Goal: Task Accomplishment & Management: Use online tool/utility

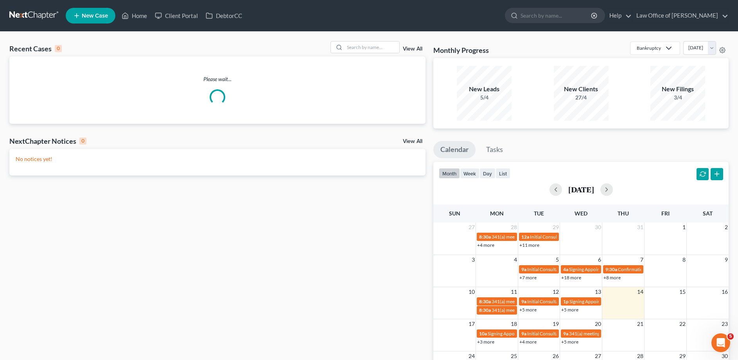
click at [101, 17] on span "New Case" at bounding box center [95, 16] width 26 height 6
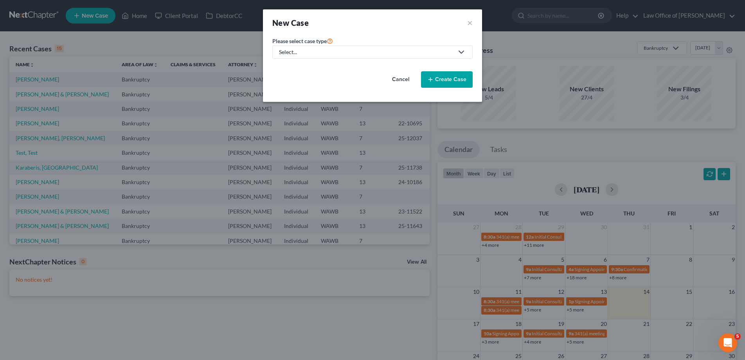
click at [290, 52] on div "Select..." at bounding box center [366, 52] width 174 height 8
click at [290, 65] on div "Bankruptcy" at bounding box center [294, 68] width 28 height 8
select select "87"
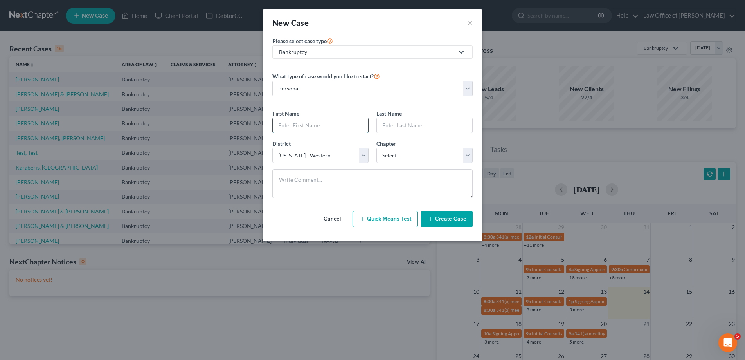
click at [302, 129] on input "text" at bounding box center [320, 125] width 95 height 15
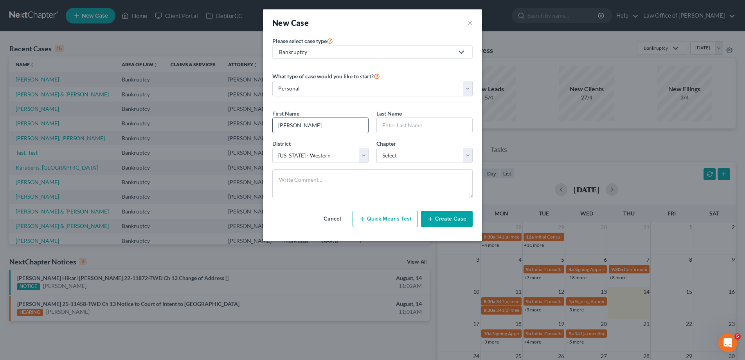
type input "[PERSON_NAME]"
select select "0"
click at [442, 218] on button "Create Case" at bounding box center [447, 218] width 52 height 16
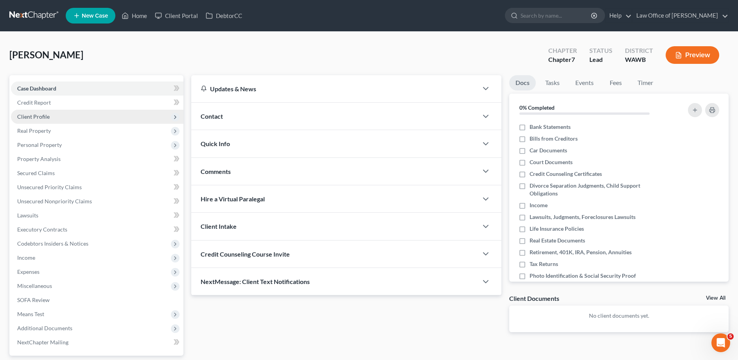
click at [49, 118] on span "Client Profile" at bounding box center [97, 117] width 173 height 14
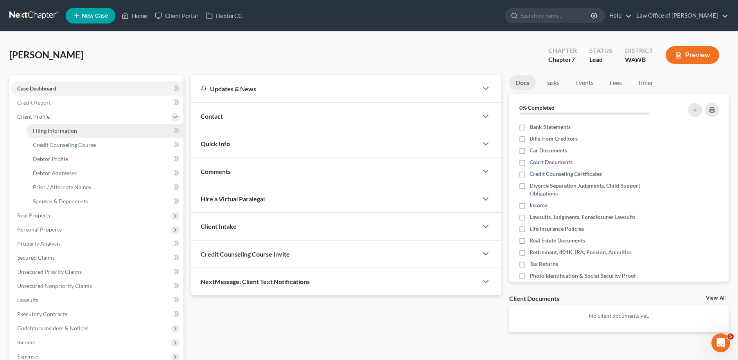
click at [59, 131] on span "Filing Information" at bounding box center [55, 130] width 44 height 7
select select "1"
select select "0"
select select "87"
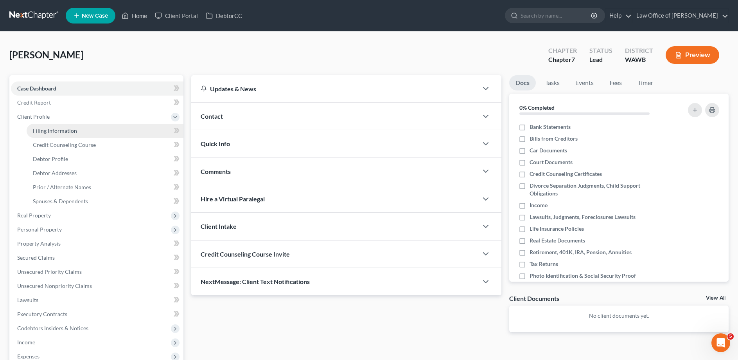
select select "0"
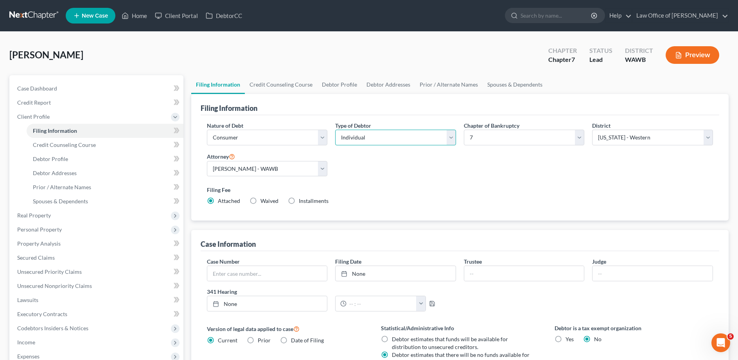
click at [335, 129] on select "Select Individual Joint" at bounding box center [395, 137] width 121 height 16
select select "1"
click option "Joint" at bounding box center [0, 0] width 0 height 0
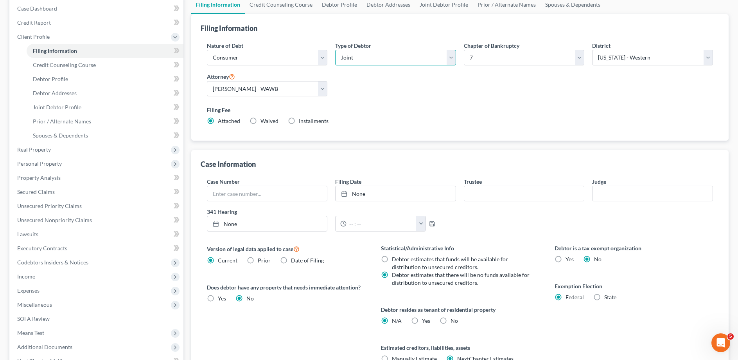
scroll to position [120, 0]
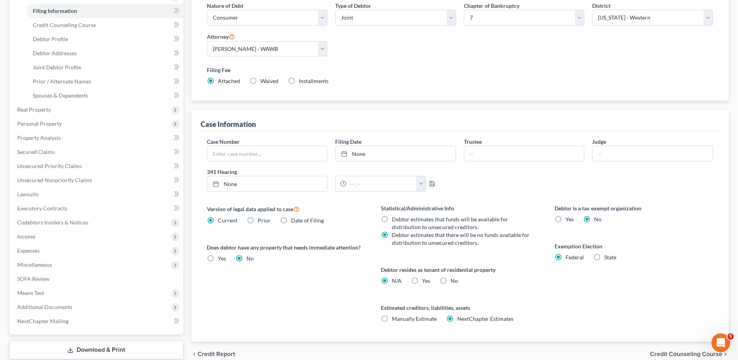
click at [422, 282] on label "Yes Yes" at bounding box center [426, 281] width 8 height 8
click at [425, 282] on input "Yes Yes" at bounding box center [427, 279] width 5 height 5
radio input "true"
radio input "false"
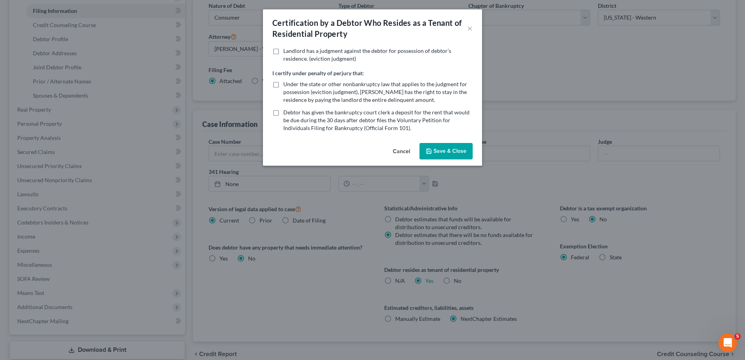
click at [431, 151] on icon "button" at bounding box center [428, 151] width 5 height 5
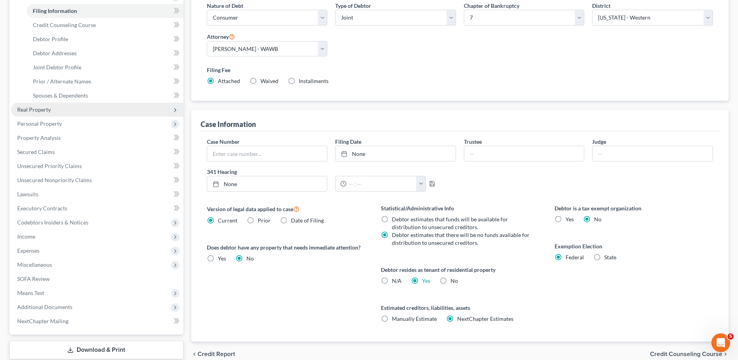
scroll to position [40, 0]
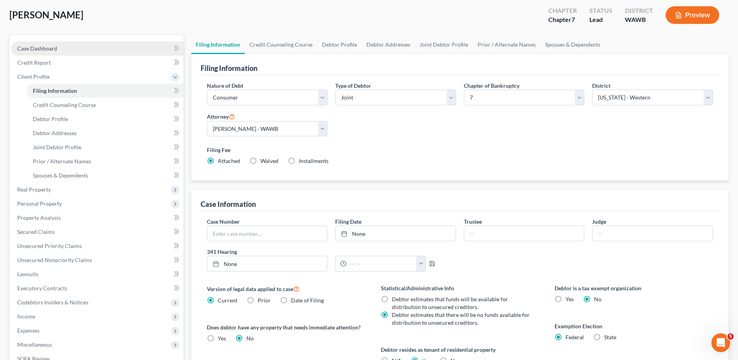
click at [69, 51] on link "Case Dashboard" at bounding box center [97, 48] width 173 height 14
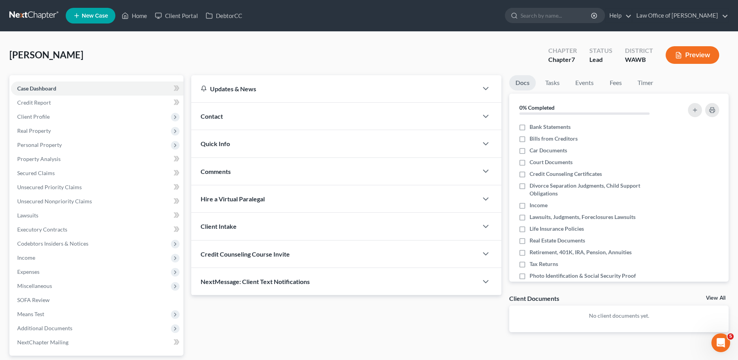
click at [263, 118] on div "Contact" at bounding box center [334, 116] width 287 height 27
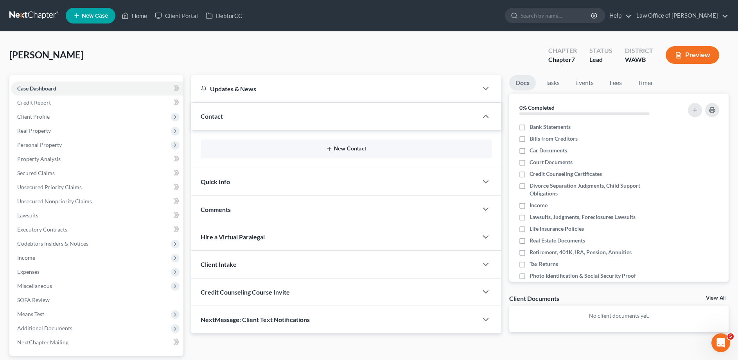
click at [345, 151] on button "New Contact" at bounding box center [346, 149] width 279 height 6
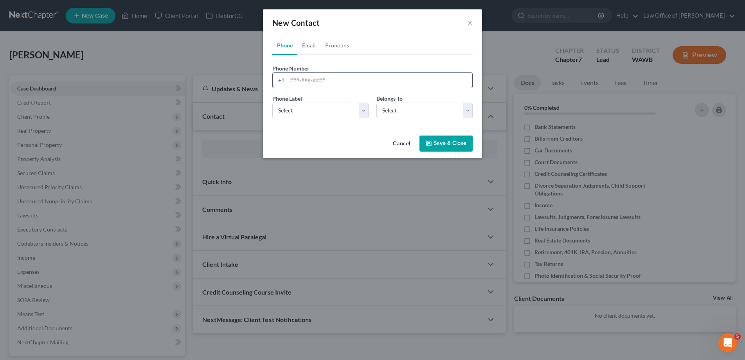
click at [297, 82] on input "tel" at bounding box center [379, 80] width 185 height 15
type input "[PHONE_NUMBER]"
select select "0"
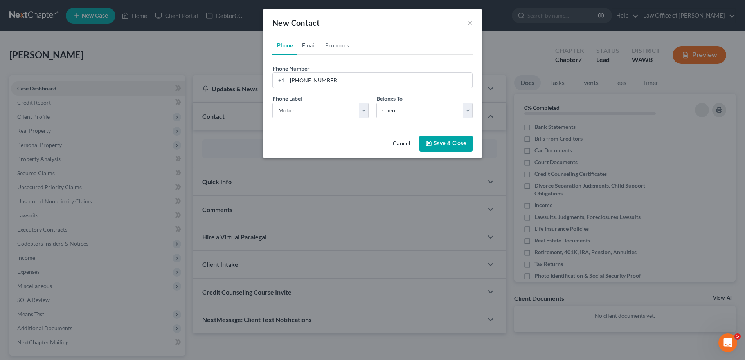
click at [311, 45] on link "Email" at bounding box center [308, 45] width 23 height 19
click at [309, 85] on input "email" at bounding box center [379, 80] width 185 height 15
type input "[EMAIL_ADDRESS][DOMAIN_NAME]"
click at [272, 103] on select "Select Home Work Other" at bounding box center [320, 111] width 96 height 16
select select "0"
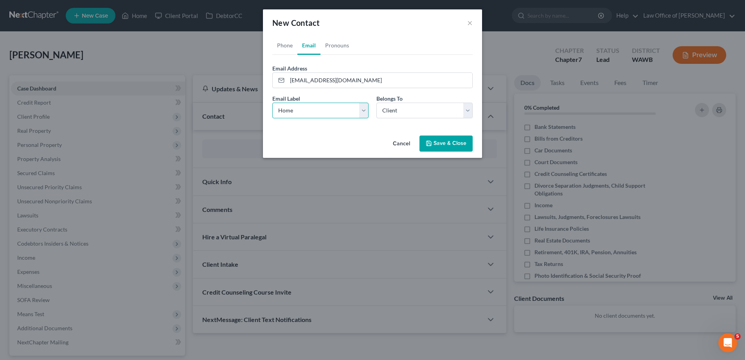
click option "Home" at bounding box center [0, 0] width 0 height 0
click at [444, 146] on button "Save & Close" at bounding box center [445, 143] width 53 height 16
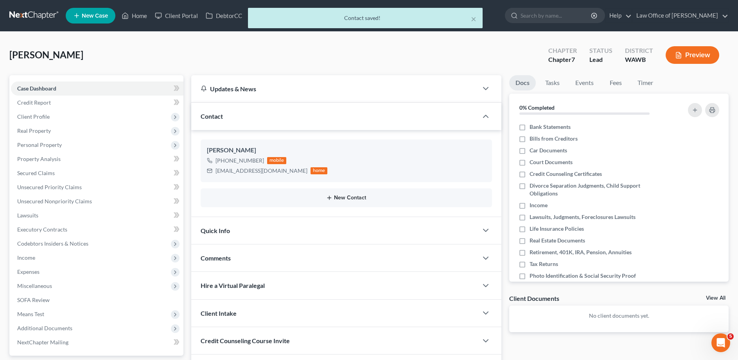
click at [349, 197] on button "New Contact" at bounding box center [346, 197] width 279 height 6
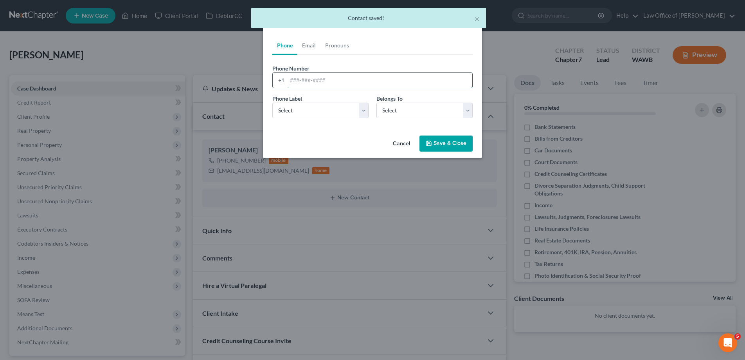
click at [300, 75] on input "tel" at bounding box center [379, 80] width 185 height 15
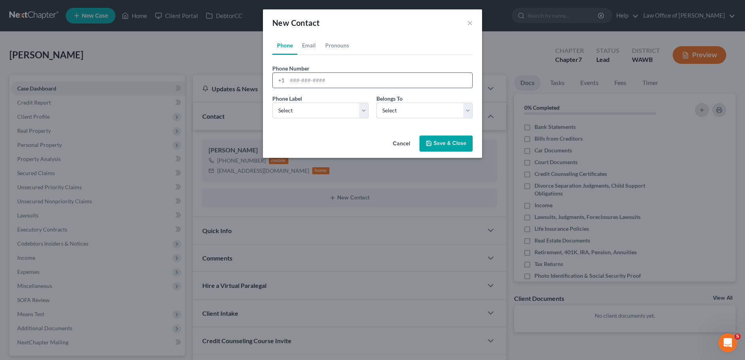
click at [299, 79] on input "tel" at bounding box center [379, 80] width 185 height 15
type input "[PHONE_NUMBER]"
select select "0"
select select "1"
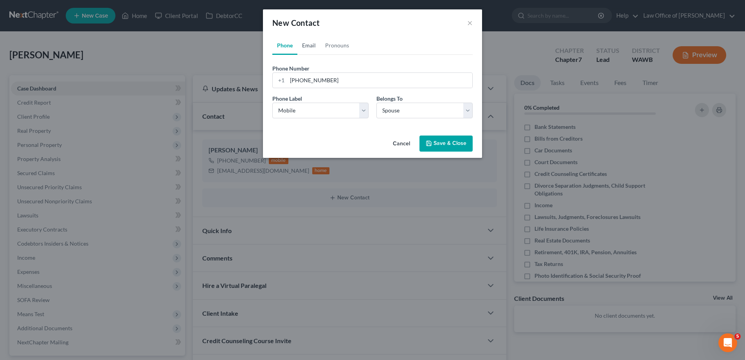
click at [309, 48] on link "Email" at bounding box center [308, 45] width 23 height 19
click at [310, 76] on input "email" at bounding box center [379, 80] width 185 height 15
type input "[EMAIL_ADDRESS][DOMAIN_NAME]"
select select "0"
click at [433, 139] on button "Save & Close" at bounding box center [445, 143] width 53 height 16
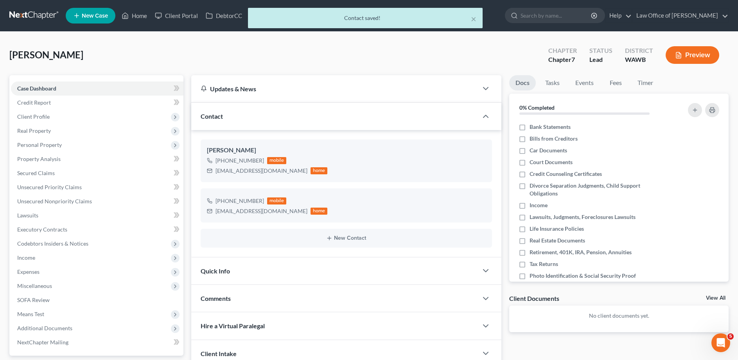
click at [208, 273] on span "Quick Info" at bounding box center [215, 270] width 29 height 7
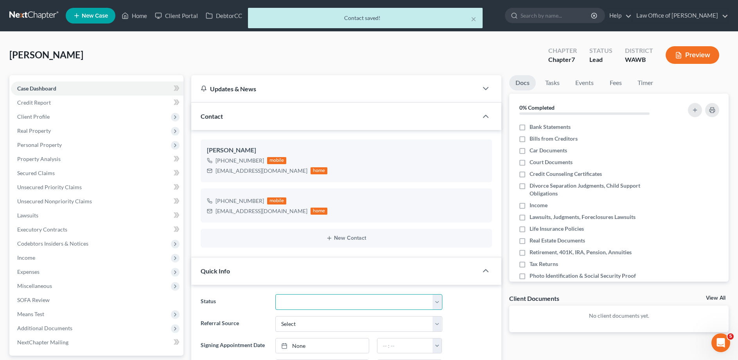
click at [275, 294] on select "Completed Discharged Dismissed Filed In Progress Lead Lost Lead Plan Confirmed …" at bounding box center [358, 302] width 167 height 16
select select "4"
click option "In Progress" at bounding box center [0, 0] width 0 height 0
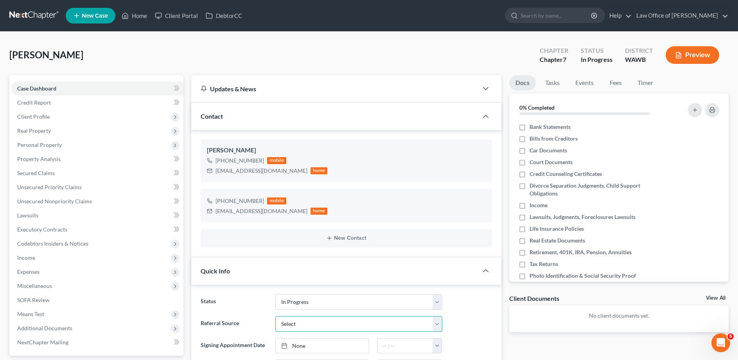
click at [275, 316] on select "Select Word Of Mouth Previous Clients Direct Mail Website Google Search Modern …" at bounding box center [358, 324] width 167 height 16
select select "6"
click option "Other (specify)" at bounding box center [0, 0] width 0 height 0
click at [299, 340] on input "text" at bounding box center [359, 345] width 166 height 15
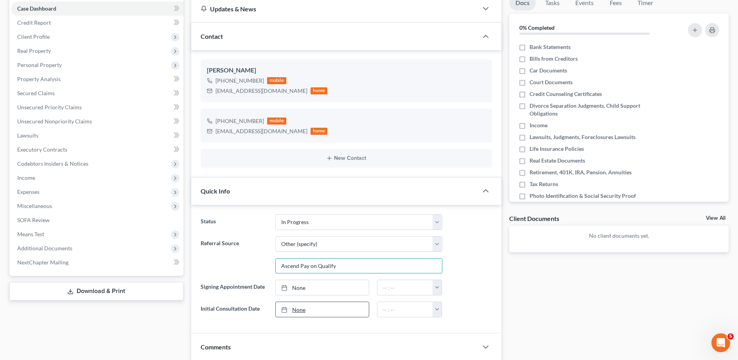
type input "Ascend Pay on Qualify"
click at [303, 310] on link "None" at bounding box center [322, 309] width 93 height 15
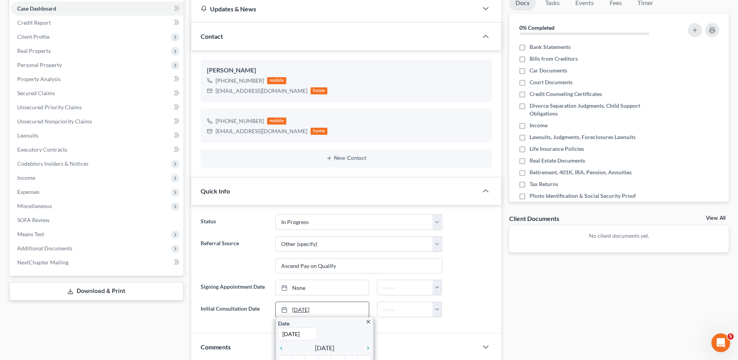
type input "8"
type input "[DATE]"
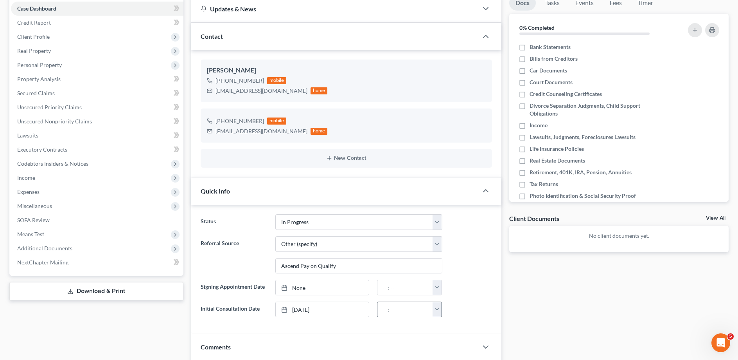
click at [388, 317] on div "12:00am 12:30am 1:00am 1:30am 2:00am 2:30am 3:00am 3:30am 4:00am 4:30am 5:00am …" at bounding box center [409, 309] width 65 height 16
click at [385, 312] on input "text" at bounding box center [406, 309] width 56 height 15
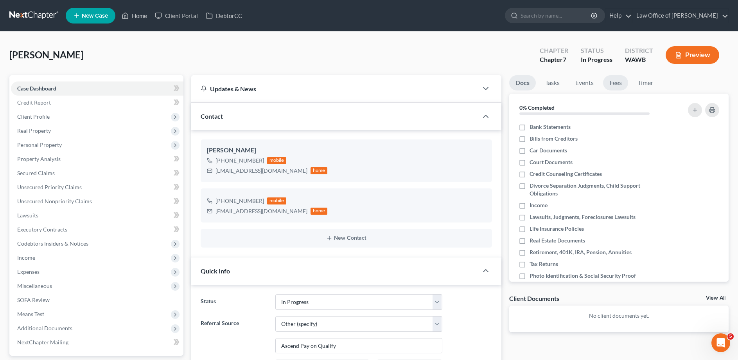
type input "12:00 Noon"
click at [608, 85] on link "Fees" at bounding box center [615, 82] width 25 height 15
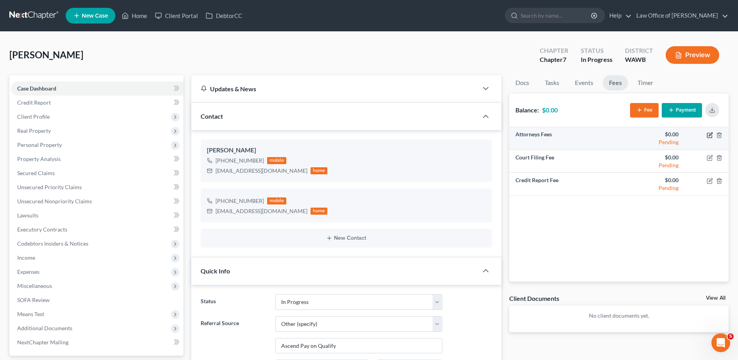
click at [708, 133] on icon "button" at bounding box center [709, 135] width 5 height 5
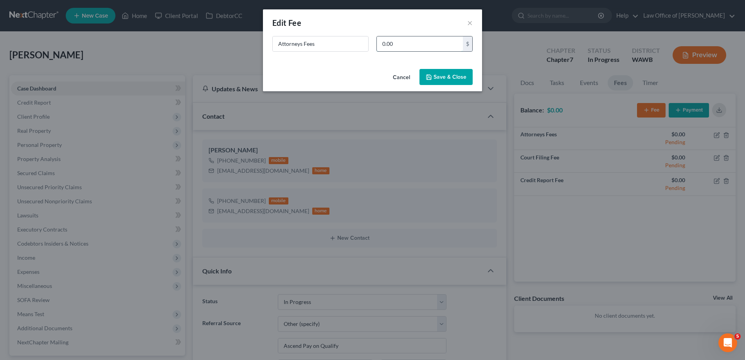
drag, startPoint x: 395, startPoint y: 42, endPoint x: 353, endPoint y: 46, distance: 42.0
click at [377, 46] on input "0.00" at bounding box center [420, 43] width 86 height 15
type input "2,500.00"
click at [451, 79] on button "Save & Close" at bounding box center [445, 77] width 53 height 16
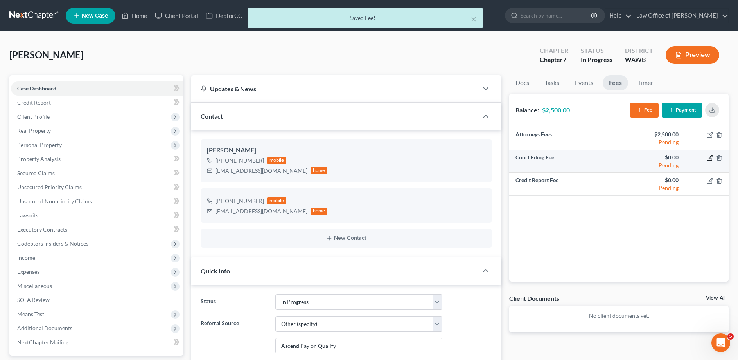
click at [711, 158] on icon "button" at bounding box center [710, 158] width 6 height 6
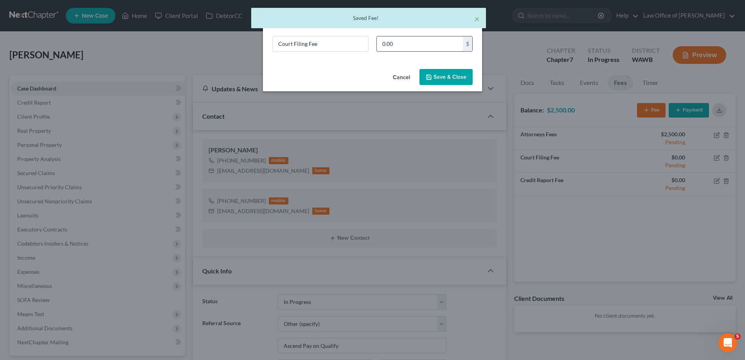
click at [405, 45] on input "0.00" at bounding box center [420, 43] width 86 height 15
type input "338."
click at [461, 76] on button "Save & Close" at bounding box center [445, 77] width 53 height 16
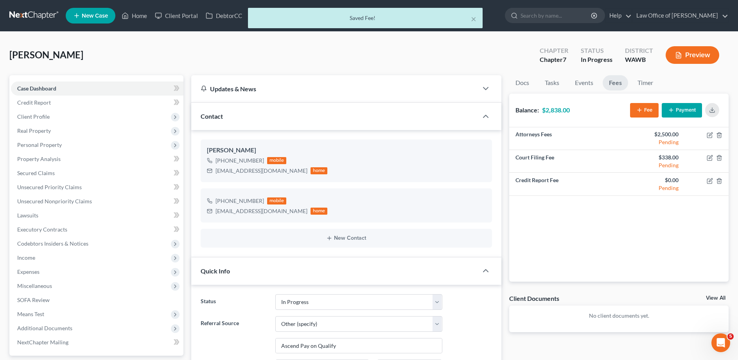
click at [690, 108] on button "Payment" at bounding box center [682, 110] width 40 height 14
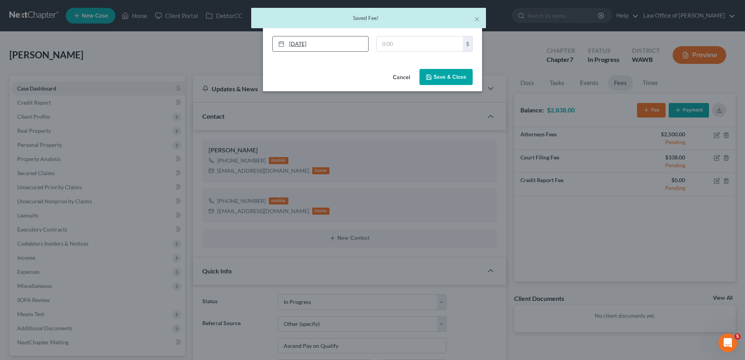
click at [339, 47] on link "[DATE]" at bounding box center [320, 43] width 95 height 15
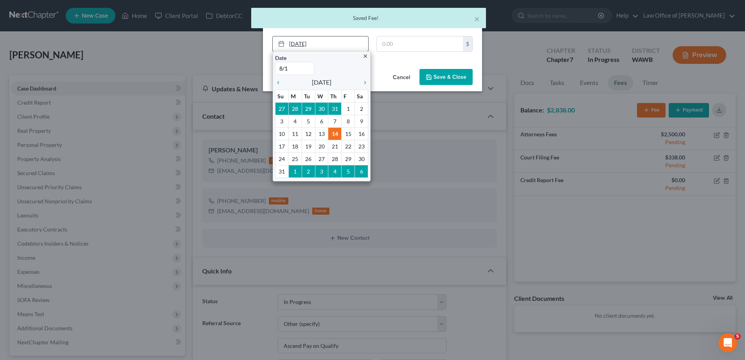
type input "8/13"
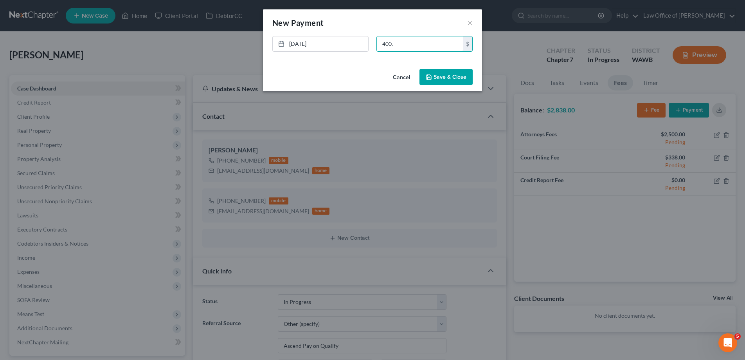
type input "400."
click at [434, 77] on button "Save & Close" at bounding box center [445, 77] width 53 height 16
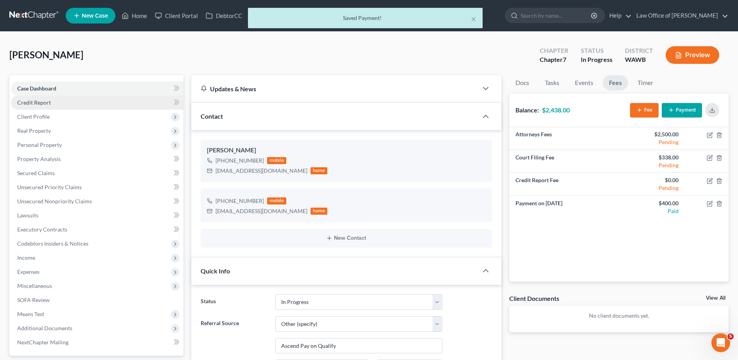
click at [31, 96] on link "Credit Report" at bounding box center [97, 102] width 173 height 14
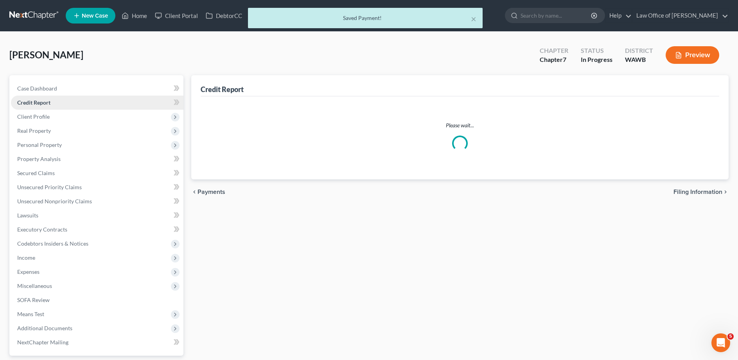
click at [33, 101] on span "Credit Report" at bounding box center [33, 102] width 33 height 7
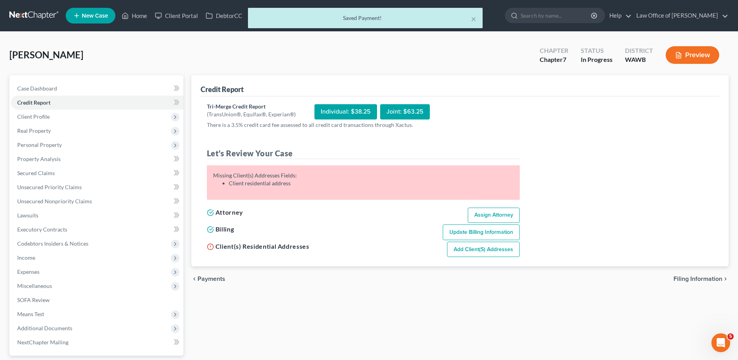
click at [694, 278] on span "Filing Information" at bounding box center [698, 278] width 49 height 6
select select "1"
select select "0"
select select "87"
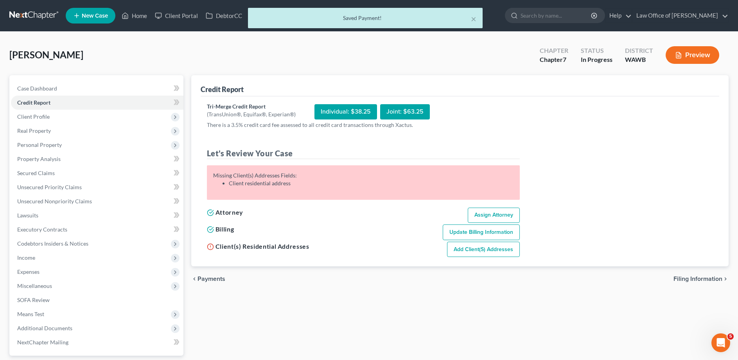
select select "0"
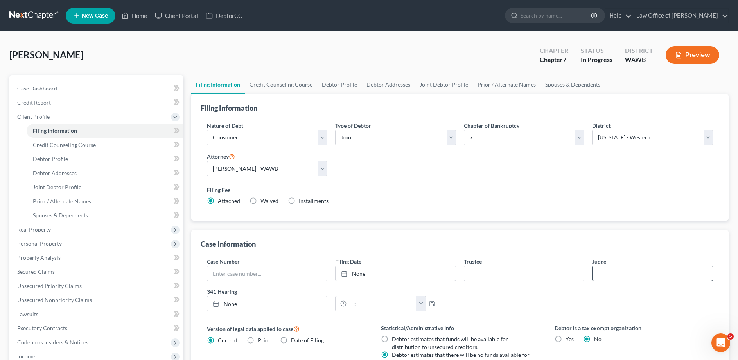
scroll to position [156, 0]
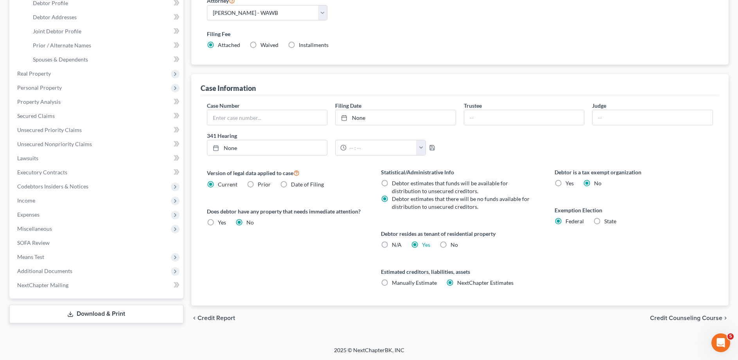
click at [676, 318] on span "Credit Counseling Course" at bounding box center [686, 318] width 72 height 6
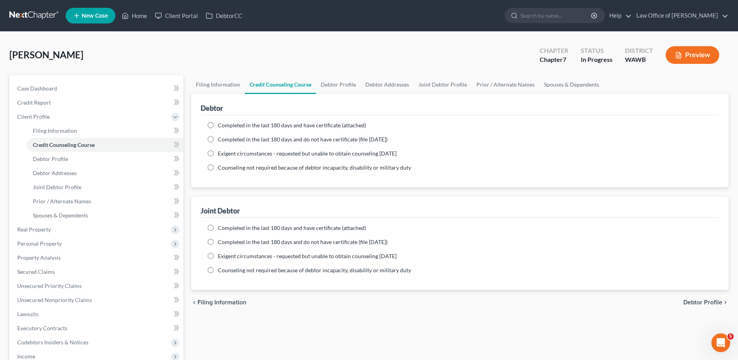
click at [218, 140] on label "Completed in the last 180 days and do not have certificate (file [DATE])" at bounding box center [303, 139] width 170 height 8
click at [221, 140] on input "Completed in the last 180 days and do not have certificate (file [DATE])" at bounding box center [223, 137] width 5 height 5
radio input "true"
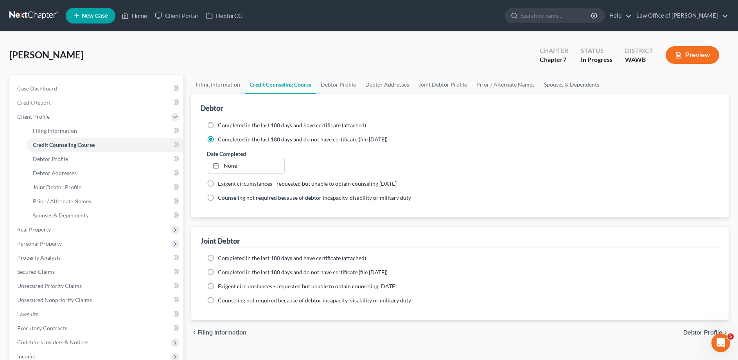
click at [218, 273] on label "Completed in the last 180 days and do not have certificate (file [DATE])" at bounding box center [303, 272] width 170 height 8
click at [221, 273] on input "Completed in the last 180 days and do not have certificate (file [DATE])" at bounding box center [223, 270] width 5 height 5
radio input "true"
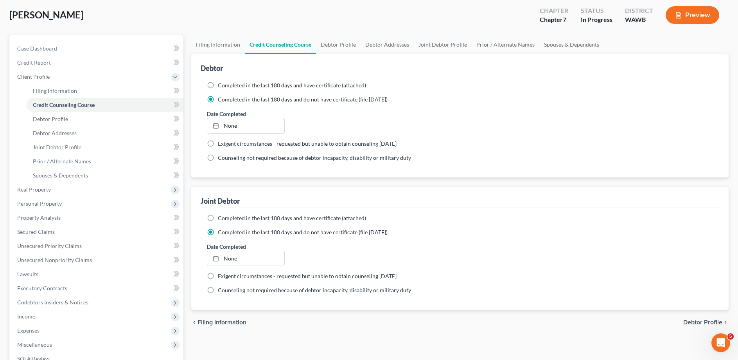
scroll to position [120, 0]
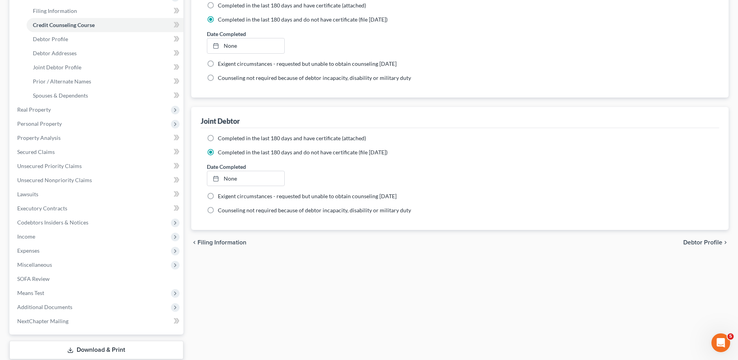
click at [695, 240] on span "Debtor Profile" at bounding box center [702, 242] width 39 height 6
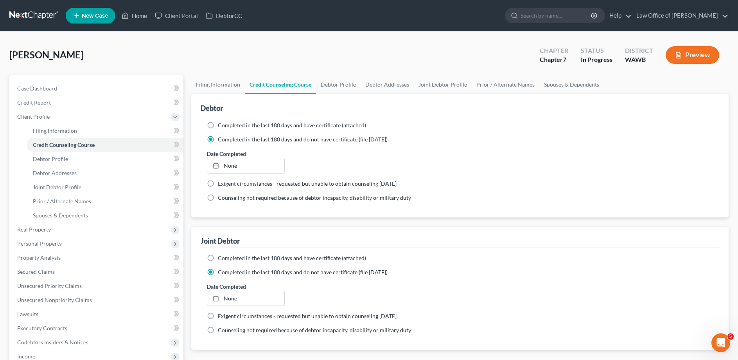
select select "1"
select select "0"
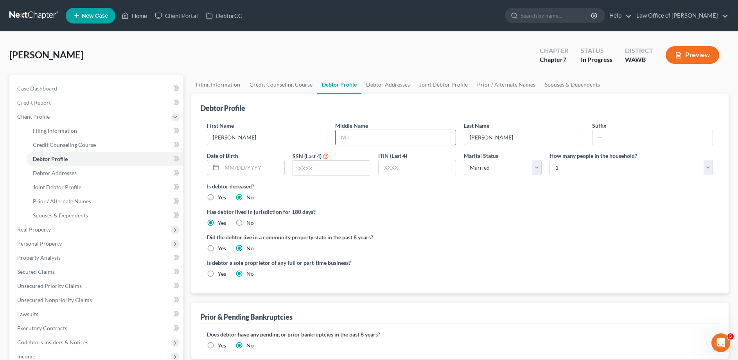
click at [378, 139] on input "text" at bounding box center [396, 137] width 120 height 15
type input "[PERSON_NAME]"
type input "[DATE]"
type input "2858"
click at [550, 160] on select "Select 1 2 3 4 5 6 7 8 9 10 11 12 13 14 15 16 17 18 19 20" at bounding box center [632, 168] width 164 height 16
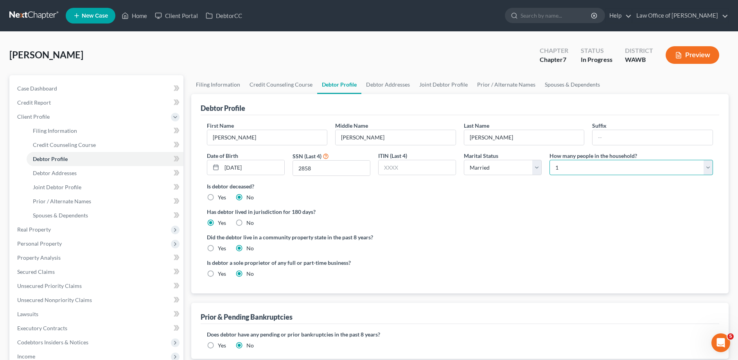
select select "2"
click option "3" at bounding box center [0, 0] width 0 height 0
click at [218, 250] on label "Yes" at bounding box center [222, 248] width 8 height 8
click at [221, 249] on input "Yes" at bounding box center [223, 246] width 5 height 5
radio input "true"
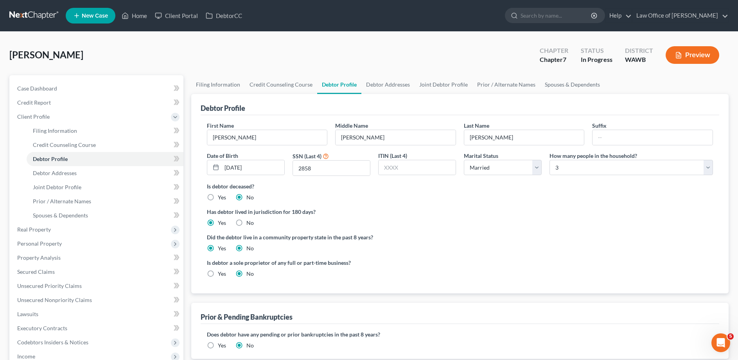
radio input "false"
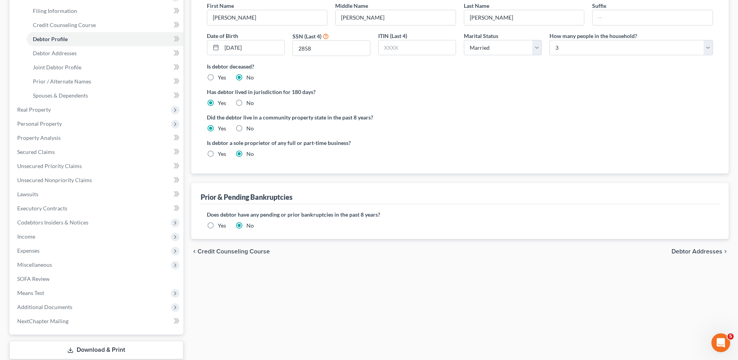
click at [694, 252] on span "Debtor Addresses" at bounding box center [697, 251] width 51 height 6
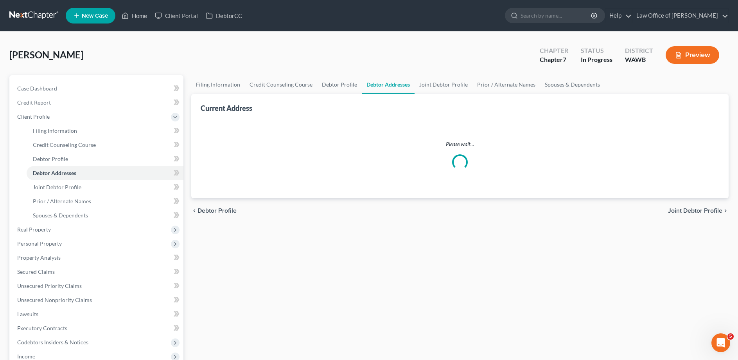
select select "0"
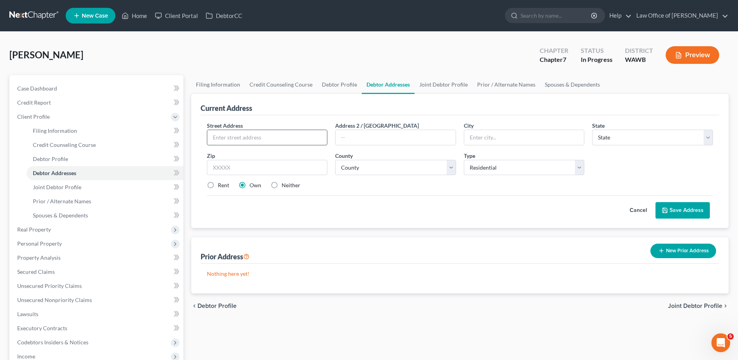
click at [246, 138] on input "text" at bounding box center [267, 137] width 120 height 15
type input "[STREET_ADDRESS][PERSON_NAME]"
type input "[PERSON_NAME]"
select select "50"
type input "98563"
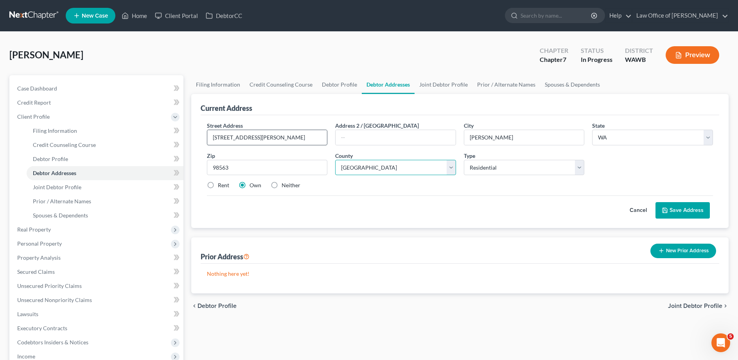
select select "13"
click at [282, 184] on label "Neither" at bounding box center [291, 185] width 19 height 8
click at [285, 184] on input "Neither" at bounding box center [287, 183] width 5 height 5
radio input "true"
click at [695, 206] on button "Save Address" at bounding box center [683, 210] width 54 height 16
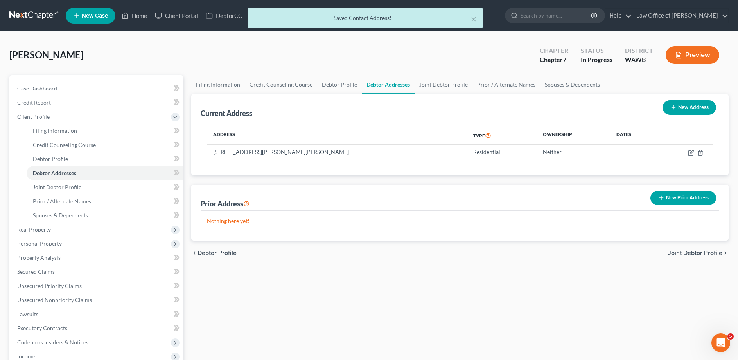
click at [683, 251] on span "Joint Debtor Profile" at bounding box center [695, 253] width 54 height 6
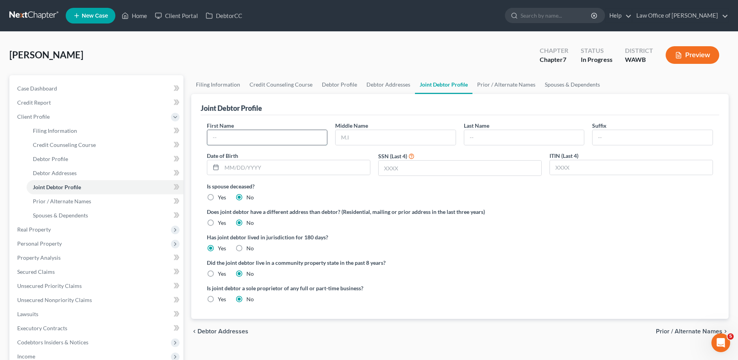
click at [216, 136] on input "text" at bounding box center [267, 137] width 120 height 15
type input "[PERSON_NAME]"
type input "[DATE]"
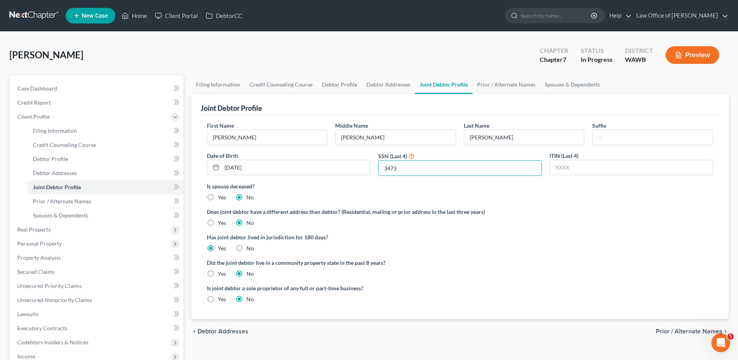
type input "3473"
click at [218, 274] on label "Yes" at bounding box center [222, 274] width 8 height 8
click at [221, 274] on input "Yes" at bounding box center [223, 272] width 5 height 5
radio input "true"
radio input "false"
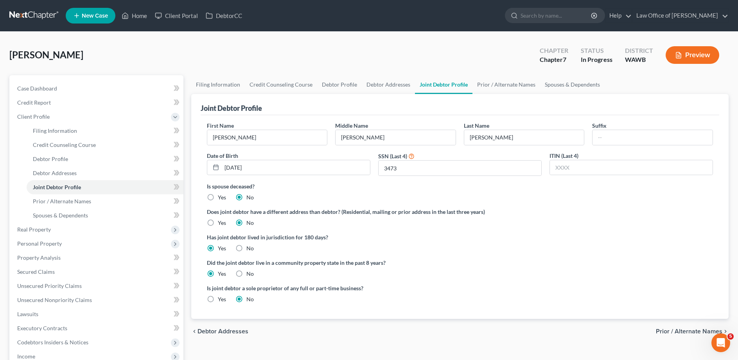
click at [671, 332] on span "Prior / Alternate Names" at bounding box center [689, 331] width 67 height 6
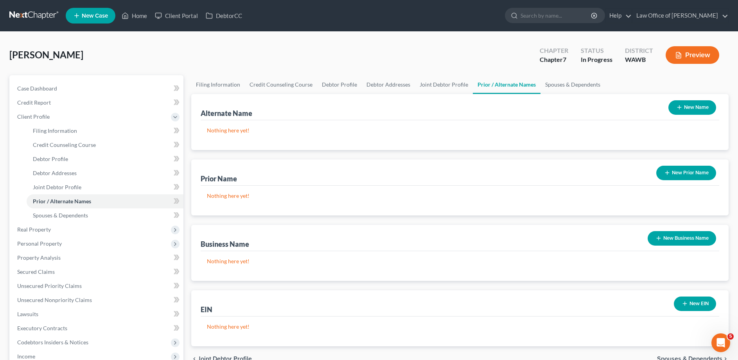
scroll to position [120, 0]
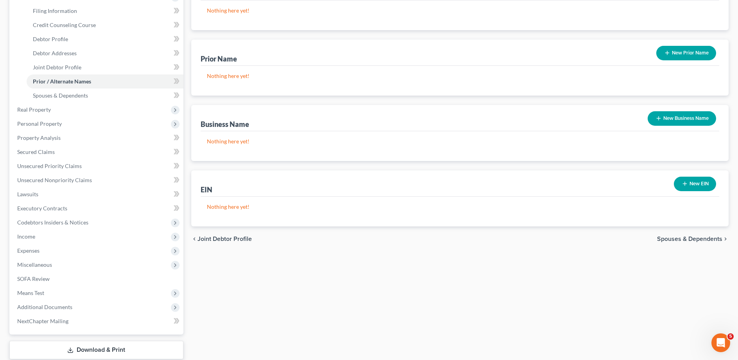
click at [710, 236] on span "Spouses & Dependents" at bounding box center [689, 239] width 65 height 6
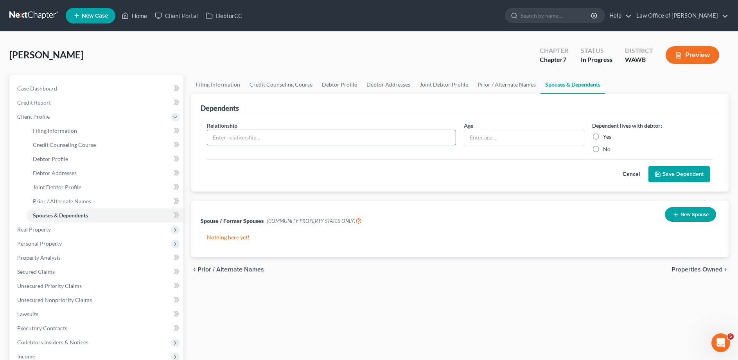
click at [226, 135] on input "text" at bounding box center [331, 137] width 248 height 15
type input "Grandson"
type input "13"
click at [603, 137] on label "Yes" at bounding box center [607, 137] width 8 height 8
click at [606, 137] on input "Yes" at bounding box center [608, 135] width 5 height 5
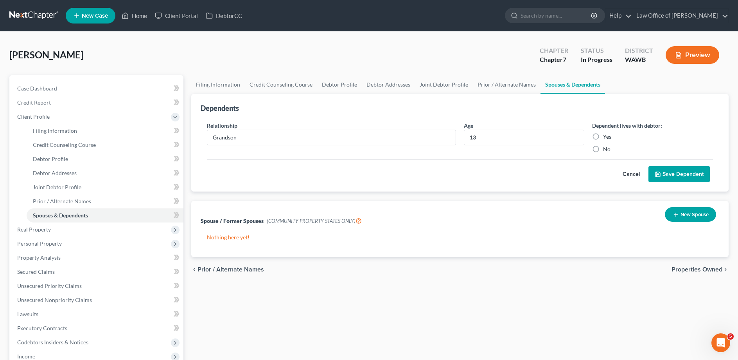
radio input "true"
click at [665, 174] on button "Save Dependent" at bounding box center [679, 174] width 61 height 16
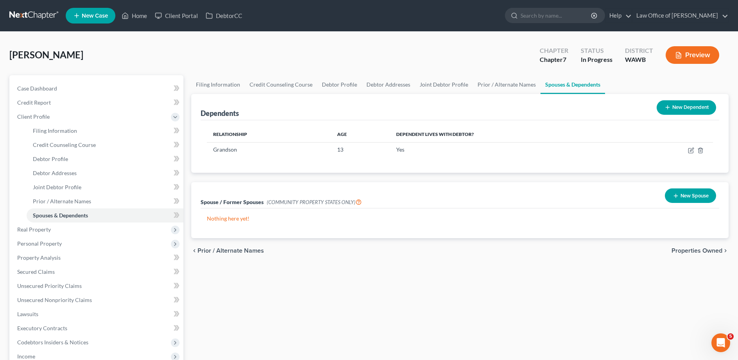
click at [707, 250] on span "Properties Owned" at bounding box center [697, 250] width 51 height 6
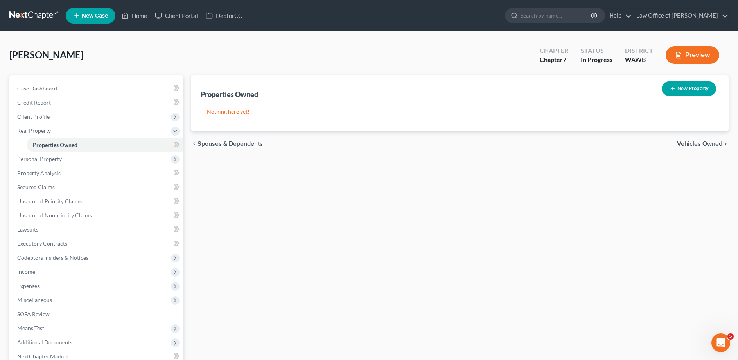
scroll to position [63, 0]
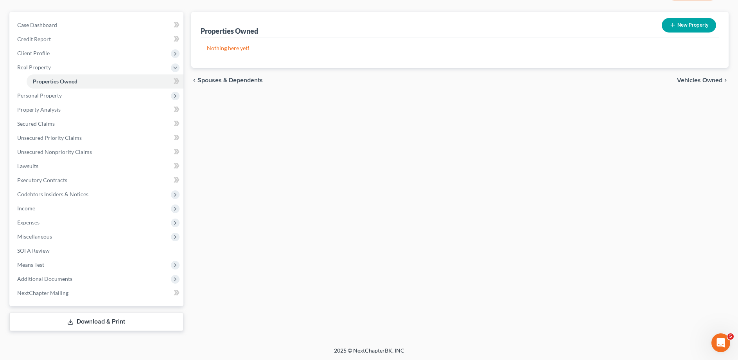
click at [703, 78] on span "Vehicles Owned" at bounding box center [699, 80] width 45 height 6
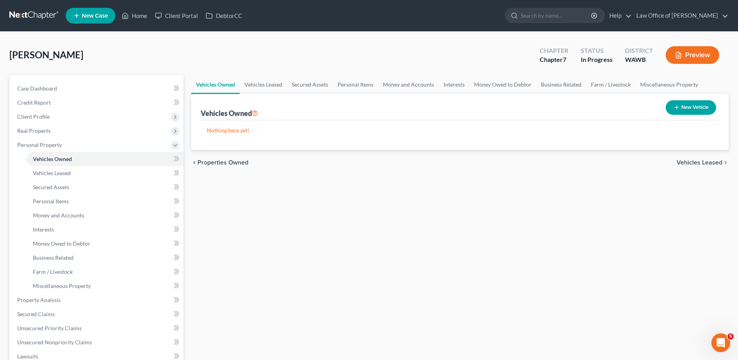
click at [688, 108] on button "New Vehicle" at bounding box center [691, 107] width 50 height 14
select select "0"
select select "2"
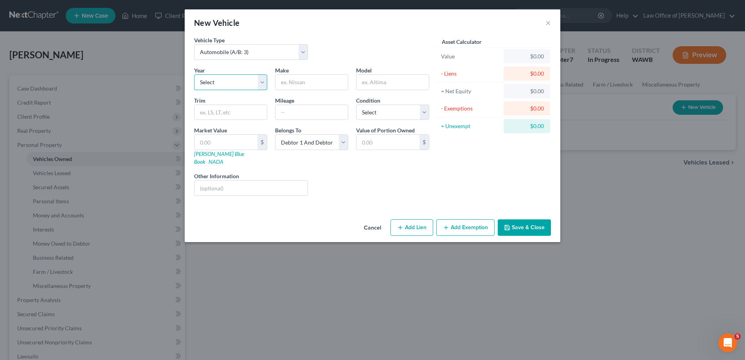
click at [194, 74] on select "Select 2026 2025 2024 2023 2022 2021 2020 2019 2018 2017 2016 2015 2014 2013 20…" at bounding box center [230, 82] width 73 height 16
select select "2"
click option "2024" at bounding box center [0, 0] width 0 height 0
click at [289, 83] on input "text" at bounding box center [311, 82] width 72 height 15
type input "Kia"
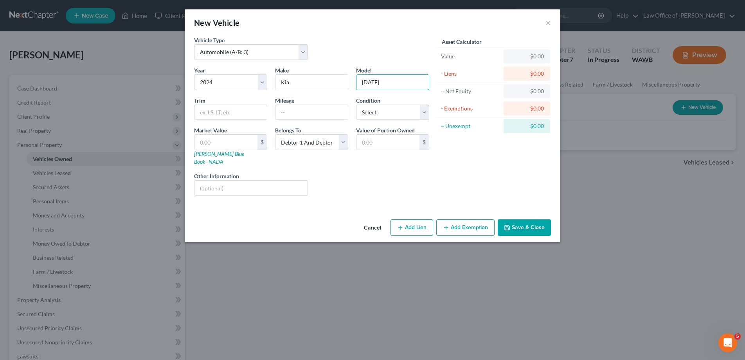
type input "[DATE]"
click at [521, 219] on button "Save & Close" at bounding box center [524, 227] width 53 height 16
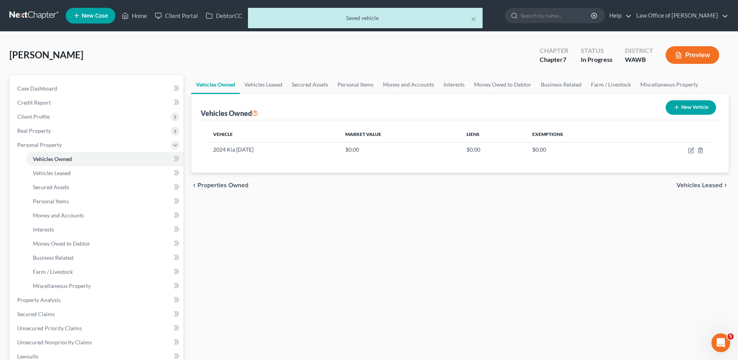
click at [690, 103] on button "New Vehicle" at bounding box center [691, 107] width 50 height 14
select select "0"
select select "2"
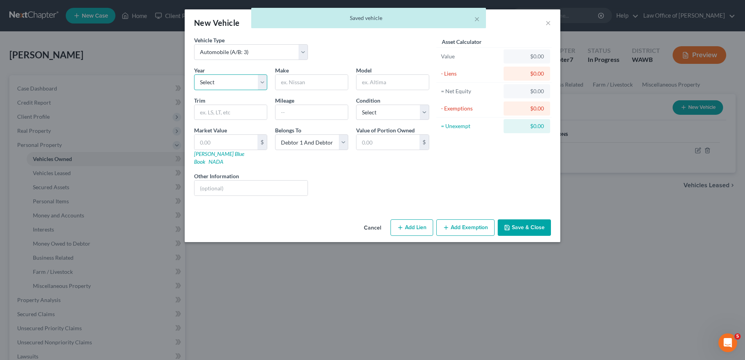
click at [194, 74] on select "Select 2026 2025 2024 2023 2022 2021 2020 2019 2018 2017 2016 2015 2014 2013 20…" at bounding box center [230, 82] width 73 height 16
select select "2"
click option "2024" at bounding box center [0, 0] width 0 height 0
click at [321, 77] on input "text" at bounding box center [311, 82] width 72 height 15
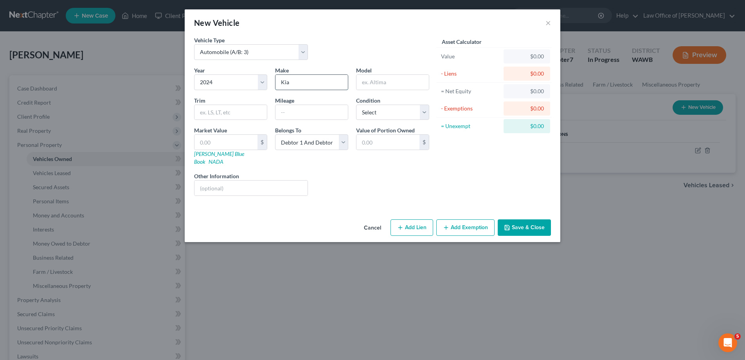
type input "Kia"
type input "Force"
click at [275, 134] on select "Select Debtor 1 Only Debtor 2 Only Debtor 1 And Debtor 2 Only At Least One Of T…" at bounding box center [311, 142] width 73 height 16
select select "3"
click option "At Least One Of The Debtors And Another" at bounding box center [0, 0] width 0 height 0
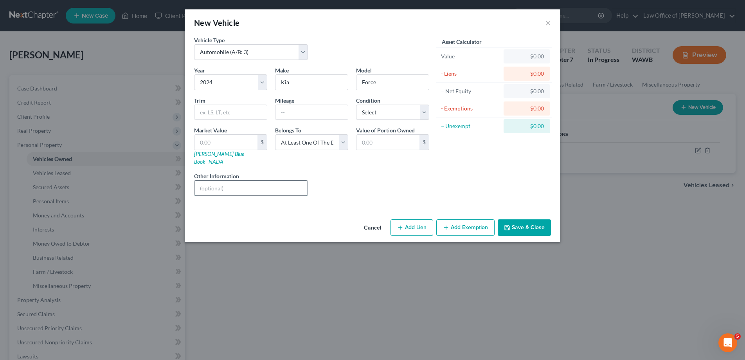
click at [245, 180] on input "text" at bounding box center [250, 187] width 113 height 15
type input "Co-signed for son"
click at [513, 219] on button "Save & Close" at bounding box center [524, 227] width 53 height 16
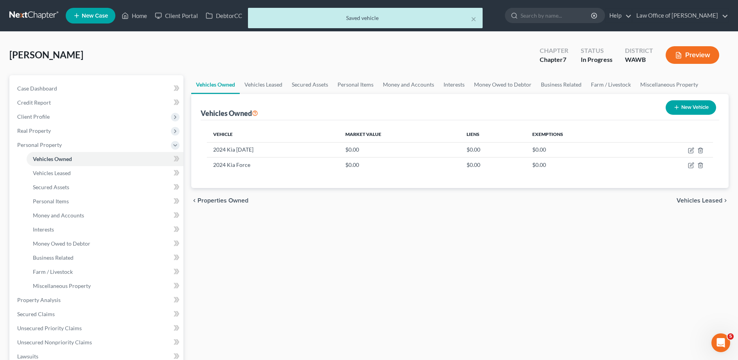
scroll to position [160, 0]
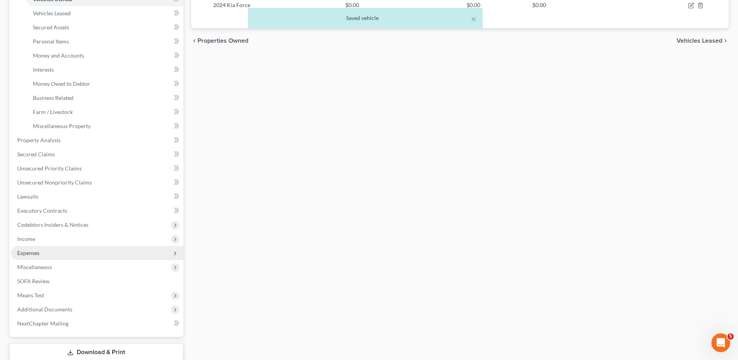
click at [39, 255] on span "Expenses" at bounding box center [28, 252] width 22 height 7
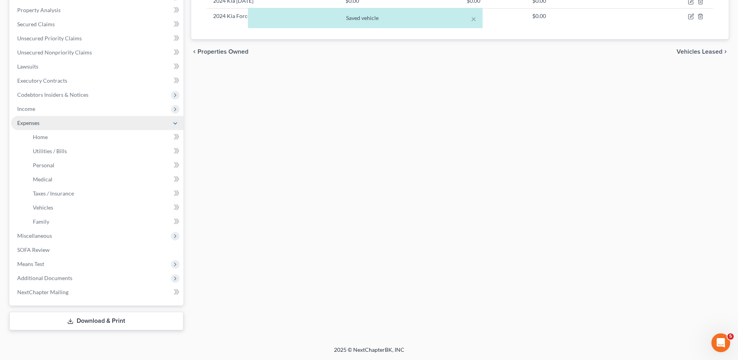
scroll to position [148, 0]
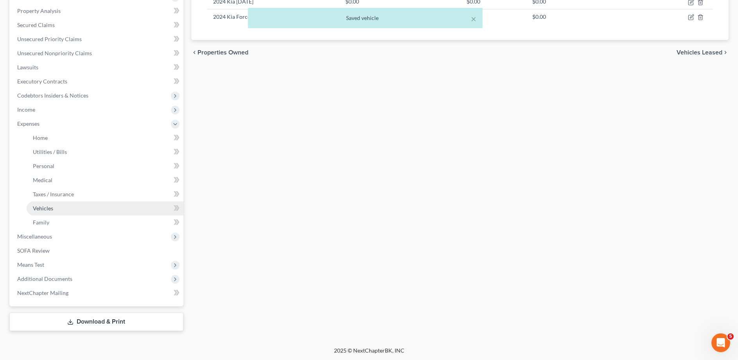
click at [45, 207] on span "Vehicles" at bounding box center [43, 208] width 20 height 7
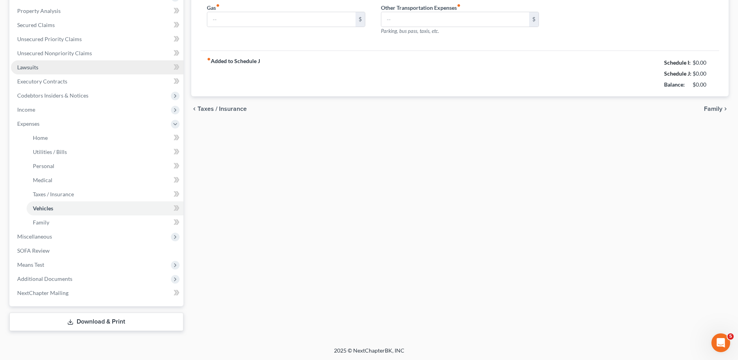
type input "0.00"
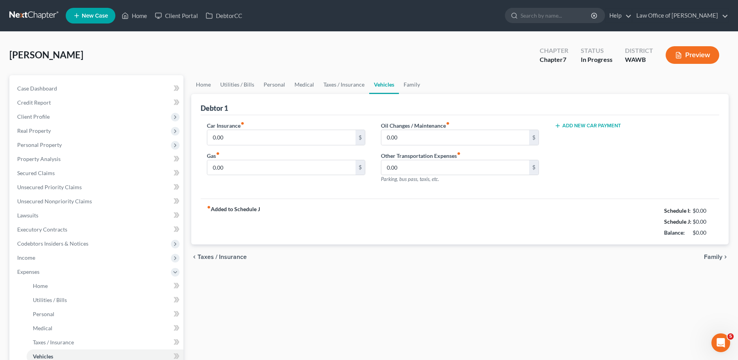
click at [581, 127] on button "Add New Car Payment" at bounding box center [588, 125] width 67 height 6
click at [581, 133] on input "text" at bounding box center [622, 137] width 134 height 15
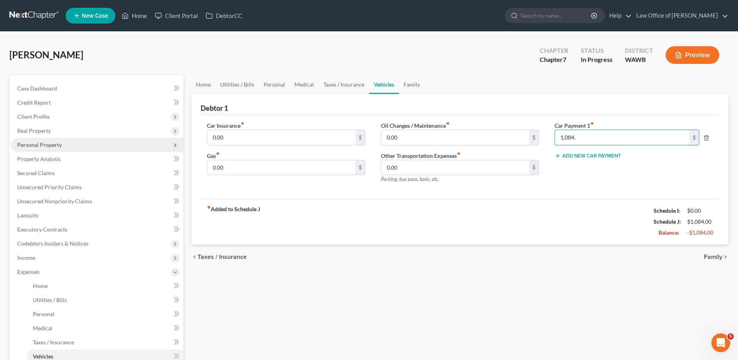
type input "1,084."
click at [40, 147] on span "Personal Property" at bounding box center [39, 144] width 45 height 7
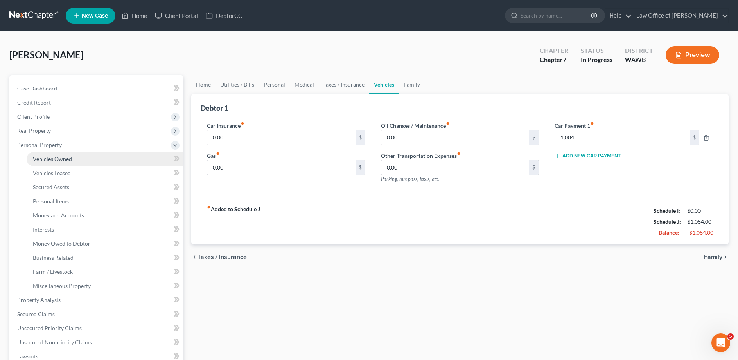
click at [60, 156] on span "Vehicles Owned" at bounding box center [52, 158] width 39 height 7
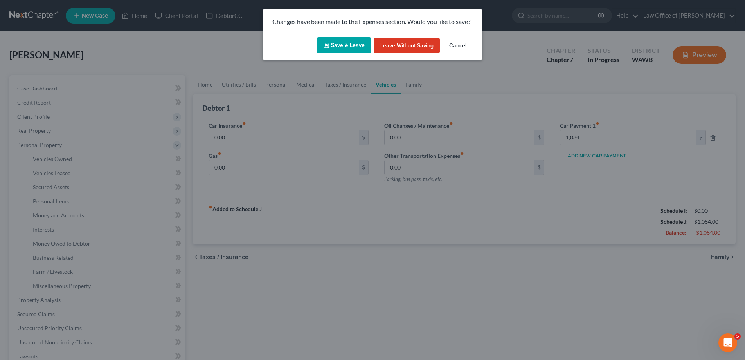
click at [343, 45] on button "Save & Leave" at bounding box center [344, 45] width 54 height 16
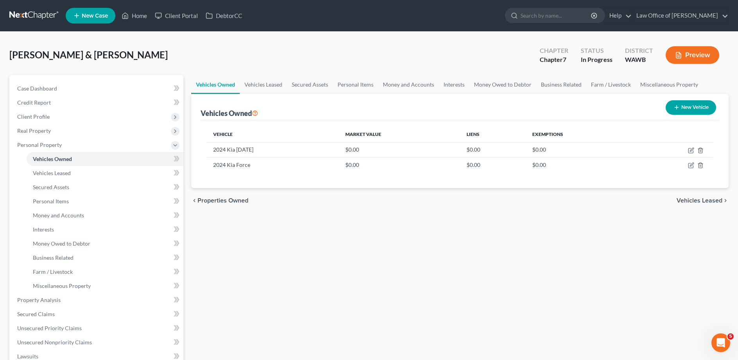
click at [687, 104] on button "New Vehicle" at bounding box center [691, 107] width 50 height 14
select select "0"
select select "2"
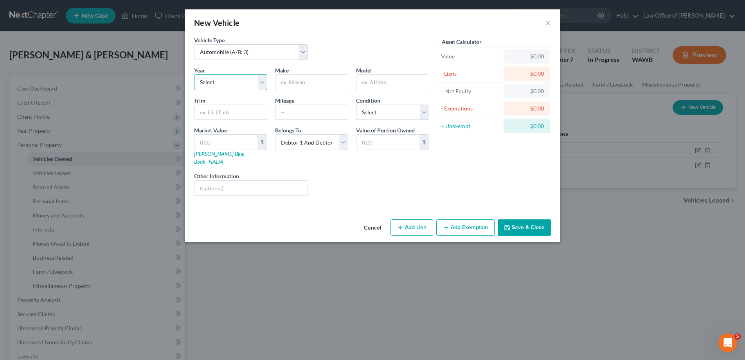
click at [194, 74] on select "Select 2026 2025 2024 2023 2022 2021 2020 2019 2018 2017 2016 2015 2014 2013 20…" at bounding box center [230, 82] width 73 height 16
select select "5"
click option "2021" at bounding box center [0, 0] width 0 height 0
click at [326, 83] on input "Grand Designer" at bounding box center [311, 82] width 72 height 15
type input "Grand Design"
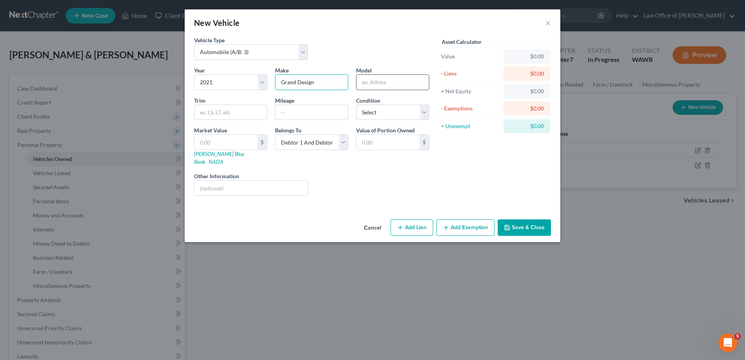
click at [382, 81] on input "text" at bounding box center [392, 82] width 72 height 15
type input "Solitude"
click at [522, 219] on button "Save & Close" at bounding box center [524, 227] width 53 height 16
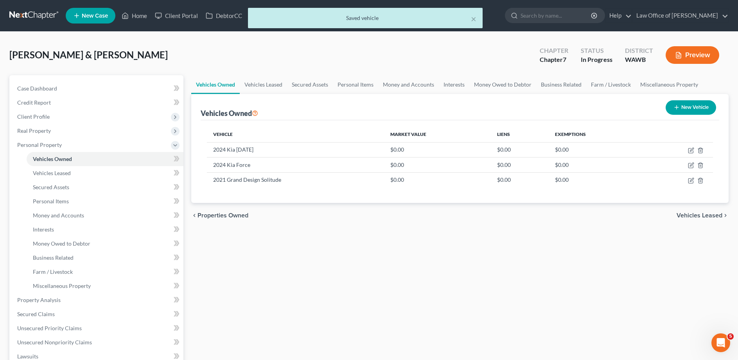
scroll to position [80, 0]
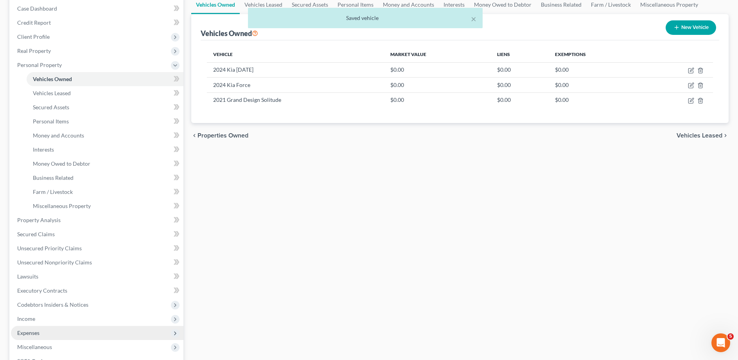
click at [39, 328] on span "Expenses" at bounding box center [97, 333] width 173 height 14
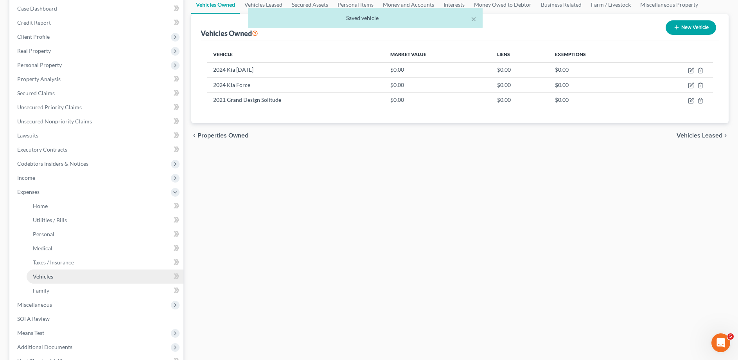
click at [54, 273] on link "Vehicles" at bounding box center [105, 276] width 157 height 14
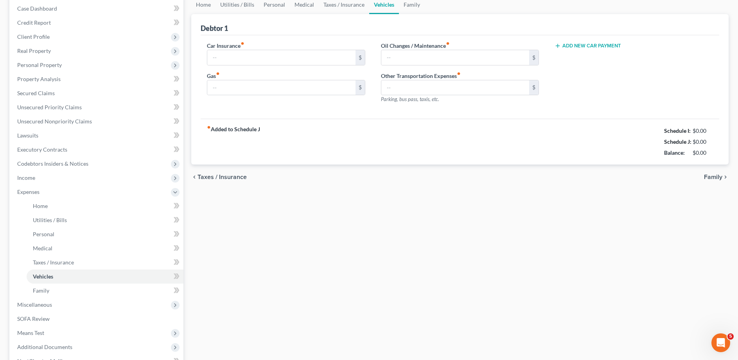
type input "0.00"
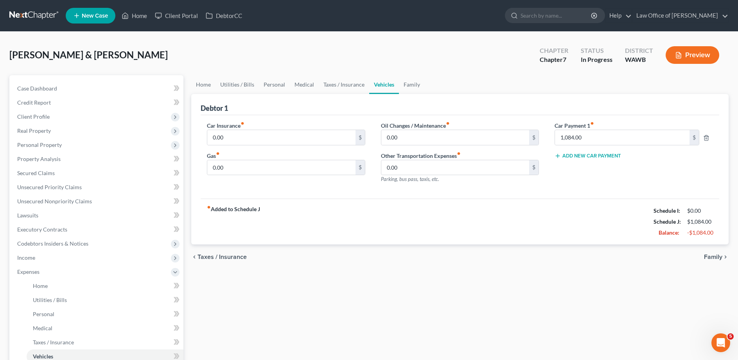
click at [583, 155] on button "Add New Car Payment" at bounding box center [588, 156] width 67 height 6
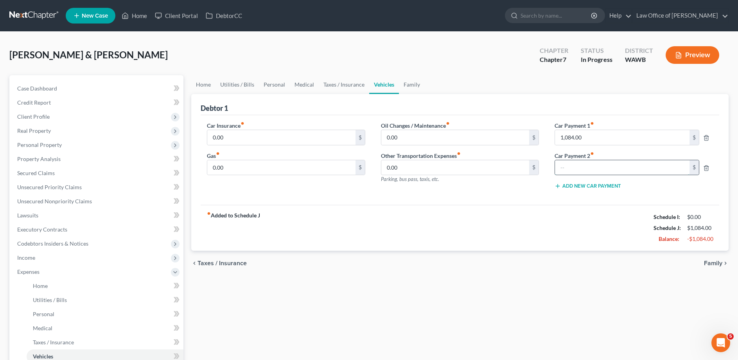
click at [568, 168] on input "text" at bounding box center [622, 167] width 134 height 15
type input "1,069."
click at [60, 145] on span "Personal Property" at bounding box center [39, 144] width 45 height 7
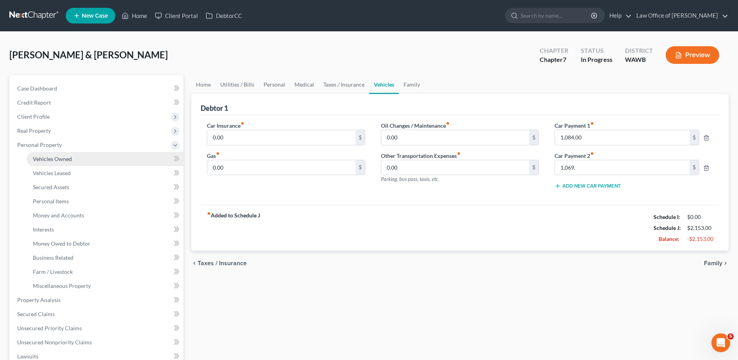
click at [56, 158] on span "Vehicles Owned" at bounding box center [52, 158] width 39 height 7
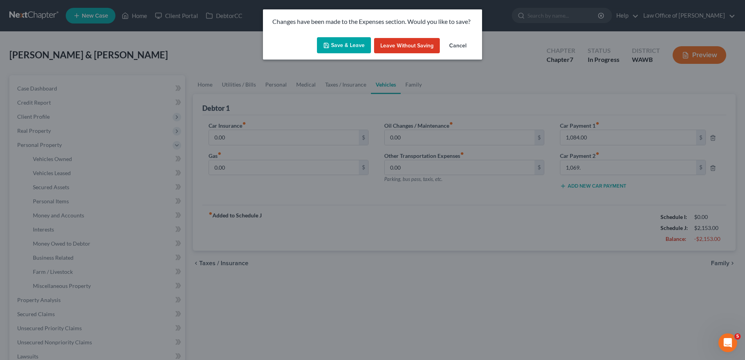
click at [344, 43] on button "Save & Leave" at bounding box center [344, 45] width 54 height 16
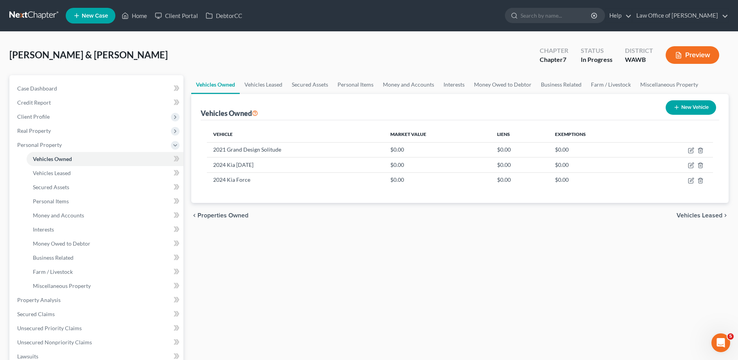
click at [693, 106] on button "New Vehicle" at bounding box center [691, 107] width 50 height 14
select select "0"
select select "2"
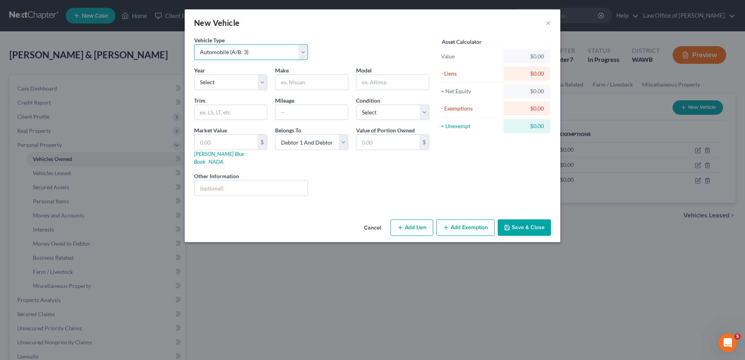
click at [194, 44] on select "Select Automobile (A/B: 3) Truck (A/B: 3) Trailer (A/B: 4) Watercraft (A/B: 4) …" at bounding box center [251, 52] width 114 height 16
select select "7"
click option "Other Vehicle (A/B: 4)" at bounding box center [0, 0] width 0 height 0
click at [194, 74] on select "Select 2026 2025 2024 2023 2022 2021 2020 2019 2018 2017 2016 2015 2014 2013 20…" at bounding box center [230, 82] width 73 height 16
select select "9"
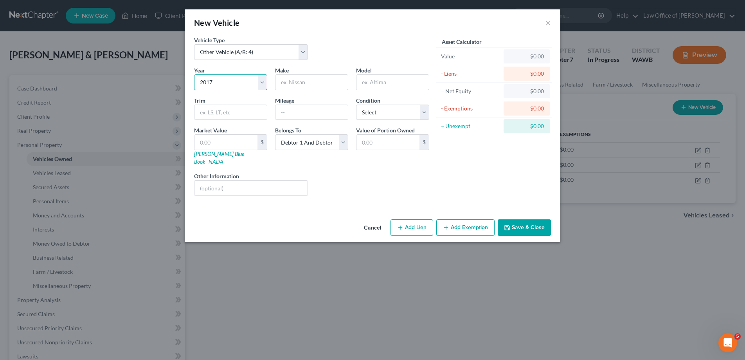
click option "2017" at bounding box center [0, 0] width 0 height 0
type input "Kymco"
type input "90"
click at [521, 219] on button "Save & Close" at bounding box center [524, 227] width 53 height 16
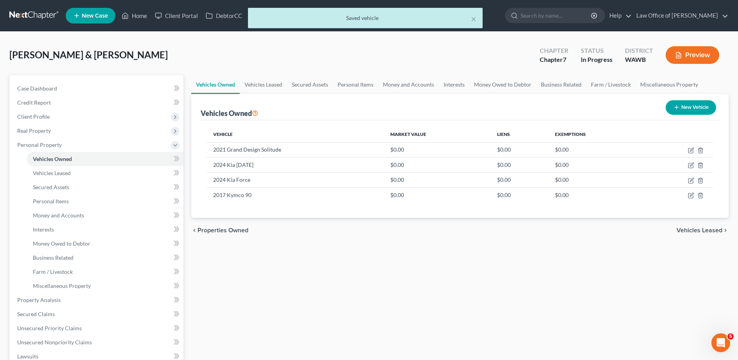
click at [691, 109] on button "New Vehicle" at bounding box center [691, 107] width 50 height 14
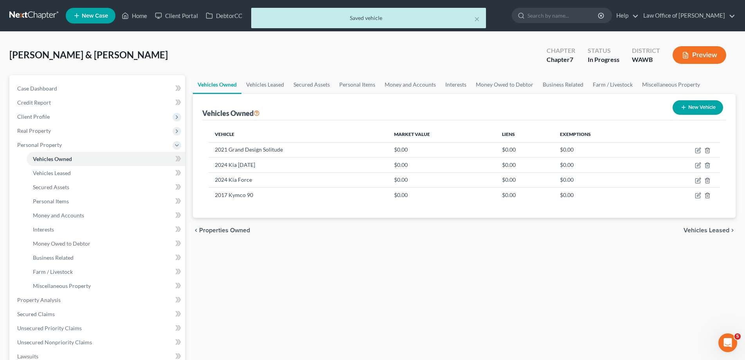
select select "0"
select select "2"
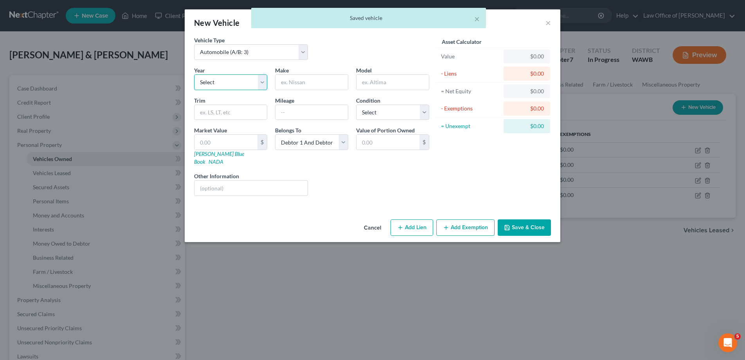
click at [194, 74] on select "Select 2026 2025 2024 2023 2022 2021 2020 2019 2018 2017 2016 2015 2014 2013 20…" at bounding box center [230, 82] width 73 height 16
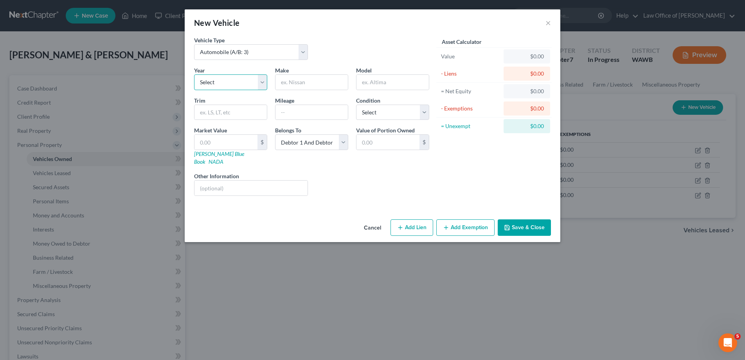
select select "7"
type input "Kymco"
type input "200"
click at [526, 220] on button "Save & Close" at bounding box center [524, 227] width 53 height 16
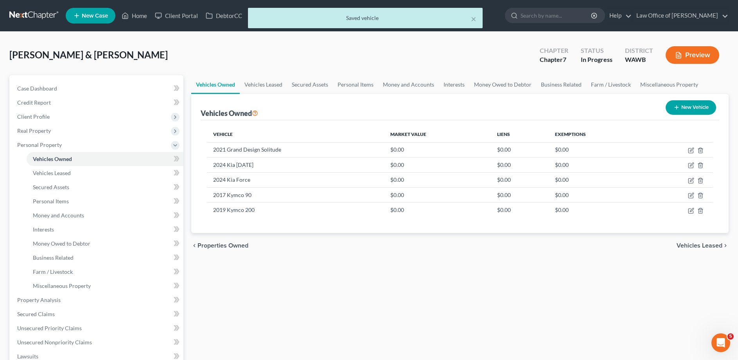
click at [706, 245] on span "Vehicles Leased" at bounding box center [700, 245] width 46 height 6
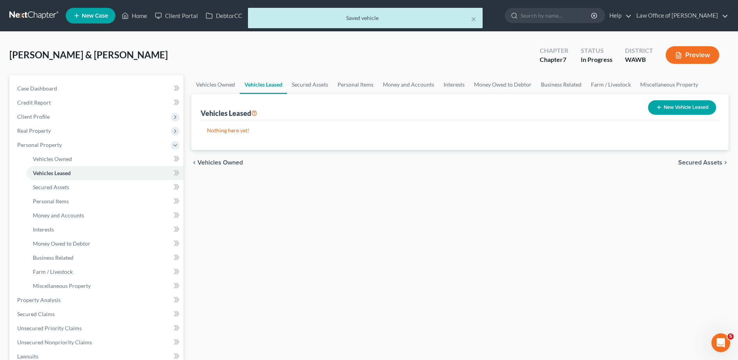
click at [692, 160] on span "Secured Assets" at bounding box center [700, 162] width 44 height 6
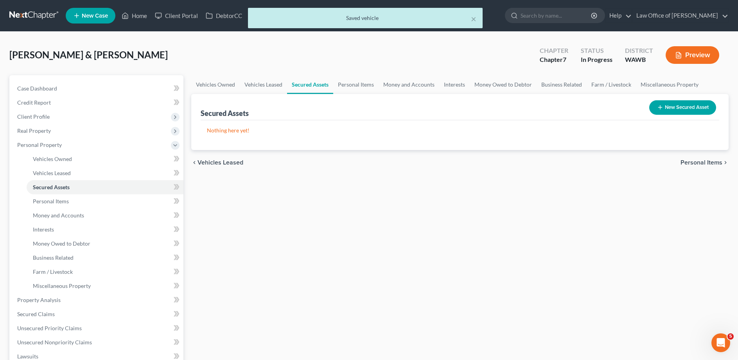
click at [692, 158] on div "chevron_left Vehicles Leased Personal Items chevron_right" at bounding box center [460, 162] width 538 height 25
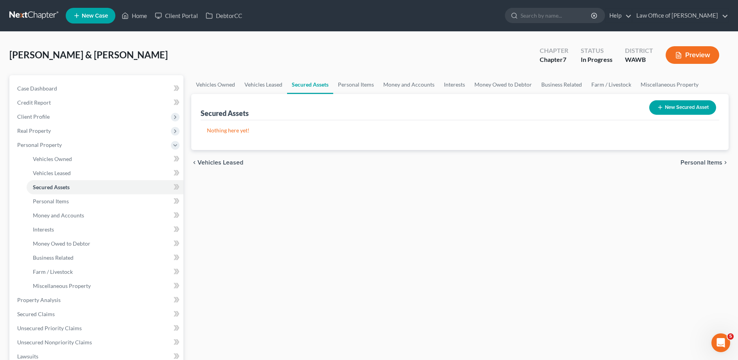
click at [691, 163] on span "Personal Items" at bounding box center [702, 162] width 42 height 6
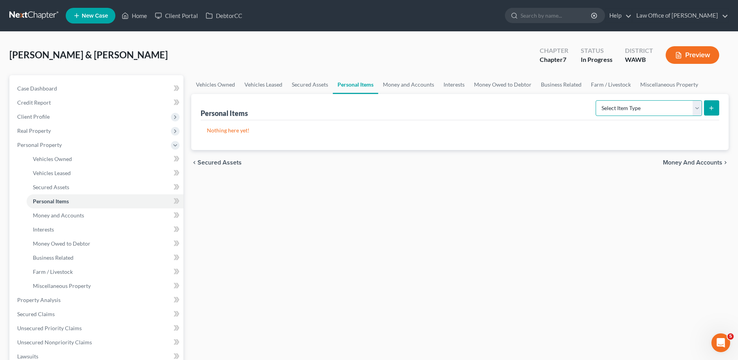
click at [596, 100] on select "Select Item Type Clothing (A/B: 11) Collectibles Of Value (A/B: 8) Electronics …" at bounding box center [649, 108] width 106 height 16
select select "household_goods"
click option "Household Goods (A/B: 6)" at bounding box center [0, 0] width 0 height 0
click at [707, 108] on button "submit" at bounding box center [711, 107] width 15 height 15
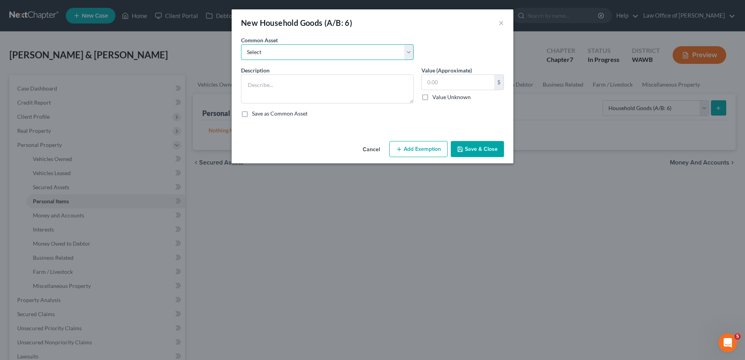
click at [241, 44] on select "Select Household goods and furnishings" at bounding box center [327, 52] width 173 height 16
select select "0"
click option "Household goods and furnishings" at bounding box center [0, 0] width 0 height 0
type textarea "Household goods and furnishings"
drag, startPoint x: 462, startPoint y: 81, endPoint x: 387, endPoint y: 81, distance: 74.7
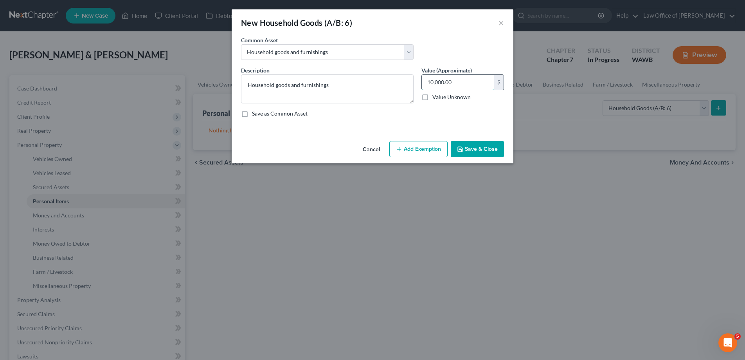
click at [422, 81] on input "10,000.00" at bounding box center [458, 82] width 72 height 15
type input "200.00"
click at [472, 156] on button "Save & Close" at bounding box center [477, 149] width 53 height 16
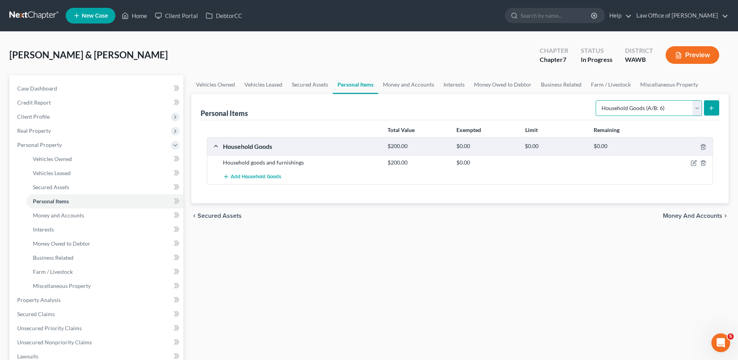
click at [596, 100] on select "Select Item Type Clothing (A/B: 11) Collectibles Of Value (A/B: 8) Electronics …" at bounding box center [649, 108] width 106 height 16
select select "electronics"
click option "Electronics (A/B: 7)" at bounding box center [0, 0] width 0 height 0
click at [706, 107] on button "submit" at bounding box center [711, 107] width 15 height 15
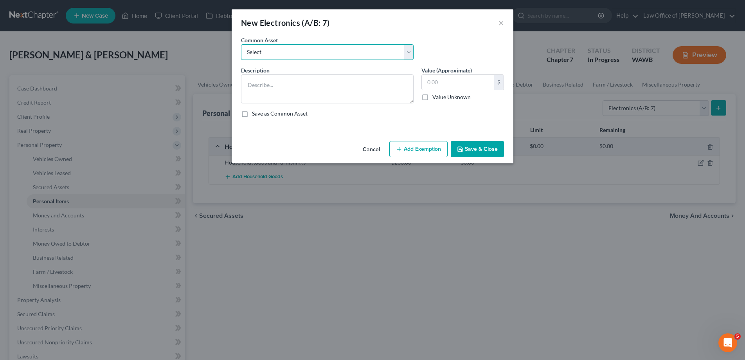
click at [241, 44] on select "Select Television, computer, mobile phone" at bounding box center [327, 52] width 173 height 16
select select "0"
click option "Television, computer, mobile phone" at bounding box center [0, 0] width 0 height 0
type textarea "Television, computer, mobile phone"
click at [460, 79] on input "1,000.00" at bounding box center [458, 82] width 72 height 15
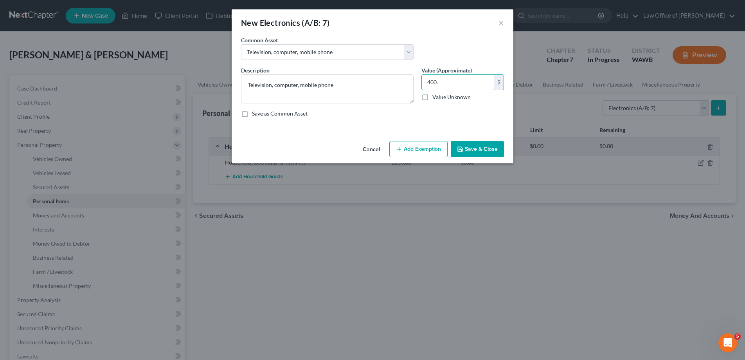
type input "400."
click at [487, 151] on button "Save & Close" at bounding box center [477, 149] width 53 height 16
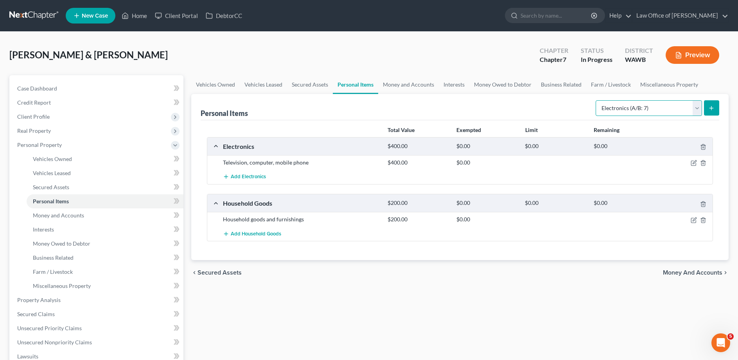
click at [596, 100] on select "Select Item Type Clothing (A/B: 11) Collectibles Of Value (A/B: 8) Electronics …" at bounding box center [649, 108] width 106 height 16
select select "clothing"
click option "Clothing (A/B: 11)" at bounding box center [0, 0] width 0 height 0
click at [711, 108] on line "submit" at bounding box center [712, 108] width 4 height 0
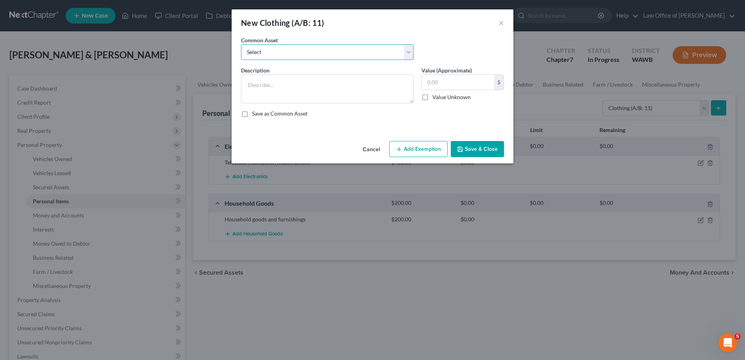
click at [241, 44] on select "Select Personal used clothing" at bounding box center [327, 52] width 173 height 16
select select "0"
click option "Personal used clothing" at bounding box center [0, 0] width 0 height 0
type textarea "Personal used clothing"
type input "300.00"
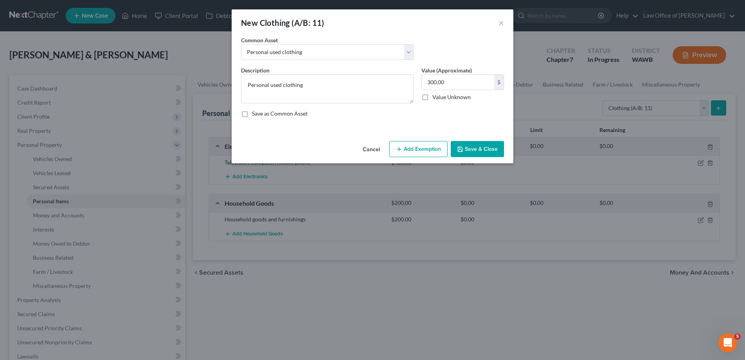
click at [483, 144] on button "Save & Close" at bounding box center [477, 149] width 53 height 16
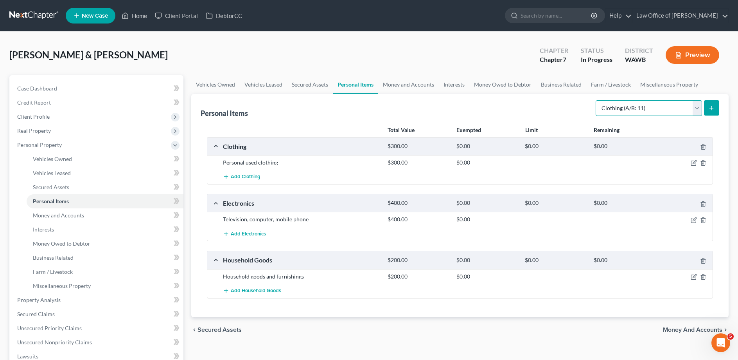
click at [596, 100] on select "Select Item Type Clothing (A/B: 11) Collectibles Of Value (A/B: 8) Electronics …" at bounding box center [649, 108] width 106 height 16
select select "jewelry"
click option "Jewelry (A/B: 12)" at bounding box center [0, 0] width 0 height 0
click at [707, 105] on button "submit" at bounding box center [711, 107] width 15 height 15
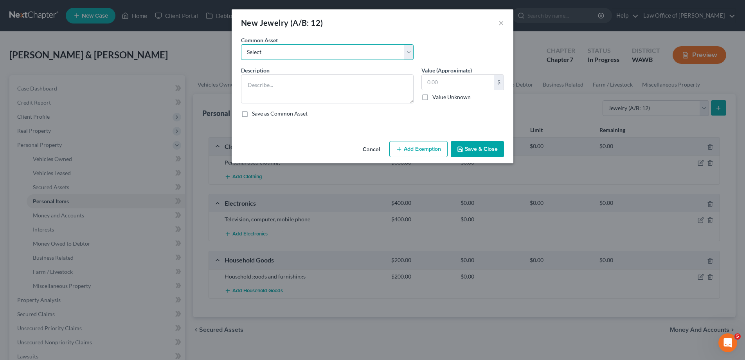
click at [241, 44] on select "Select Personal used jewelry" at bounding box center [327, 52] width 173 height 16
select select "0"
click option "Personal used jewelry" at bounding box center [0, 0] width 0 height 0
type textarea "Personal used jewelry"
type input "1,000.00"
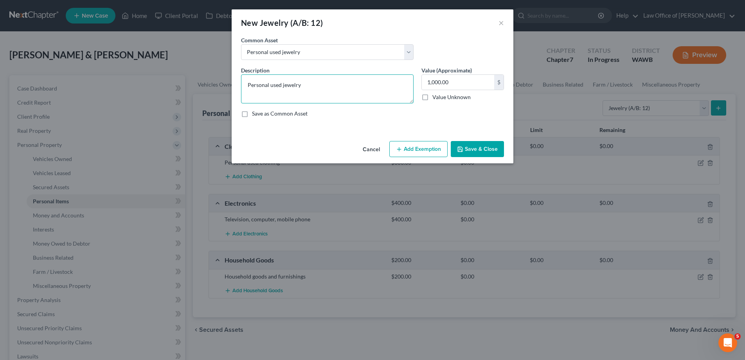
click at [313, 86] on textarea "Personal used jewelry" at bounding box center [327, 88] width 173 height 29
type textarea "Personal used jewelry - wedding ring and ring"
type input "900."
click at [478, 155] on button "Save & Close" at bounding box center [477, 149] width 53 height 16
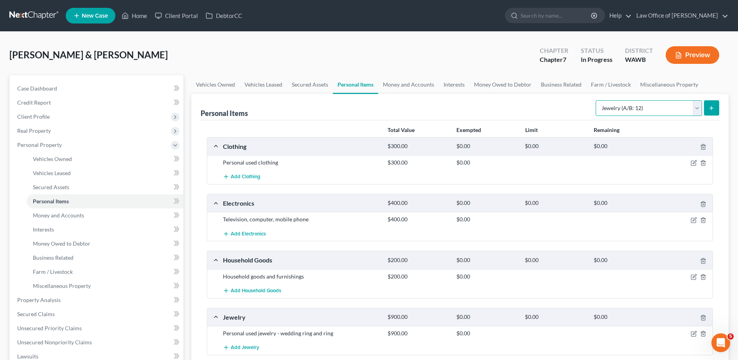
click at [596, 100] on select "Select Item Type Clothing (A/B: 11) Collectibles Of Value (A/B: 8) Electronics …" at bounding box center [649, 108] width 106 height 16
select select "pets"
click option "Pet(s) (A/B: 13)" at bounding box center [0, 0] width 0 height 0
click at [707, 108] on button "submit" at bounding box center [711, 107] width 15 height 15
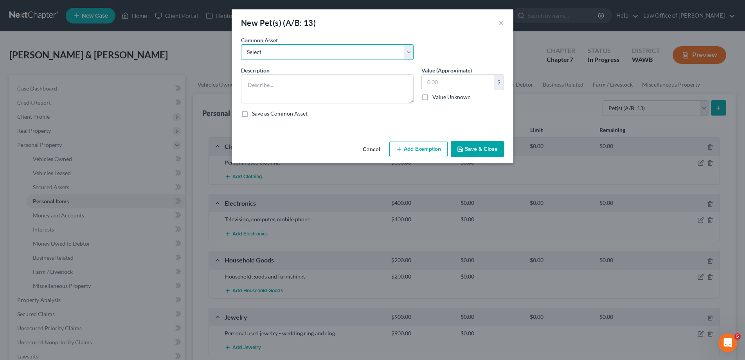
click at [241, 44] on select "Select Dogs Cats" at bounding box center [327, 52] width 173 height 16
select select "0"
click option "Dogs" at bounding box center [0, 0] width 0 height 0
click at [283, 84] on textarea "Dogs" at bounding box center [327, 88] width 173 height 29
type textarea "1 Support Dog"
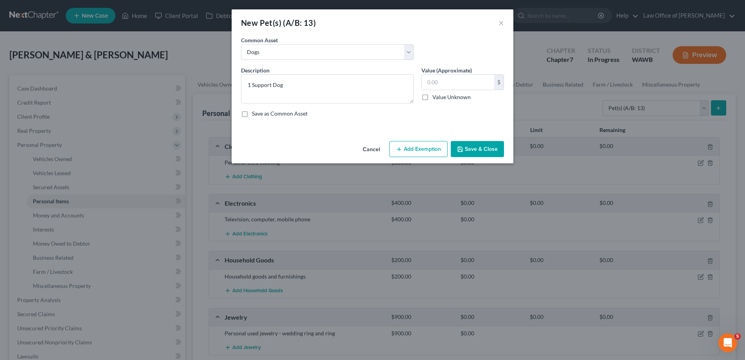
click at [472, 145] on button "Save & Close" at bounding box center [477, 149] width 53 height 16
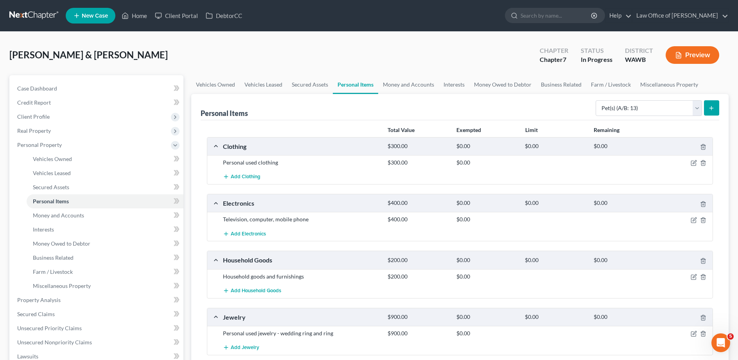
scroll to position [190, 0]
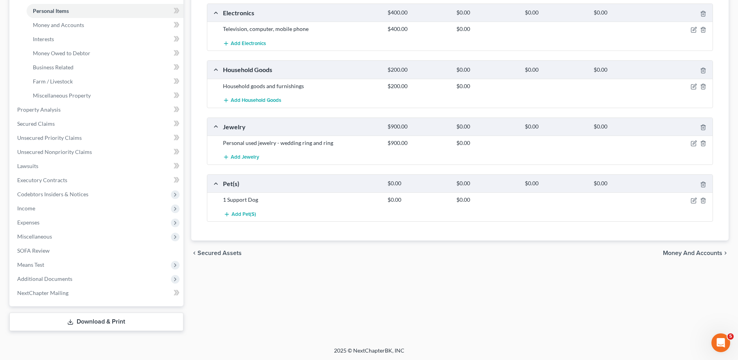
click at [677, 250] on span "Money and Accounts" at bounding box center [692, 253] width 59 height 6
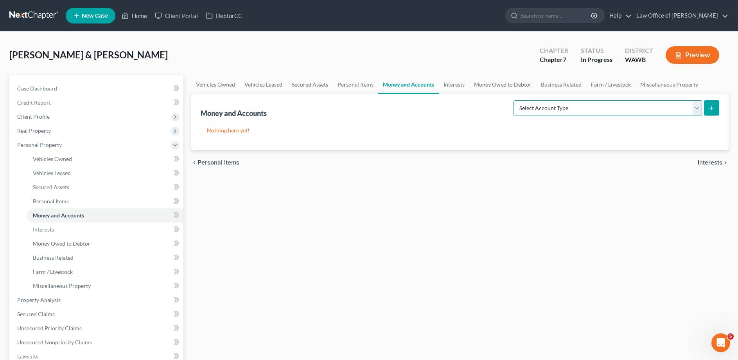
click at [514, 100] on select "Select Account Type Brokerage (A/B: 18, SOFA: 20) Cash on Hand (A/B: 16) Certif…" at bounding box center [608, 108] width 189 height 16
select select "checking"
click option "Checking Account (A/B: 17, SOFA: 20)" at bounding box center [0, 0] width 0 height 0
click at [709, 107] on button "submit" at bounding box center [711, 107] width 15 height 15
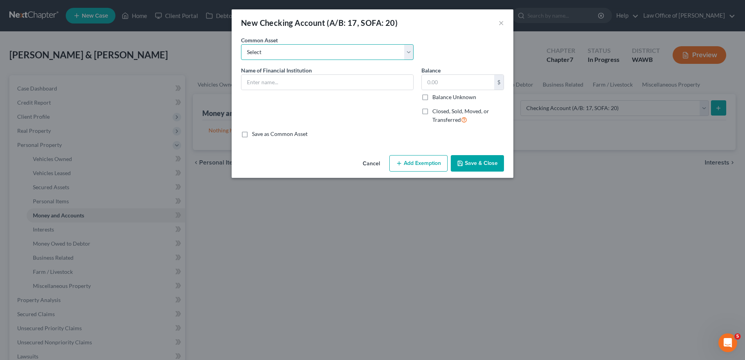
click at [241, 44] on select "Select Chase - Joint Boeing Employee Credit Union Bank of America - Husband Boe…" at bounding box center [327, 52] width 173 height 16
click at [493, 43] on div "Common Asset Select Chase - Joint Boeing Employee Credit Union Bank of America …" at bounding box center [372, 51] width 271 height 30
click at [260, 87] on input "text" at bounding box center [327, 82] width 172 height 15
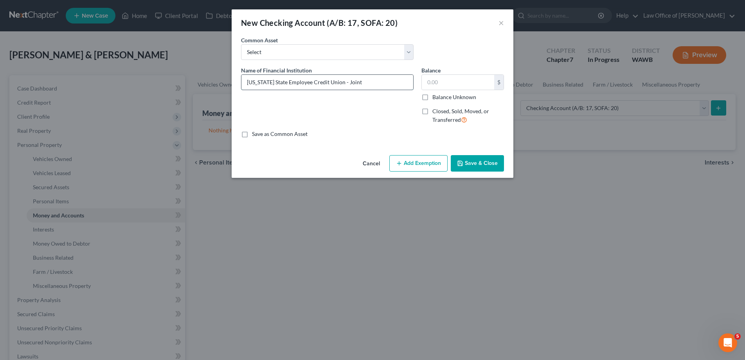
drag, startPoint x: 366, startPoint y: 85, endPoint x: 206, endPoint y: 84, distance: 160.0
click at [241, 84] on input "[US_STATE] State Employee Credit Union - Joint" at bounding box center [327, 82] width 172 height 15
type input "[US_STATE] State Employee Credit Union - Joint"
click at [436, 81] on input "text" at bounding box center [458, 82] width 72 height 15
type input "0."
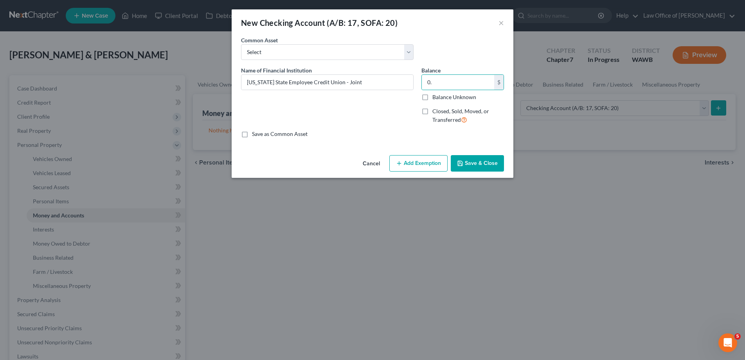
click at [490, 166] on button "Save & Close" at bounding box center [477, 163] width 53 height 16
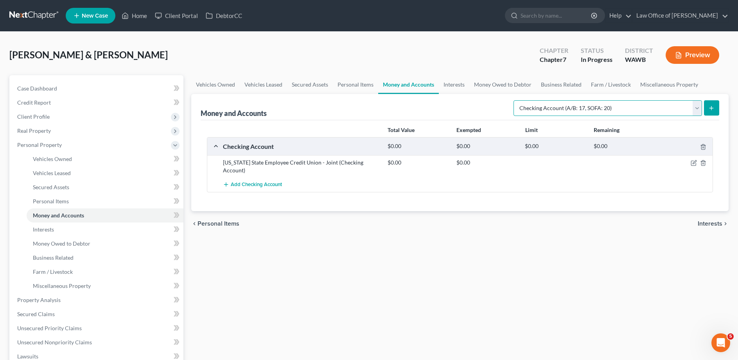
click at [514, 100] on select "Select Account Type Brokerage (A/B: 18, SOFA: 20) Cash on Hand (A/B: 16) Certif…" at bounding box center [608, 108] width 189 height 16
select select "savings"
click option "Savings Account (A/B: 17, SOFA: 20)" at bounding box center [0, 0] width 0 height 0
click at [710, 107] on icon "submit" at bounding box center [712, 108] width 6 height 6
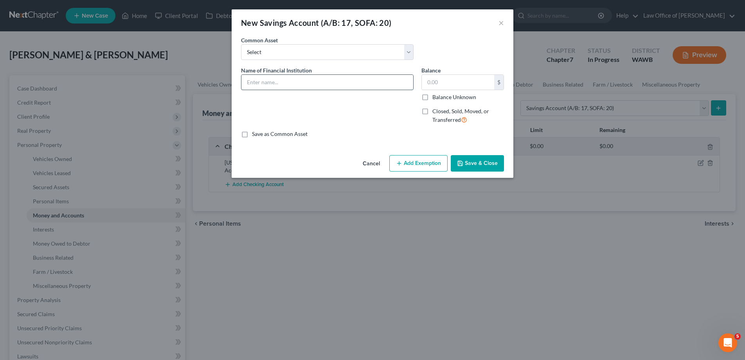
click at [268, 81] on input "text" at bounding box center [327, 82] width 172 height 15
paste input "[US_STATE] State Employee Credit Union - Joint"
type input "[US_STATE] State Employee Credit Union - Joint"
click at [432, 83] on input "text" at bounding box center [458, 82] width 72 height 15
type input "0"
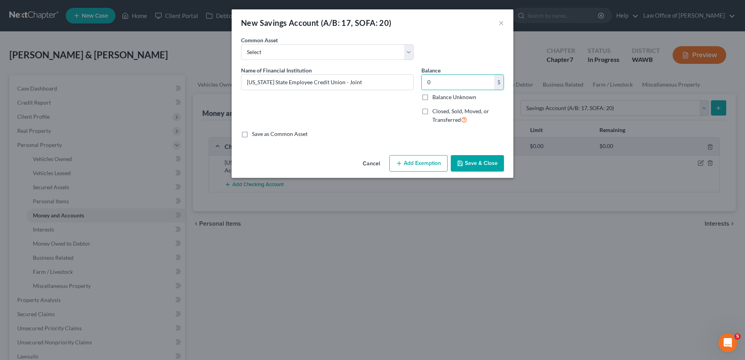
click at [475, 163] on button "Save & Close" at bounding box center [477, 163] width 53 height 16
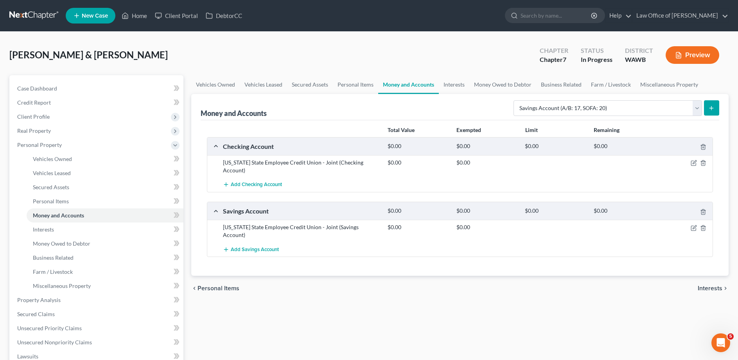
click at [719, 291] on span "Interests" at bounding box center [710, 288] width 25 height 6
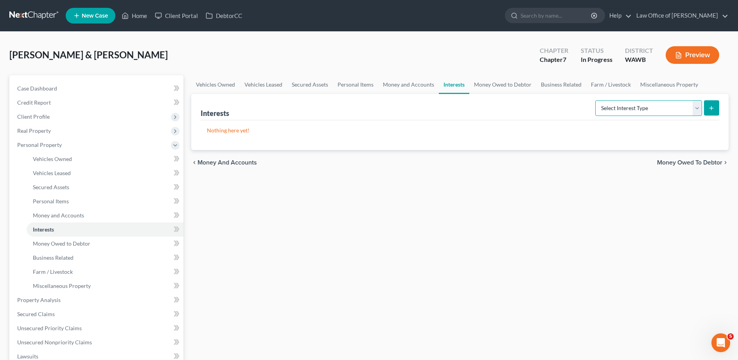
select select "term_life_insurance"
click option "Term Life Insurance (A/B: 31)" at bounding box center [0, 0] width 0 height 0
click at [712, 108] on line "submit" at bounding box center [712, 108] width 4 height 0
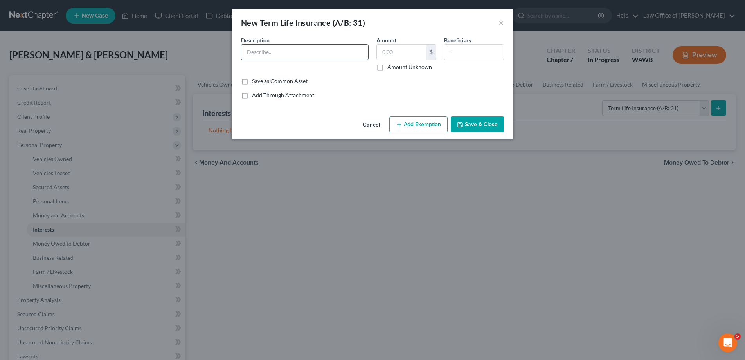
click at [262, 59] on div at bounding box center [305, 52] width 128 height 16
click at [263, 53] on input "text" at bounding box center [304, 52] width 127 height 15
type input "Met Life Term Policy"
click at [467, 124] on button "Save & Close" at bounding box center [477, 124] width 53 height 16
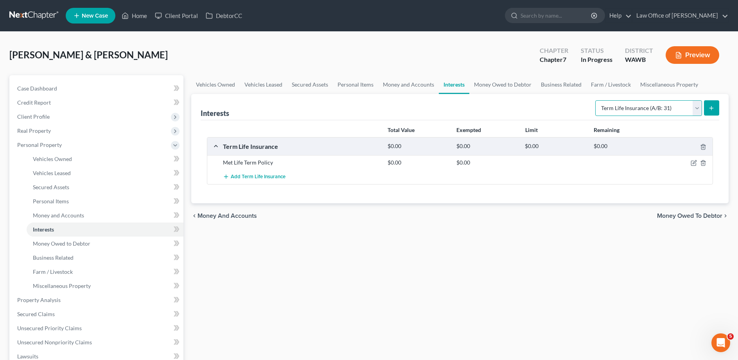
click at [595, 100] on select "Select Interest Type 401K (A/B: 21) Annuity (A/B: 23) Bond (A/B: 18) Education …" at bounding box center [648, 108] width 107 height 16
select select "pension_plan"
click option "Pension Plan (A/B: 21)" at bounding box center [0, 0] width 0 height 0
click at [711, 107] on icon "submit" at bounding box center [712, 108] width 6 height 6
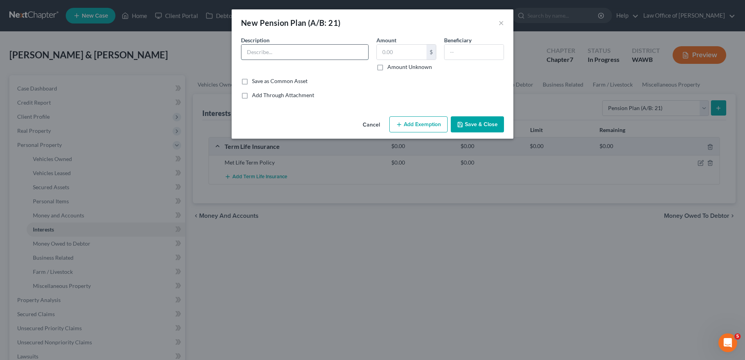
click at [275, 53] on input "text" at bounding box center [304, 52] width 127 height 15
type input "[US_STATE] Pension"
click at [387, 69] on label "Amount Unknown" at bounding box center [409, 67] width 45 height 8
click at [390, 68] on input "Amount Unknown" at bounding box center [392, 65] width 5 height 5
checkbox input "true"
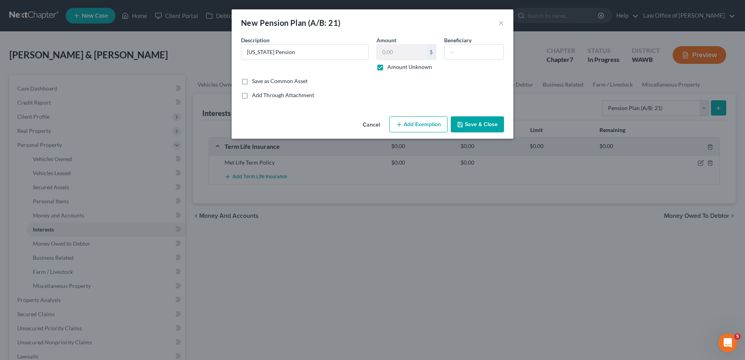
click at [470, 122] on button "Save & Close" at bounding box center [477, 124] width 53 height 16
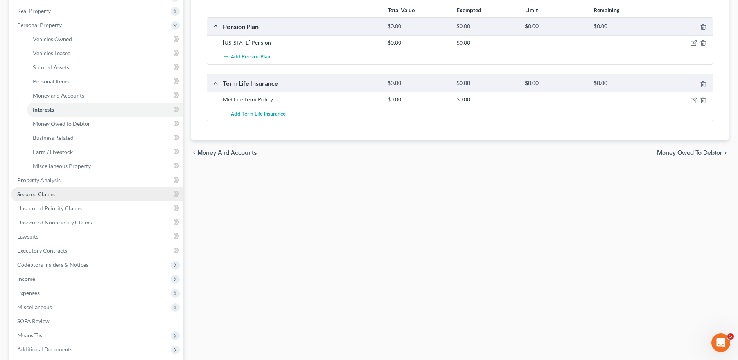
scroll to position [190, 0]
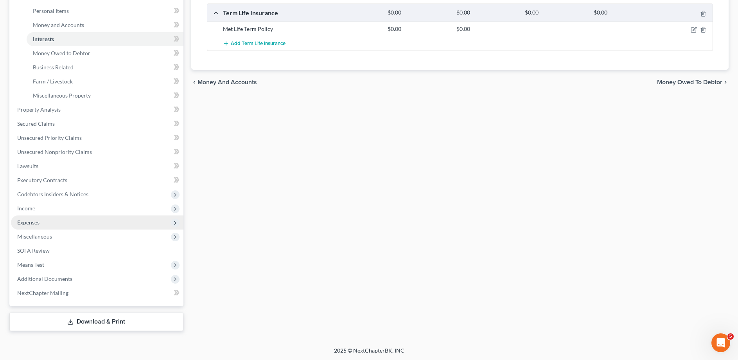
click at [48, 221] on span "Expenses" at bounding box center [97, 222] width 173 height 14
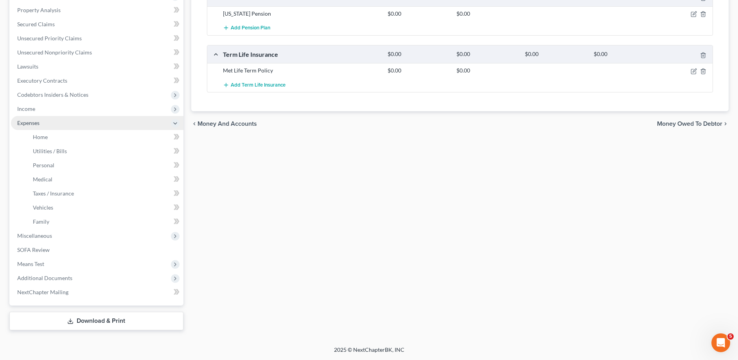
scroll to position [148, 0]
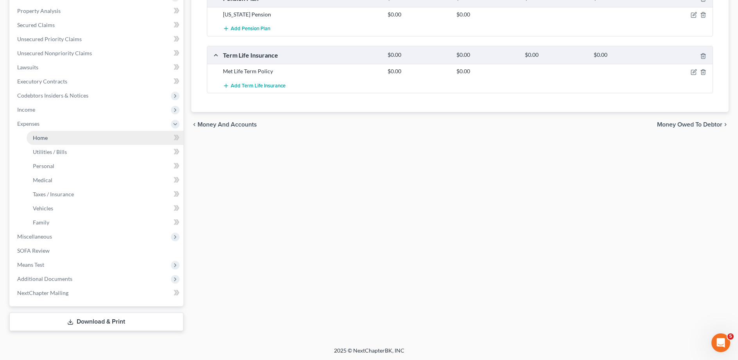
click at [44, 140] on span "Home" at bounding box center [40, 137] width 15 height 7
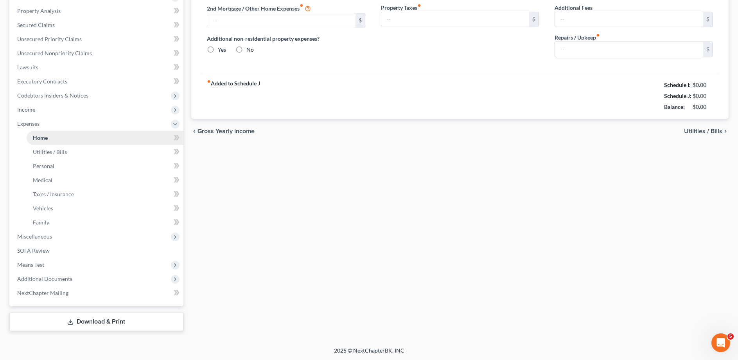
type input "0.00"
radio input "true"
type input "0.00"
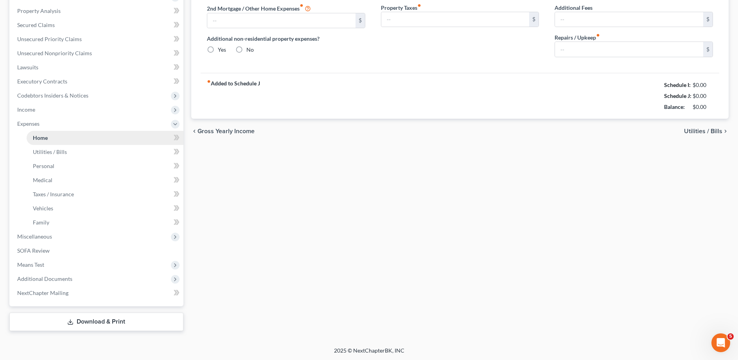
type input "0.00"
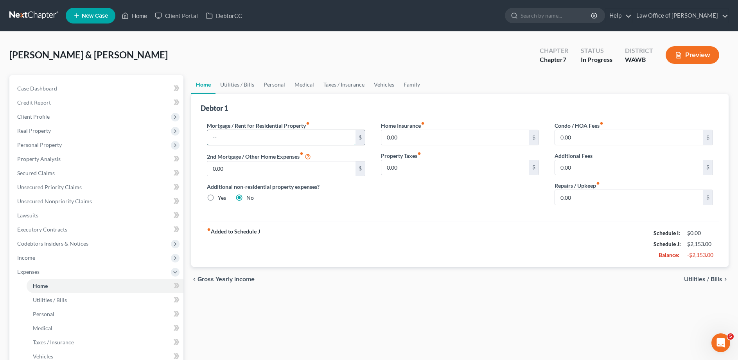
click at [242, 135] on input "text" at bounding box center [281, 137] width 148 height 15
type input "700."
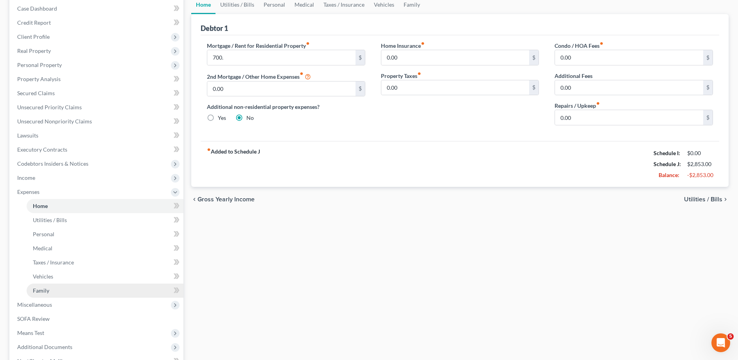
click at [95, 286] on link "Family" at bounding box center [105, 290] width 157 height 14
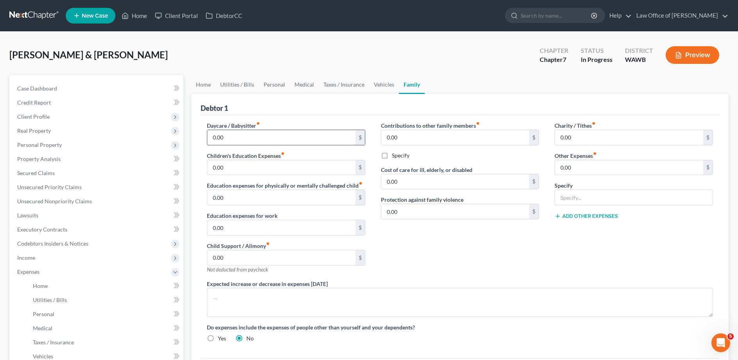
click at [228, 138] on input "0.00" at bounding box center [281, 137] width 148 height 15
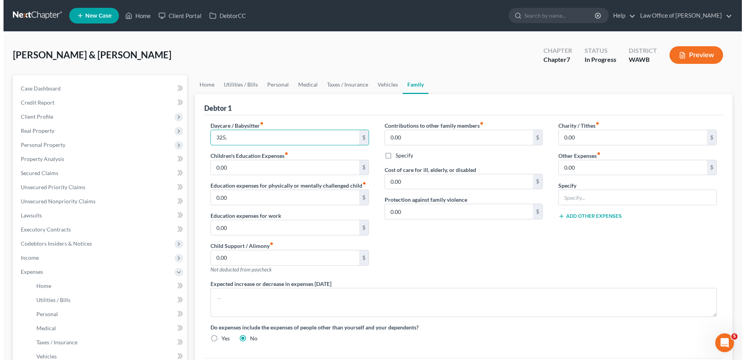
scroll to position [120, 0]
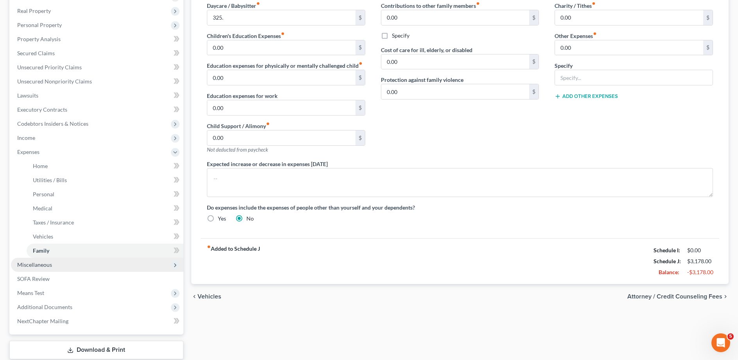
click at [39, 262] on span "Miscellaneous" at bounding box center [34, 264] width 35 height 7
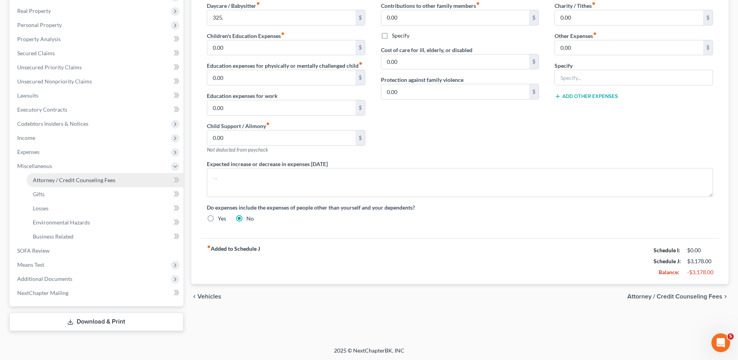
click at [57, 182] on span "Attorney / Credit Counseling Fees" at bounding box center [74, 179] width 83 height 7
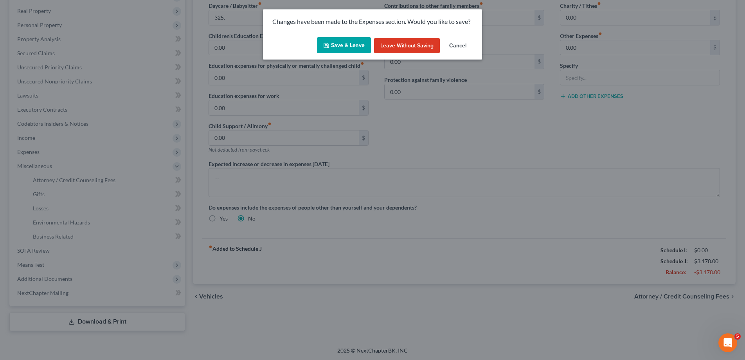
click at [340, 46] on button "Save & Leave" at bounding box center [344, 45] width 54 height 16
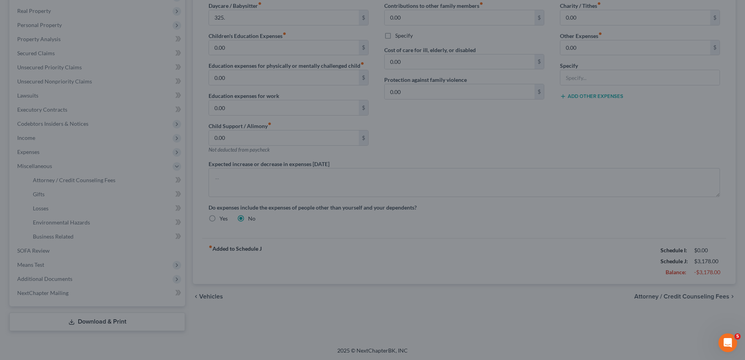
type input "325.00"
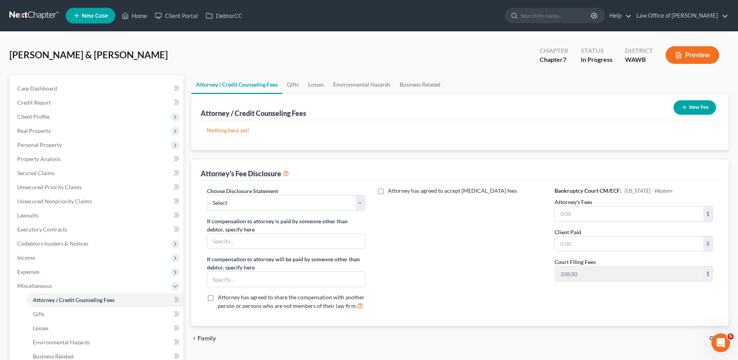
click at [714, 104] on button "New Fee" at bounding box center [695, 107] width 43 height 14
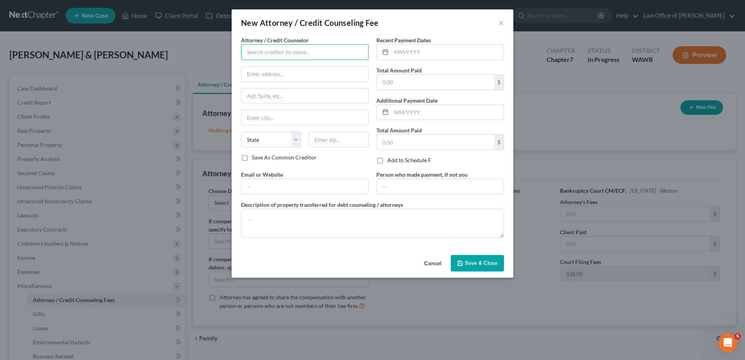
click at [296, 51] on input "text" at bounding box center [305, 52] width 128 height 16
type input "Law Office of [PERSON_NAME]"
type input "[STREET_ADDRESS]"
type input "Suite 100"
type input "Bellevue"
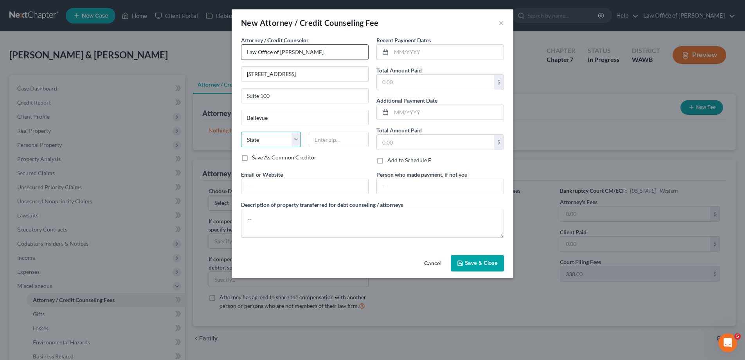
select select "50"
type input "98005"
click at [406, 49] on input "text" at bounding box center [447, 52] width 112 height 15
type input "2025"
type input "400."
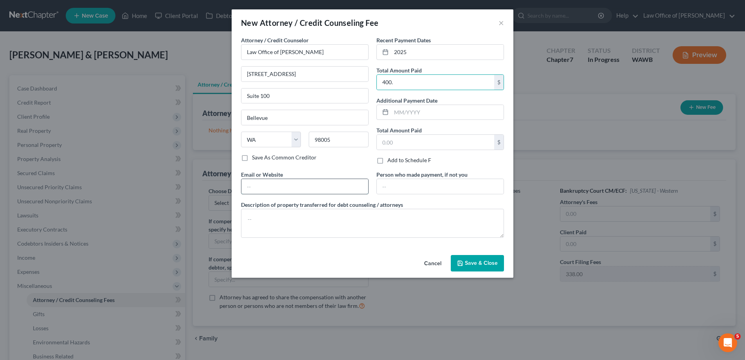
click at [320, 188] on input "text" at bounding box center [304, 186] width 127 height 15
type input "[DOMAIN_NAME]"
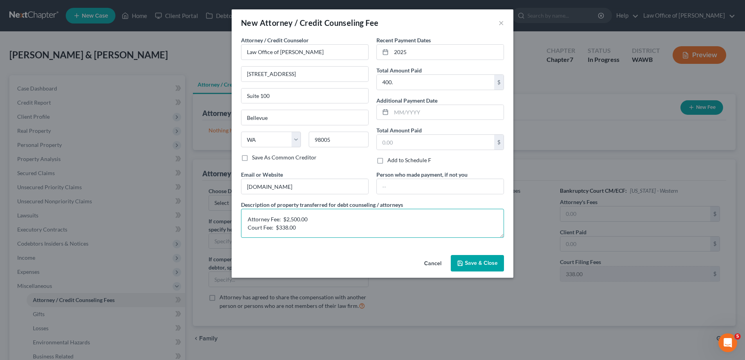
type textarea "Attorney Fee: $2,500.00 Court Fee: $338.00"
click at [465, 256] on button "Save & Close" at bounding box center [477, 263] width 53 height 16
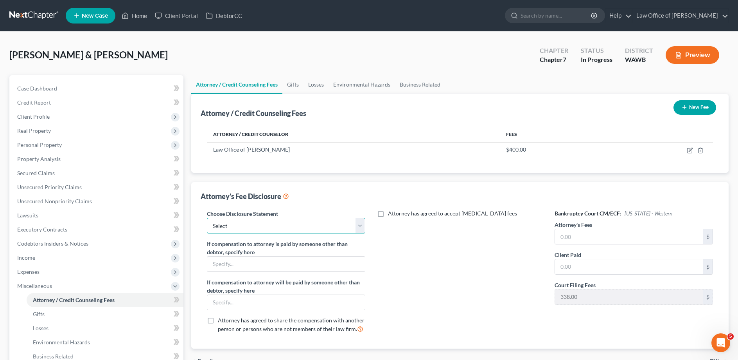
click at [207, 218] on select "Select Disclosure of Compensation of Attorney for Debtor(s)" at bounding box center [286, 226] width 158 height 16
select select "0"
click option "Disclosure of Compensation of Attorney for Debtor(s)" at bounding box center [0, 0] width 0 height 0
click at [581, 235] on input "text" at bounding box center [629, 236] width 148 height 15
type input "2,500."
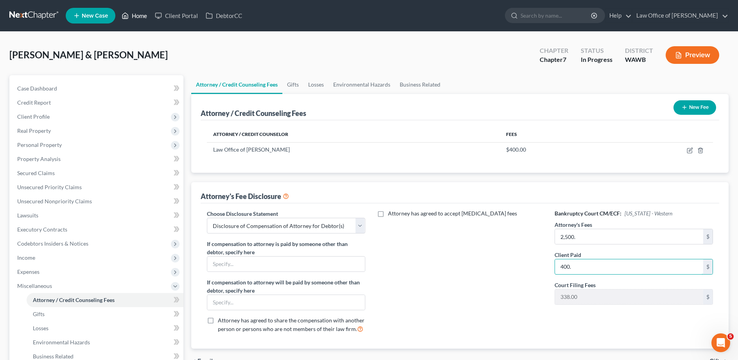
type input "400."
click at [142, 18] on link "Home" at bounding box center [134, 16] width 33 height 14
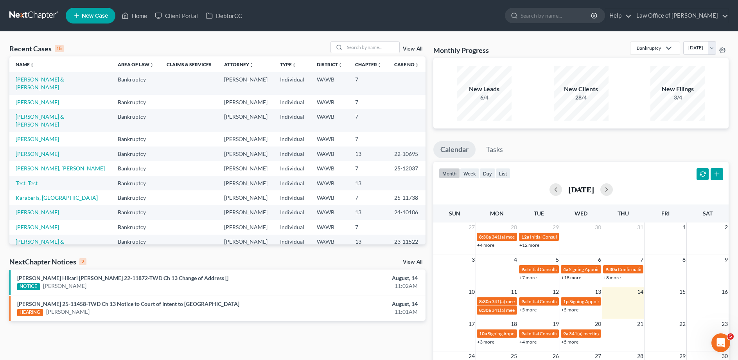
click at [101, 13] on span "New Case" at bounding box center [95, 16] width 26 height 6
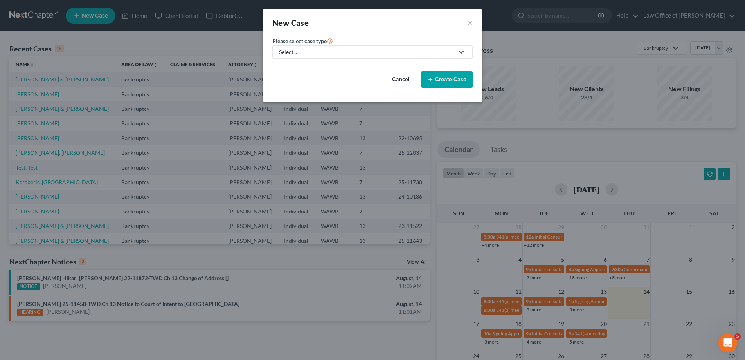
click at [297, 55] on div "Select..." at bounding box center [366, 52] width 174 height 8
click at [292, 68] on div "Bankruptcy" at bounding box center [294, 68] width 28 height 8
select select "87"
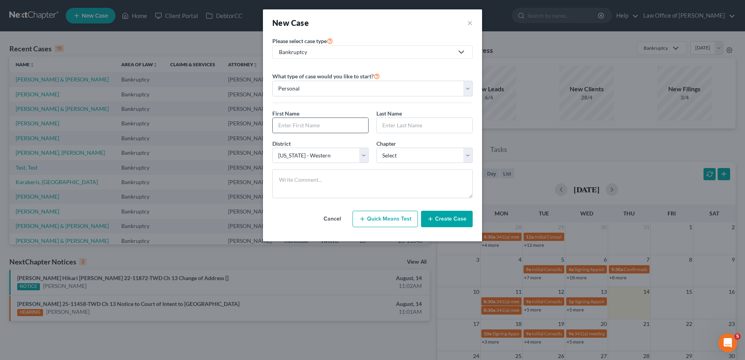
click at [322, 125] on input "text" at bounding box center [320, 125] width 95 height 15
type input "Hetty"
type input "[PERSON_NAME]"
click at [376, 147] on select "Select 7 11 12 13" at bounding box center [424, 155] width 96 height 16
select select "0"
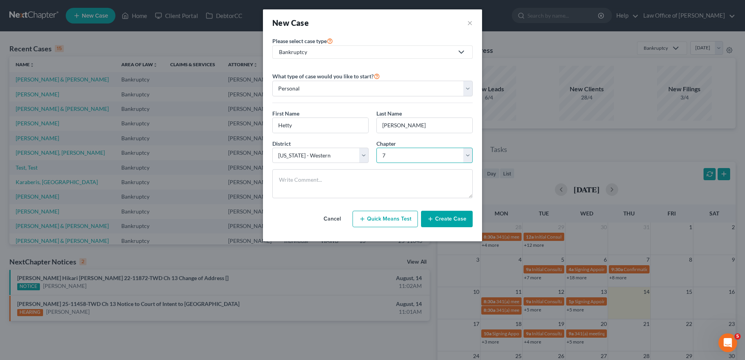
click option "7" at bounding box center [0, 0] width 0 height 0
click at [451, 224] on button "Create Case" at bounding box center [447, 218] width 52 height 16
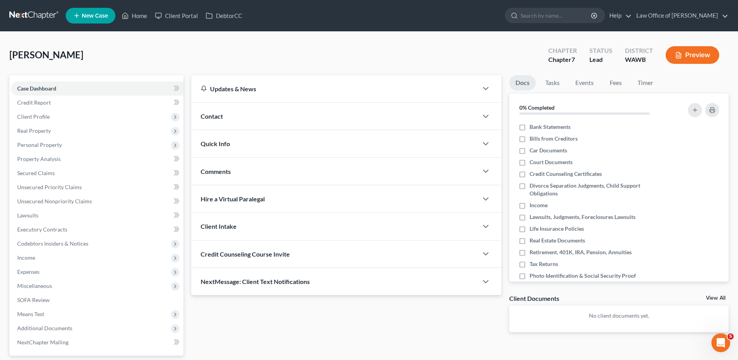
click at [217, 118] on span "Contact" at bounding box center [212, 115] width 22 height 7
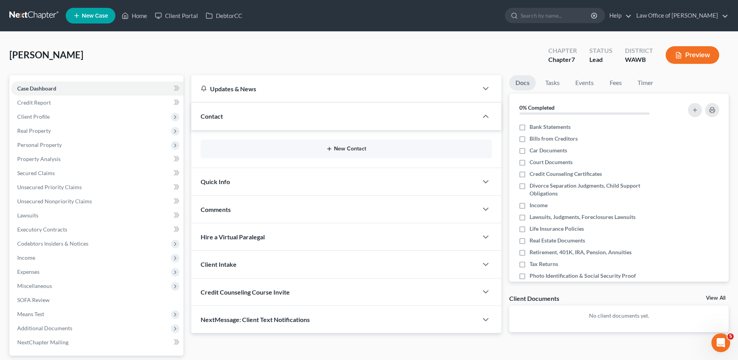
click at [356, 147] on button "New Contact" at bounding box center [346, 149] width 279 height 6
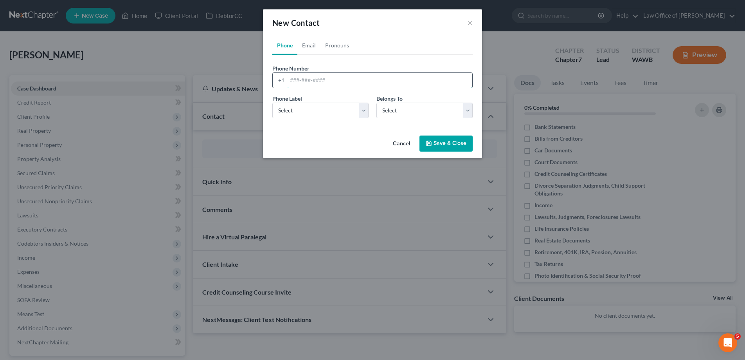
click at [300, 82] on input "tel" at bounding box center [379, 80] width 185 height 15
type input "[PHONE_NUMBER]"
select select "0"
click at [308, 47] on link "Email" at bounding box center [308, 45] width 23 height 19
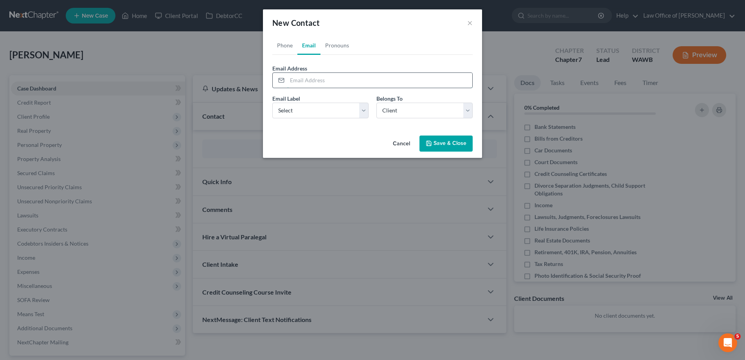
click at [307, 77] on input "email" at bounding box center [379, 80] width 185 height 15
type input "[EMAIL_ADDRESS][DOMAIN_NAME]"
select select "0"
click at [439, 139] on button "Save & Close" at bounding box center [445, 143] width 53 height 16
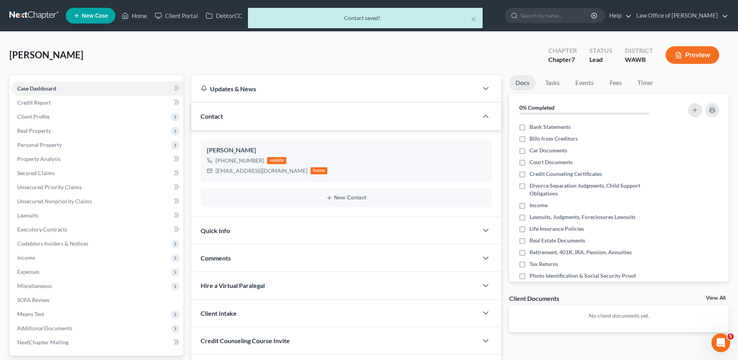
click at [216, 233] on span "Quick Info" at bounding box center [215, 230] width 29 height 7
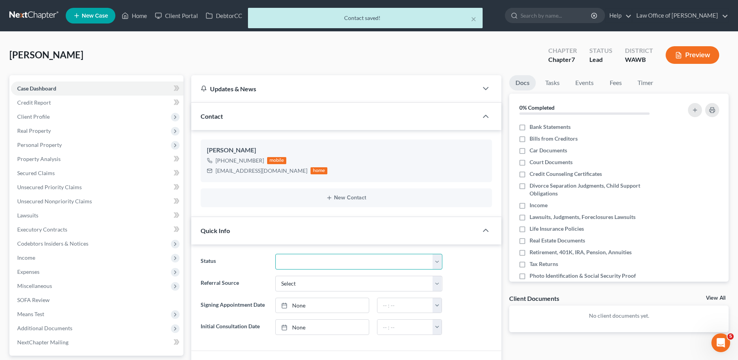
click at [275, 254] on select "Completed Discharged Dismissed Filed In Progress Lead Lost Lead Plan Confirmed …" at bounding box center [358, 262] width 167 height 16
select select "4"
click option "In Progress" at bounding box center [0, 0] width 0 height 0
click at [275, 275] on select "Select Word Of Mouth Previous Clients Direct Mail Website Google Search Modern …" at bounding box center [358, 283] width 167 height 16
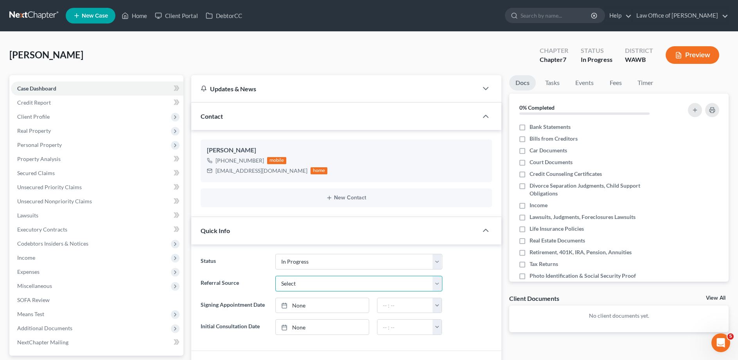
select select "6"
click option "Other (specify)" at bounding box center [0, 0] width 0 height 0
click at [287, 306] on input "text" at bounding box center [359, 305] width 166 height 15
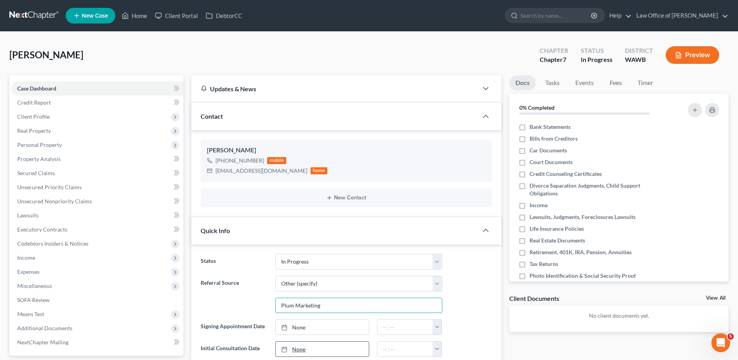
type input "Plum Marketing"
click at [299, 345] on link "None" at bounding box center [322, 348] width 93 height 15
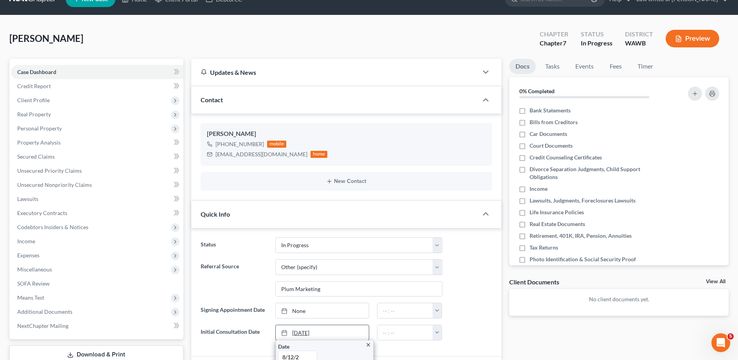
type input "[DATE]"
type input "10:00 am"
click at [615, 67] on link "Fees" at bounding box center [615, 66] width 25 height 15
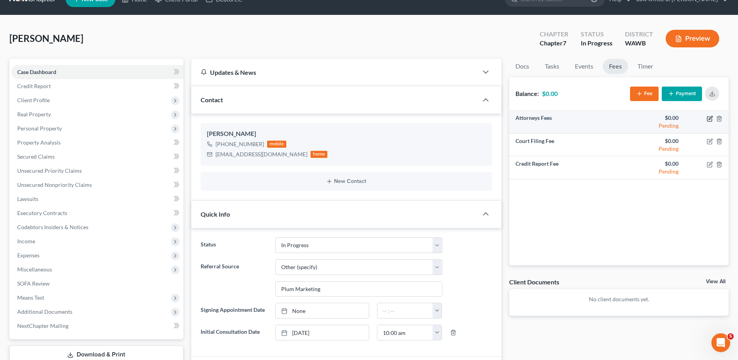
click at [710, 121] on icon "button" at bounding box center [710, 118] width 6 height 6
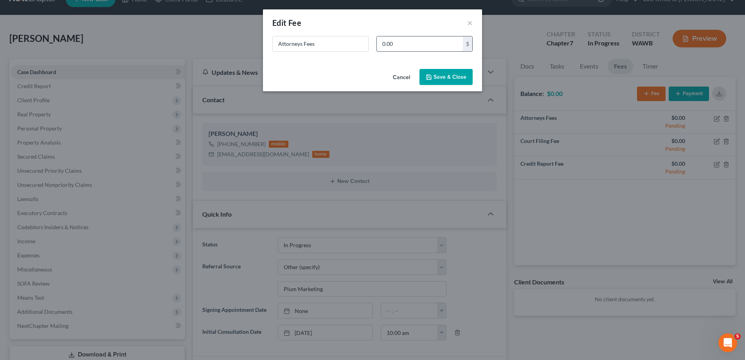
click at [395, 45] on input "0.00" at bounding box center [420, 43] width 86 height 15
drag, startPoint x: 427, startPoint y: 43, endPoint x: 326, endPoint y: 47, distance: 101.4
click at [377, 47] on input "2,338.00" at bounding box center [420, 43] width 86 height 15
type input "2,000."
click at [435, 77] on button "Save & Close" at bounding box center [445, 77] width 53 height 16
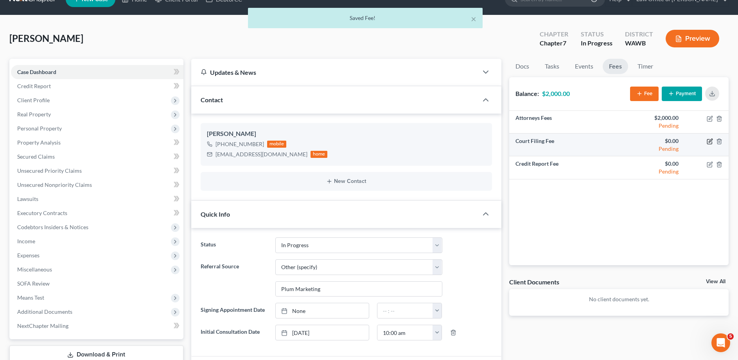
click at [709, 140] on icon "button" at bounding box center [710, 141] width 6 height 6
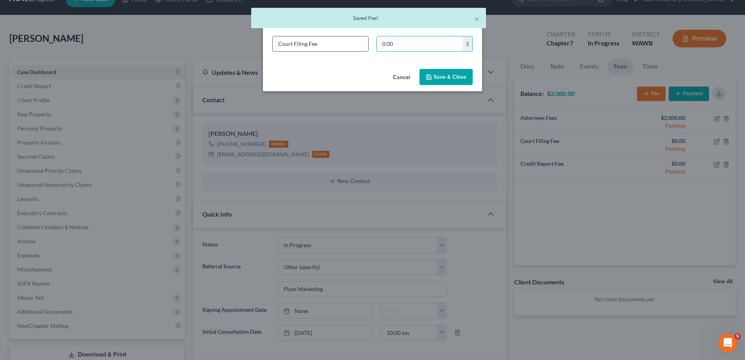
drag, startPoint x: 365, startPoint y: 47, endPoint x: 296, endPoint y: 49, distance: 68.9
click at [377, 49] on input "0.00" at bounding box center [420, 43] width 86 height 15
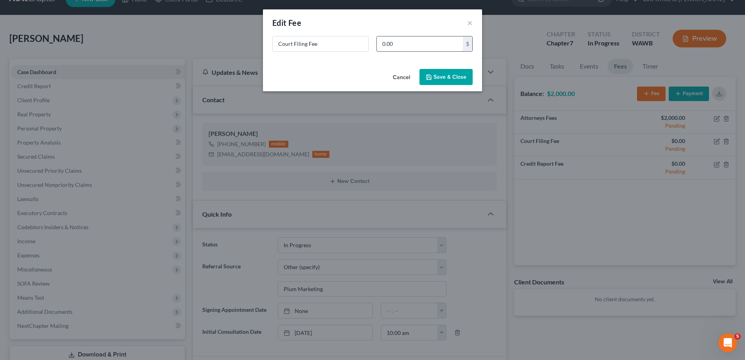
click at [390, 44] on input "0.00" at bounding box center [420, 43] width 86 height 15
type input "338.00"
click at [453, 72] on button "Save & Close" at bounding box center [445, 77] width 53 height 16
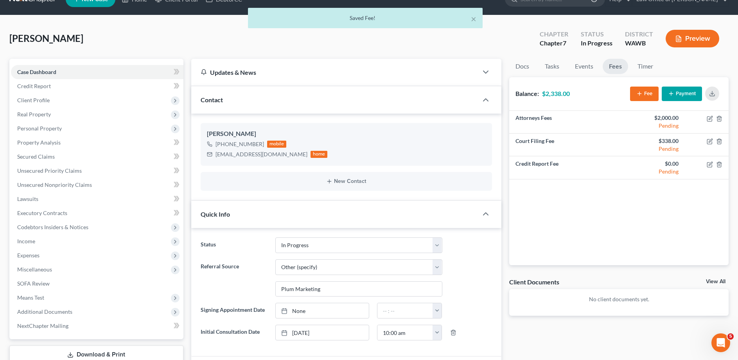
click at [684, 89] on button "Payment" at bounding box center [682, 93] width 40 height 14
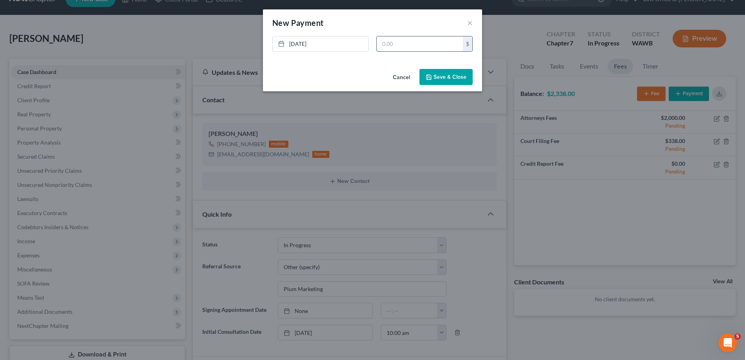
click at [400, 41] on input "text" at bounding box center [420, 43] width 86 height 15
type input "2,338."
click at [449, 79] on button "Save & Close" at bounding box center [445, 77] width 53 height 16
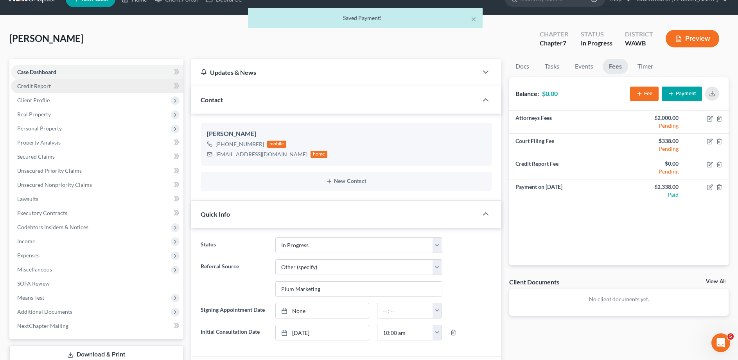
click at [29, 88] on span "Credit Report" at bounding box center [34, 86] width 34 height 7
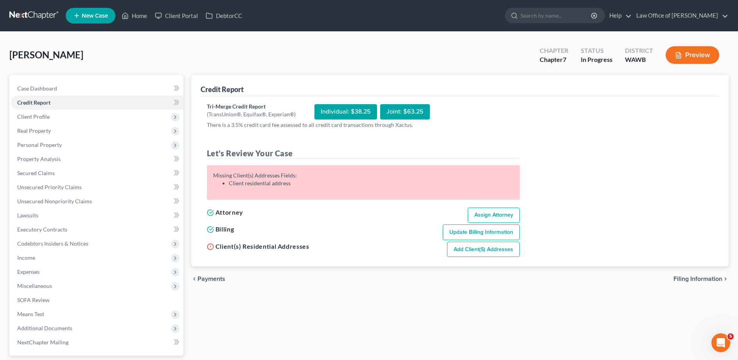
click at [681, 276] on span "Filing Information" at bounding box center [698, 278] width 49 height 6
select select "1"
select select "0"
select select "87"
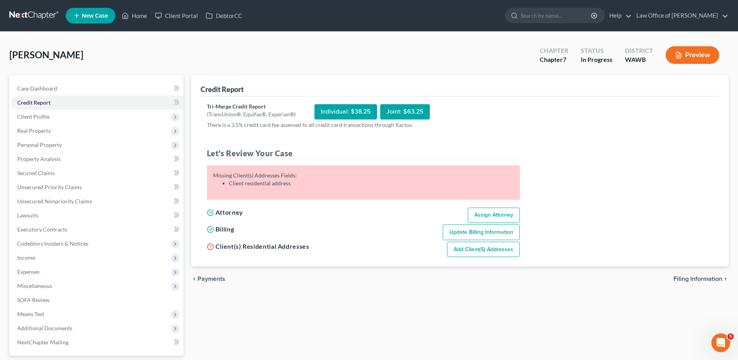
select select "0"
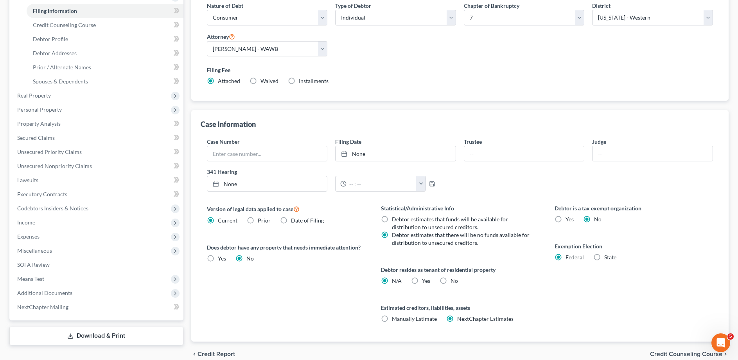
scroll to position [156, 0]
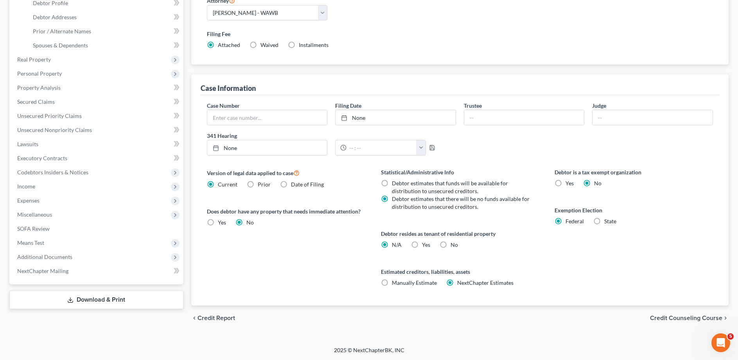
click at [422, 243] on label "Yes Yes" at bounding box center [426, 245] width 8 height 8
click at [425, 243] on input "Yes Yes" at bounding box center [427, 243] width 5 height 5
radio input "true"
radio input "false"
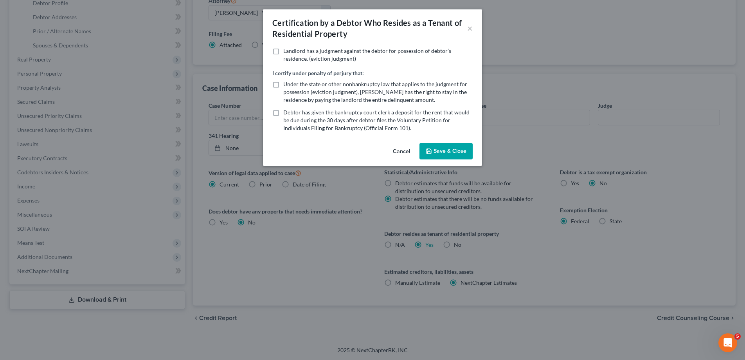
click at [438, 150] on button "Save & Close" at bounding box center [445, 151] width 53 height 16
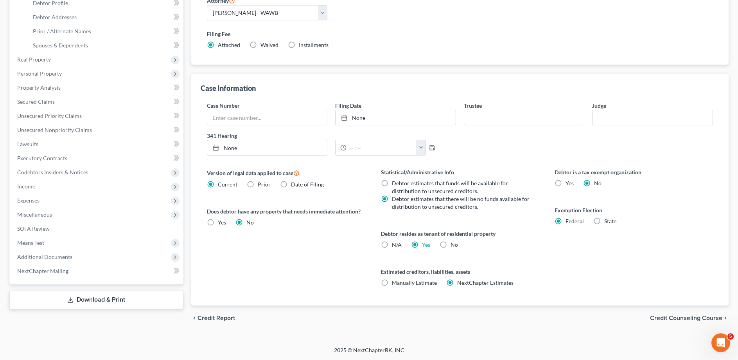
click at [660, 316] on span "Credit Counseling Course" at bounding box center [686, 318] width 72 height 6
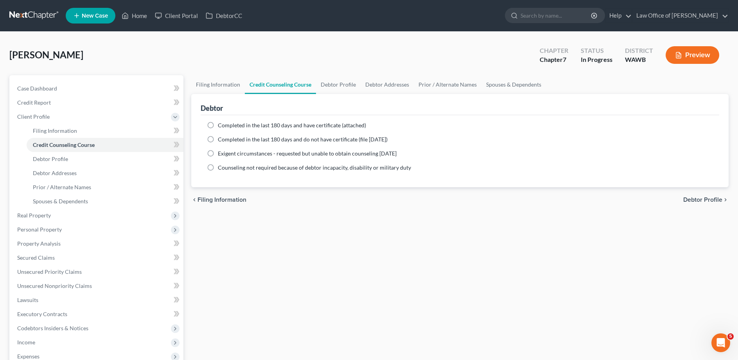
click at [218, 138] on label "Completed in the last 180 days and do not have certificate (file [DATE])" at bounding box center [303, 139] width 170 height 8
click at [221, 138] on input "Completed in the last 180 days and do not have certificate (file [DATE])" at bounding box center [223, 137] width 5 height 5
radio input "true"
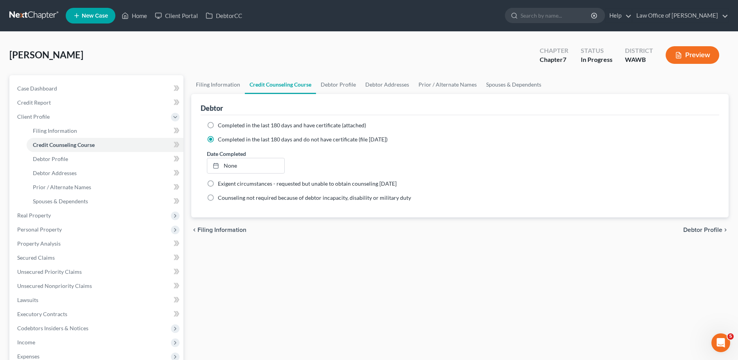
click at [692, 230] on span "Debtor Profile" at bounding box center [702, 230] width 39 height 6
select select "0"
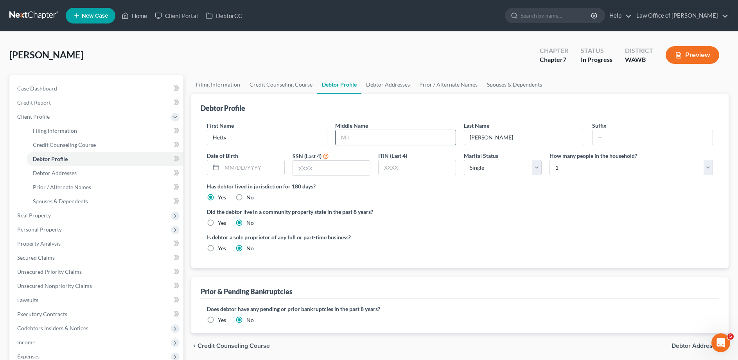
click at [366, 138] on input "text" at bounding box center [396, 137] width 120 height 15
type input "Rose"
click at [270, 163] on input "text" at bounding box center [253, 167] width 63 height 15
type input "[DATE]"
type input "7776"
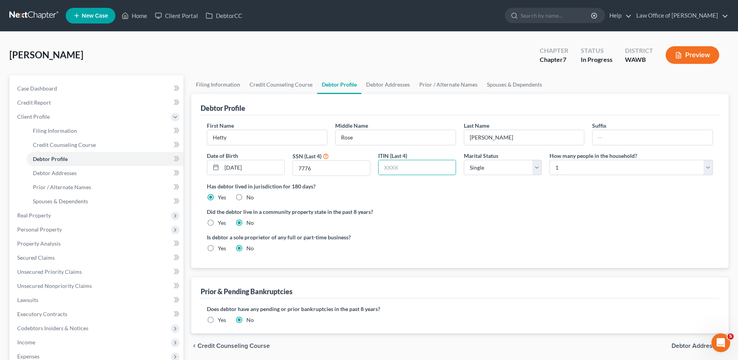
click at [218, 223] on label "Yes" at bounding box center [222, 223] width 8 height 8
click at [221, 223] on input "Yes" at bounding box center [223, 221] width 5 height 5
radio input "true"
radio input "false"
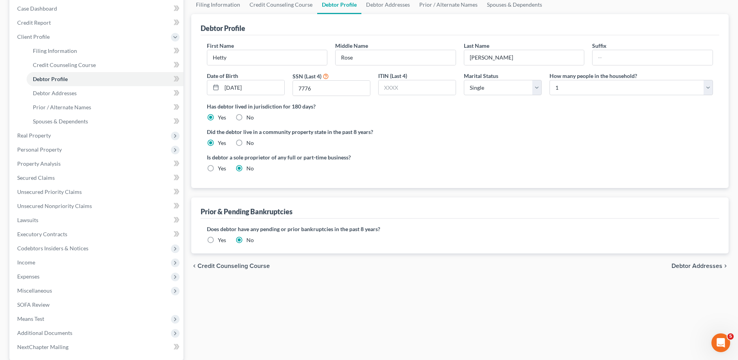
scroll to position [120, 0]
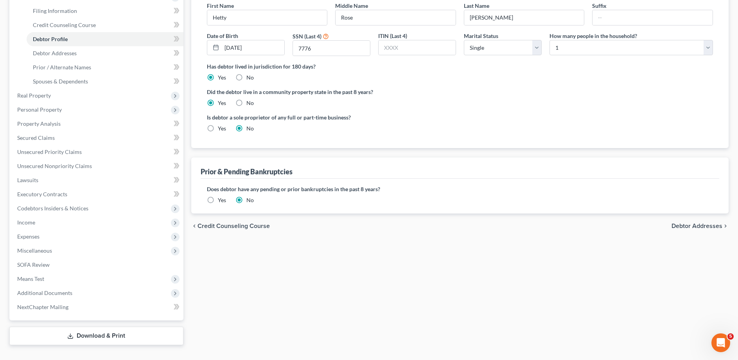
click at [683, 223] on span "Debtor Addresses" at bounding box center [697, 226] width 51 height 6
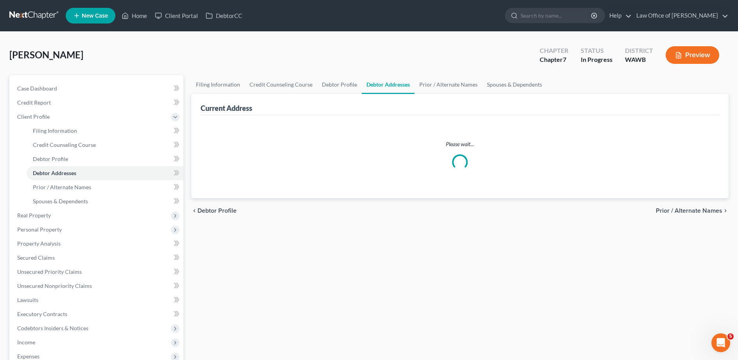
select select "0"
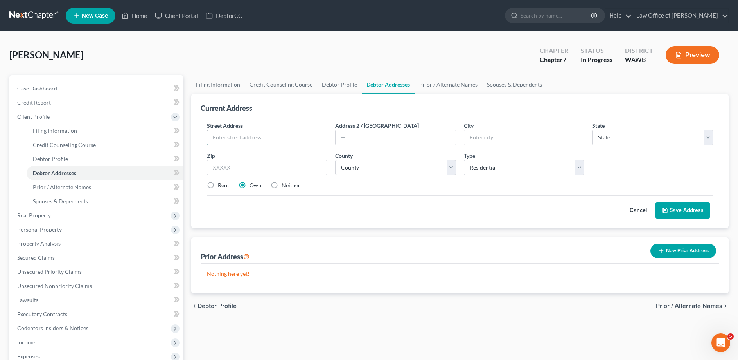
click at [265, 137] on input "text" at bounding box center [267, 137] width 120 height 15
type input "[STREET_ADDRESS]"
type input "Bellevue"
select select "50"
type input "98008"
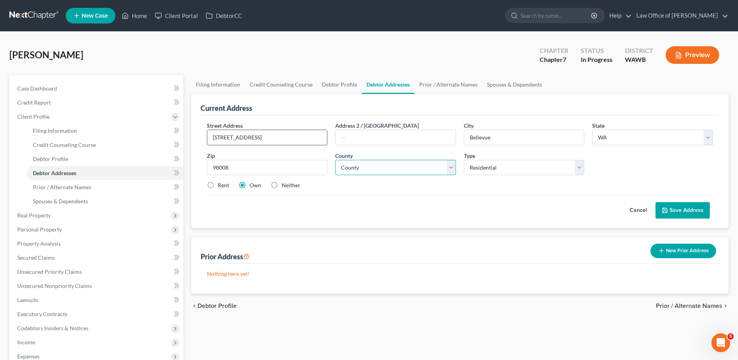
select select "16"
click at [218, 185] on label "Rent" at bounding box center [223, 185] width 11 height 8
click at [221, 185] on input "Rent" at bounding box center [223, 183] width 5 height 5
radio input "true"
click at [705, 208] on button "Save Address" at bounding box center [683, 210] width 54 height 16
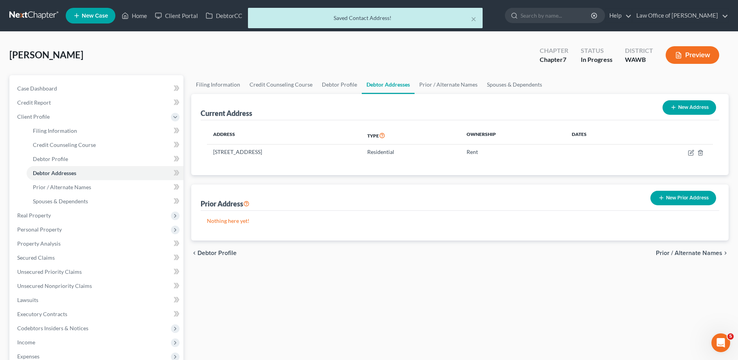
click at [678, 201] on button "New Prior Address" at bounding box center [684, 198] width 66 height 14
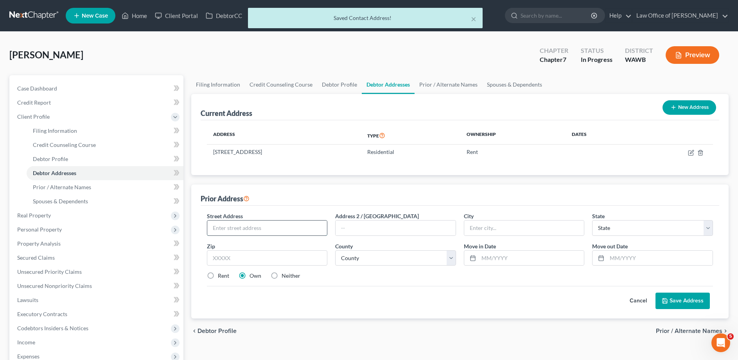
click at [227, 225] on input "text" at bounding box center [267, 227] width 120 height 15
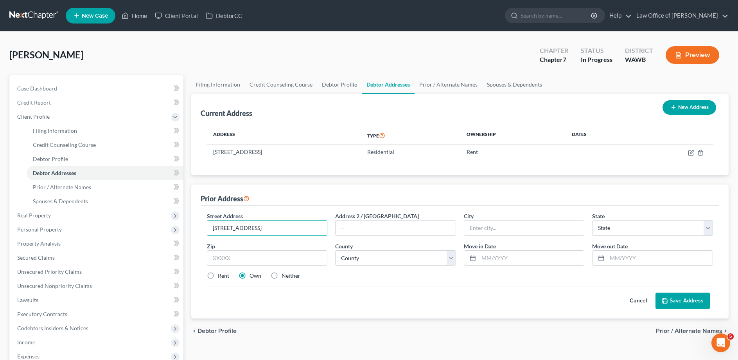
type input "[STREET_ADDRESS]"
type input "#1F"
click at [493, 258] on input "text" at bounding box center [532, 257] width 106 height 15
click at [218, 274] on label "Rent" at bounding box center [223, 276] width 11 height 8
click at [221, 274] on input "Rent" at bounding box center [223, 274] width 5 height 5
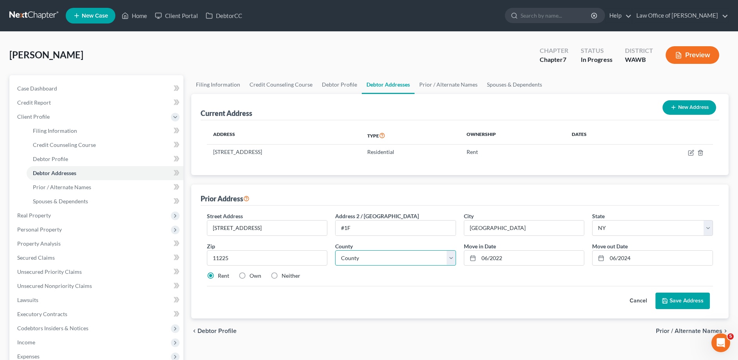
click at [335, 250] on select "County [GEOGRAPHIC_DATA] [GEOGRAPHIC_DATA] [GEOGRAPHIC_DATA] [GEOGRAPHIC_DATA] …" at bounding box center [395, 258] width 121 height 16
drag, startPoint x: 691, startPoint y: 300, endPoint x: 665, endPoint y: 300, distance: 25.8
click at [690, 300] on button "Save Address" at bounding box center [683, 300] width 54 height 16
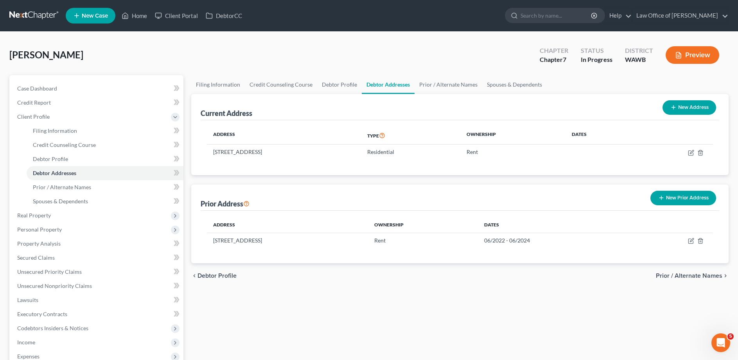
click at [691, 275] on span "Prior / Alternate Names" at bounding box center [689, 275] width 67 height 6
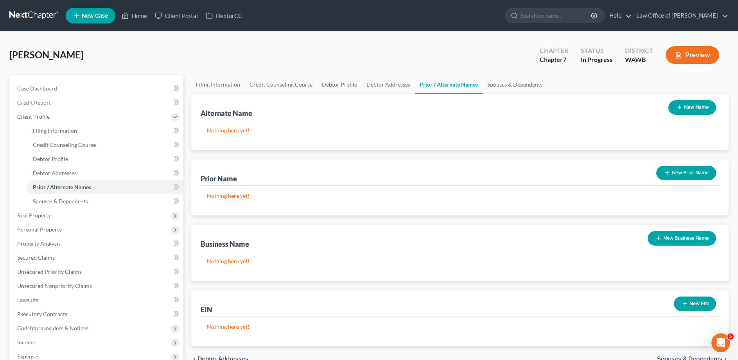
click at [686, 233] on button "New Business Name" at bounding box center [682, 238] width 68 height 14
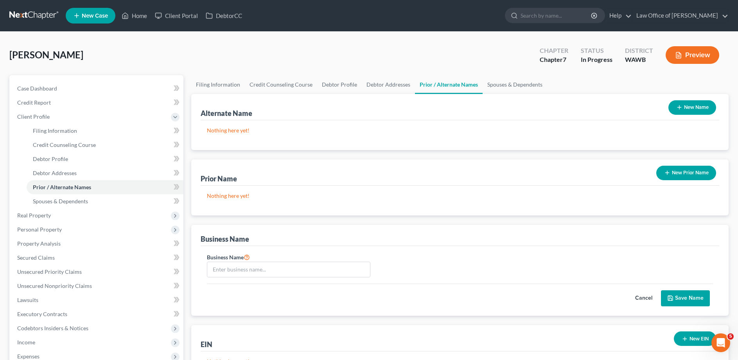
click at [205, 271] on div "Business Name" at bounding box center [288, 264] width 171 height 25
click at [210, 270] on input "text" at bounding box center [288, 269] width 163 height 15
click at [692, 297] on button "Save Name" at bounding box center [685, 298] width 49 height 16
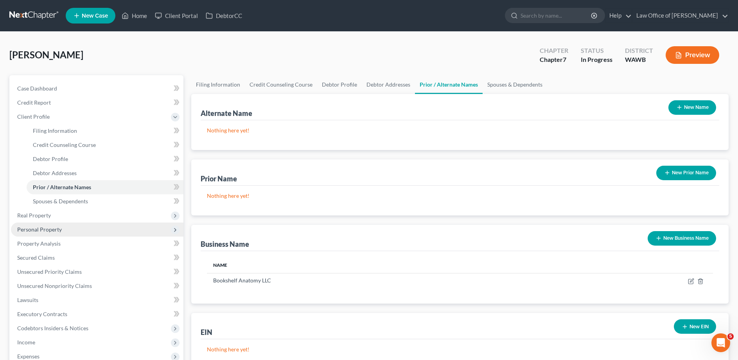
click at [55, 232] on span "Personal Property" at bounding box center [97, 229] width 173 height 14
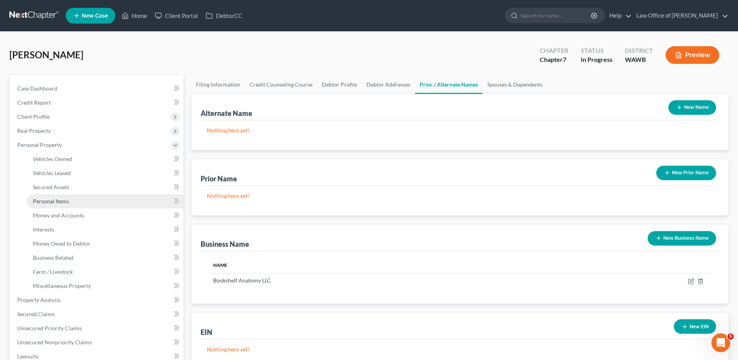
click at [55, 201] on span "Personal Items" at bounding box center [51, 201] width 36 height 7
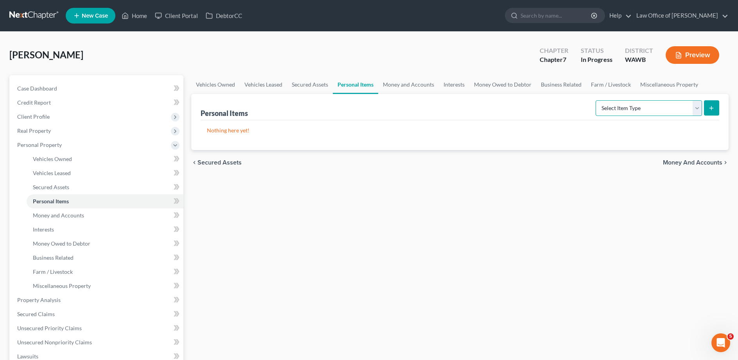
click at [596, 100] on select "Select Item Type Clothing (A/B: 11) Collectibles Of Value (A/B: 8) Electronics …" at bounding box center [649, 108] width 106 height 16
click option "Household Goods (A/B: 6)" at bounding box center [0, 0] width 0 height 0
click at [710, 106] on icon "submit" at bounding box center [712, 108] width 6 height 6
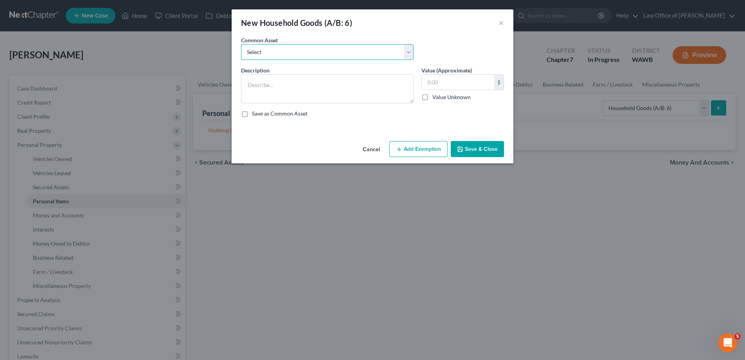
click at [241, 44] on select "Select Household goods and furnishings" at bounding box center [327, 52] width 173 height 16
click option "Household goods and furnishings" at bounding box center [0, 0] width 0 height 0
click at [465, 82] on input "10,000.00" at bounding box center [458, 82] width 72 height 15
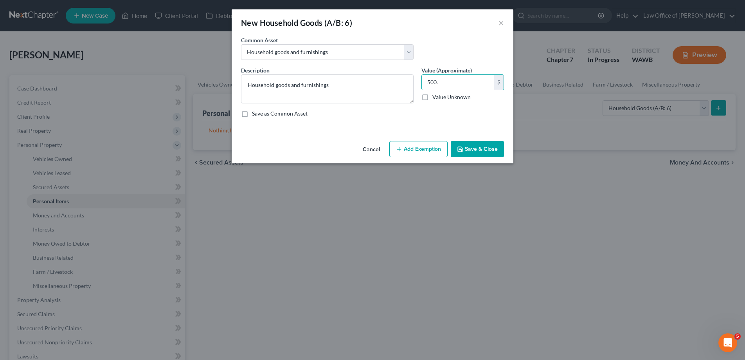
click at [492, 149] on button "Save & Close" at bounding box center [477, 149] width 53 height 16
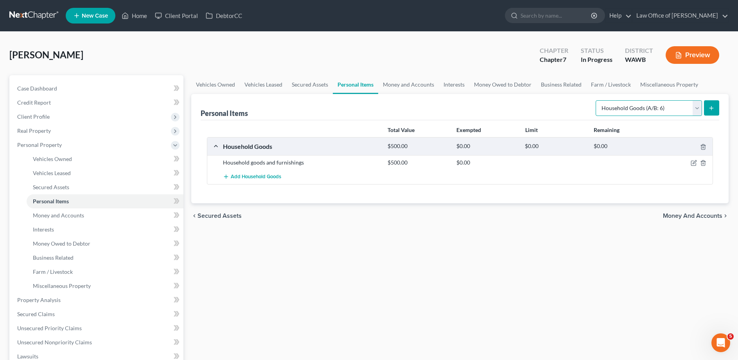
click at [596, 100] on select "Select Item Type Clothing (A/B: 11) Collectibles Of Value (A/B: 8) Electronics …" at bounding box center [649, 108] width 106 height 16
click option "Electronics (A/B: 7)" at bounding box center [0, 0] width 0 height 0
drag, startPoint x: 713, startPoint y: 106, endPoint x: 705, endPoint y: 107, distance: 8.7
click at [713, 105] on icon "submit" at bounding box center [712, 108] width 6 height 6
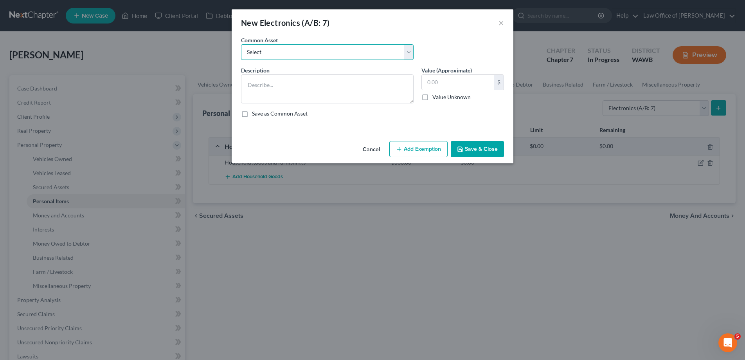
click at [241, 44] on select "Select Television, computer, mobile phone" at bounding box center [327, 52] width 173 height 16
click option "Television, computer, mobile phone" at bounding box center [0, 0] width 0 height 0
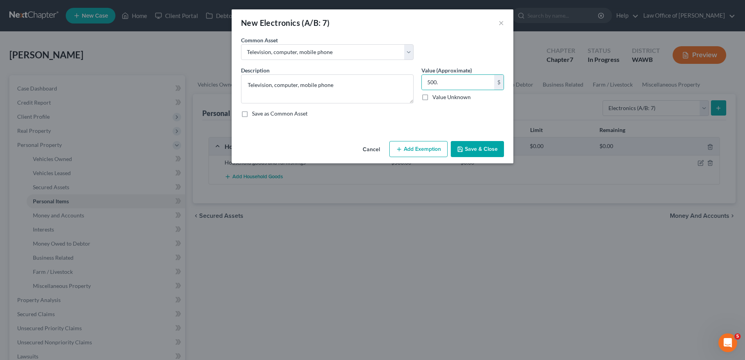
click at [476, 147] on button "Save & Close" at bounding box center [477, 149] width 53 height 16
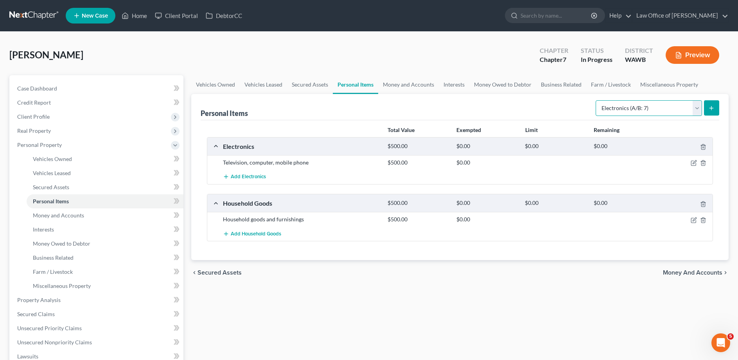
click at [596, 100] on select "Select Item Type Clothing (A/B: 11) Collectibles Of Value (A/B: 8) Electronics …" at bounding box center [649, 108] width 106 height 16
click option "Clothing (A/B: 11)" at bounding box center [0, 0] width 0 height 0
click at [719, 104] on button "submit" at bounding box center [711, 107] width 15 height 15
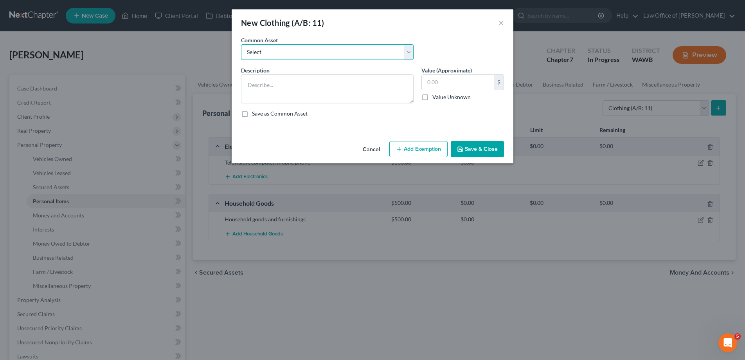
click at [241, 44] on select "Select Personal used clothing" at bounding box center [327, 52] width 173 height 16
click option "Personal used clothing" at bounding box center [0, 0] width 0 height 0
click at [360, 83] on textarea "Personal used clothing" at bounding box center [327, 88] width 173 height 29
click at [482, 148] on button "Save & Close" at bounding box center [477, 149] width 53 height 16
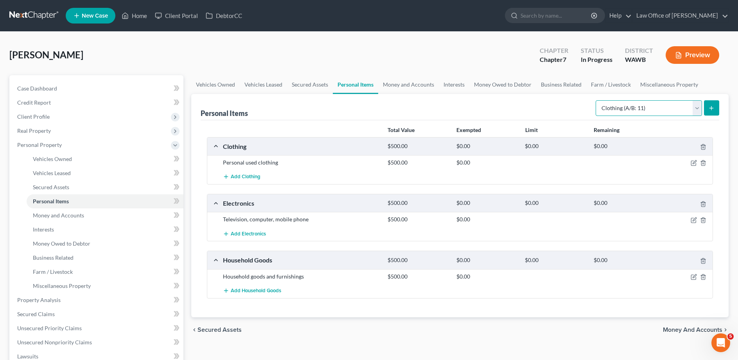
click at [596, 100] on select "Select Item Type Clothing (A/B: 11) Collectibles Of Value (A/B: 8) Electronics …" at bounding box center [649, 108] width 106 height 16
click option "Jewelry (A/B: 12)" at bounding box center [0, 0] width 0 height 0
click at [717, 100] on form "Select Item Type Clothing (A/B: 11) Collectibles Of Value (A/B: 8) Electronics …" at bounding box center [658, 108] width 124 height 16
click at [710, 106] on icon "submit" at bounding box center [712, 108] width 6 height 6
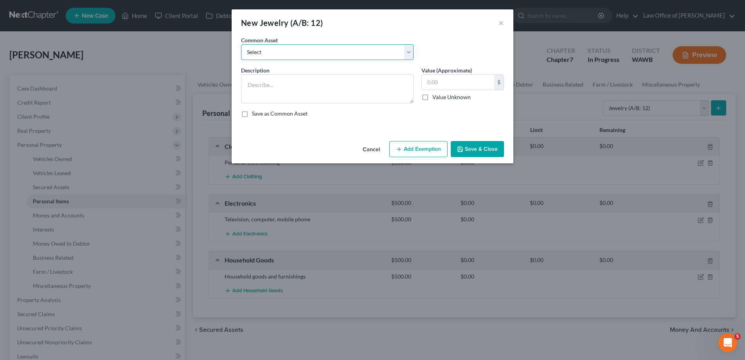
click at [241, 44] on select "Select Personal used jewelry" at bounding box center [327, 52] width 173 height 16
click option "Personal used jewelry" at bounding box center [0, 0] width 0 height 0
click at [313, 85] on textarea "Personal used jewelry" at bounding box center [327, 88] width 173 height 29
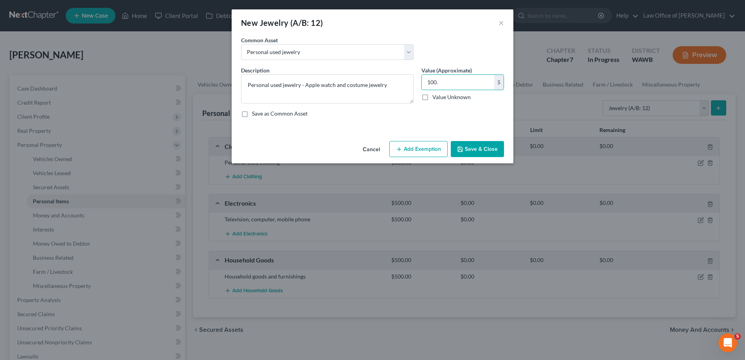
click at [463, 147] on icon "button" at bounding box center [460, 149] width 6 height 6
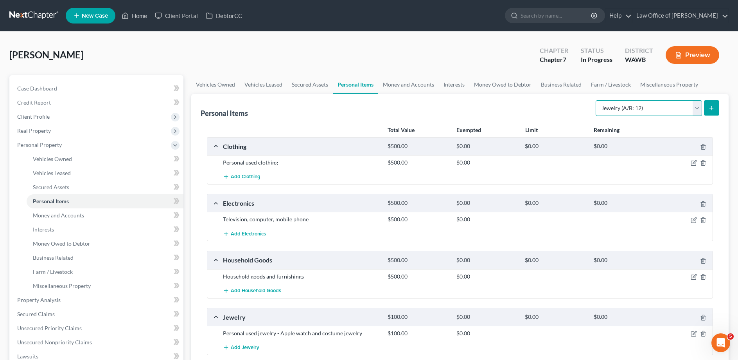
click at [596, 100] on select "Select Item Type Clothing (A/B: 11) Collectibles Of Value (A/B: 8) Electronics …" at bounding box center [649, 108] width 106 height 16
click option "Pet(s) (A/B: 13)" at bounding box center [0, 0] width 0 height 0
click at [707, 110] on button "submit" at bounding box center [711, 107] width 15 height 15
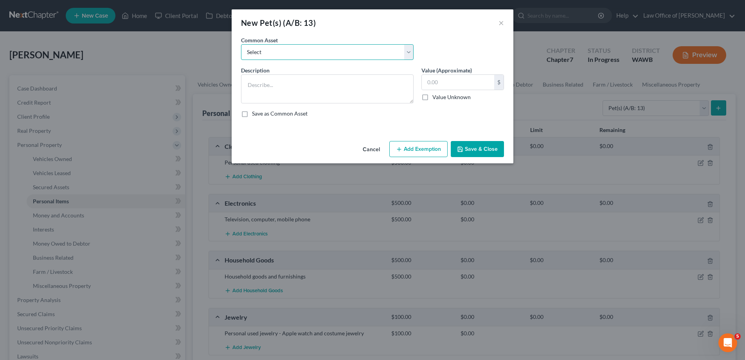
click at [241, 44] on select "Select Dogs Cats" at bounding box center [327, 52] width 173 height 16
click option "Dogs" at bounding box center [0, 0] width 0 height 0
click at [290, 85] on textarea "Dogs" at bounding box center [327, 88] width 173 height 29
click at [473, 148] on button "Save & Close" at bounding box center [477, 149] width 53 height 16
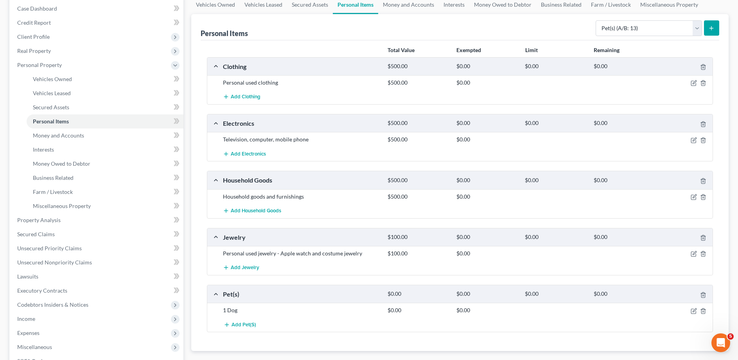
scroll to position [190, 0]
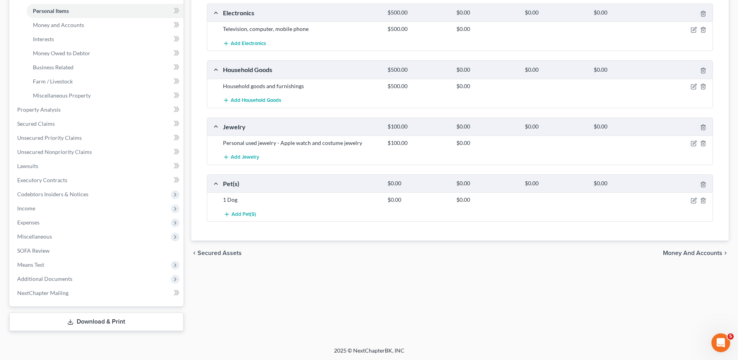
click at [692, 255] on span "Money and Accounts" at bounding box center [692, 253] width 59 height 6
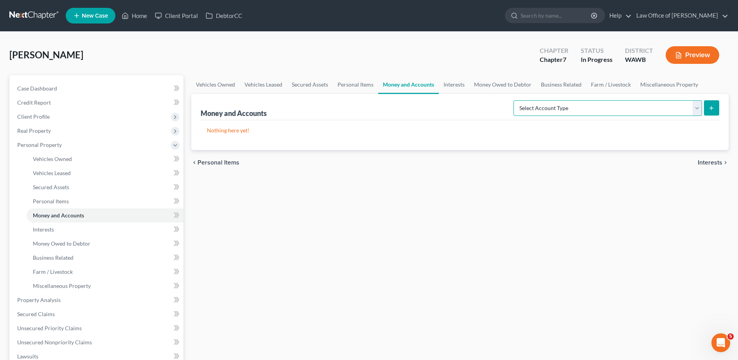
click at [514, 100] on select "Select Account Type Brokerage (A/B: 18, SOFA: 20) Cash on Hand (A/B: 16) Certif…" at bounding box center [608, 108] width 189 height 16
click option "Checking Account (A/B: 17, SOFA: 20)" at bounding box center [0, 0] width 0 height 0
click at [706, 108] on button "submit" at bounding box center [711, 107] width 15 height 15
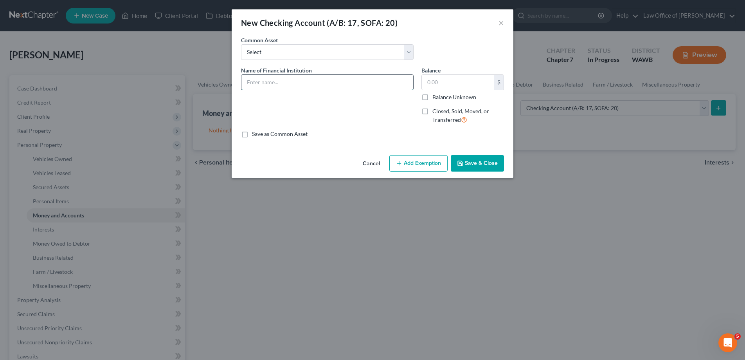
click at [255, 84] on input "text" at bounding box center [327, 82] width 172 height 15
drag, startPoint x: 343, startPoint y: 85, endPoint x: 189, endPoint y: 88, distance: 153.8
click at [241, 88] on input "Boeing Employee Credit Union" at bounding box center [327, 82] width 172 height 15
drag, startPoint x: 424, startPoint y: 95, endPoint x: 455, endPoint y: 120, distance: 38.7
click at [432, 95] on label "Balance Unknown" at bounding box center [454, 97] width 44 height 8
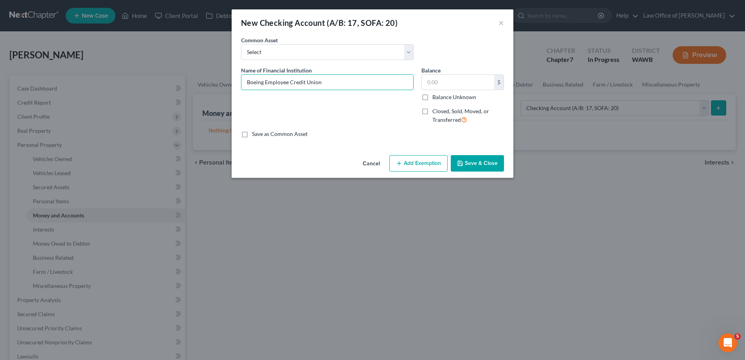
click at [435, 95] on input "Balance Unknown" at bounding box center [437, 95] width 5 height 5
click at [477, 163] on button "Save & Close" at bounding box center [477, 163] width 53 height 16
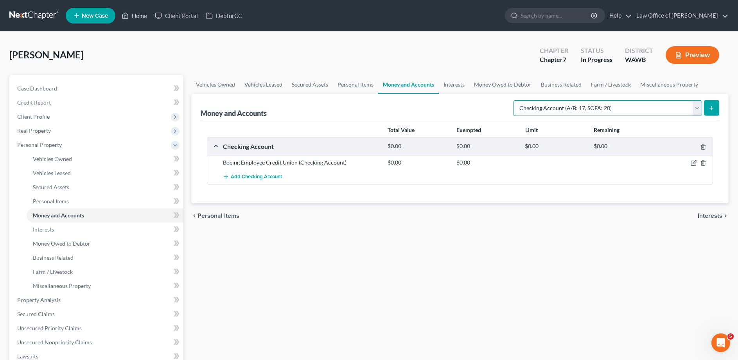
click at [514, 100] on select "Select Account Type Brokerage (A/B: 18, SOFA: 20) Cash on Hand (A/B: 16) Certif…" at bounding box center [608, 108] width 189 height 16
click option "Savings Account (A/B: 17, SOFA: 20)" at bounding box center [0, 0] width 0 height 0
click at [711, 100] on button "submit" at bounding box center [711, 107] width 15 height 15
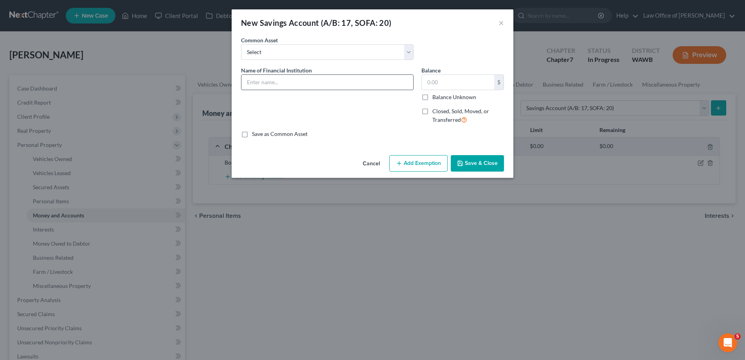
click at [282, 87] on input "text" at bounding box center [327, 82] width 172 height 15
paste input "Boeing Employee Credit Union"
click at [432, 101] on label "Balance Unknown" at bounding box center [454, 97] width 44 height 8
click at [435, 98] on input "Balance Unknown" at bounding box center [437, 95] width 5 height 5
click at [465, 158] on button "Save & Close" at bounding box center [477, 163] width 53 height 16
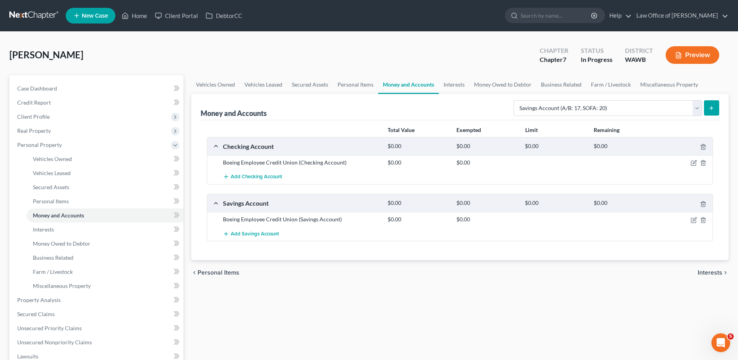
click at [704, 272] on span "Interests" at bounding box center [710, 272] width 25 height 6
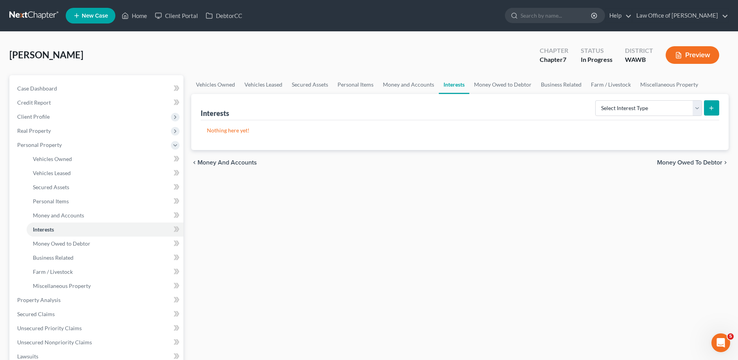
click at [679, 163] on span "Money Owed to Debtor" at bounding box center [689, 162] width 65 height 6
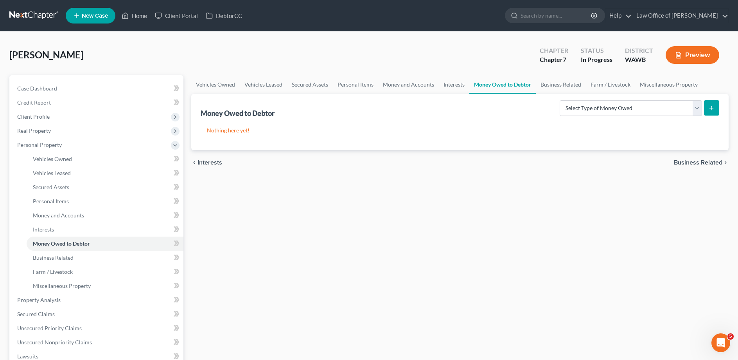
click at [684, 162] on span "Business Related" at bounding box center [698, 162] width 49 height 6
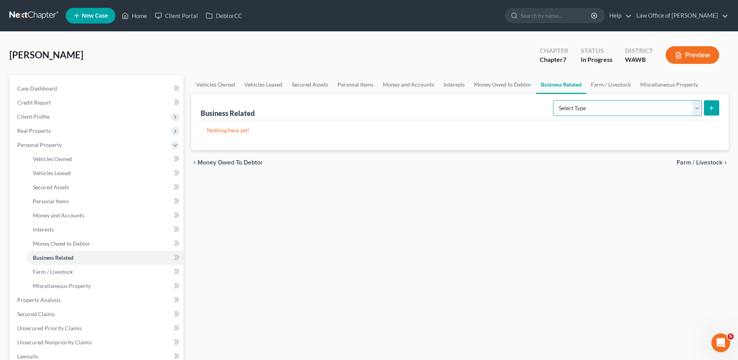
click at [553, 100] on select "Select Type Customer Lists (A/B: 43) Franchises (A/B: 27) Inventory (A/B: 41) L…" at bounding box center [627, 108] width 149 height 16
click option "Office Equipment, Furnishings, Supplies (A/B: 39)" at bounding box center [0, 0] width 0 height 0
click at [553, 100] on select "Select Type Customer Lists (A/B: 43) Franchises (A/B: 27) Inventory (A/B: 41) L…" at bounding box center [627, 108] width 149 height 16
click at [711, 108] on icon "submit" at bounding box center [712, 108] width 6 height 6
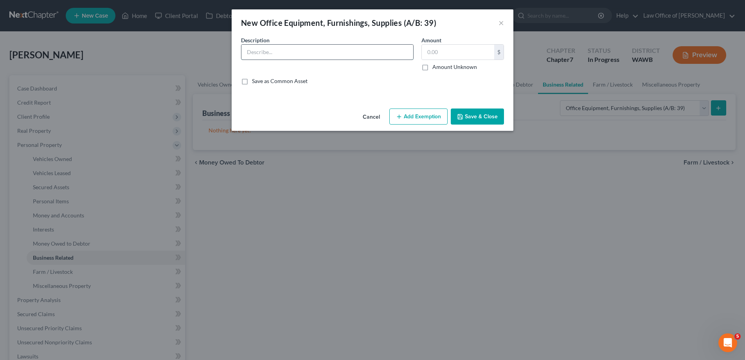
click at [264, 57] on input "text" at bounding box center [327, 52] width 172 height 15
click at [489, 118] on button "Save & Close" at bounding box center [477, 116] width 53 height 16
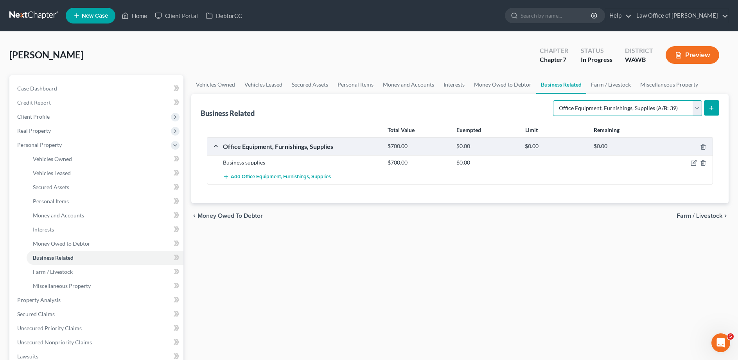
click at [553, 100] on select "Select Type Customer Lists (A/B: 43) Franchises (A/B: 27) Inventory (A/B: 41) L…" at bounding box center [627, 108] width 149 height 16
click option "Inventory (A/B: 41)" at bounding box center [0, 0] width 0 height 0
click at [708, 111] on button "submit" at bounding box center [711, 107] width 15 height 15
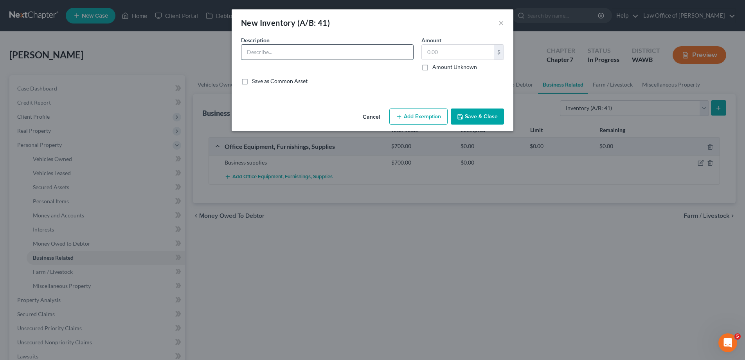
click at [320, 50] on input "text" at bounding box center [327, 52] width 172 height 15
click at [471, 112] on button "Save & Close" at bounding box center [477, 116] width 53 height 16
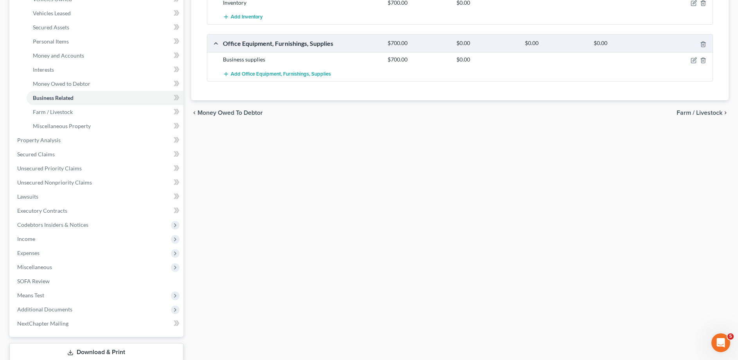
scroll to position [190, 0]
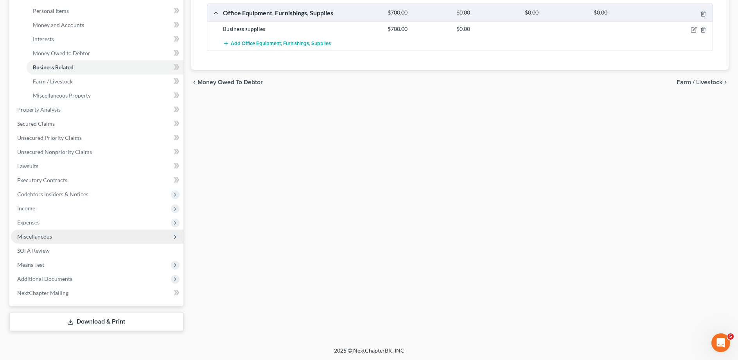
click at [33, 234] on span "Miscellaneous" at bounding box center [34, 236] width 35 height 7
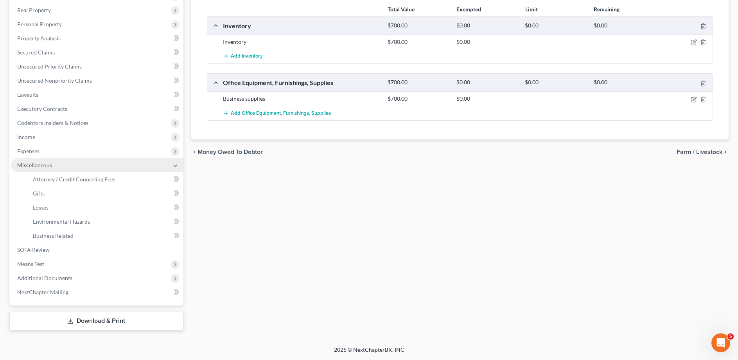
scroll to position [120, 0]
click at [40, 180] on span "Attorney / Credit Counseling Fees" at bounding box center [74, 179] width 83 height 7
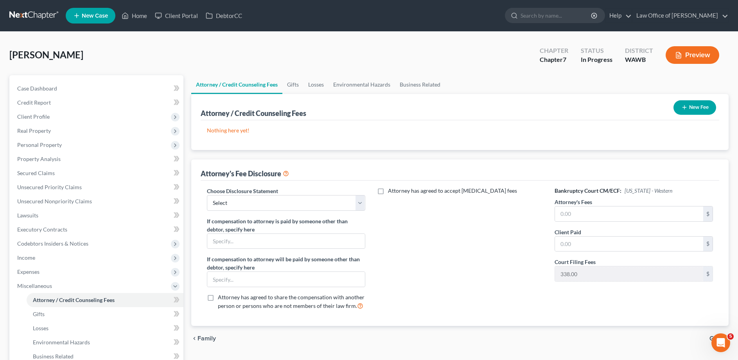
click at [692, 108] on button "New Fee" at bounding box center [695, 107] width 43 height 14
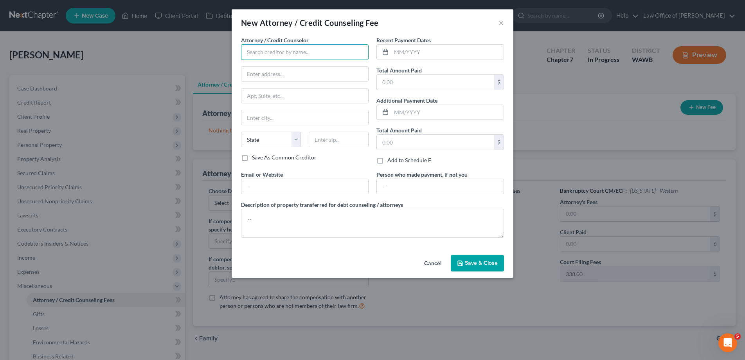
click at [257, 54] on input "text" at bounding box center [305, 52] width 128 height 16
click at [250, 192] on input "text" at bounding box center [304, 186] width 127 height 15
click at [398, 58] on input "text" at bounding box center [447, 52] width 112 height 15
click at [406, 51] on input "[DATE]" at bounding box center [447, 52] width 112 height 15
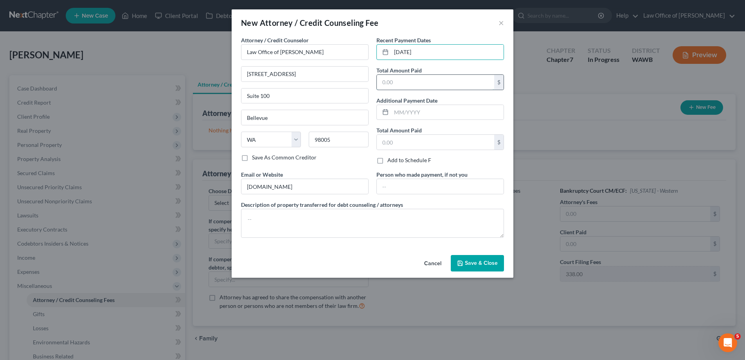
click at [401, 83] on input "text" at bounding box center [435, 82] width 117 height 15
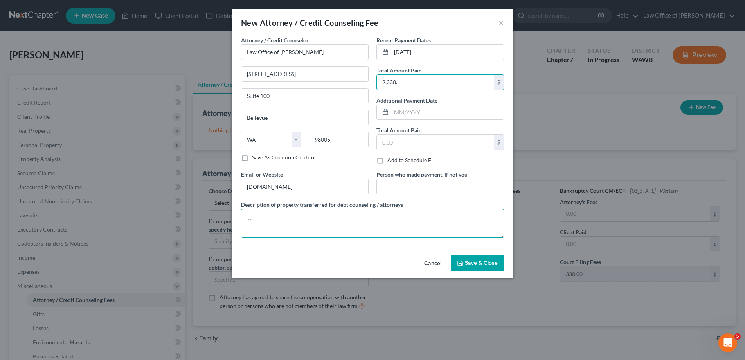
click at [341, 219] on textarea at bounding box center [372, 223] width 263 height 29
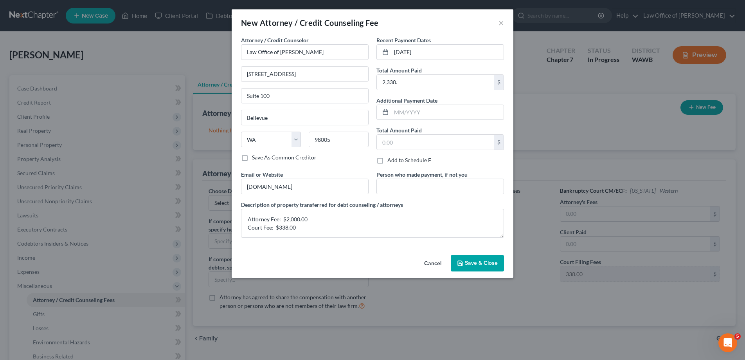
click at [474, 259] on button "Save & Close" at bounding box center [477, 263] width 53 height 16
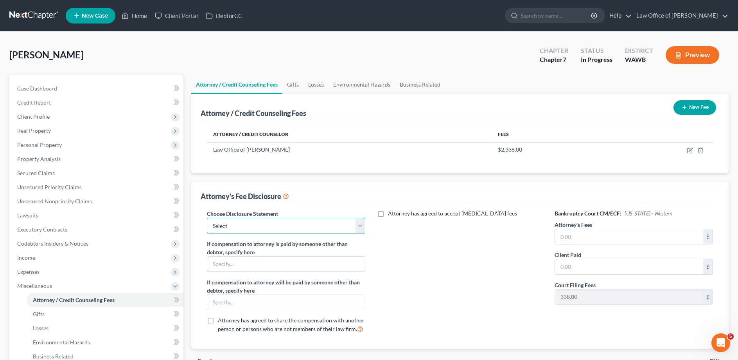
click at [207, 218] on select "Select Disclosure of Compensation of Attorney for Debtor(s)" at bounding box center [286, 226] width 158 height 16
click option "Disclosure of Compensation of Attorney for Debtor(s)" at bounding box center [0, 0] width 0 height 0
click at [575, 236] on input "text" at bounding box center [629, 236] width 148 height 15
click at [569, 15] on input "search" at bounding box center [557, 15] width 72 height 14
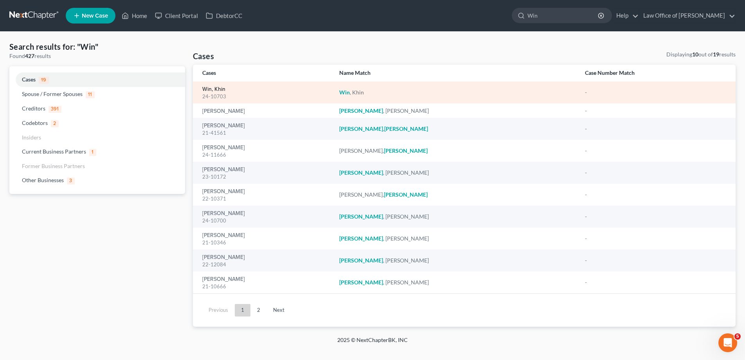
click at [222, 87] on link "Win, Khin" at bounding box center [213, 88] width 23 height 5
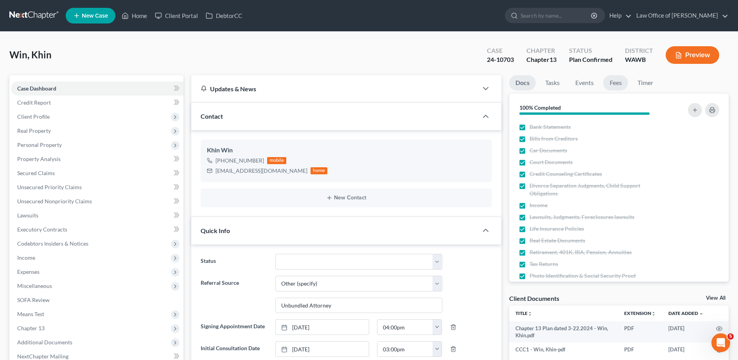
click at [614, 85] on link "Fees" at bounding box center [615, 82] width 25 height 15
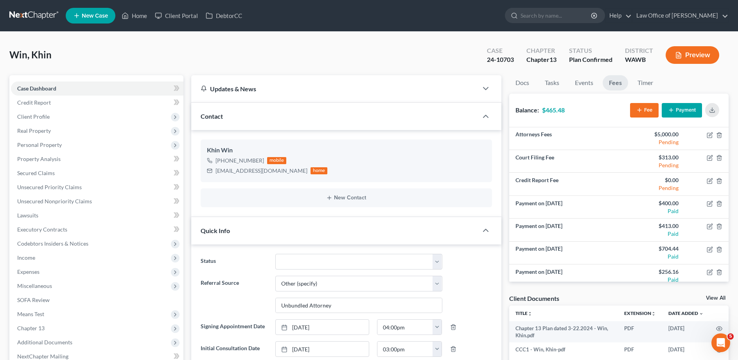
click at [693, 111] on button "Payment" at bounding box center [682, 110] width 40 height 14
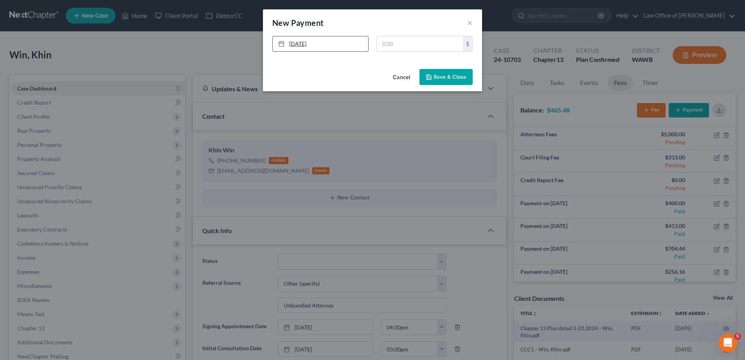
click at [340, 42] on link "[DATE]" at bounding box center [320, 43] width 95 height 15
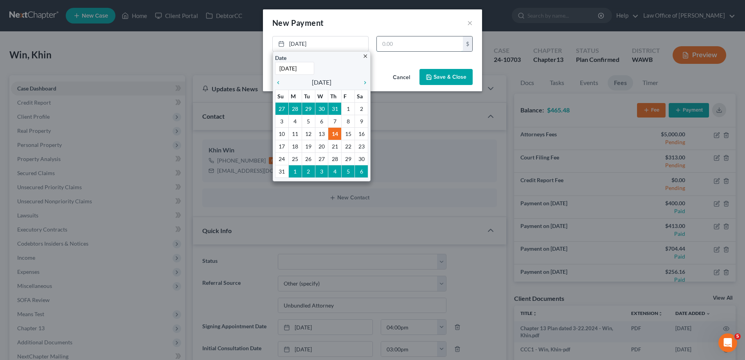
click at [420, 46] on input "text" at bounding box center [420, 43] width 86 height 15
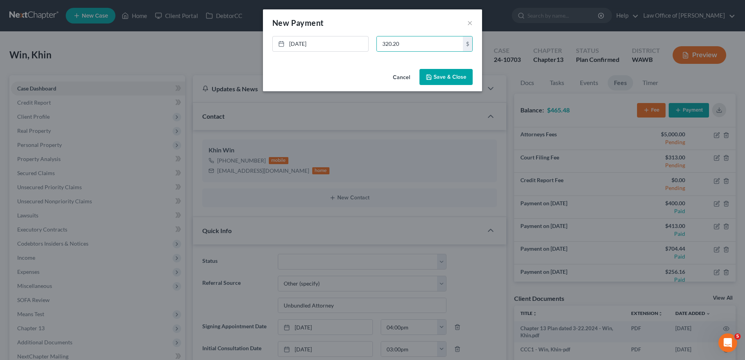
click at [462, 74] on button "Save & Close" at bounding box center [445, 77] width 53 height 16
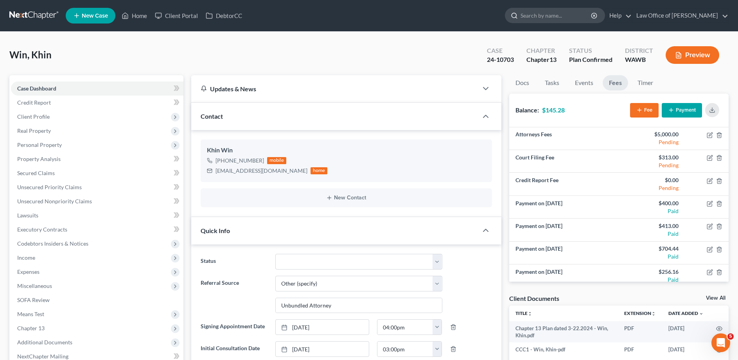
click at [556, 9] on input "search" at bounding box center [557, 15] width 72 height 14
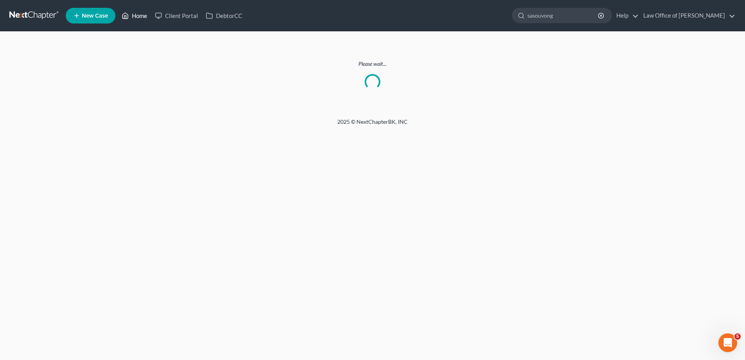
click at [137, 14] on link "Home" at bounding box center [134, 16] width 33 height 14
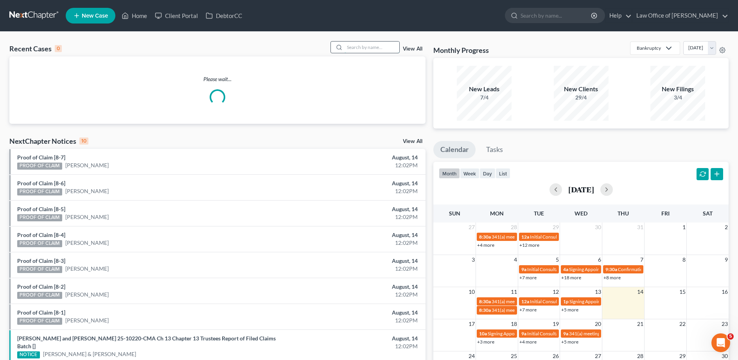
click at [349, 47] on input "search" at bounding box center [372, 46] width 55 height 11
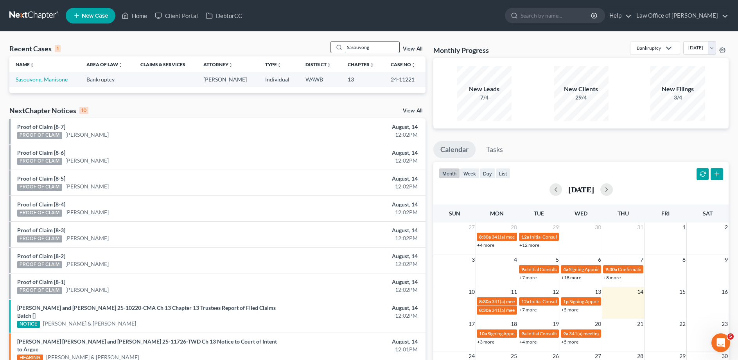
click at [349, 47] on input "Sasouvong" at bounding box center [372, 46] width 55 height 11
click at [41, 78] on link "Sasouvong, Manisone" at bounding box center [42, 79] width 52 height 7
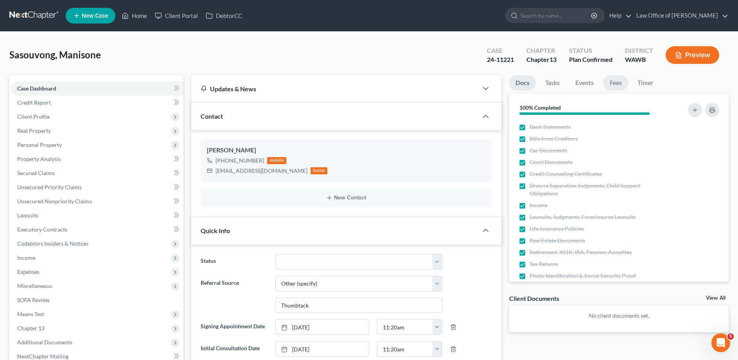
click at [622, 85] on link "Fees" at bounding box center [615, 82] width 25 height 15
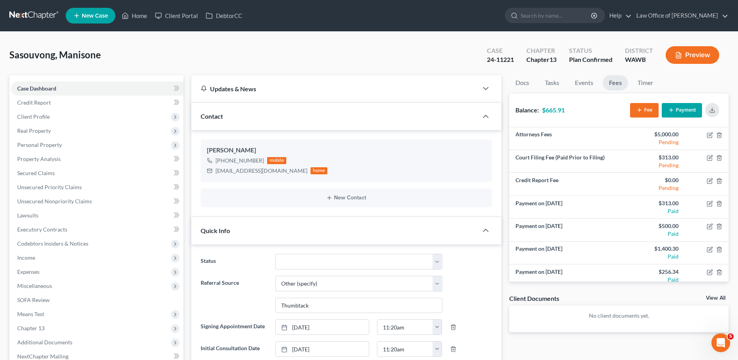
click at [686, 109] on button "Payment" at bounding box center [682, 110] width 40 height 14
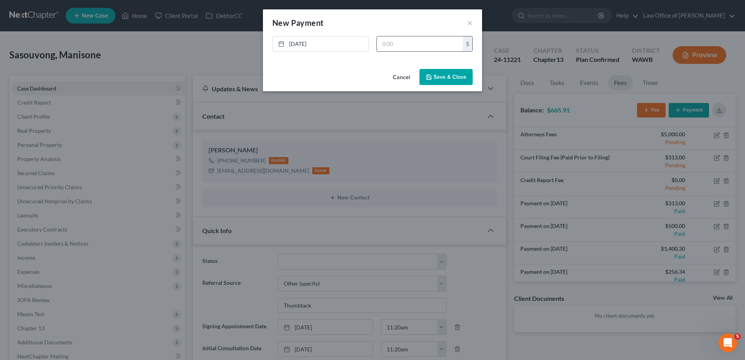
click at [392, 44] on input "text" at bounding box center [420, 43] width 86 height 15
click at [438, 80] on button "Save & Close" at bounding box center [445, 77] width 53 height 16
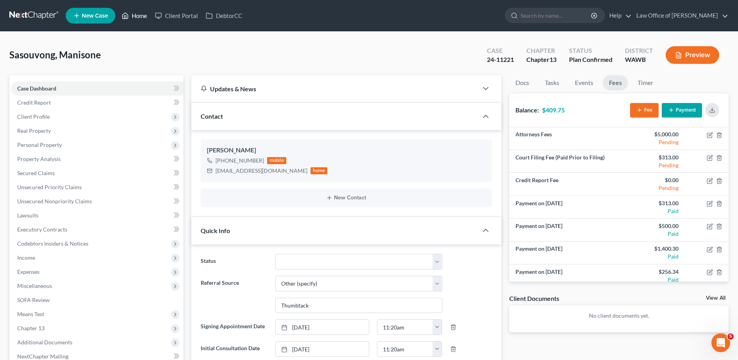
drag, startPoint x: 138, startPoint y: 16, endPoint x: 202, endPoint y: 29, distance: 64.8
click at [138, 16] on link "Home" at bounding box center [134, 16] width 33 height 14
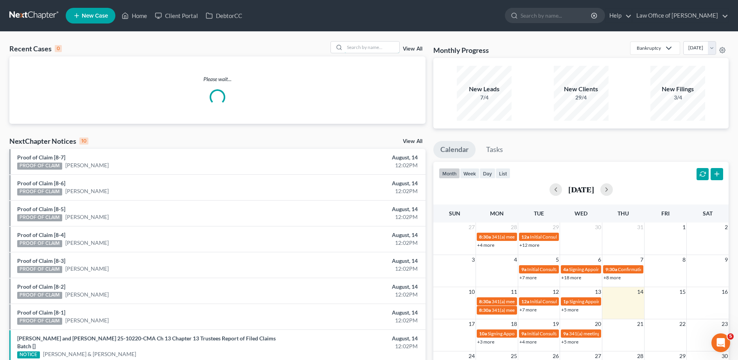
click at [349, 44] on input "search" at bounding box center [372, 46] width 55 height 11
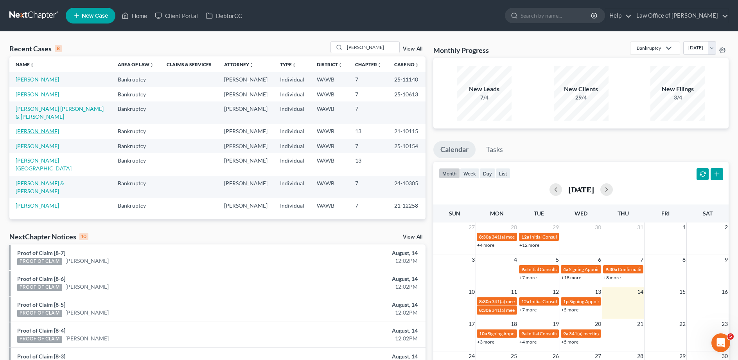
click at [42, 128] on link "[PERSON_NAME]" at bounding box center [37, 131] width 43 height 7
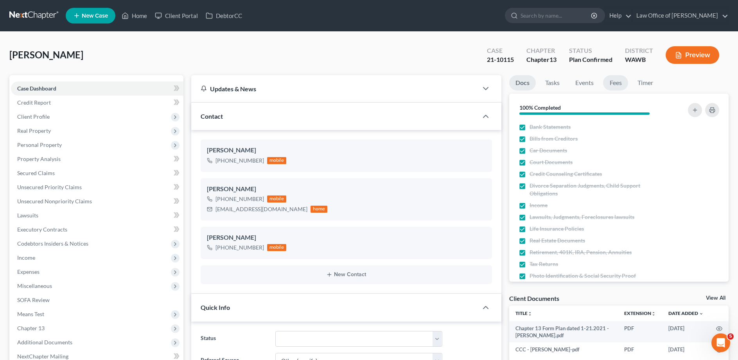
click at [615, 82] on link "Fees" at bounding box center [615, 82] width 25 height 15
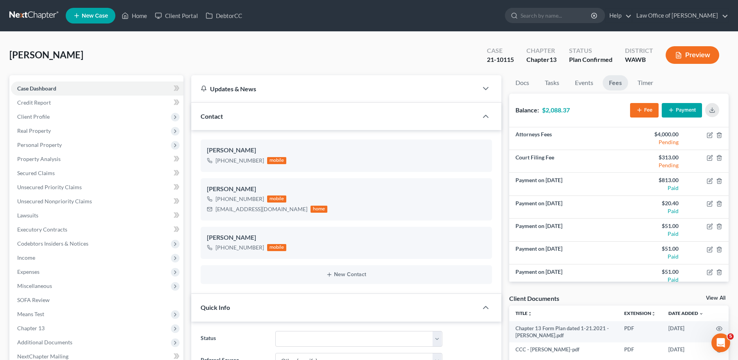
click at [678, 110] on button "Payment" at bounding box center [682, 110] width 40 height 14
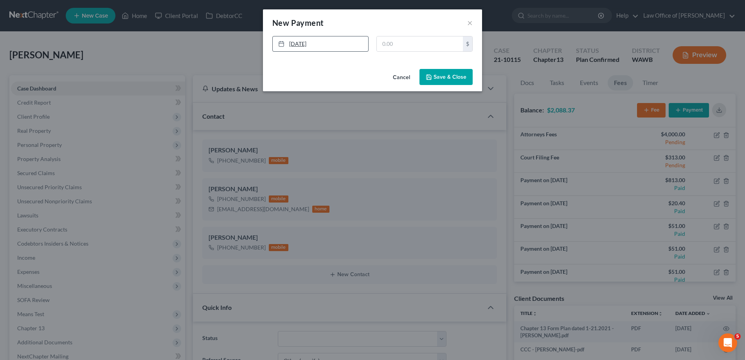
click at [322, 46] on link "[DATE]" at bounding box center [320, 43] width 95 height 15
click at [440, 73] on button "Save & Close" at bounding box center [445, 77] width 53 height 16
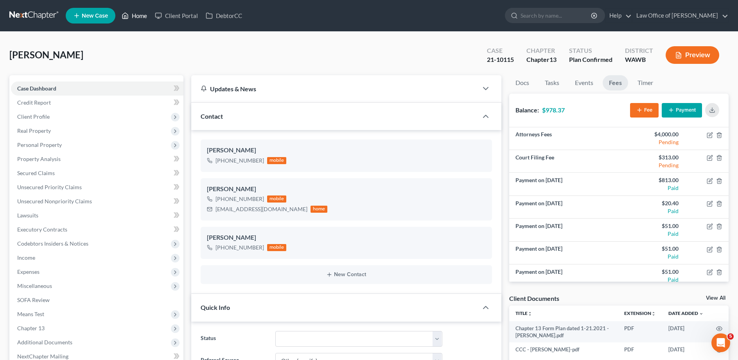
click at [137, 16] on link "Home" at bounding box center [134, 16] width 33 height 14
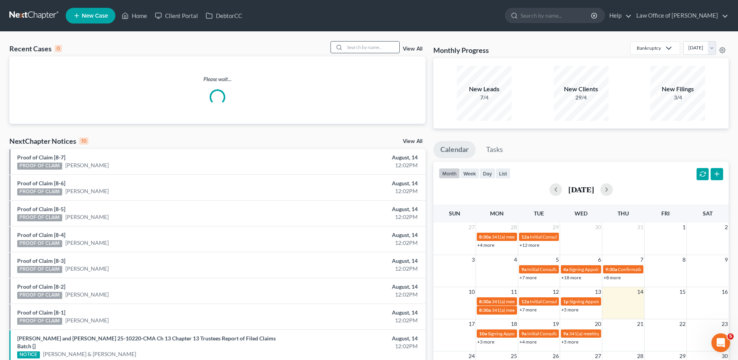
click at [370, 50] on input "search" at bounding box center [372, 46] width 55 height 11
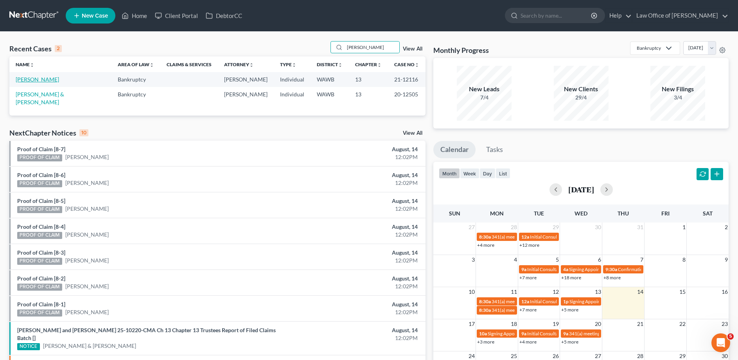
click at [26, 77] on link "[PERSON_NAME]" at bounding box center [37, 79] width 43 height 7
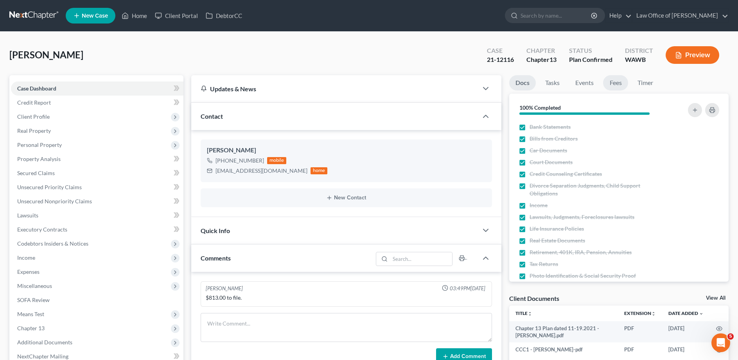
click at [605, 84] on link "Fees" at bounding box center [615, 82] width 25 height 15
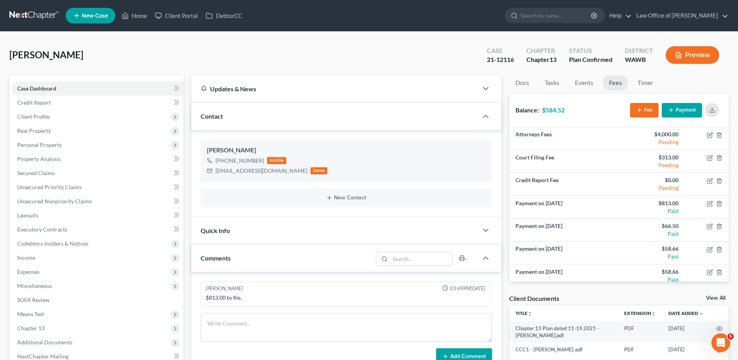
click at [682, 115] on button "Payment" at bounding box center [682, 110] width 40 height 14
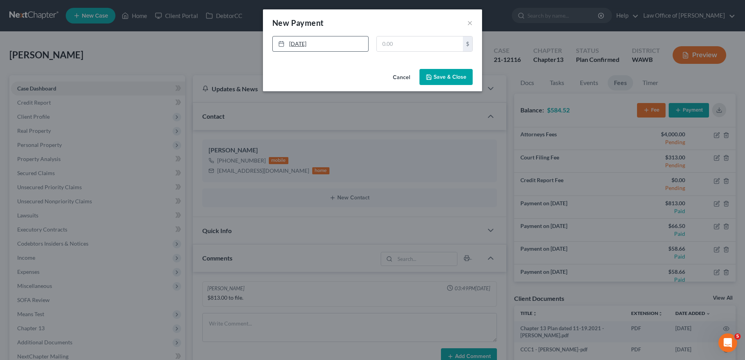
click at [338, 41] on link "[DATE]" at bounding box center [320, 43] width 95 height 15
click at [405, 36] on div "$" at bounding box center [424, 44] width 96 height 16
click at [399, 41] on input "text" at bounding box center [420, 43] width 86 height 15
click at [449, 77] on button "Save & Close" at bounding box center [445, 77] width 53 height 16
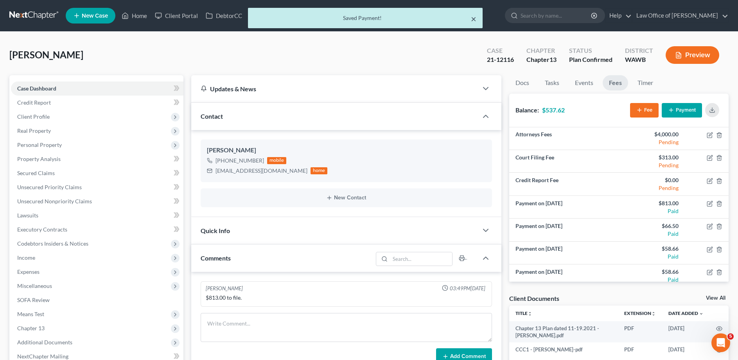
click at [474, 19] on button "×" at bounding box center [473, 18] width 5 height 9
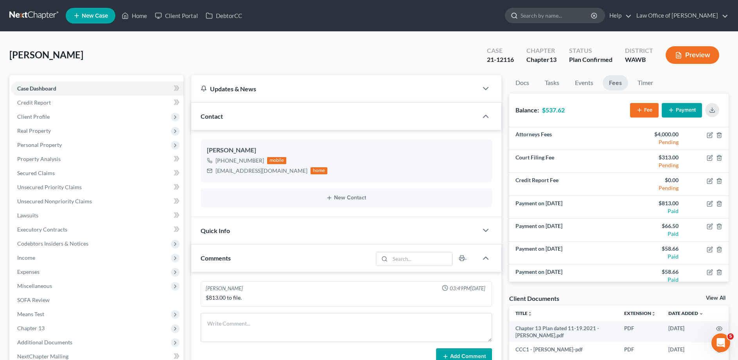
click at [554, 11] on input "search" at bounding box center [557, 15] width 72 height 14
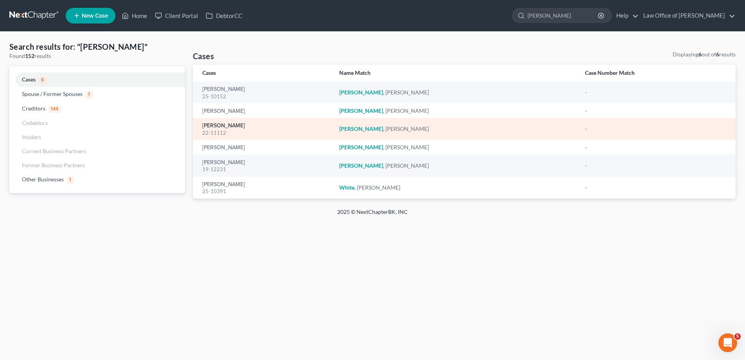
click at [219, 125] on link "[PERSON_NAME]" at bounding box center [223, 125] width 43 height 5
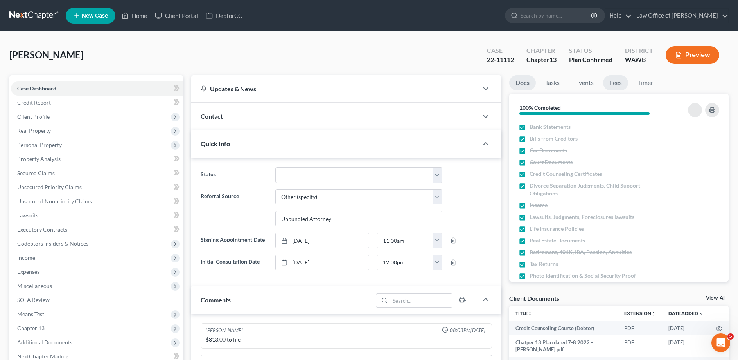
click at [615, 83] on link "Fees" at bounding box center [615, 82] width 25 height 15
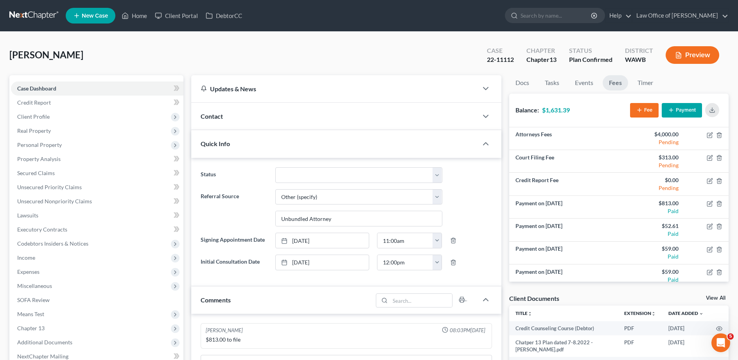
click at [685, 109] on button "Payment" at bounding box center [682, 110] width 40 height 14
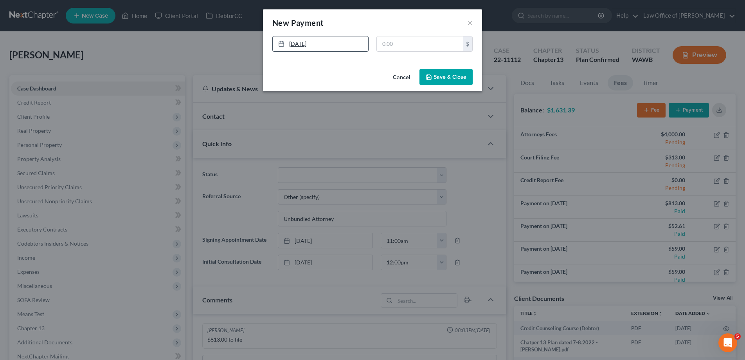
click at [316, 46] on link "[DATE]" at bounding box center [320, 43] width 95 height 15
click at [442, 74] on button "Save & Close" at bounding box center [445, 77] width 53 height 16
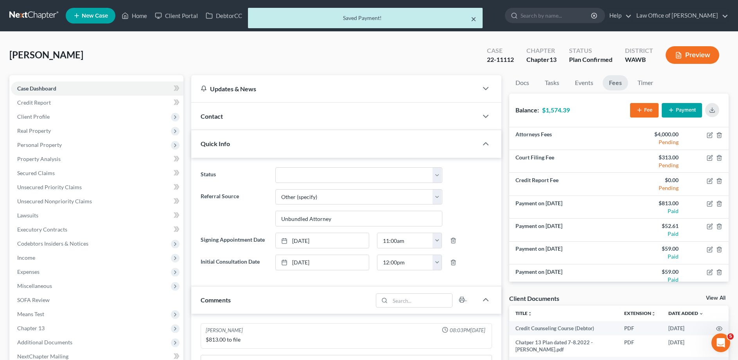
click at [472, 21] on button "×" at bounding box center [473, 18] width 5 height 9
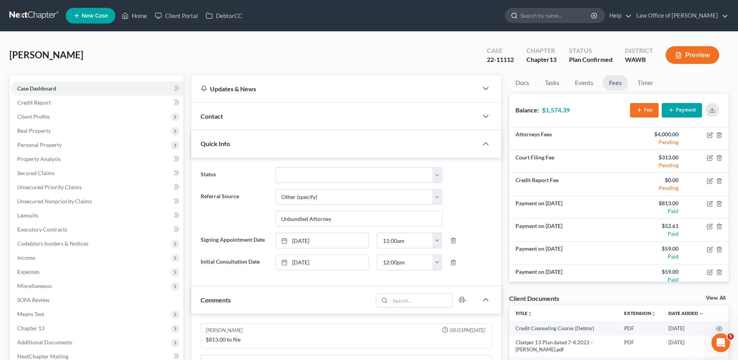
click at [552, 13] on input "search" at bounding box center [557, 15] width 72 height 14
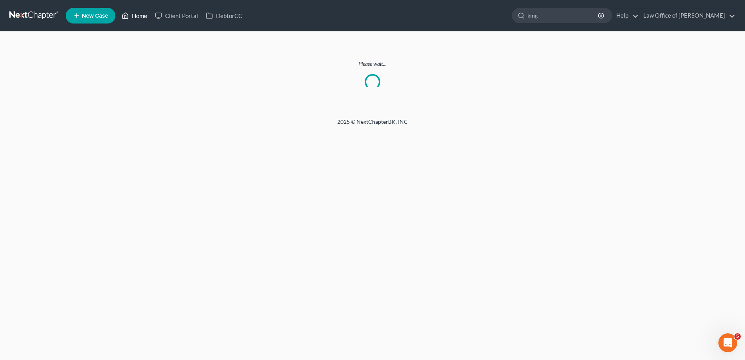
click at [130, 15] on link "Home" at bounding box center [134, 16] width 33 height 14
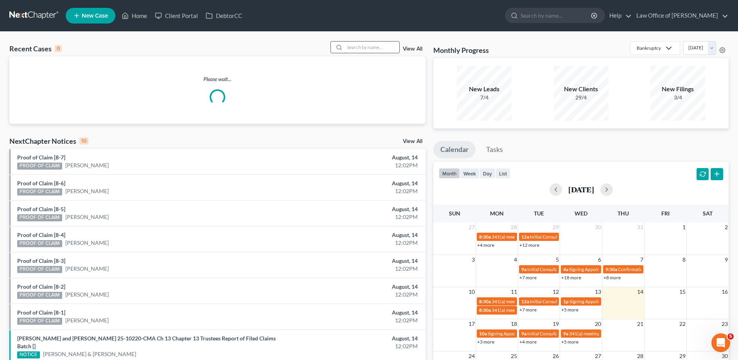
click at [345, 48] on input "search" at bounding box center [372, 46] width 55 height 11
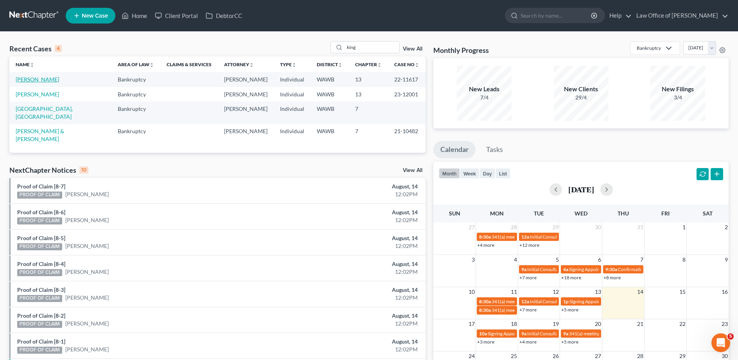
click at [38, 81] on link "[PERSON_NAME]" at bounding box center [37, 79] width 43 height 7
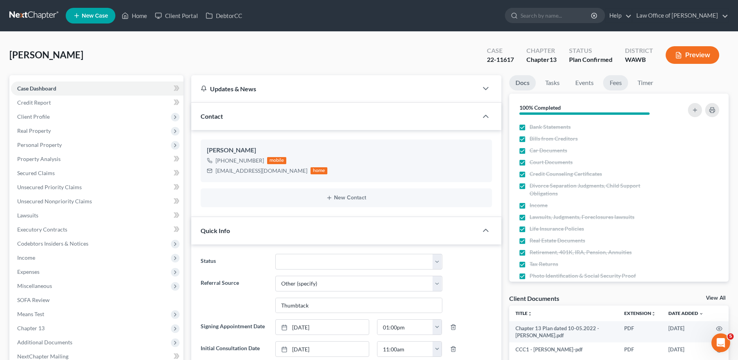
click at [617, 82] on link "Fees" at bounding box center [615, 82] width 25 height 15
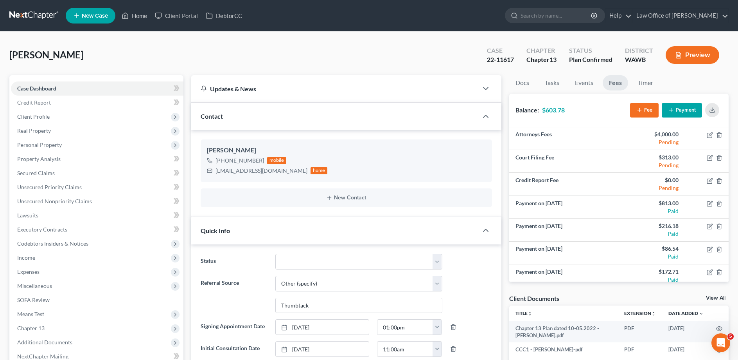
click at [689, 107] on button "Payment" at bounding box center [682, 110] width 40 height 14
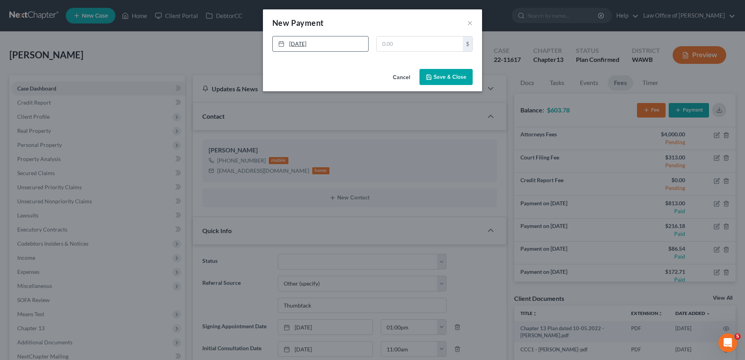
click at [315, 44] on link "[DATE]" at bounding box center [320, 43] width 95 height 15
click at [380, 41] on input "text" at bounding box center [420, 43] width 86 height 15
click at [455, 75] on button "Save & Close" at bounding box center [445, 77] width 53 height 16
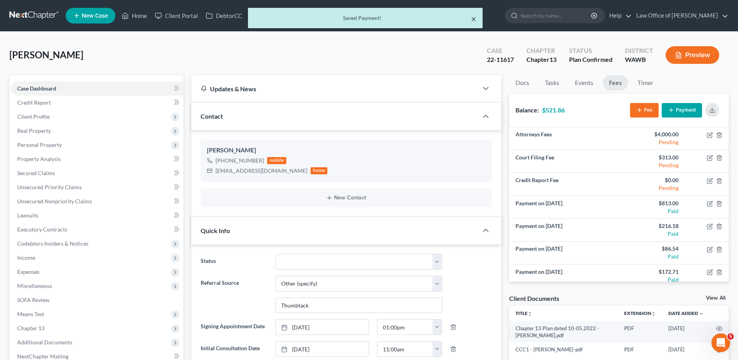
click at [473, 16] on button "×" at bounding box center [473, 18] width 5 height 9
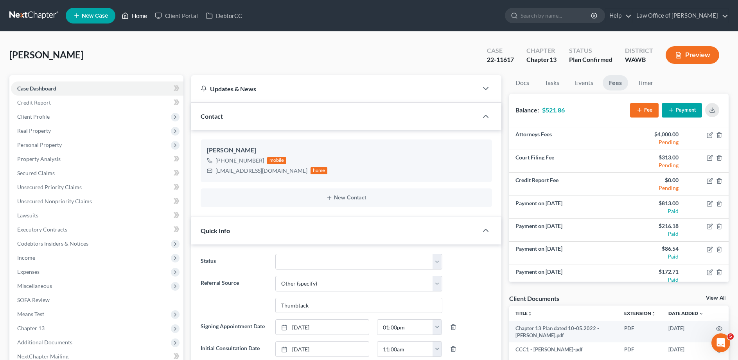
click at [141, 14] on link "Home" at bounding box center [134, 16] width 33 height 14
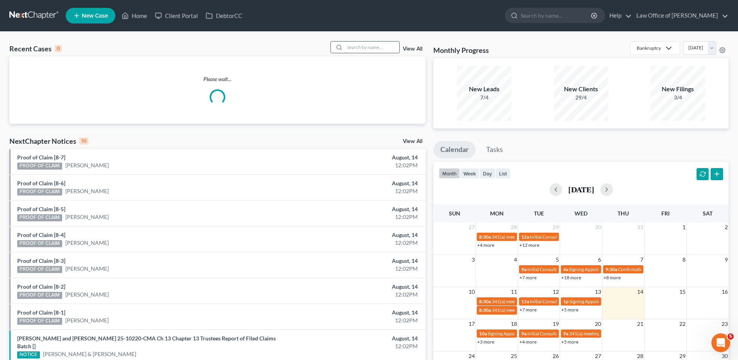
click at [378, 50] on input "search" at bounding box center [372, 46] width 55 height 11
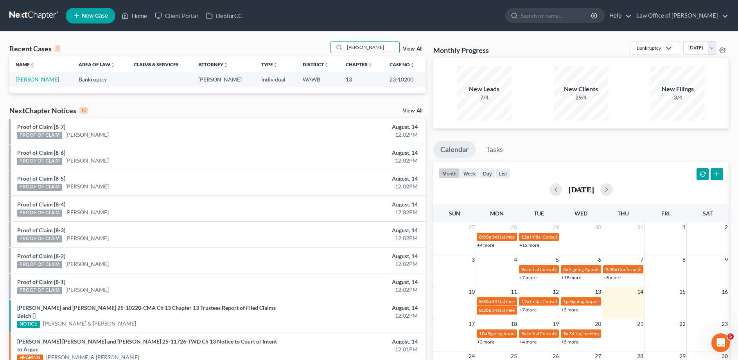
click at [27, 81] on link "[PERSON_NAME]" at bounding box center [37, 79] width 43 height 7
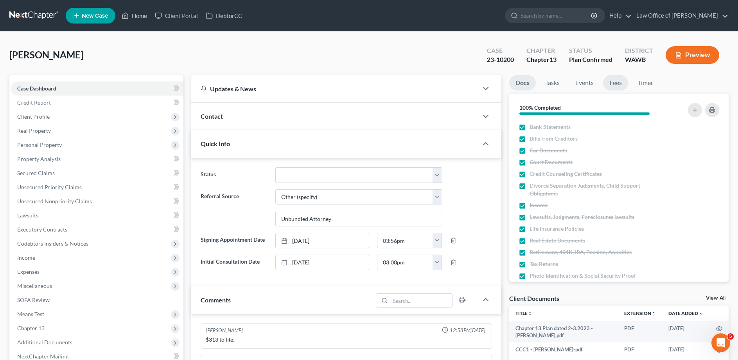
click at [617, 80] on link "Fees" at bounding box center [615, 82] width 25 height 15
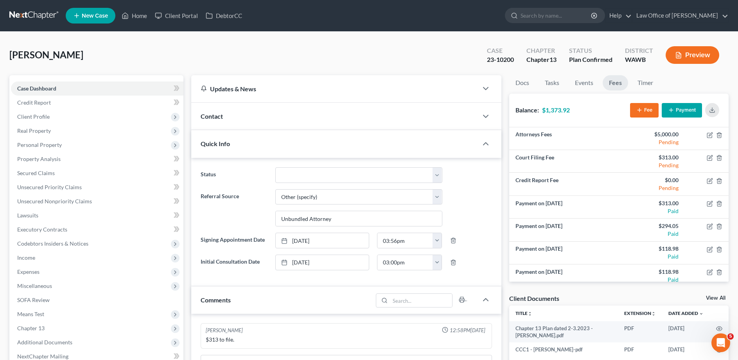
click at [682, 107] on button "Payment" at bounding box center [682, 110] width 40 height 14
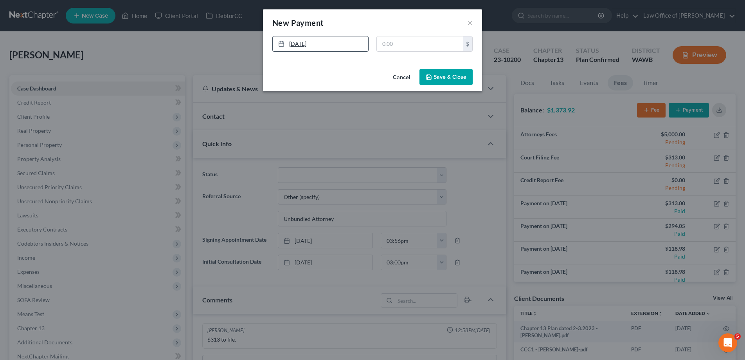
click at [353, 47] on link "[DATE]" at bounding box center [320, 43] width 95 height 15
click at [447, 75] on button "Save & Close" at bounding box center [445, 77] width 53 height 16
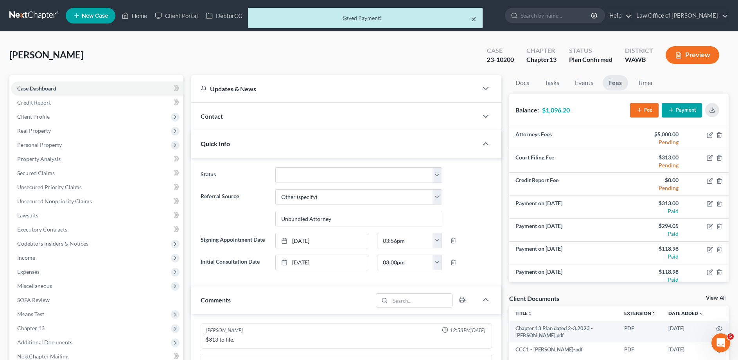
click at [474, 19] on button "×" at bounding box center [473, 18] width 5 height 9
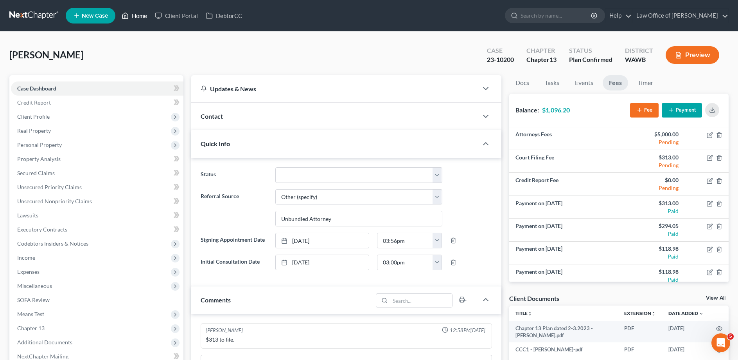
click at [136, 18] on link "Home" at bounding box center [134, 16] width 33 height 14
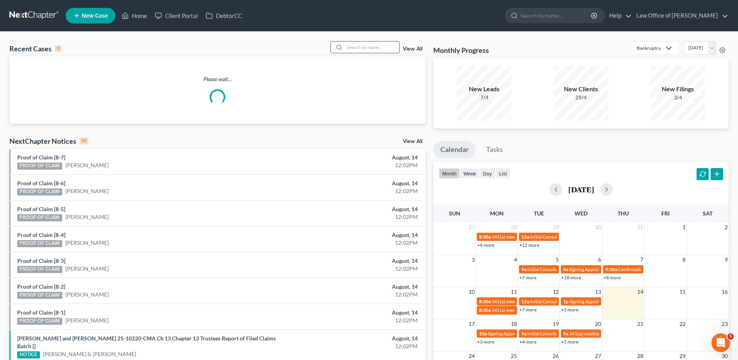
click at [382, 47] on input "search" at bounding box center [372, 46] width 55 height 11
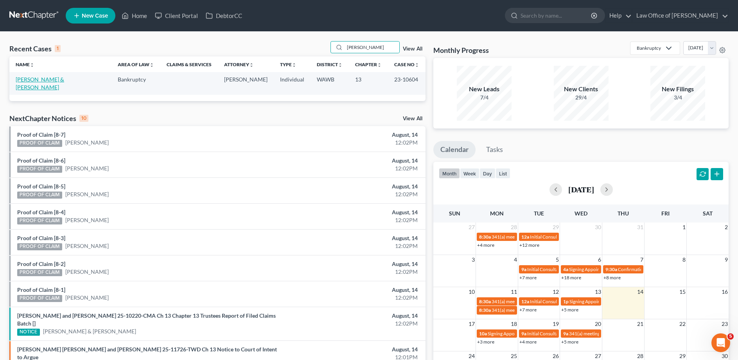
click at [42, 83] on link "[PERSON_NAME] & [PERSON_NAME]" at bounding box center [40, 83] width 49 height 14
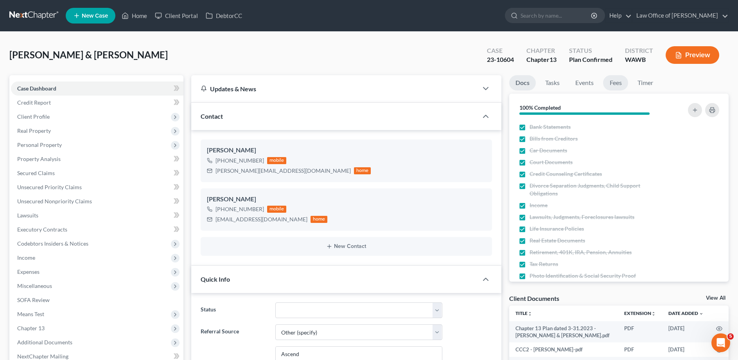
click at [622, 83] on link "Fees" at bounding box center [615, 82] width 25 height 15
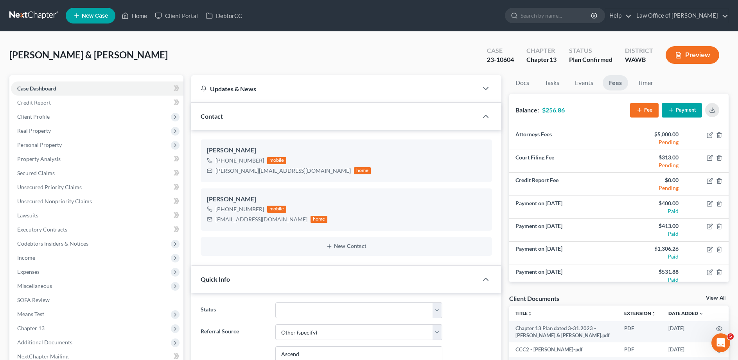
click at [682, 108] on button "Payment" at bounding box center [682, 110] width 40 height 14
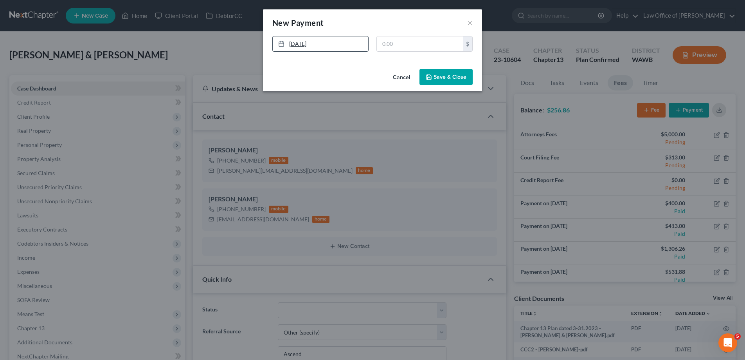
click at [316, 49] on link "[DATE]" at bounding box center [320, 43] width 95 height 15
click at [439, 78] on button "Save & Close" at bounding box center [445, 77] width 53 height 16
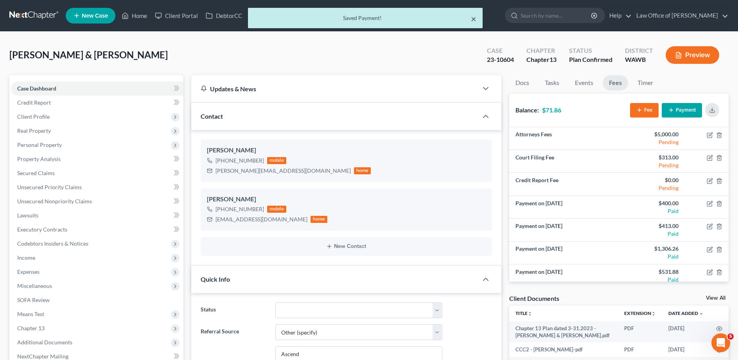
click at [471, 19] on button "×" at bounding box center [473, 18] width 5 height 9
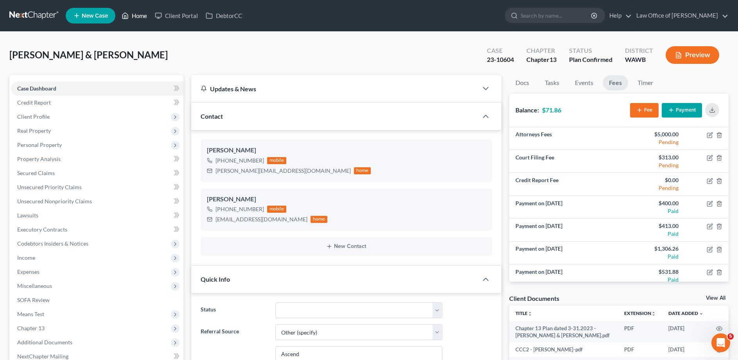
click at [129, 16] on icon at bounding box center [125, 15] width 7 height 9
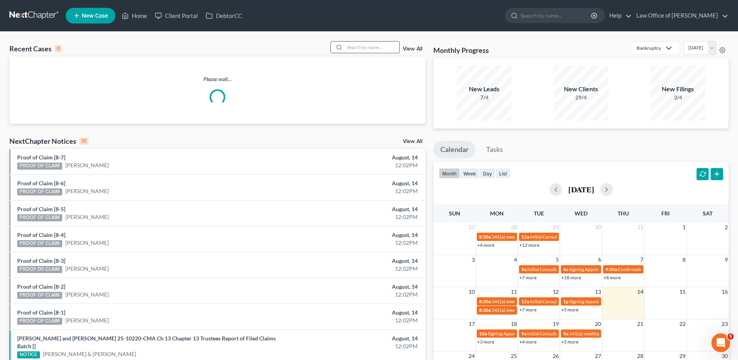
click at [367, 48] on input "search" at bounding box center [372, 46] width 55 height 11
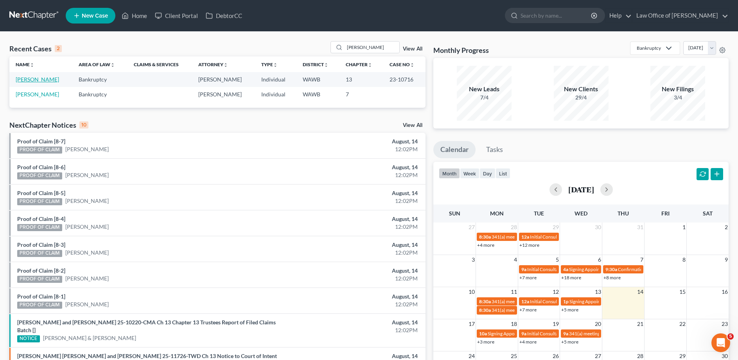
click at [39, 82] on link "[PERSON_NAME]" at bounding box center [37, 79] width 43 height 7
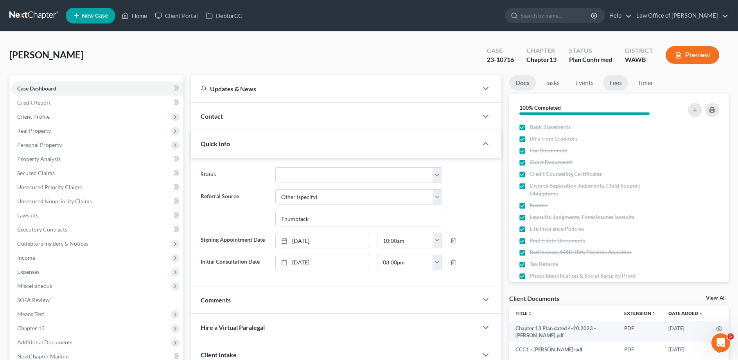
click at [622, 80] on link "Fees" at bounding box center [615, 82] width 25 height 15
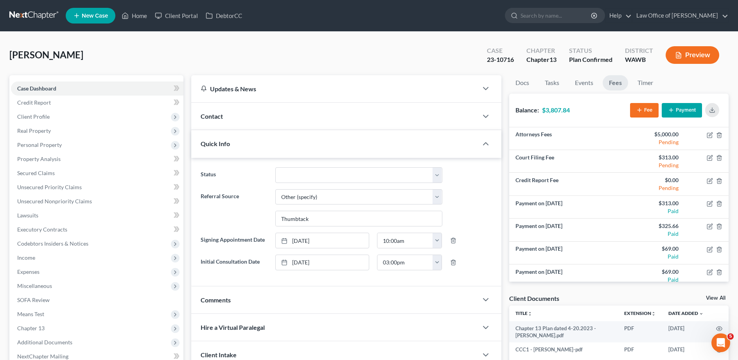
click at [691, 108] on button "Payment" at bounding box center [682, 110] width 40 height 14
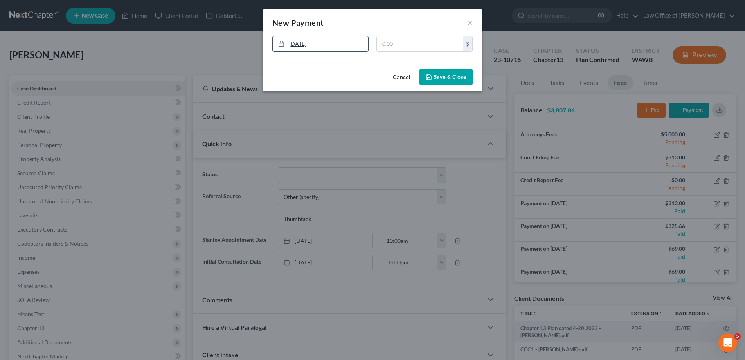
click at [342, 44] on link "[DATE]" at bounding box center [320, 43] width 95 height 15
click at [435, 75] on button "Save & Close" at bounding box center [445, 77] width 53 height 16
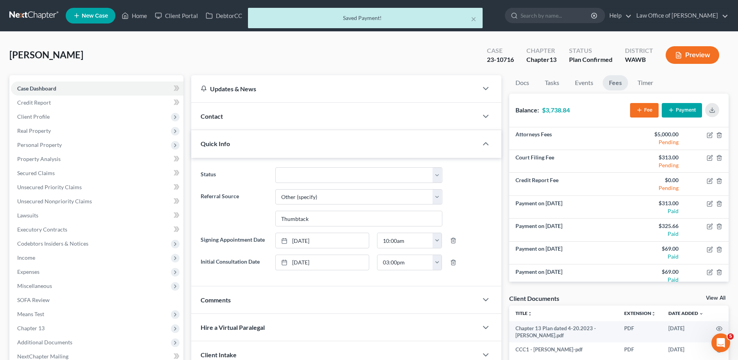
click at [135, 17] on div "× Saved Payment!" at bounding box center [365, 20] width 738 height 24
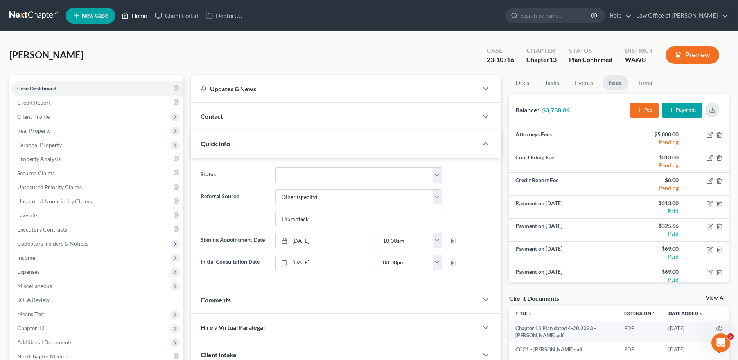
click at [129, 17] on icon at bounding box center [125, 15] width 7 height 9
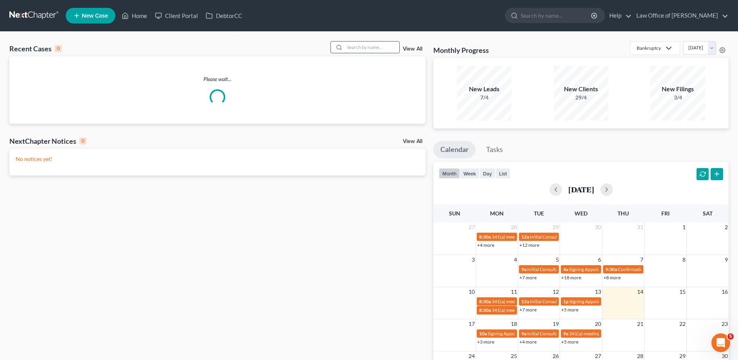
click at [355, 48] on input "search" at bounding box center [372, 46] width 55 height 11
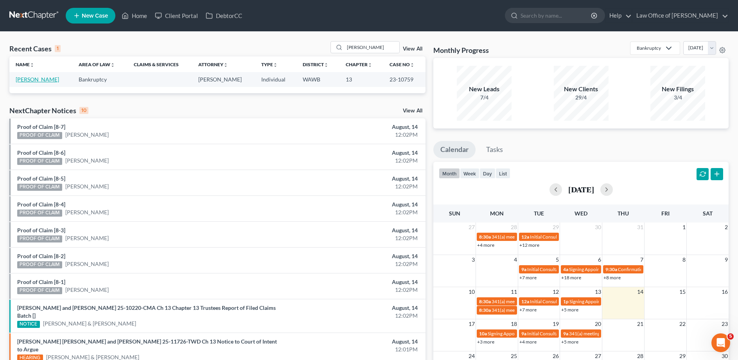
click at [31, 79] on link "[PERSON_NAME]" at bounding box center [37, 79] width 43 height 7
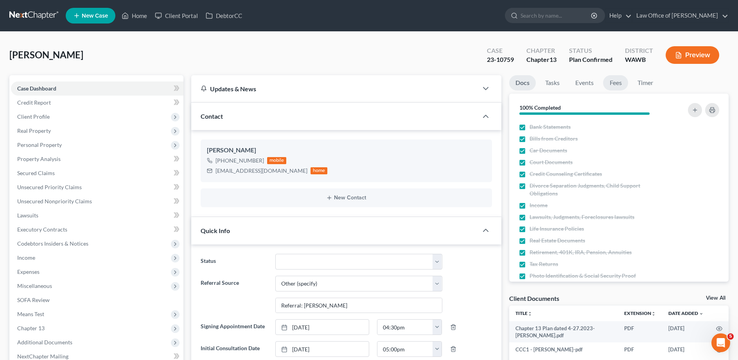
click at [622, 83] on link "Fees" at bounding box center [615, 82] width 25 height 15
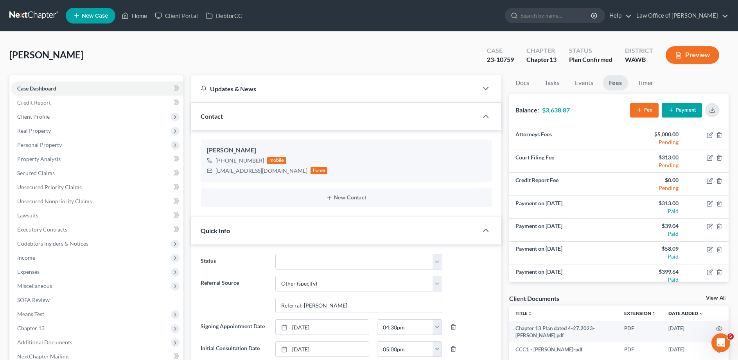
click at [684, 106] on button "Payment" at bounding box center [682, 110] width 40 height 14
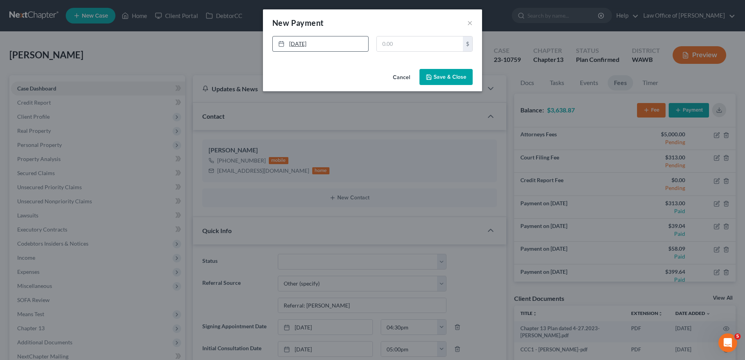
click at [333, 45] on link "[DATE]" at bounding box center [320, 43] width 95 height 15
click at [441, 78] on button "Save & Close" at bounding box center [445, 77] width 53 height 16
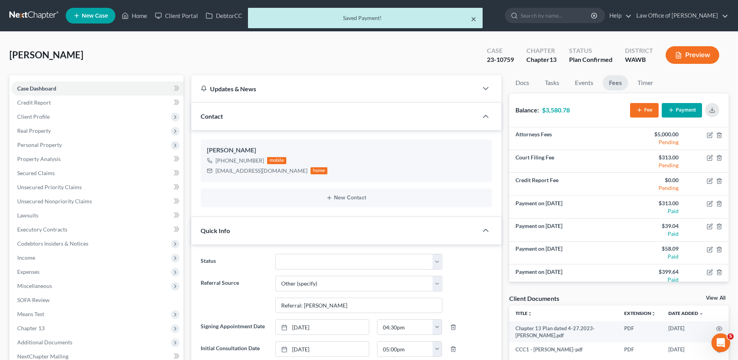
click at [474, 20] on button "×" at bounding box center [473, 18] width 5 height 9
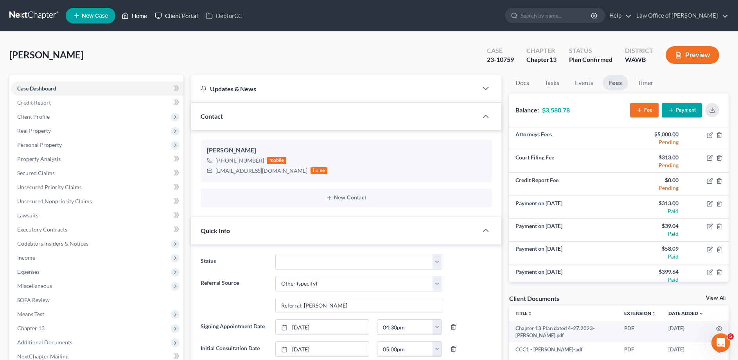
click at [132, 15] on link "Home" at bounding box center [134, 16] width 33 height 14
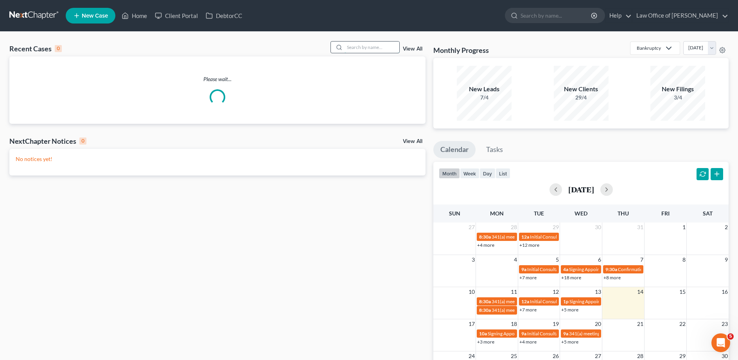
click at [368, 46] on input "search" at bounding box center [372, 46] width 55 height 11
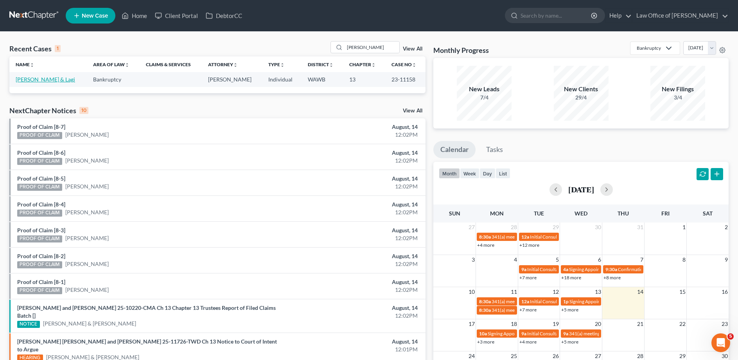
click at [49, 79] on link "[PERSON_NAME] & Lagi" at bounding box center [45, 79] width 59 height 7
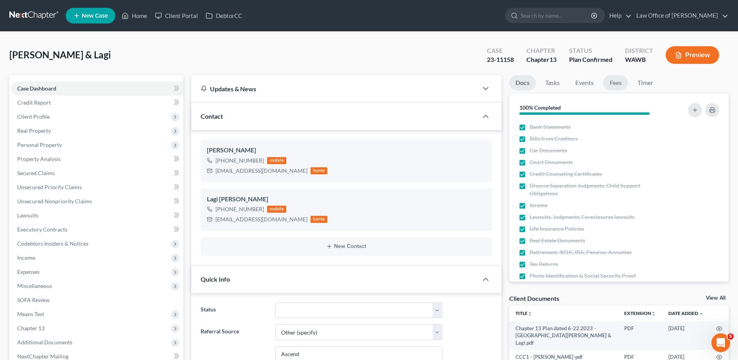
click at [617, 81] on link "Fees" at bounding box center [615, 82] width 25 height 15
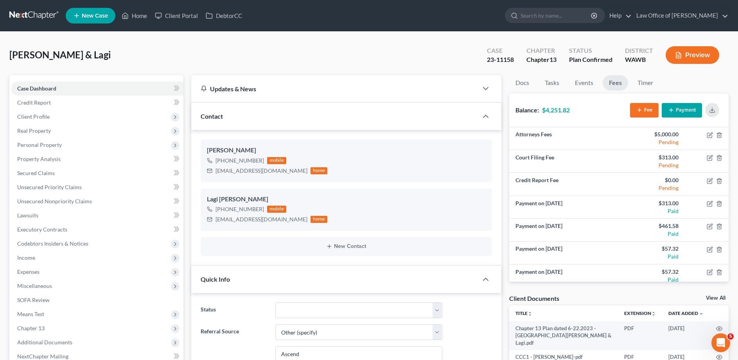
click at [673, 103] on button "Payment" at bounding box center [682, 110] width 40 height 14
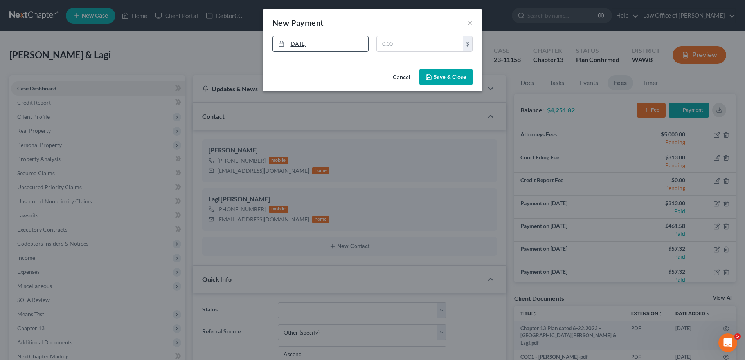
click at [308, 39] on link "[DATE]" at bounding box center [320, 43] width 95 height 15
click at [440, 72] on button "Save & Close" at bounding box center [445, 77] width 53 height 16
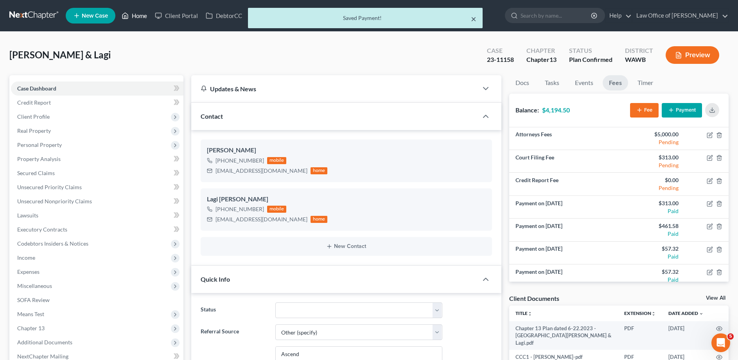
drag, startPoint x: 474, startPoint y: 20, endPoint x: 142, endPoint y: 20, distance: 331.4
click at [473, 20] on button "×" at bounding box center [473, 18] width 5 height 9
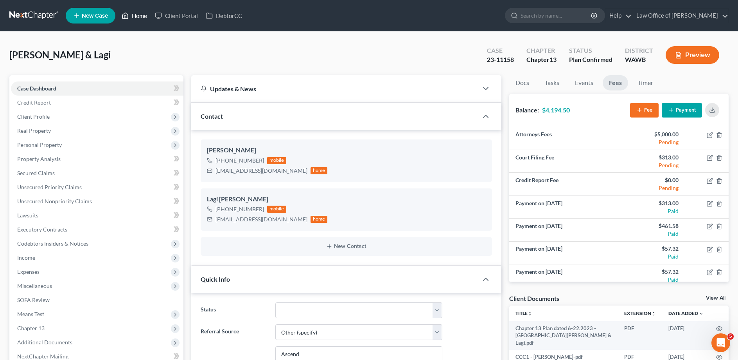
click at [139, 18] on link "Home" at bounding box center [134, 16] width 33 height 14
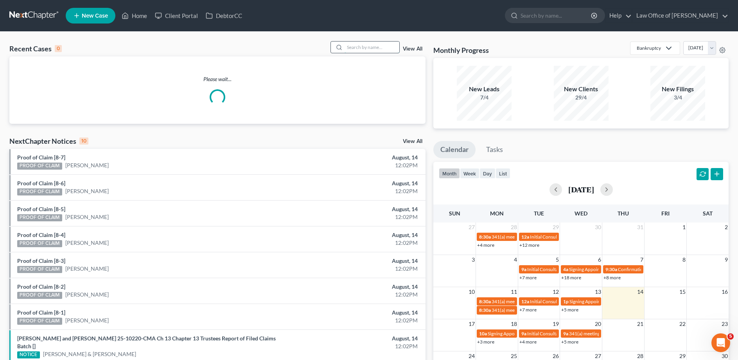
click at [387, 45] on input "search" at bounding box center [372, 46] width 55 height 11
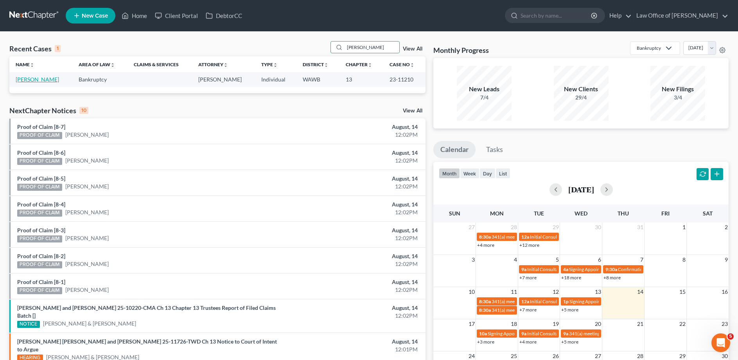
click at [22, 79] on link "[PERSON_NAME]" at bounding box center [37, 79] width 43 height 7
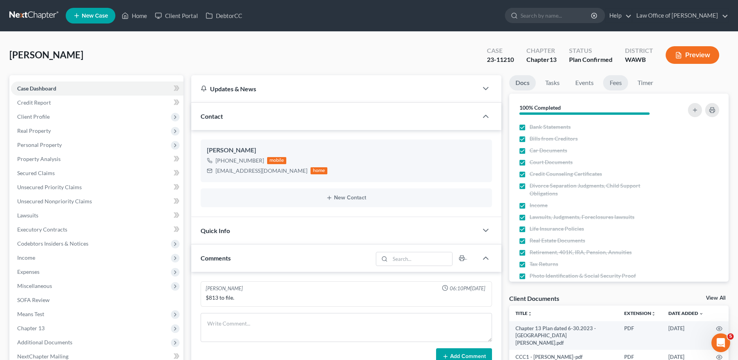
click at [620, 83] on link "Fees" at bounding box center [615, 82] width 25 height 15
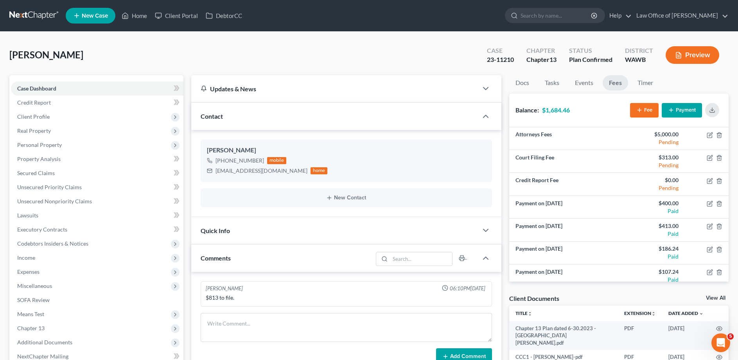
click at [677, 108] on button "Payment" at bounding box center [682, 110] width 40 height 14
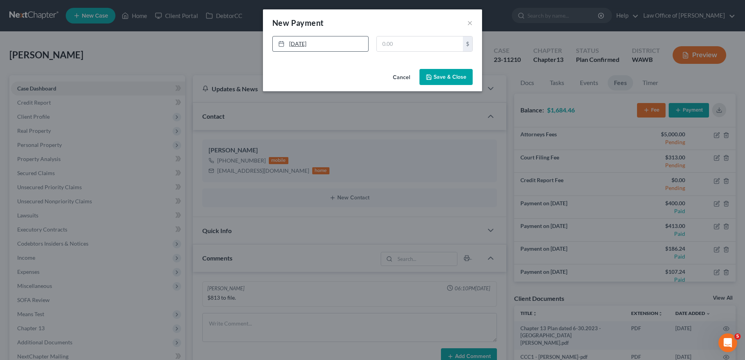
click at [329, 40] on link "[DATE]" at bounding box center [320, 43] width 95 height 15
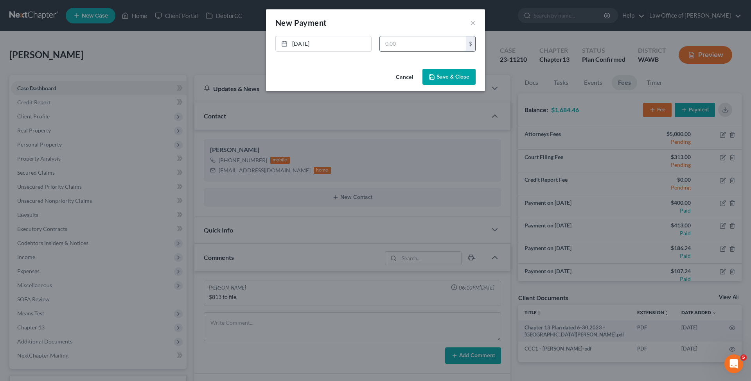
click at [392, 47] on input "text" at bounding box center [423, 43] width 86 height 15
click at [456, 77] on button "Save & Close" at bounding box center [449, 77] width 53 height 16
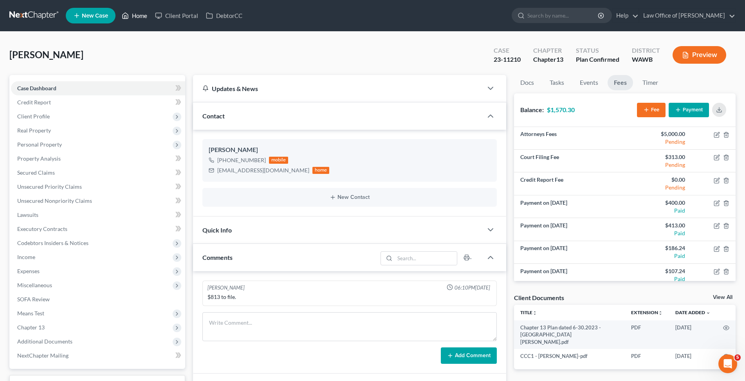
click at [138, 15] on link "Home" at bounding box center [134, 16] width 33 height 14
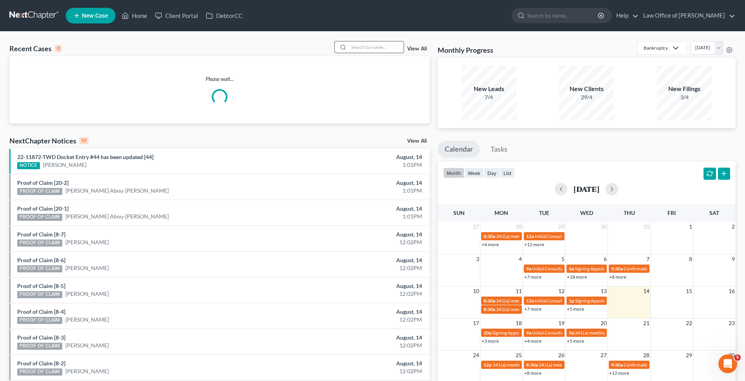
click at [367, 43] on input "search" at bounding box center [376, 46] width 55 height 11
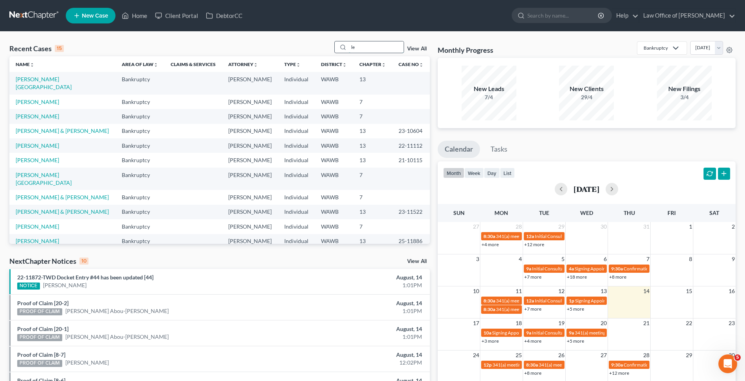
drag, startPoint x: 360, startPoint y: 45, endPoint x: 293, endPoint y: 47, distance: 66.9
click at [349, 47] on input "le" at bounding box center [376, 46] width 55 height 11
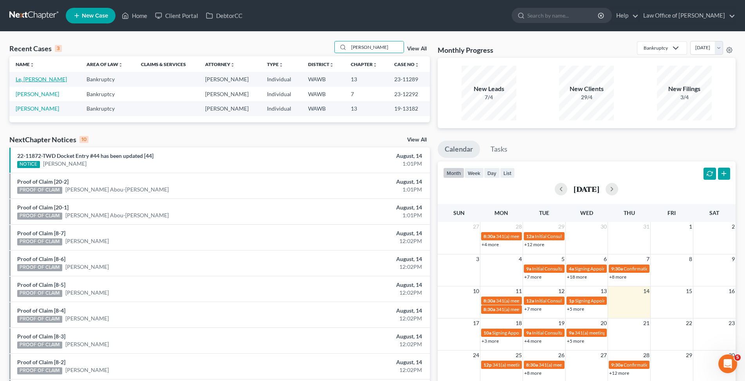
click at [22, 78] on link "Le, [PERSON_NAME]" at bounding box center [41, 79] width 51 height 7
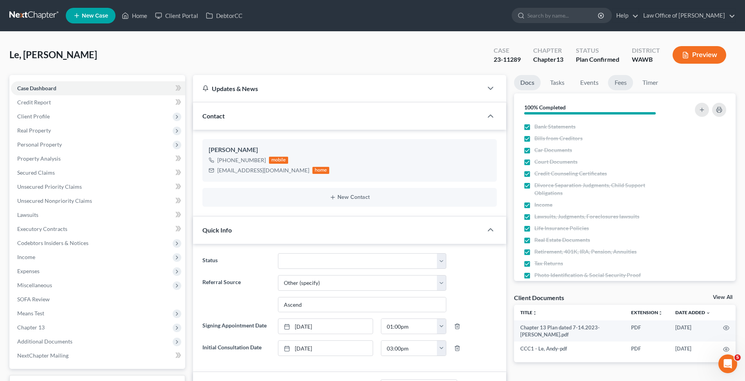
click at [618, 83] on link "Fees" at bounding box center [620, 82] width 25 height 15
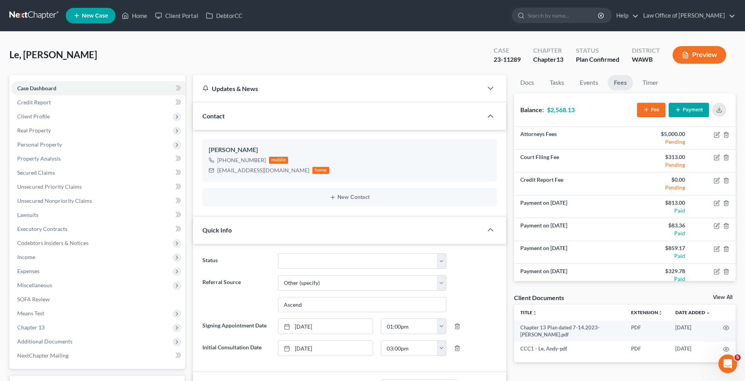
click at [687, 111] on button "Payment" at bounding box center [688, 110] width 40 height 14
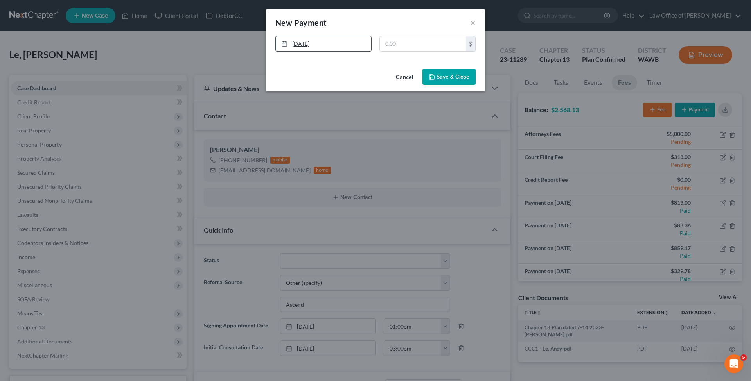
click at [316, 46] on link "[DATE]" at bounding box center [323, 43] width 95 height 15
click at [460, 79] on button "Save & Close" at bounding box center [449, 77] width 53 height 16
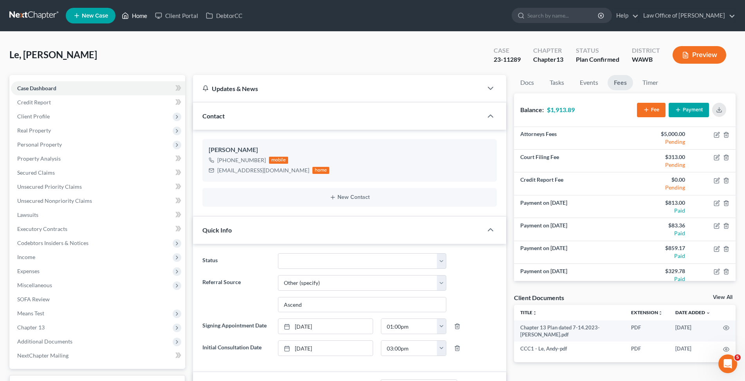
click at [138, 14] on link "Home" at bounding box center [134, 16] width 33 height 14
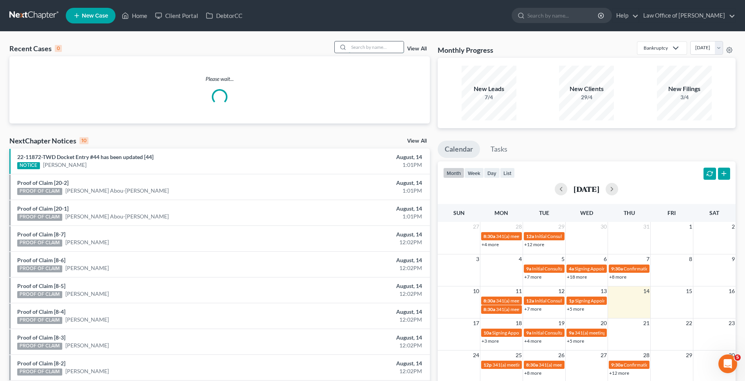
click at [376, 49] on input "search" at bounding box center [376, 46] width 55 height 11
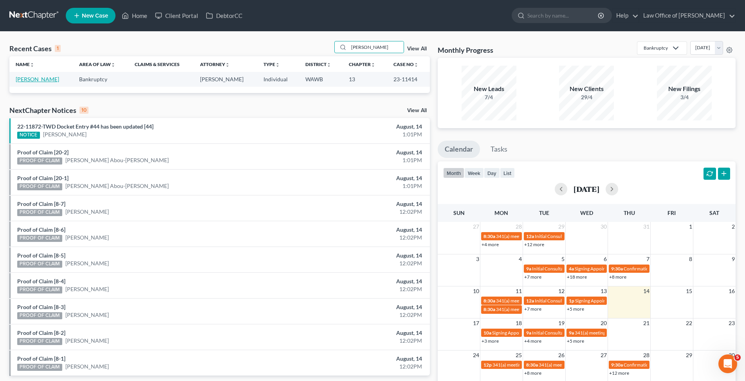
click at [41, 79] on link "[PERSON_NAME]" at bounding box center [37, 79] width 43 height 7
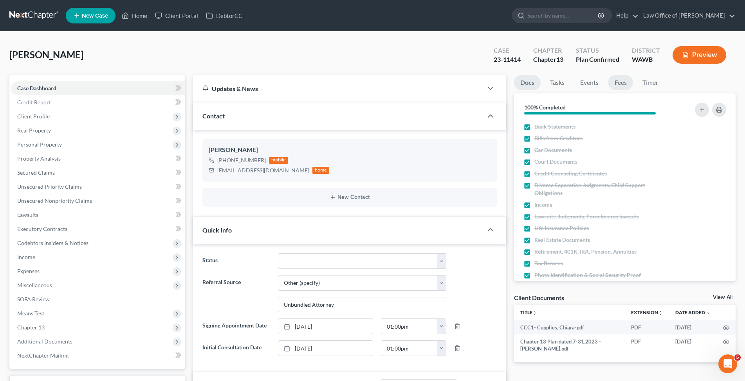
click at [616, 82] on link "Fees" at bounding box center [620, 82] width 25 height 15
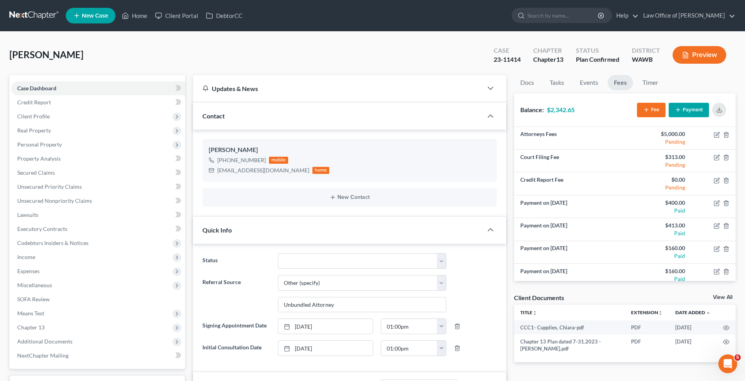
click at [695, 113] on button "Payment" at bounding box center [688, 110] width 40 height 14
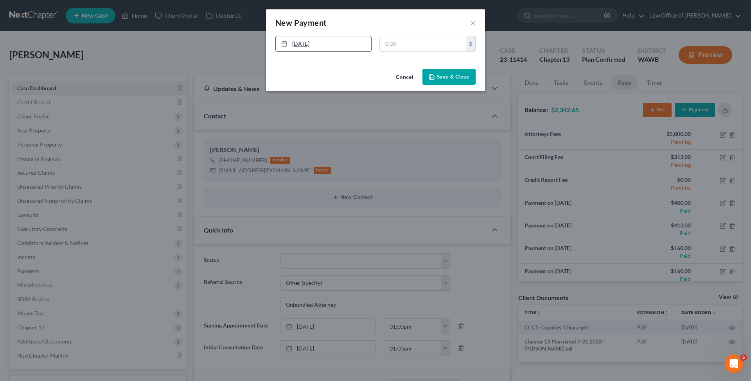
click at [302, 44] on link "[DATE]" at bounding box center [323, 43] width 95 height 15
click at [408, 47] on input "text" at bounding box center [423, 43] width 86 height 15
click at [434, 76] on icon "button" at bounding box center [432, 77] width 5 height 5
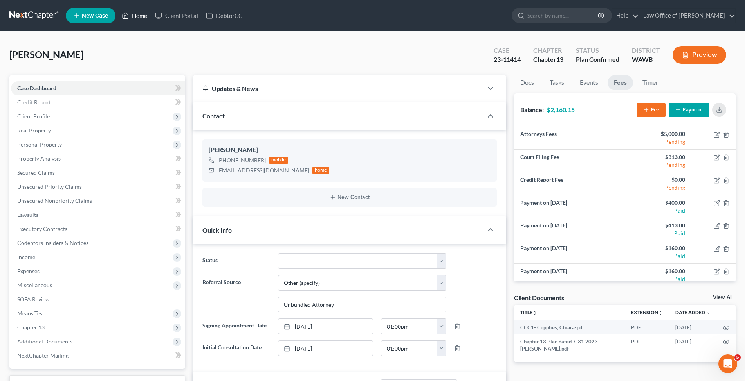
click at [129, 18] on icon at bounding box center [125, 15] width 7 height 9
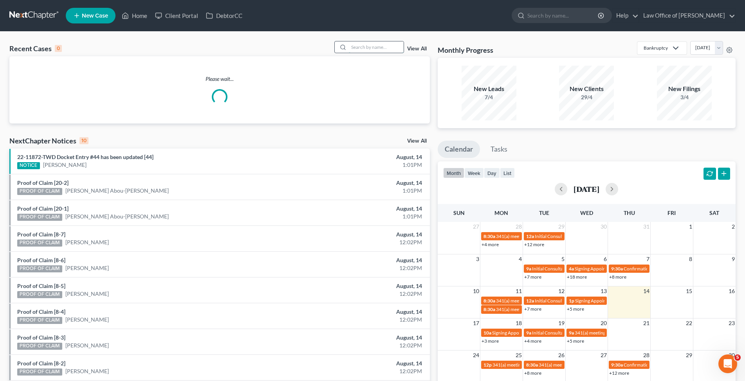
click at [386, 49] on input "search" at bounding box center [376, 46] width 55 height 11
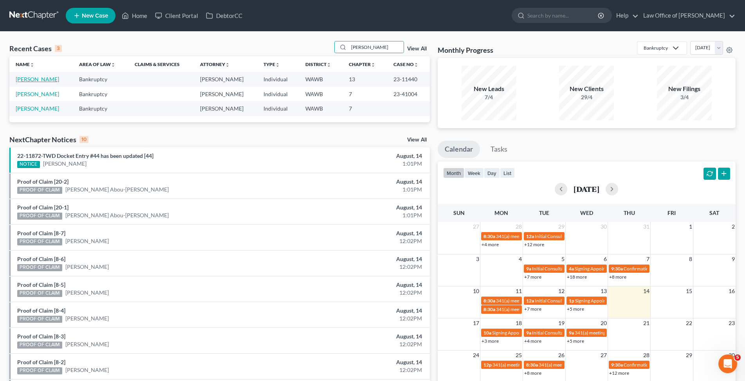
click at [47, 79] on link "[PERSON_NAME]" at bounding box center [37, 79] width 43 height 7
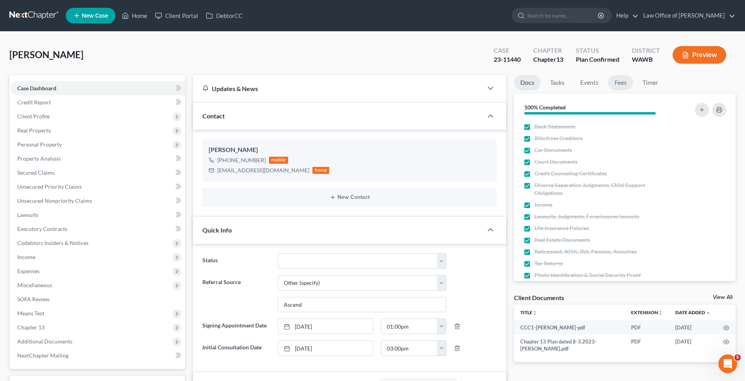
click at [630, 83] on link "Fees" at bounding box center [620, 82] width 25 height 15
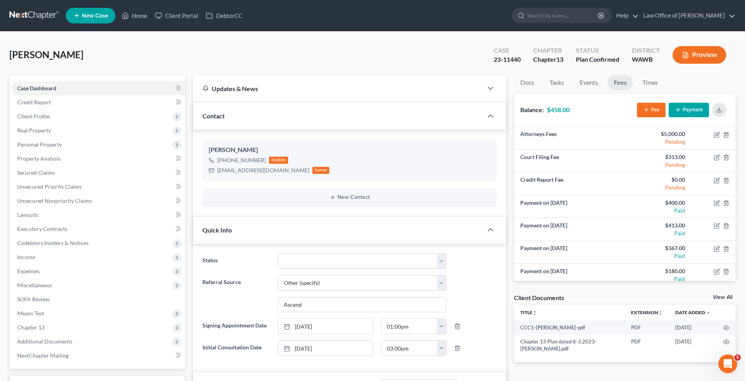
click at [691, 111] on button "Payment" at bounding box center [688, 110] width 40 height 14
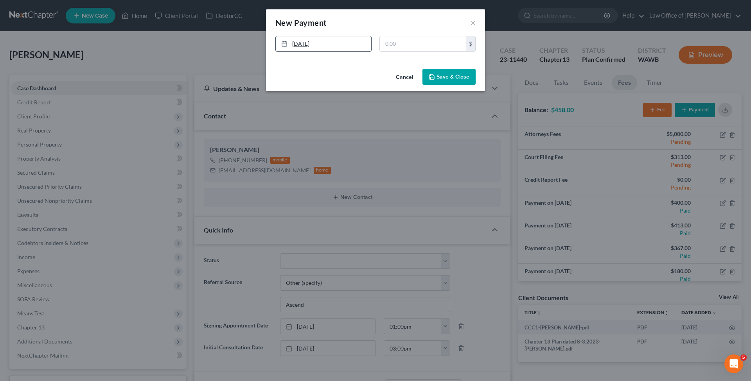
click at [305, 45] on link "[DATE]" at bounding box center [323, 43] width 95 height 15
click at [438, 77] on button "Save & Close" at bounding box center [449, 77] width 53 height 16
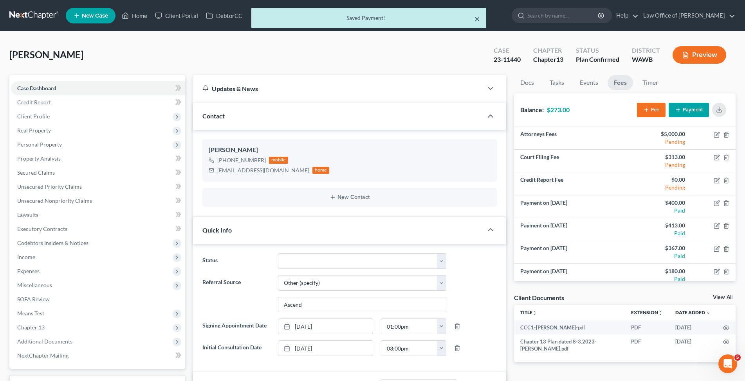
click at [474, 20] on button "×" at bounding box center [476, 18] width 5 height 9
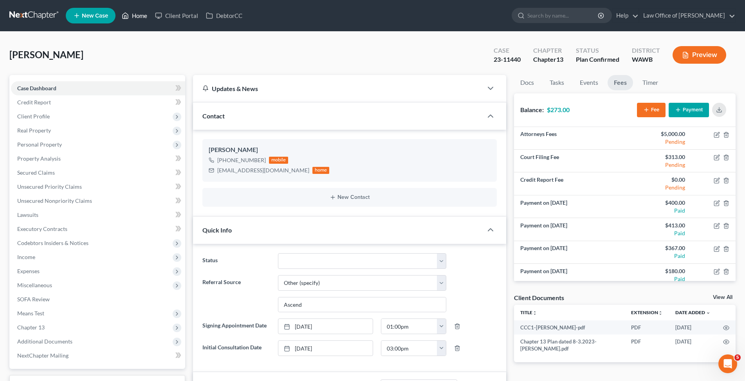
click at [140, 16] on link "Home" at bounding box center [134, 16] width 33 height 14
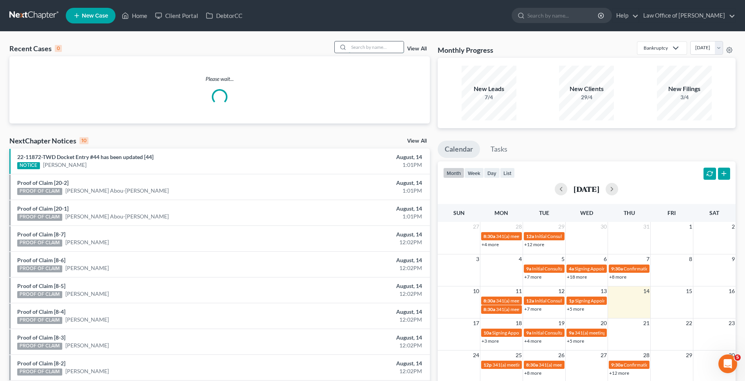
click at [349, 46] on input "search" at bounding box center [376, 46] width 55 height 11
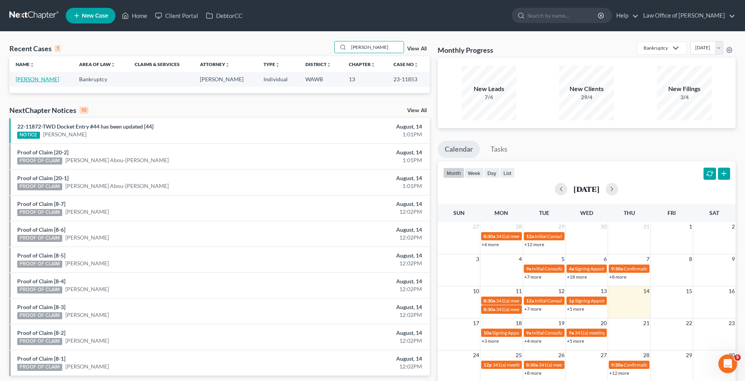
click at [33, 79] on link "[PERSON_NAME]" at bounding box center [37, 79] width 43 height 7
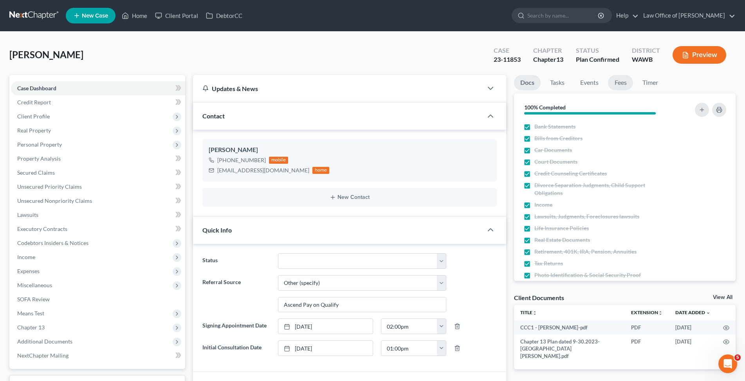
click at [617, 80] on link "Fees" at bounding box center [620, 82] width 25 height 15
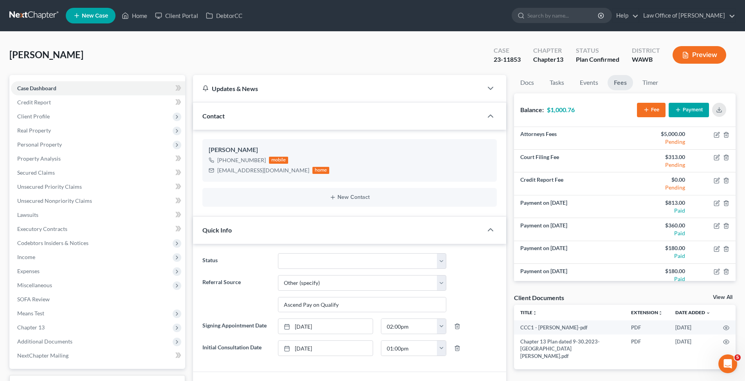
click at [698, 112] on button "Payment" at bounding box center [688, 110] width 40 height 14
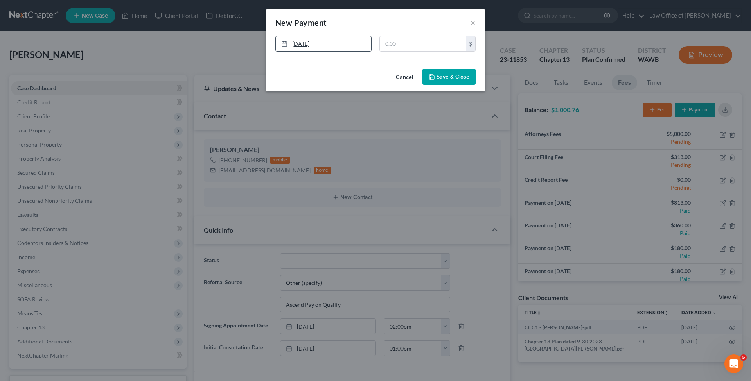
click at [351, 43] on link "[DATE]" at bounding box center [323, 43] width 95 height 15
click at [453, 76] on button "Save & Close" at bounding box center [449, 77] width 53 height 16
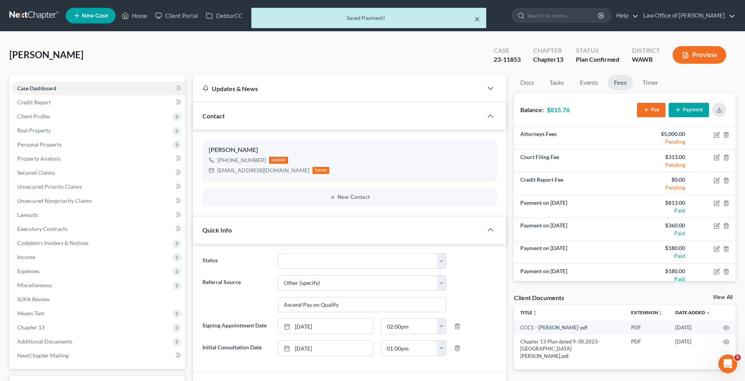
click at [478, 18] on button "×" at bounding box center [476, 18] width 5 height 9
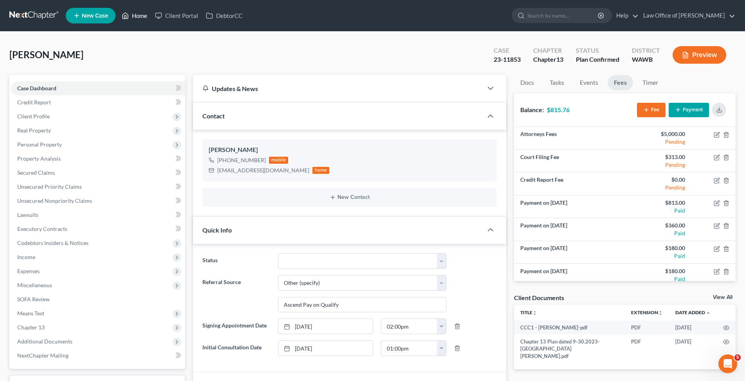
click at [132, 15] on link "Home" at bounding box center [134, 16] width 33 height 14
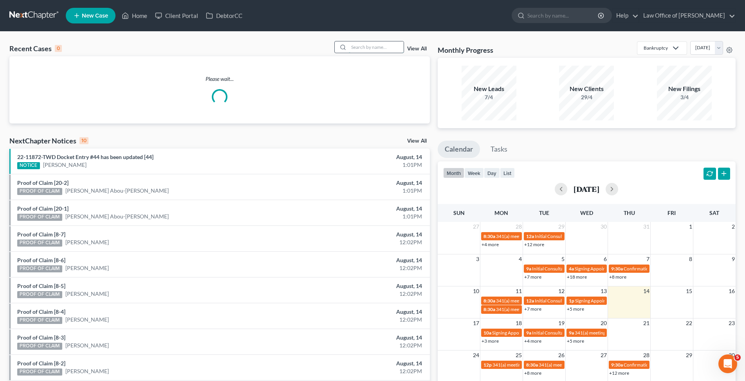
click at [369, 41] on input "search" at bounding box center [376, 46] width 55 height 11
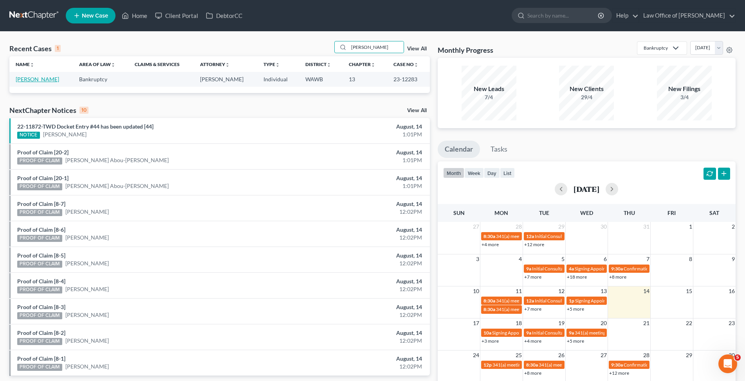
click at [33, 81] on link "[PERSON_NAME]" at bounding box center [37, 79] width 43 height 7
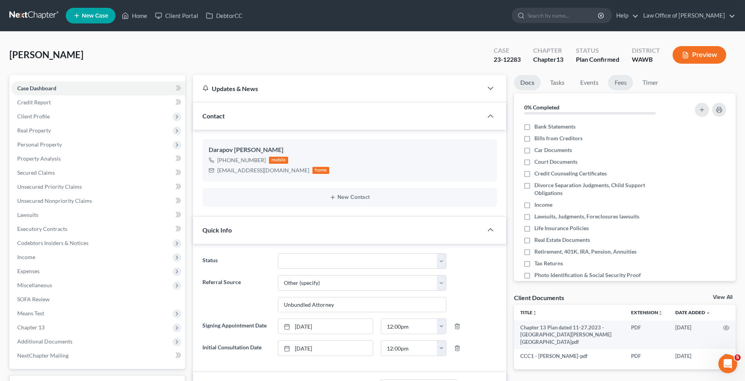
click at [625, 85] on link "Fees" at bounding box center [620, 82] width 25 height 15
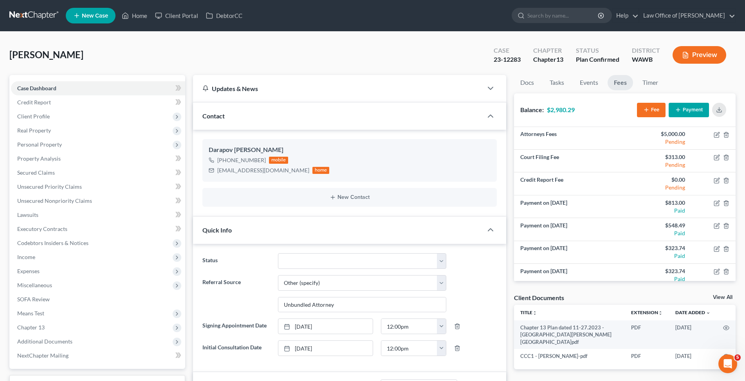
click at [693, 108] on button "Payment" at bounding box center [688, 110] width 40 height 14
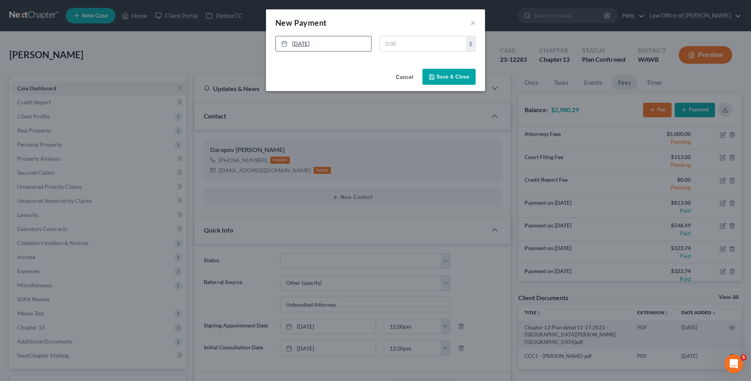
click at [326, 45] on link "[DATE]" at bounding box center [323, 43] width 95 height 15
click at [453, 74] on button "Save & Close" at bounding box center [449, 77] width 53 height 16
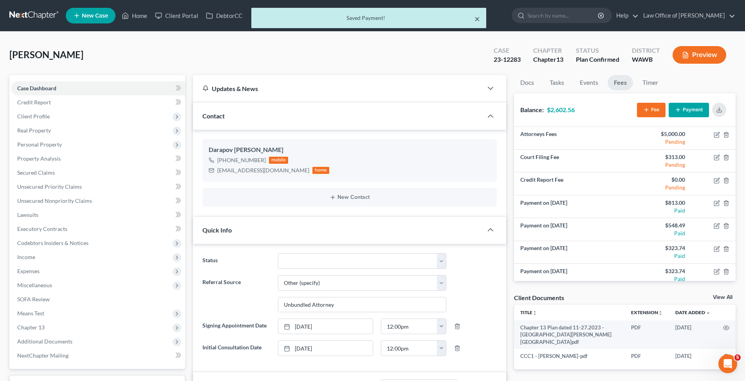
click at [478, 20] on button "×" at bounding box center [476, 18] width 5 height 9
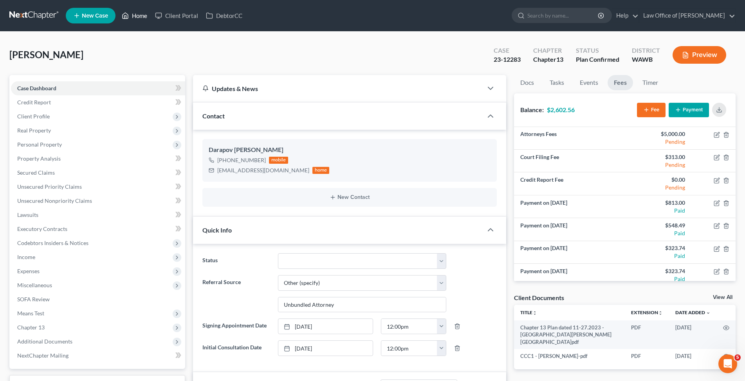
click at [139, 17] on link "Home" at bounding box center [134, 16] width 33 height 14
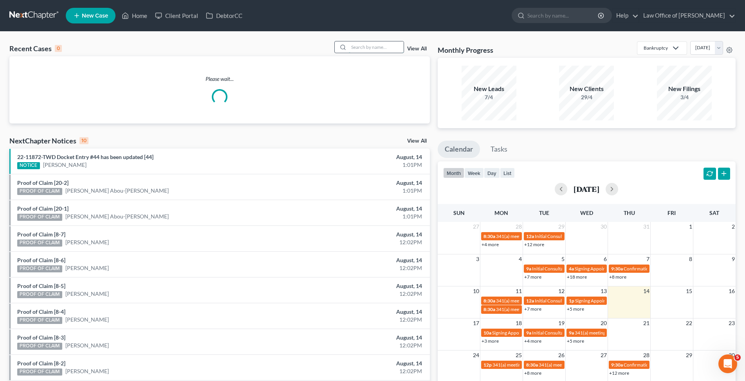
click at [352, 47] on input "search" at bounding box center [376, 46] width 55 height 11
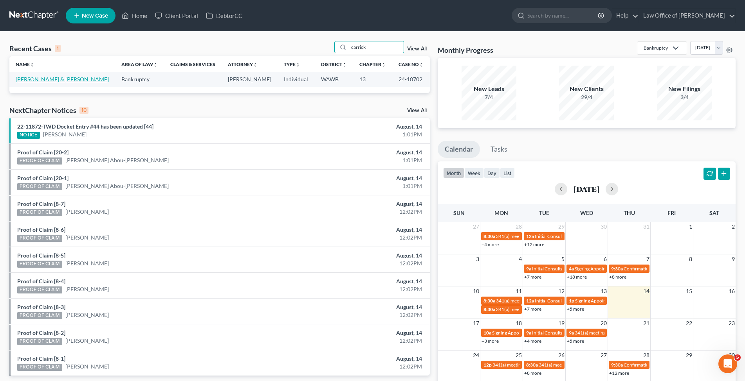
click at [51, 79] on link "[PERSON_NAME] & [PERSON_NAME]" at bounding box center [62, 79] width 93 height 7
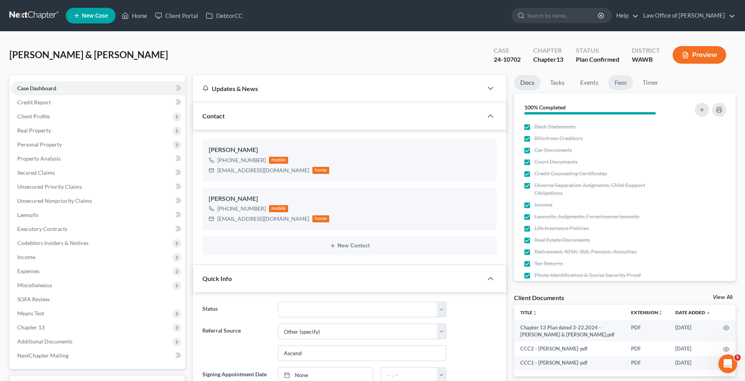
click at [622, 82] on link "Fees" at bounding box center [620, 82] width 25 height 15
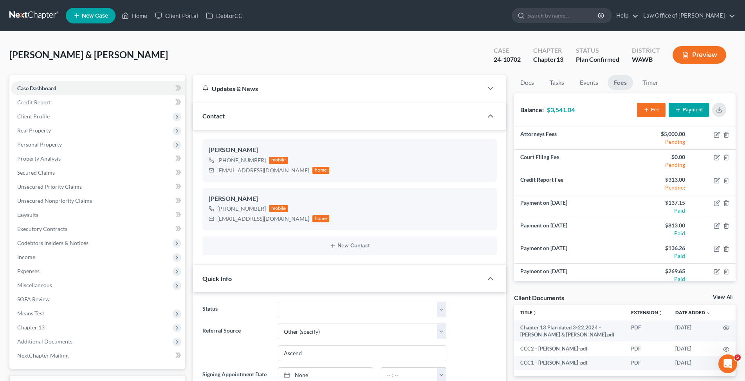
click at [691, 108] on button "Payment" at bounding box center [688, 110] width 40 height 14
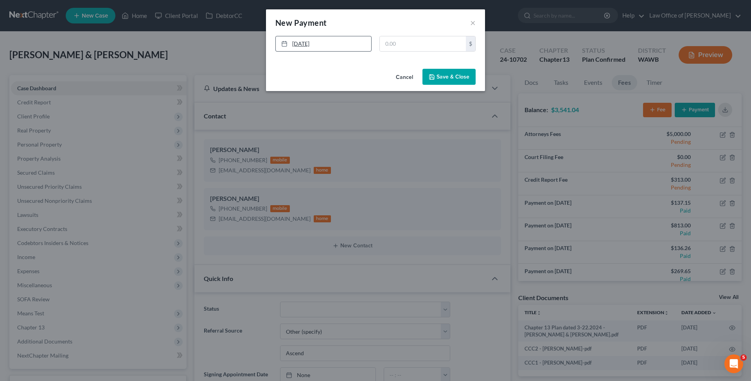
click at [303, 48] on link "[DATE]" at bounding box center [323, 43] width 95 height 15
click at [446, 78] on button "Save & Close" at bounding box center [449, 77] width 53 height 16
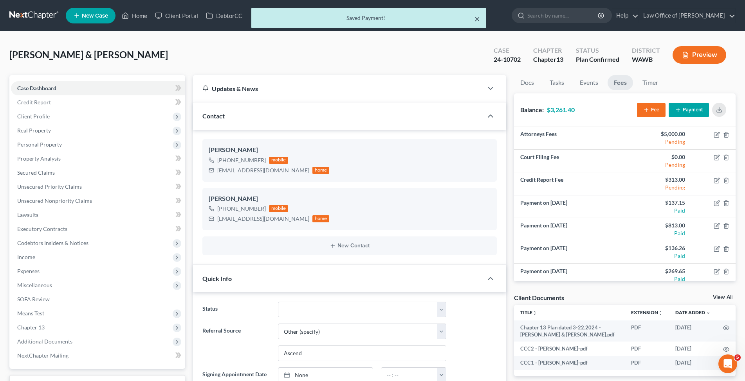
click at [475, 16] on button "×" at bounding box center [476, 18] width 5 height 9
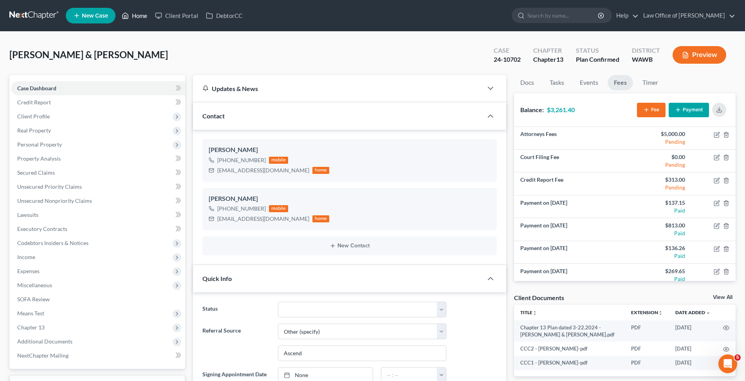
click at [140, 13] on link "Home" at bounding box center [134, 16] width 33 height 14
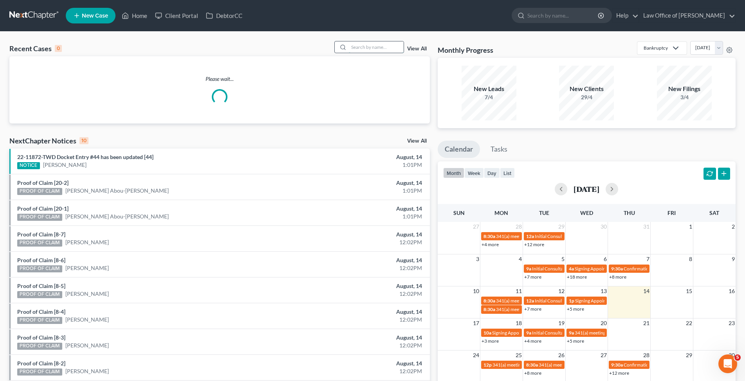
click at [387, 51] on input "search" at bounding box center [376, 46] width 55 height 11
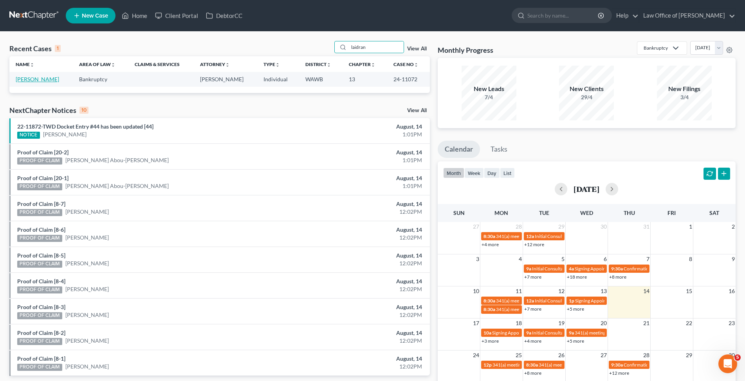
click at [28, 78] on link "[PERSON_NAME]" at bounding box center [37, 79] width 43 height 7
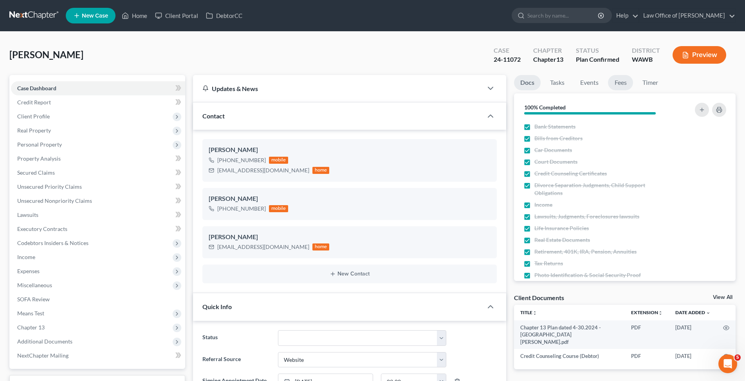
click at [613, 82] on link "Fees" at bounding box center [620, 82] width 25 height 15
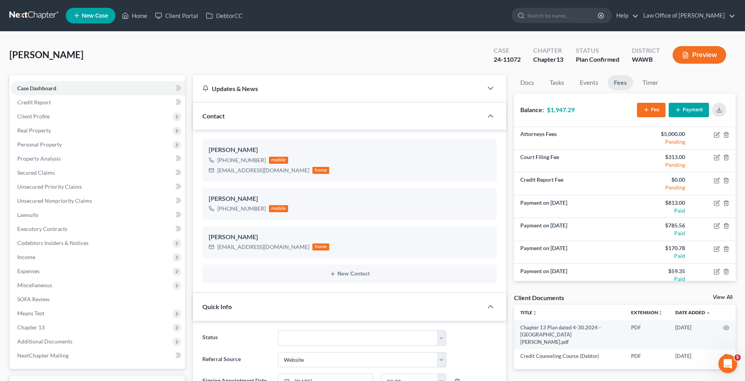
click at [691, 111] on button "Payment" at bounding box center [688, 110] width 40 height 14
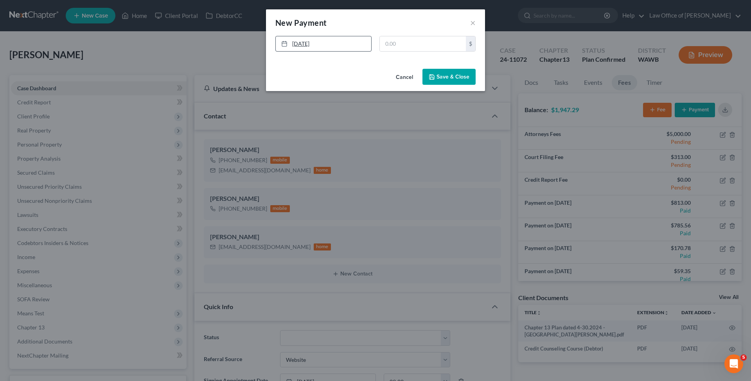
click at [347, 38] on link "[DATE]" at bounding box center [323, 43] width 95 height 15
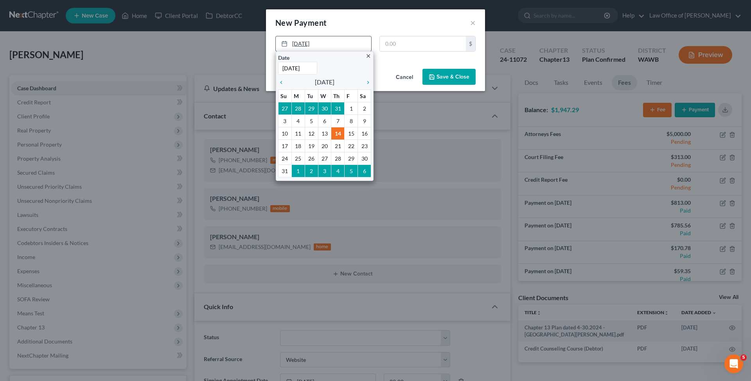
click at [334, 45] on link "[DATE]" at bounding box center [323, 43] width 95 height 15
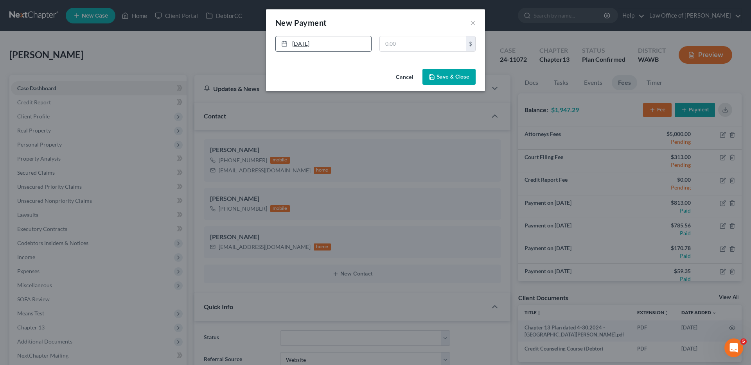
click at [334, 45] on link "[DATE]" at bounding box center [323, 43] width 95 height 15
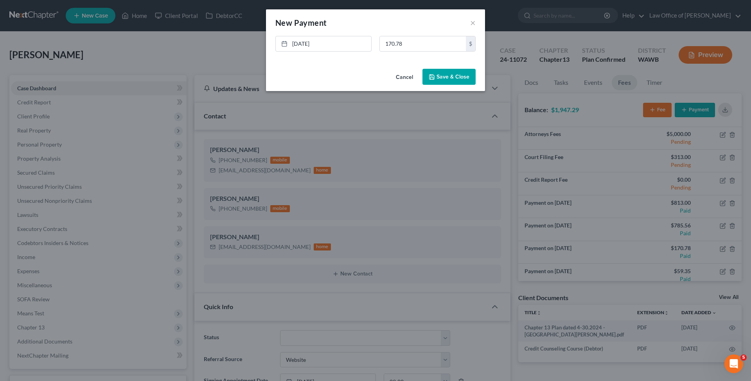
click at [456, 77] on button "Save & Close" at bounding box center [449, 77] width 53 height 16
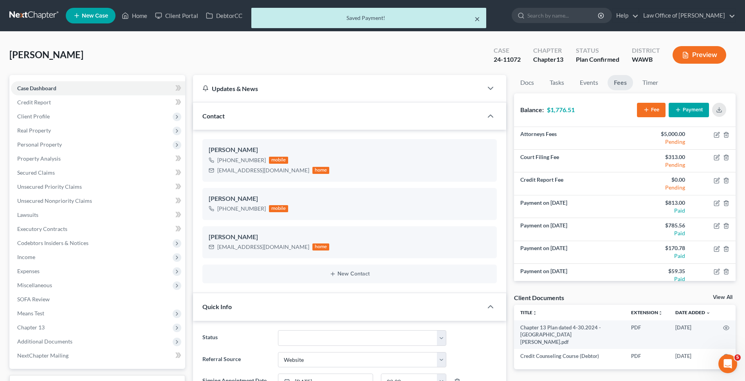
click at [478, 20] on button "×" at bounding box center [476, 18] width 5 height 9
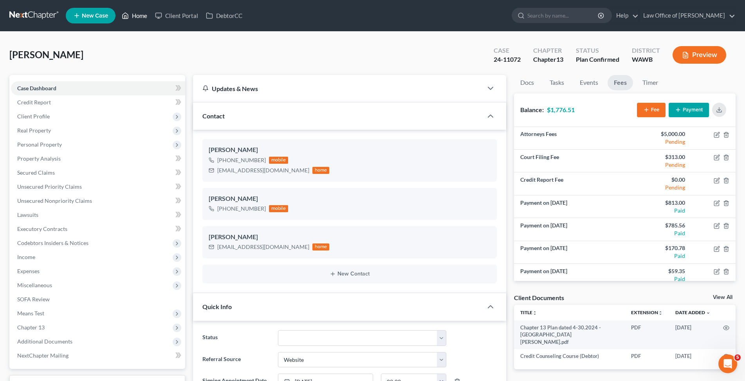
click at [128, 14] on icon at bounding box center [125, 15] width 7 height 9
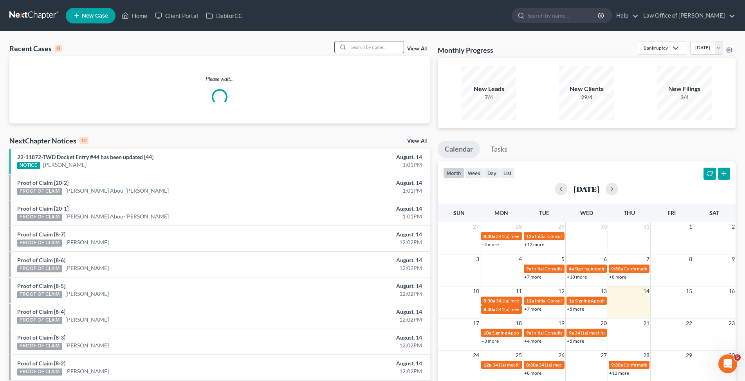
click at [384, 47] on input "search" at bounding box center [376, 46] width 55 height 11
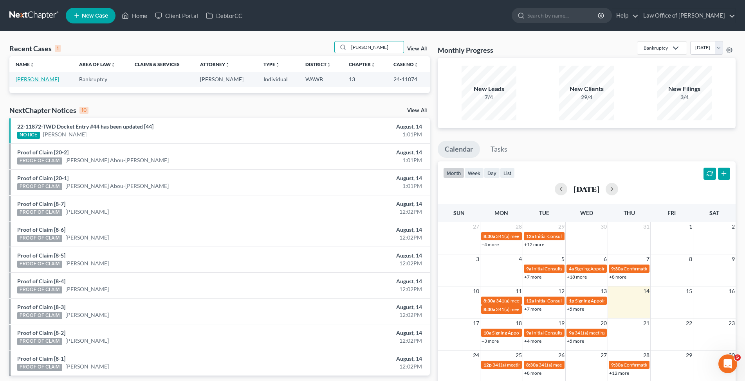
click at [31, 79] on link "[PERSON_NAME]" at bounding box center [37, 79] width 43 height 7
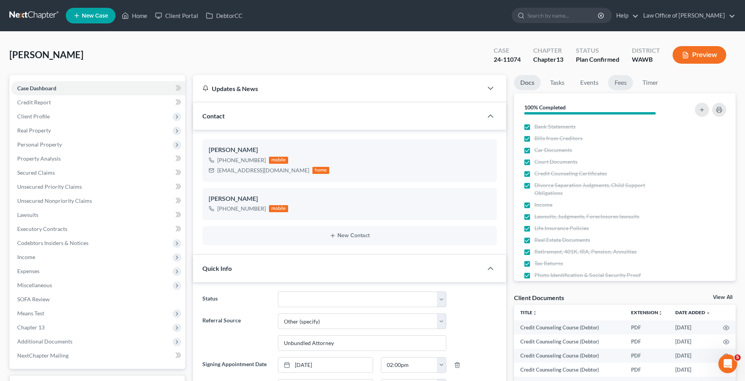
click at [621, 81] on link "Fees" at bounding box center [620, 82] width 25 height 15
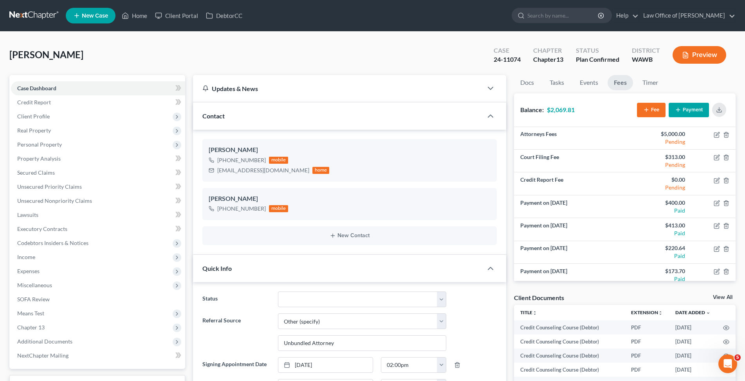
click at [687, 112] on button "Payment" at bounding box center [688, 110] width 40 height 14
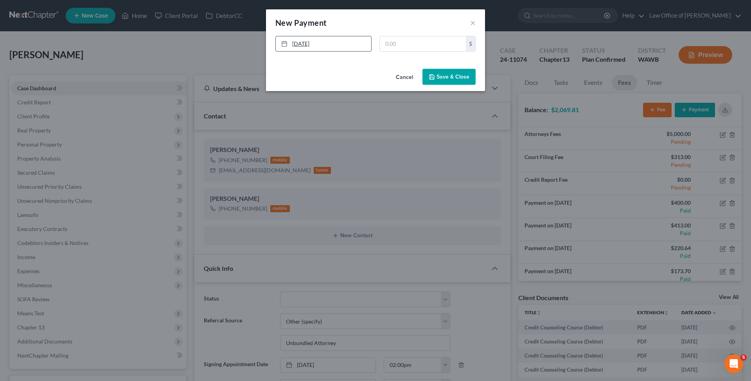
click at [340, 44] on link "[DATE]" at bounding box center [323, 43] width 95 height 15
click at [452, 75] on button "Save & Close" at bounding box center [449, 77] width 53 height 16
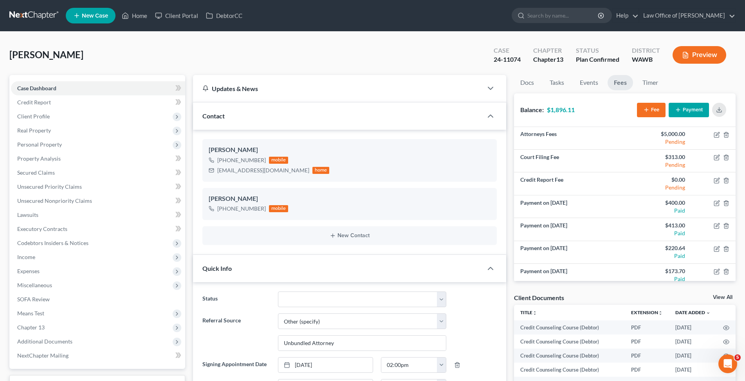
click at [477, 19] on ul "New Case Home Client Portal DebtorCC - No Result - See all results Or Press Ent…" at bounding box center [400, 15] width 669 height 20
click at [141, 16] on link "Home" at bounding box center [134, 16] width 33 height 14
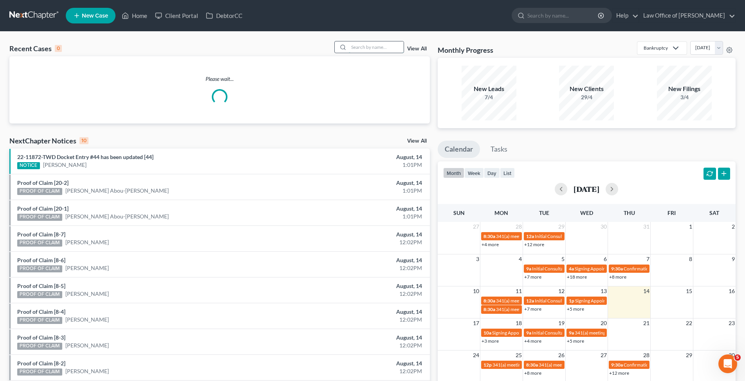
click at [374, 47] on input "search" at bounding box center [376, 46] width 55 height 11
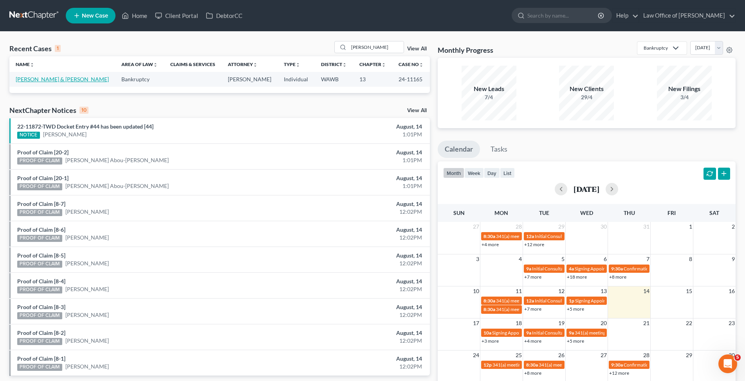
click at [41, 79] on link "[PERSON_NAME] & [PERSON_NAME]" at bounding box center [62, 79] width 93 height 7
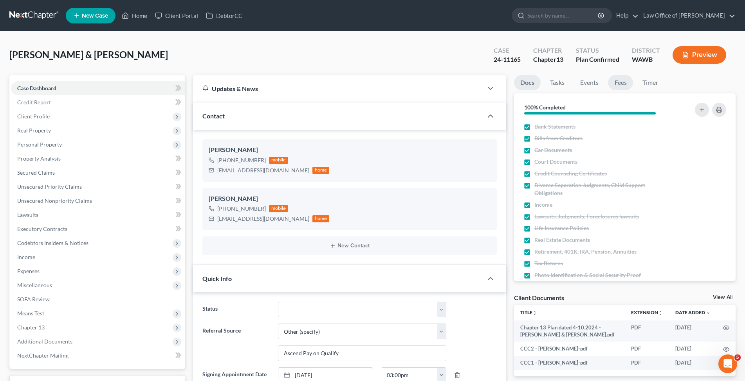
click at [614, 81] on link "Fees" at bounding box center [620, 82] width 25 height 15
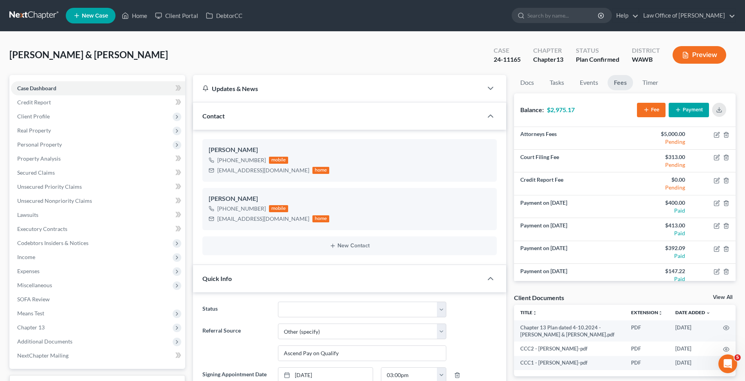
click at [689, 112] on button "Payment" at bounding box center [688, 110] width 40 height 14
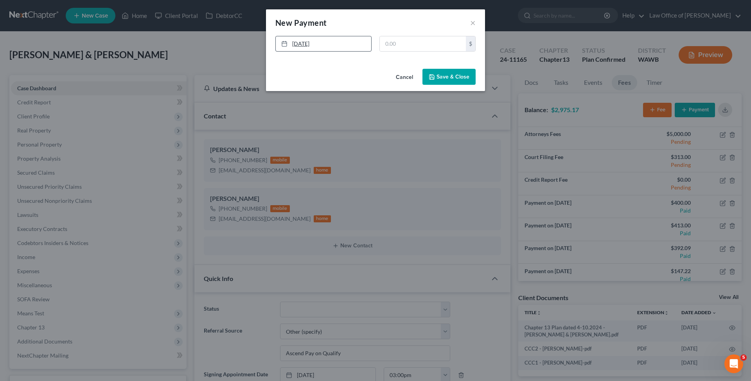
click at [297, 44] on link "[DATE]" at bounding box center [323, 43] width 95 height 15
click at [442, 77] on button "Save & Close" at bounding box center [449, 77] width 53 height 16
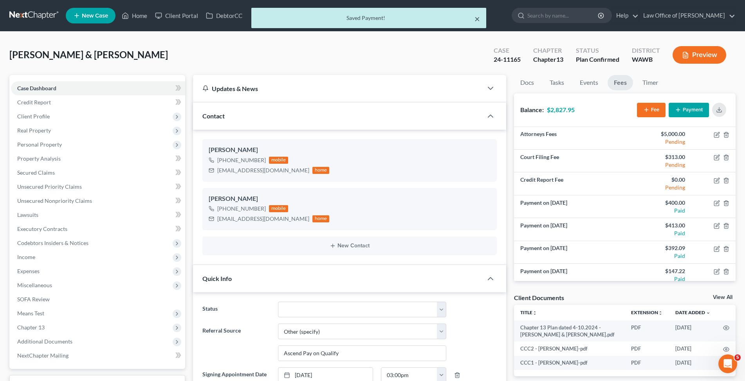
click at [476, 18] on button "×" at bounding box center [476, 18] width 5 height 9
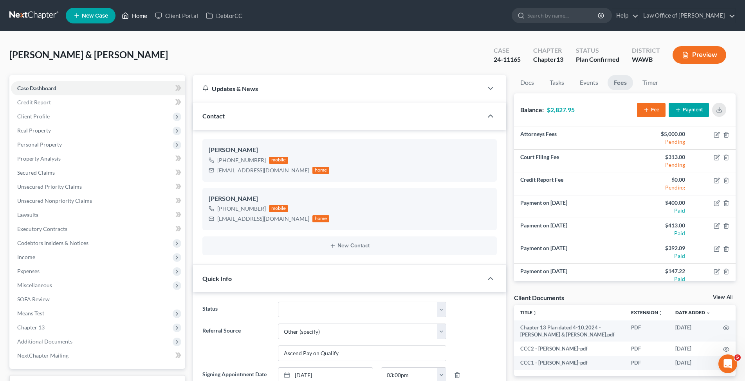
click at [141, 15] on link "Home" at bounding box center [134, 16] width 33 height 14
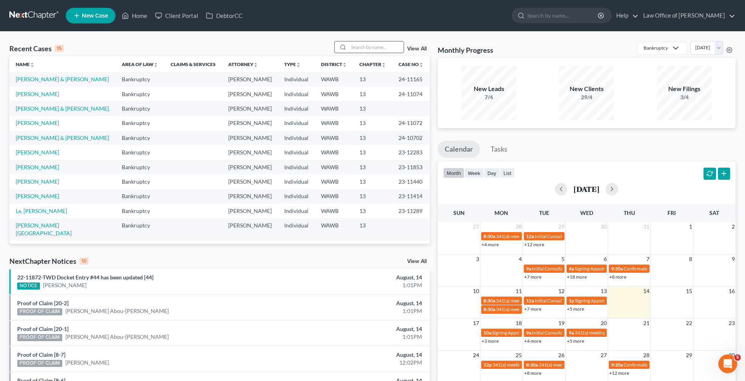
click at [373, 51] on input "search" at bounding box center [376, 46] width 55 height 11
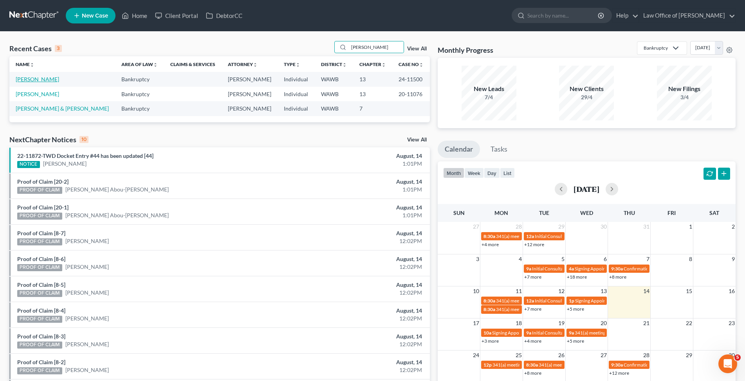
click at [40, 79] on link "[PERSON_NAME]" at bounding box center [37, 79] width 43 height 7
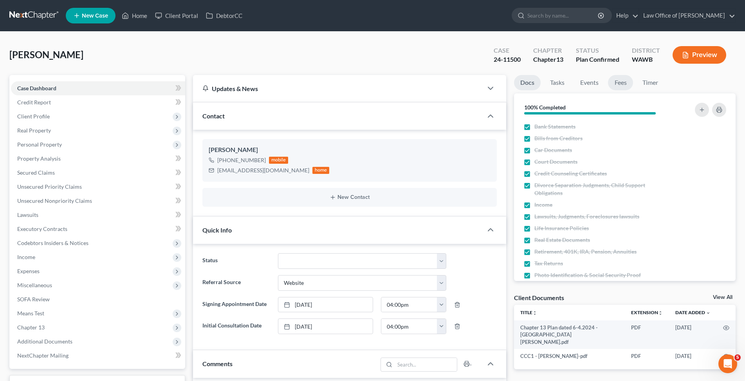
click at [624, 81] on link "Fees" at bounding box center [620, 82] width 25 height 15
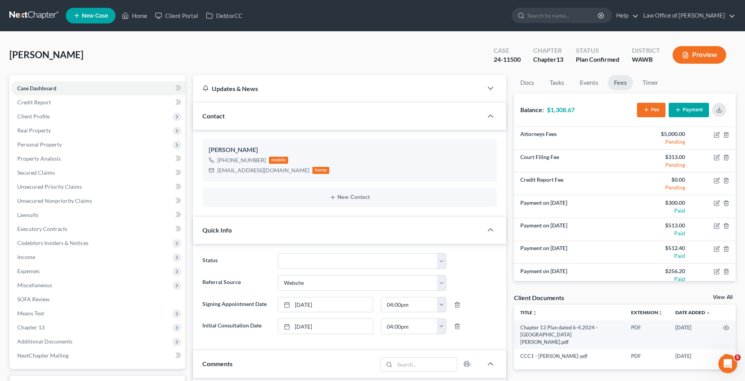
click at [697, 109] on button "Payment" at bounding box center [688, 110] width 40 height 14
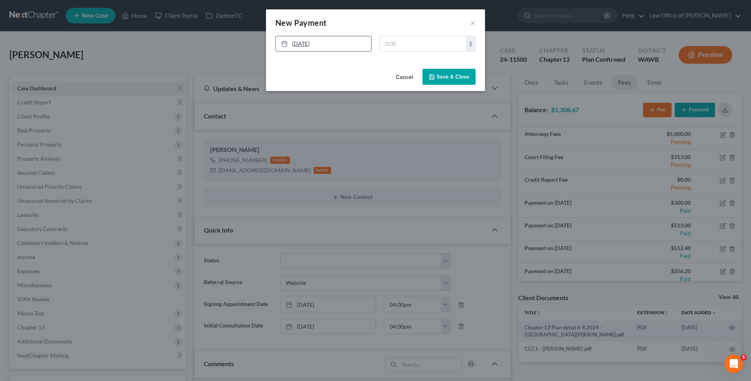
click at [301, 43] on link "[DATE]" at bounding box center [323, 43] width 95 height 15
click at [448, 76] on button "Save & Close" at bounding box center [449, 77] width 53 height 16
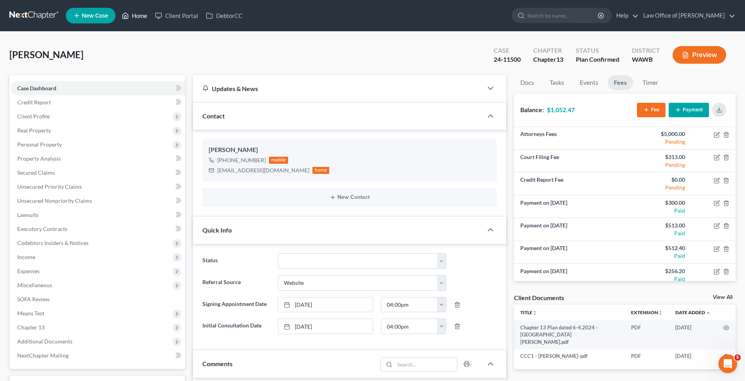
click at [138, 13] on link "Home" at bounding box center [134, 16] width 33 height 14
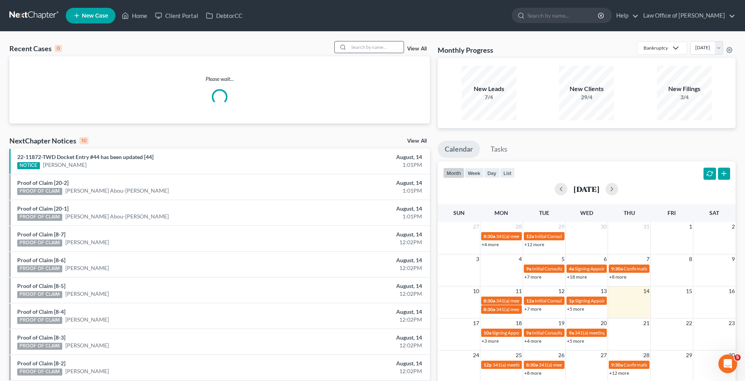
click at [367, 47] on input "search" at bounding box center [376, 46] width 55 height 11
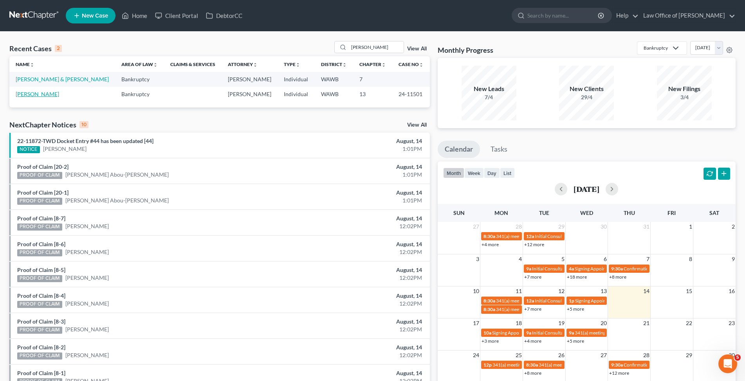
click at [22, 95] on link "[PERSON_NAME]" at bounding box center [37, 94] width 43 height 7
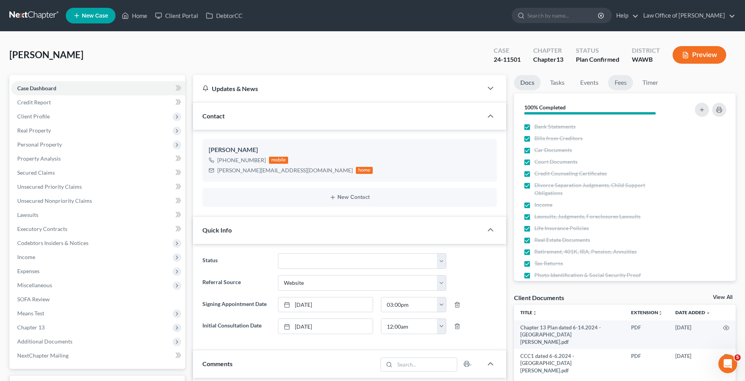
click at [616, 83] on link "Fees" at bounding box center [620, 82] width 25 height 15
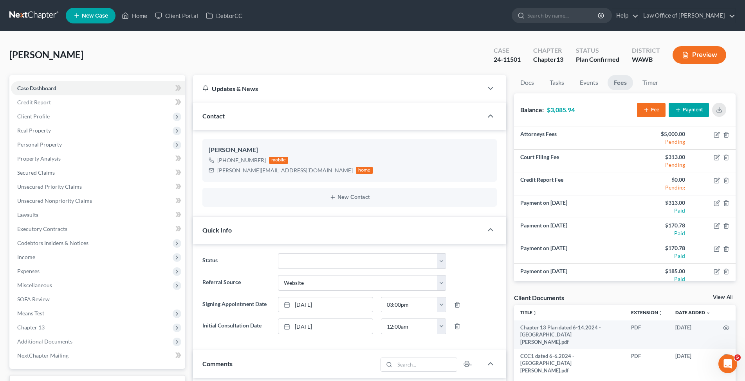
click at [686, 115] on button "Payment" at bounding box center [688, 110] width 40 height 14
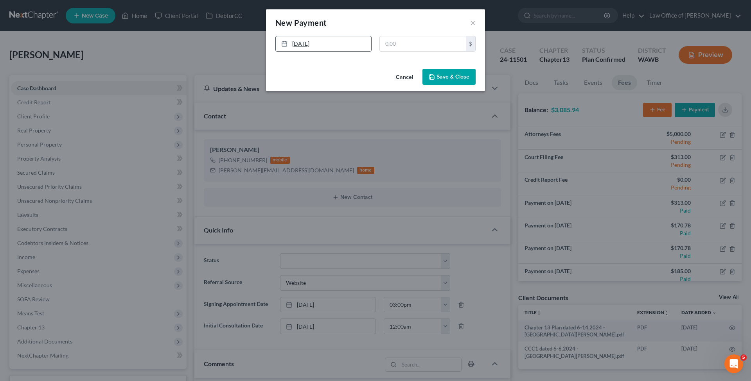
click at [327, 39] on link "[DATE]" at bounding box center [323, 43] width 95 height 15
click at [450, 77] on button "Save & Close" at bounding box center [449, 77] width 53 height 16
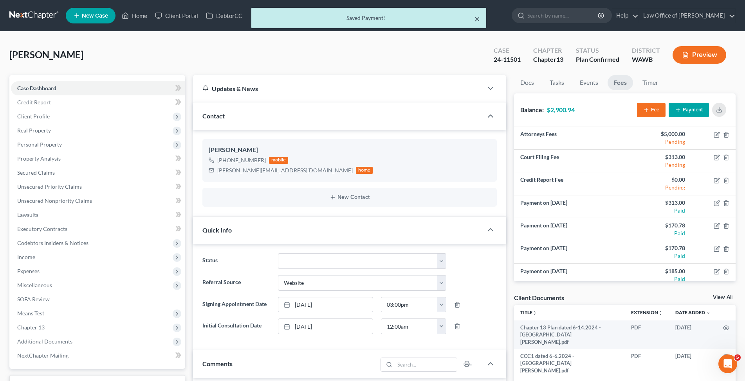
click at [478, 17] on button "×" at bounding box center [476, 18] width 5 height 9
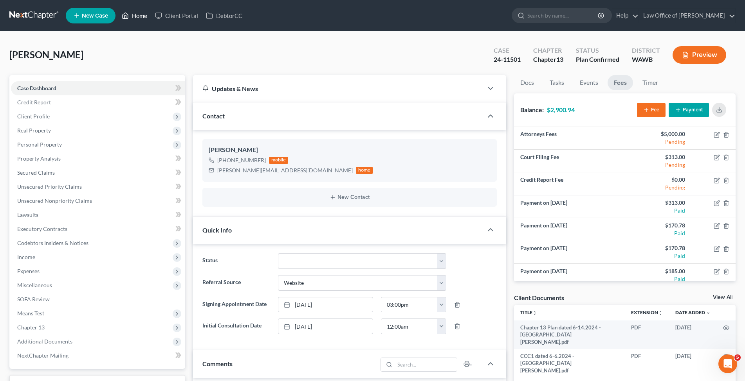
click at [128, 16] on icon at bounding box center [125, 15] width 7 height 9
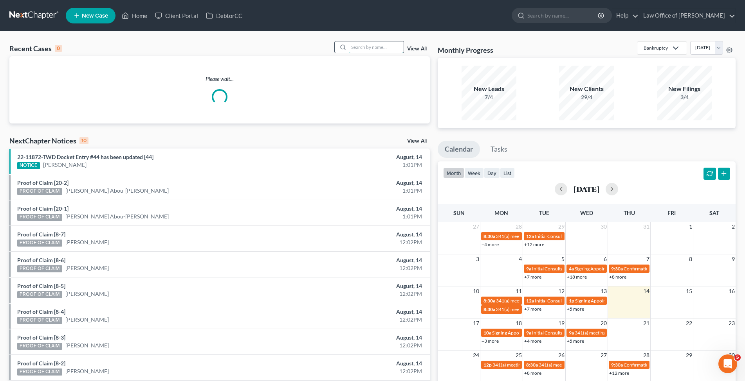
click at [390, 47] on input "search" at bounding box center [376, 46] width 55 height 11
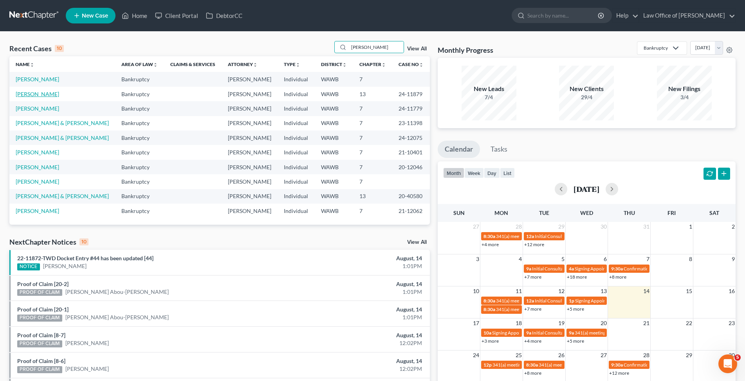
click at [33, 93] on link "[PERSON_NAME]" at bounding box center [37, 94] width 43 height 7
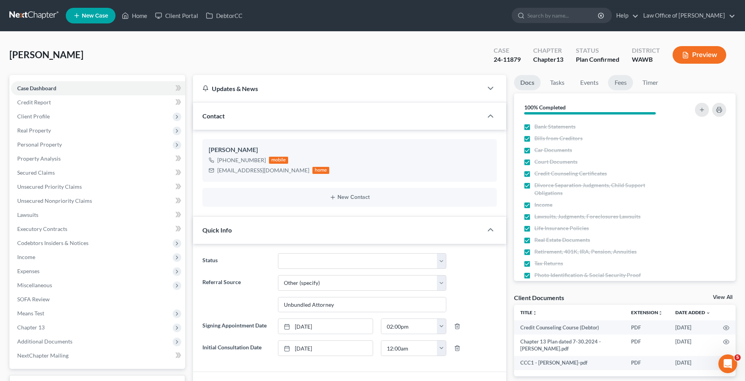
click at [615, 85] on link "Fees" at bounding box center [620, 82] width 25 height 15
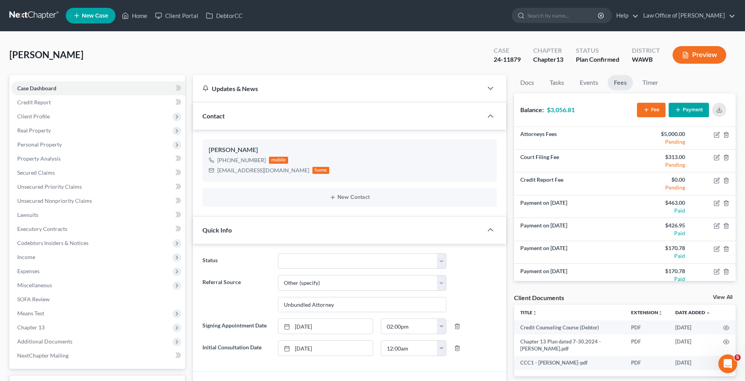
click at [695, 105] on button "Payment" at bounding box center [688, 110] width 40 height 14
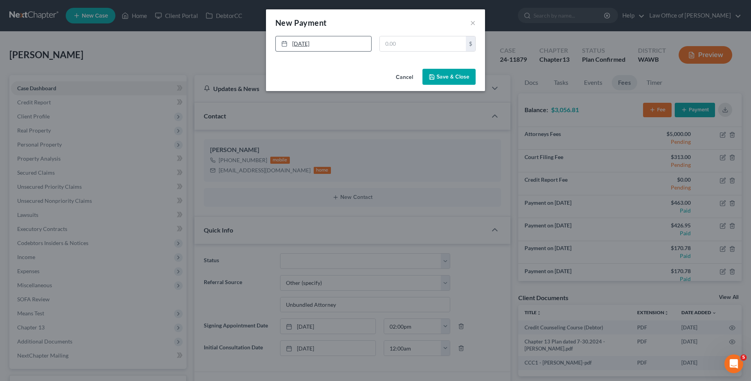
click at [299, 44] on link "[DATE]" at bounding box center [323, 43] width 95 height 15
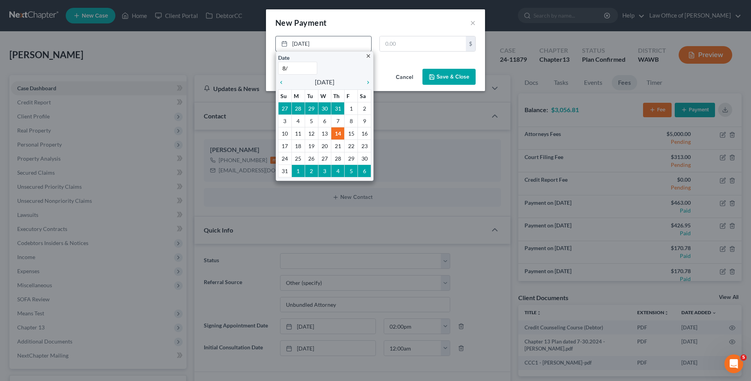
click at [297, 65] on input "8/" at bounding box center [297, 68] width 39 height 13
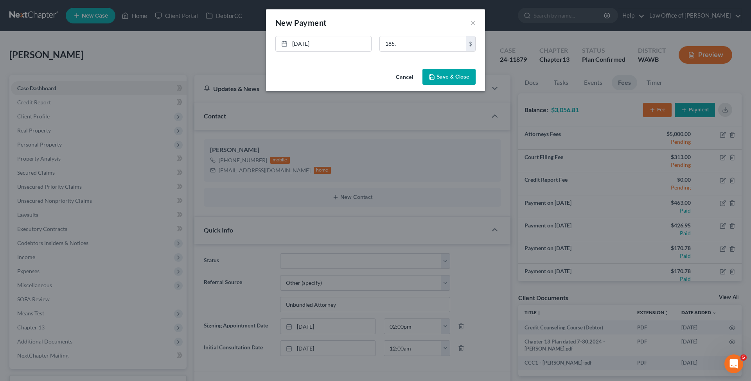
click at [449, 78] on button "Save & Close" at bounding box center [449, 77] width 53 height 16
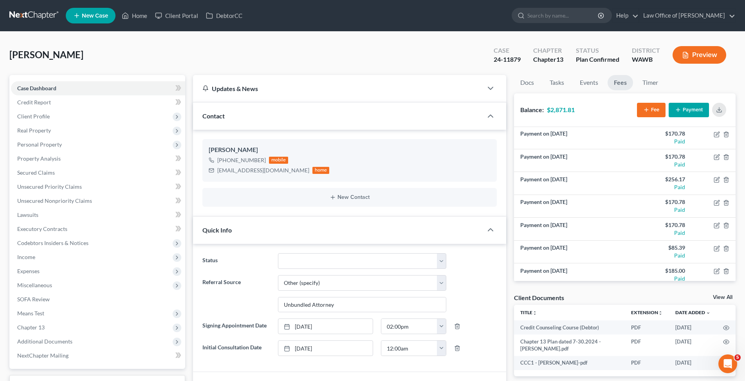
scroll to position [165, 0]
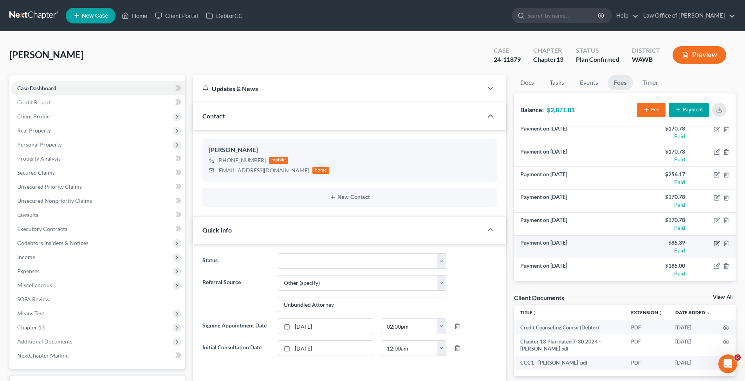
click at [714, 243] on icon "button" at bounding box center [716, 243] width 5 height 5
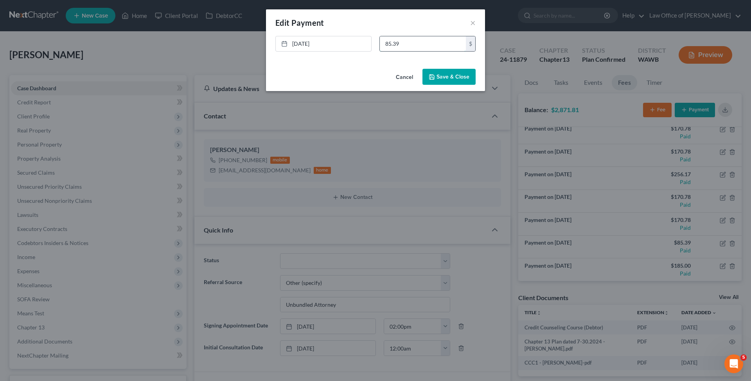
drag, startPoint x: 428, startPoint y: 40, endPoint x: 343, endPoint y: 37, distance: 84.6
click at [380, 37] on input "85.39" at bounding box center [423, 43] width 86 height 15
click at [441, 80] on button "Save & Close" at bounding box center [449, 77] width 53 height 16
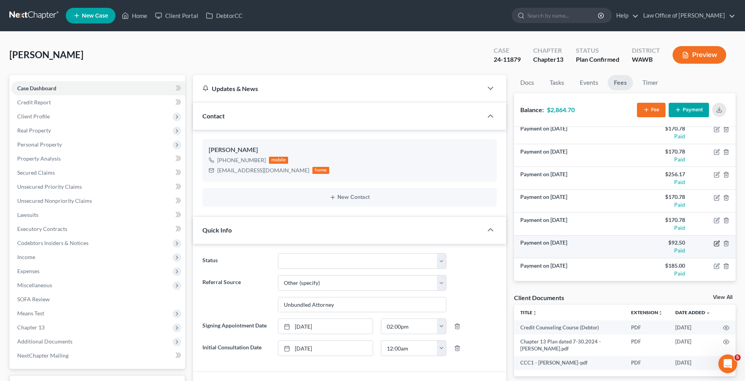
click at [715, 243] on icon "button" at bounding box center [717, 243] width 4 height 4
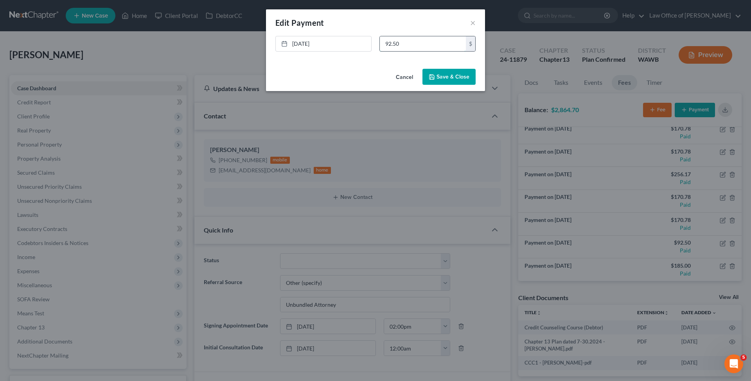
drag, startPoint x: 402, startPoint y: 43, endPoint x: 361, endPoint y: 40, distance: 40.8
click at [380, 40] on input "92.50" at bounding box center [423, 43] width 86 height 15
click at [455, 77] on button "Save & Close" at bounding box center [449, 77] width 53 height 16
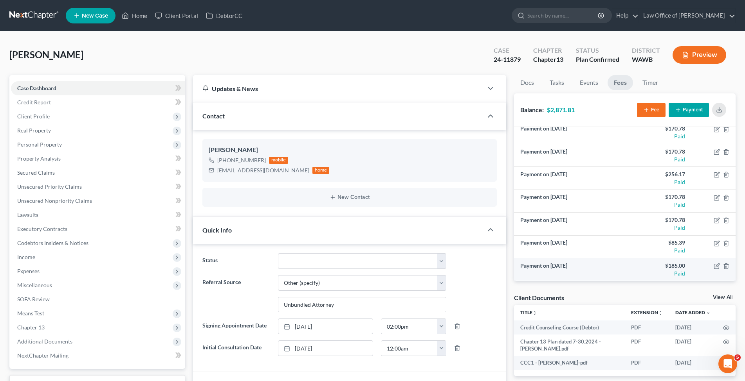
click at [714, 267] on td at bounding box center [713, 269] width 44 height 23
click at [713, 265] on icon "button" at bounding box center [716, 266] width 6 height 6
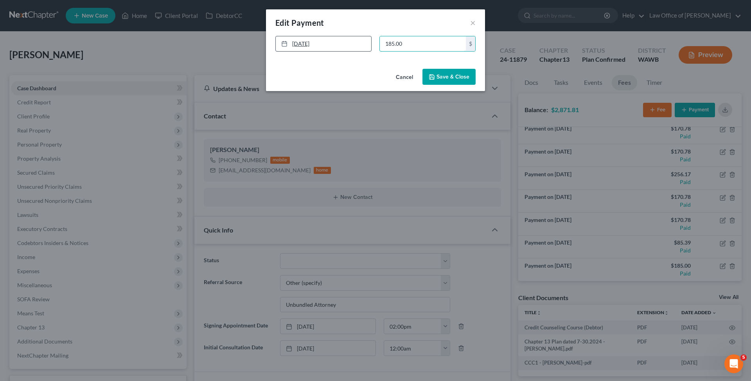
drag, startPoint x: 395, startPoint y: 40, endPoint x: 320, endPoint y: 40, distance: 74.3
click at [380, 40] on input "185.00" at bounding box center [423, 43] width 86 height 15
click at [434, 75] on icon "button" at bounding box center [432, 77] width 5 height 5
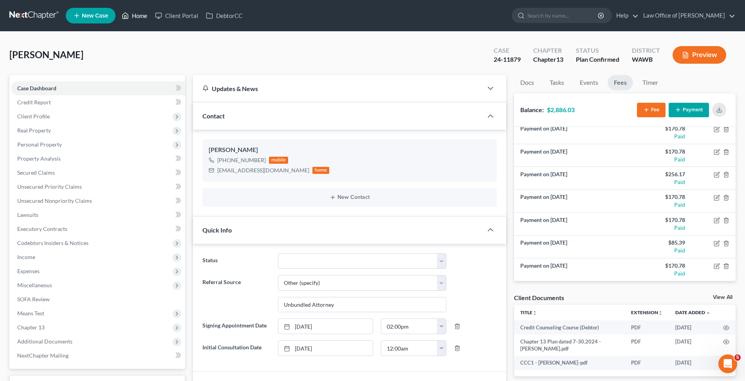
drag, startPoint x: 140, startPoint y: 15, endPoint x: 357, endPoint y: 47, distance: 219.8
click at [140, 15] on link "Home" at bounding box center [134, 16] width 33 height 14
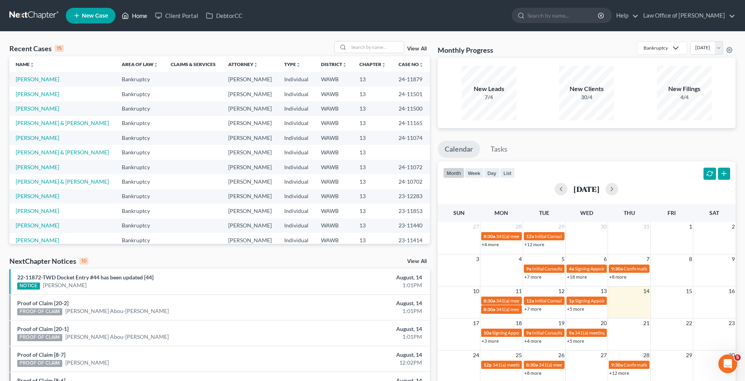
click at [133, 16] on link "Home" at bounding box center [134, 16] width 33 height 14
click at [358, 51] on input "search" at bounding box center [376, 46] width 55 height 11
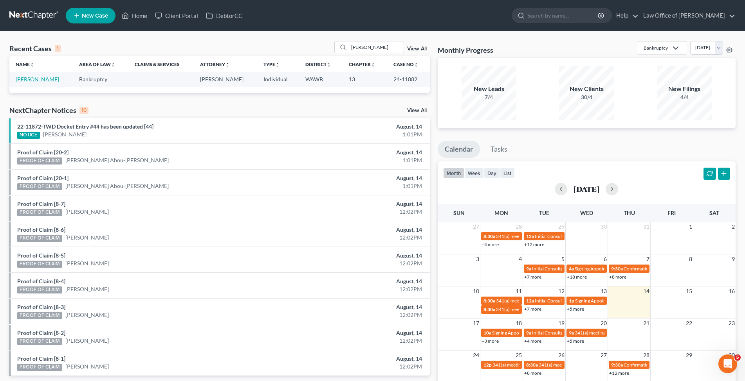
click at [31, 82] on link "[PERSON_NAME]" at bounding box center [37, 79] width 43 height 7
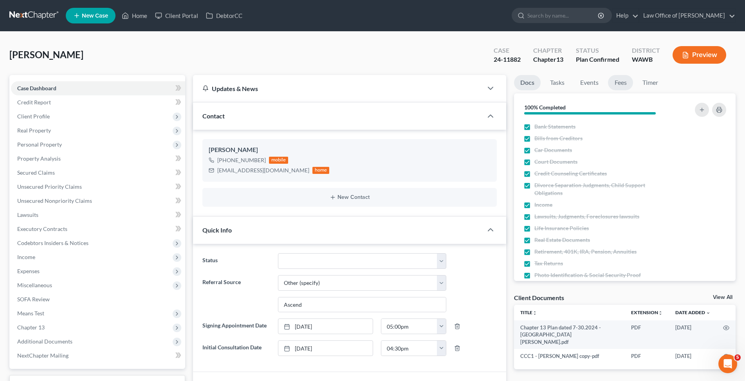
click at [623, 83] on link "Fees" at bounding box center [620, 82] width 25 height 15
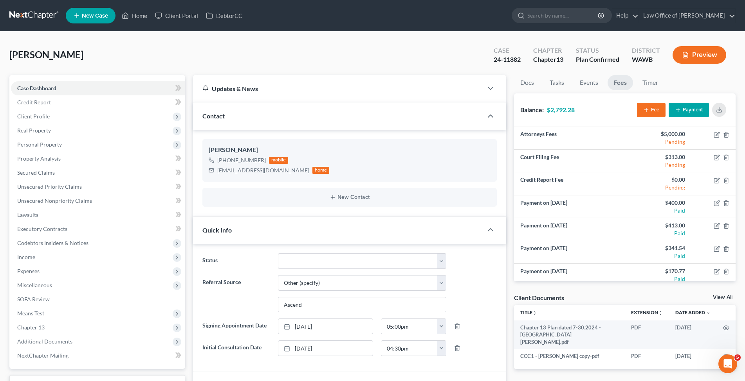
click at [702, 110] on button "Payment" at bounding box center [688, 110] width 40 height 14
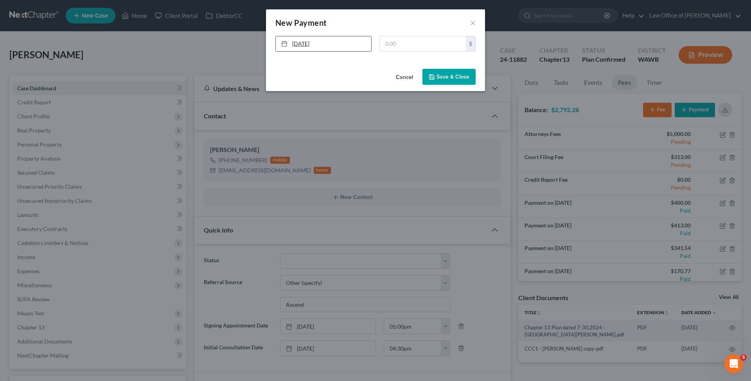
click at [354, 45] on link "[DATE]" at bounding box center [323, 43] width 95 height 15
click at [446, 75] on button "Save & Close" at bounding box center [449, 77] width 53 height 16
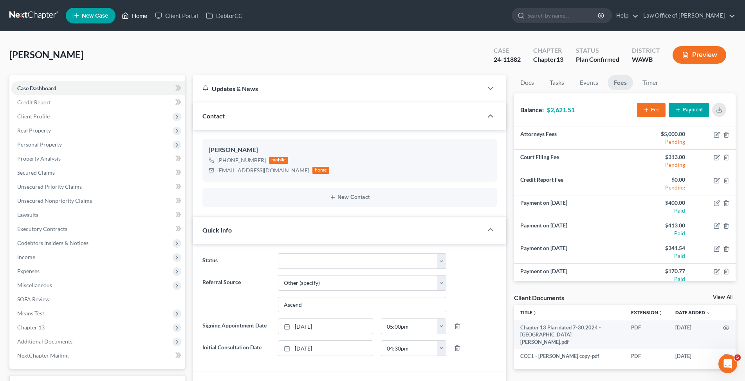
click at [142, 13] on link "Home" at bounding box center [134, 16] width 33 height 14
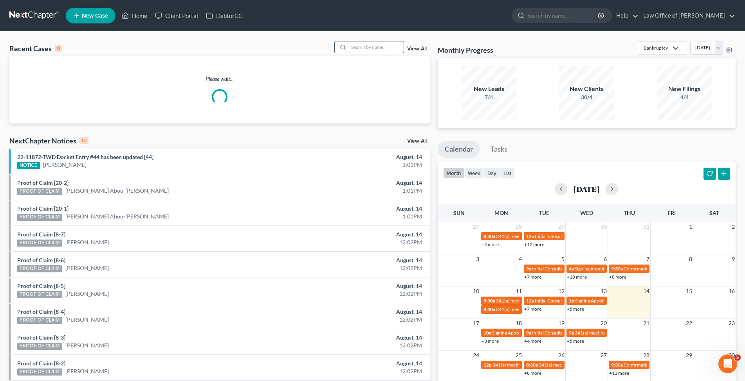
click at [353, 41] on input "search" at bounding box center [376, 46] width 55 height 11
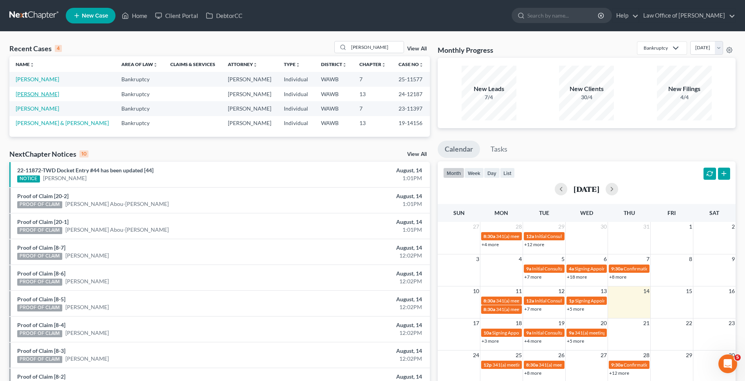
click at [43, 93] on link "[PERSON_NAME]" at bounding box center [37, 94] width 43 height 7
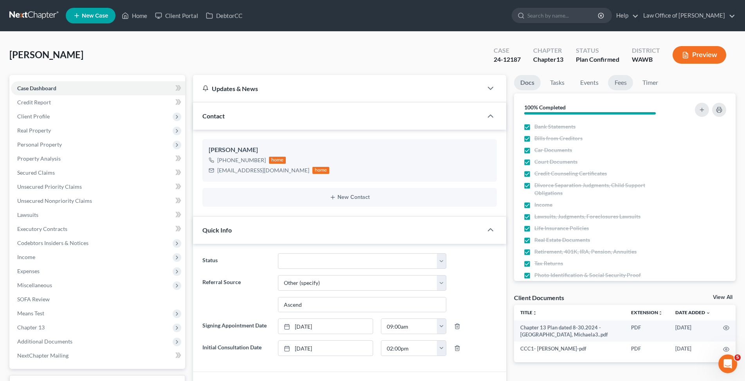
click at [623, 80] on link "Fees" at bounding box center [620, 82] width 25 height 15
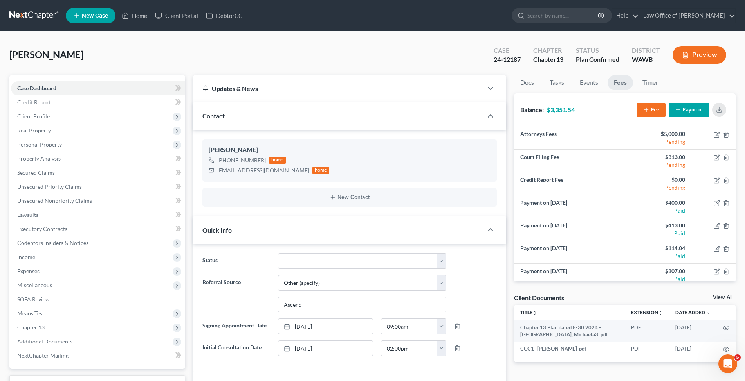
click at [691, 111] on button "Payment" at bounding box center [688, 110] width 40 height 14
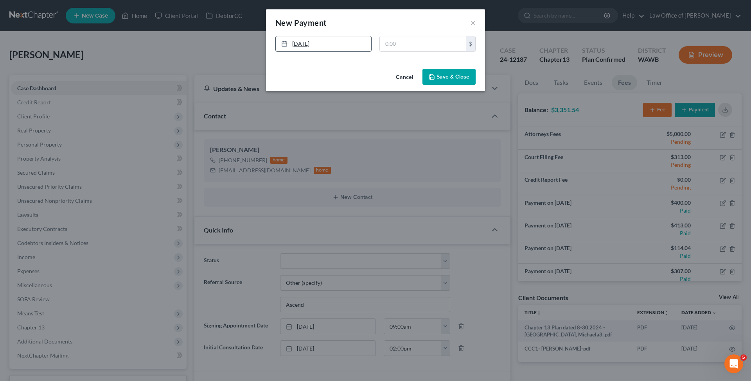
click at [324, 40] on link "[DATE]" at bounding box center [323, 43] width 95 height 15
click at [455, 78] on button "Save & Close" at bounding box center [449, 77] width 53 height 16
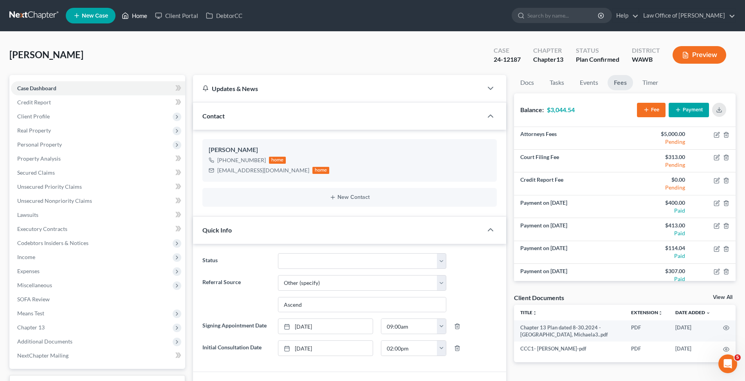
click at [141, 15] on link "Home" at bounding box center [134, 16] width 33 height 14
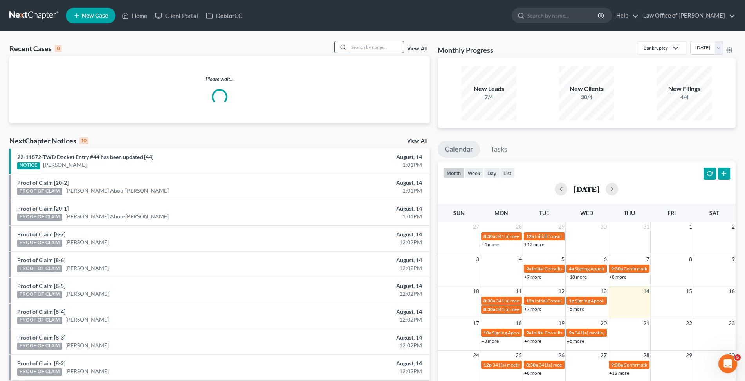
click at [374, 50] on input "search" at bounding box center [376, 46] width 55 height 11
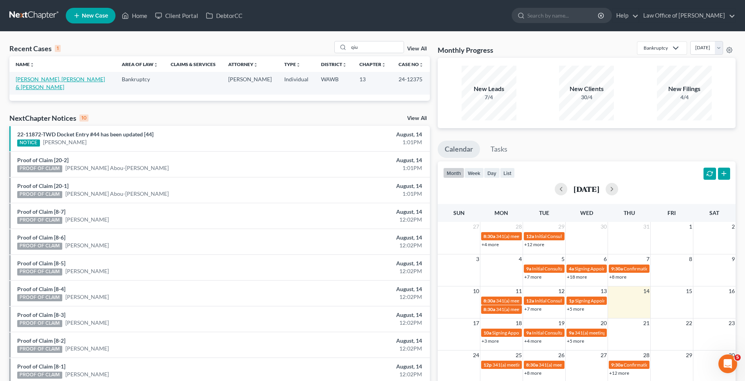
click at [36, 79] on link "[PERSON_NAME], [PERSON_NAME] & [PERSON_NAME]" at bounding box center [60, 83] width 89 height 14
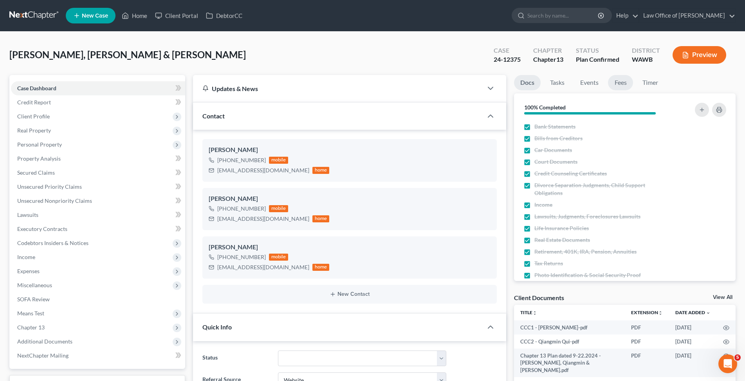
click at [619, 85] on link "Fees" at bounding box center [620, 82] width 25 height 15
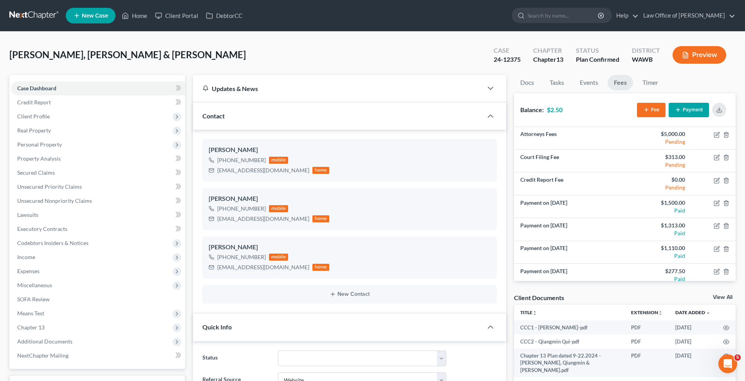
click at [687, 108] on button "Payment" at bounding box center [688, 110] width 40 height 14
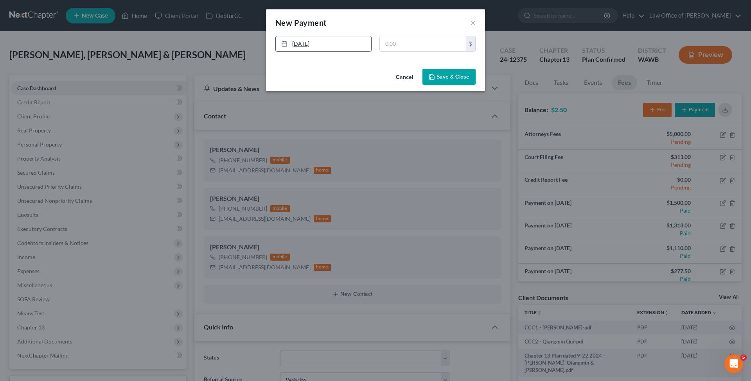
click at [342, 43] on link "[DATE]" at bounding box center [323, 43] width 95 height 15
click at [458, 75] on button "Save & Close" at bounding box center [449, 77] width 53 height 16
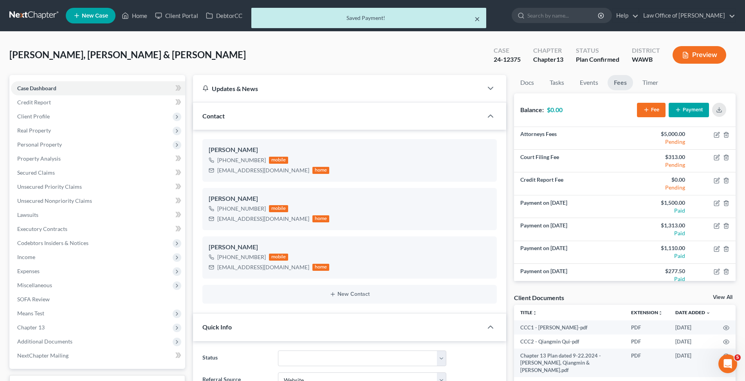
click at [476, 20] on button "×" at bounding box center [476, 18] width 5 height 9
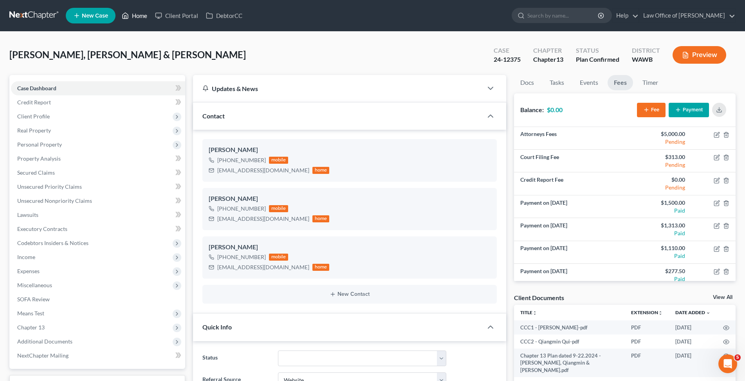
click at [128, 16] on icon at bounding box center [125, 16] width 5 height 6
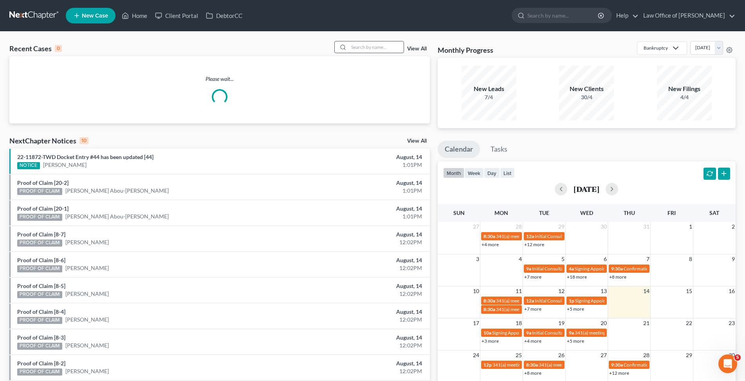
click at [385, 46] on input "search" at bounding box center [376, 46] width 55 height 11
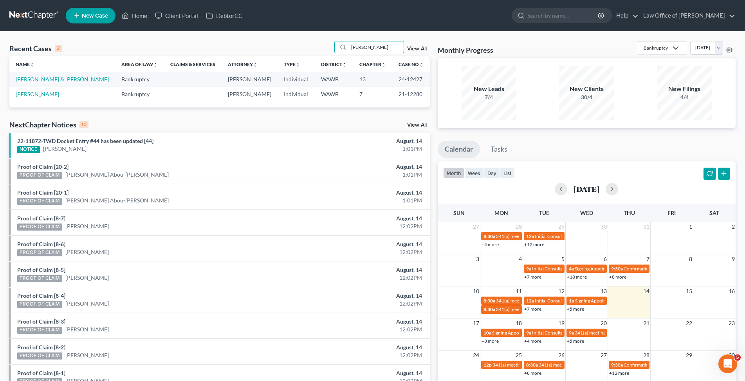
click at [30, 79] on link "[PERSON_NAME] & [PERSON_NAME]" at bounding box center [62, 79] width 93 height 7
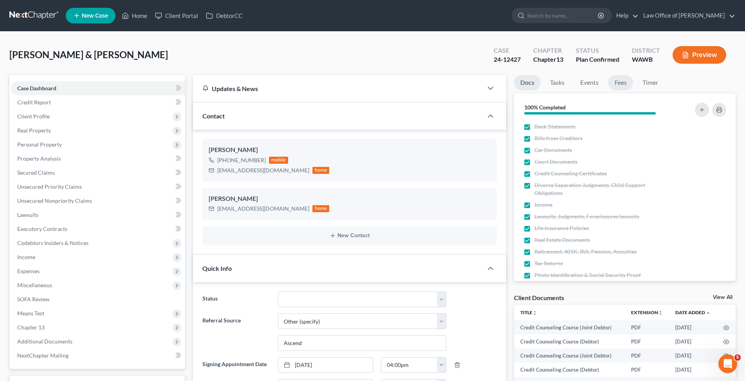
click at [622, 82] on link "Fees" at bounding box center [620, 82] width 25 height 15
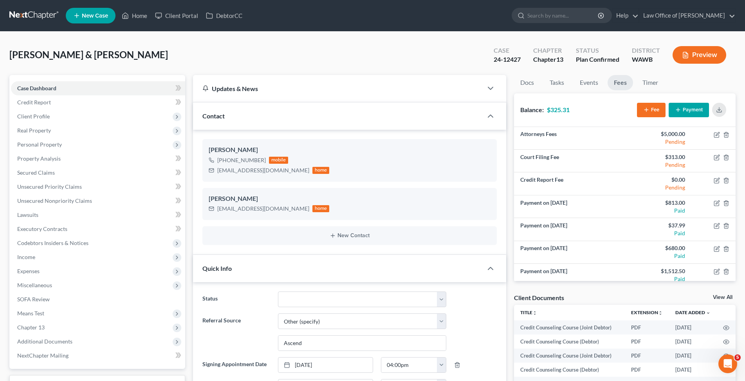
click at [689, 110] on button "Payment" at bounding box center [688, 110] width 40 height 14
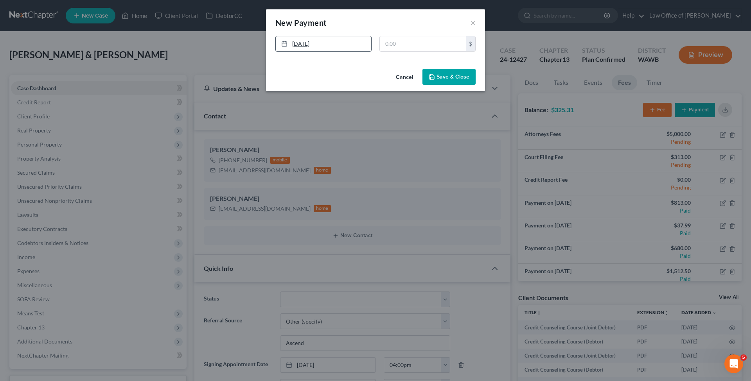
click at [336, 44] on link "[DATE]" at bounding box center [323, 43] width 95 height 15
click at [450, 81] on button "Save & Close" at bounding box center [449, 77] width 53 height 16
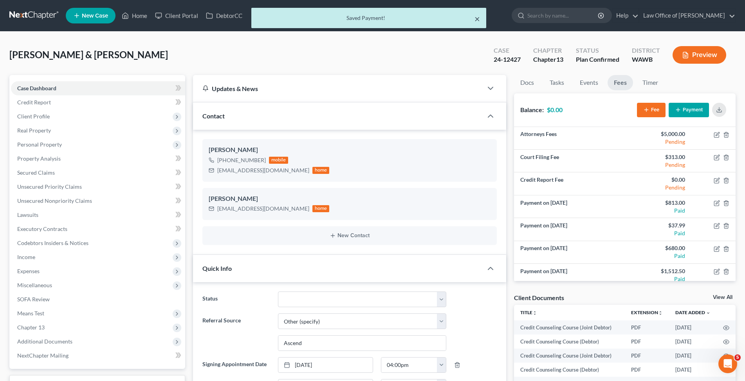
click at [476, 16] on button "×" at bounding box center [476, 18] width 5 height 9
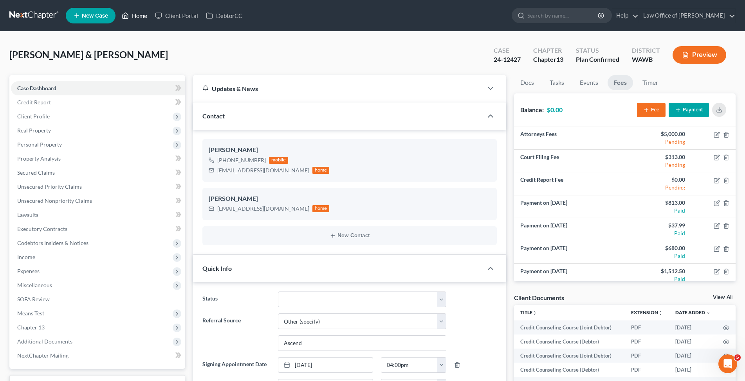
click at [141, 14] on link "Home" at bounding box center [134, 16] width 33 height 14
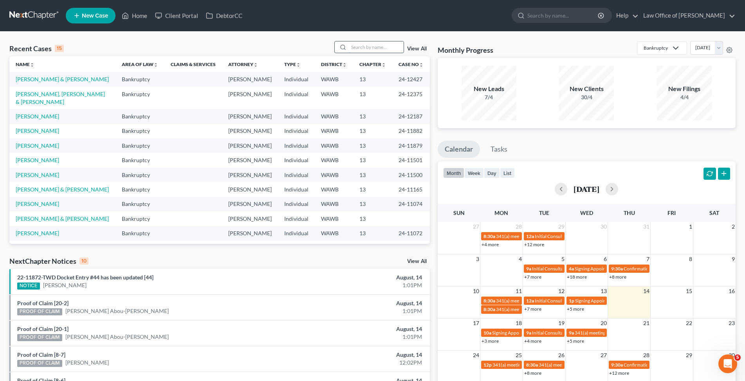
click at [371, 42] on input "search" at bounding box center [376, 46] width 55 height 11
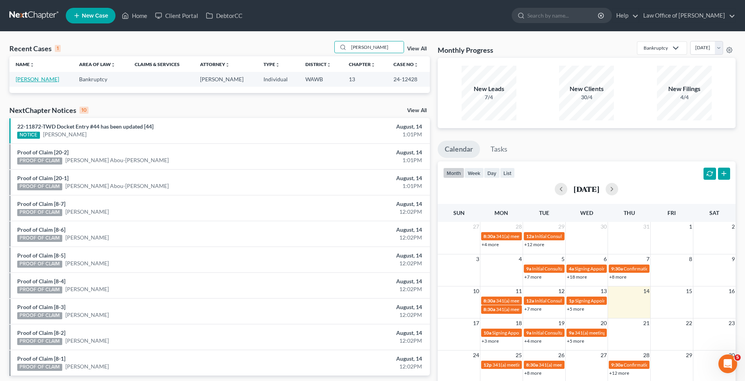
click at [40, 78] on link "[PERSON_NAME]" at bounding box center [37, 79] width 43 height 7
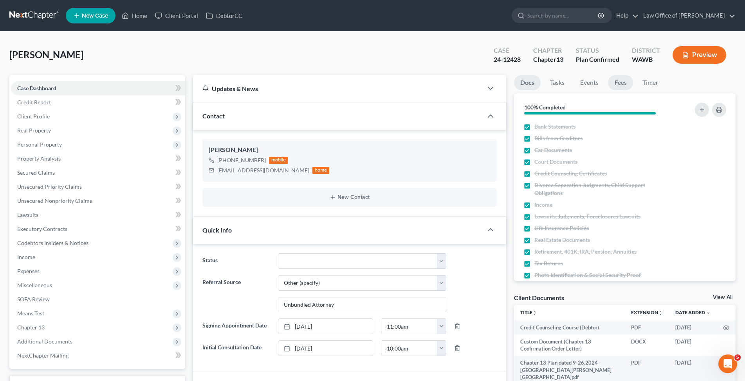
click at [619, 84] on link "Fees" at bounding box center [620, 82] width 25 height 15
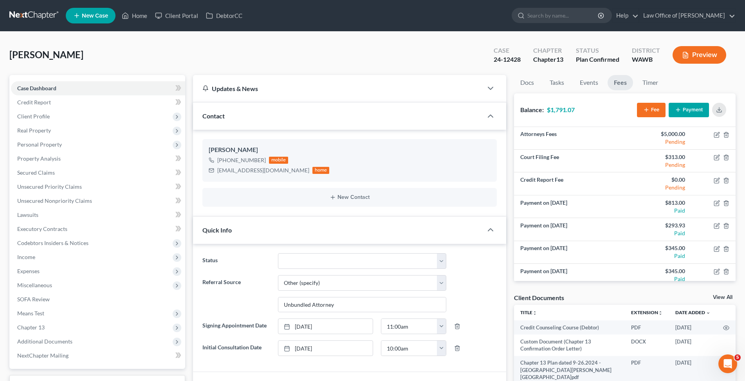
click at [691, 113] on button "Payment" at bounding box center [688, 110] width 40 height 14
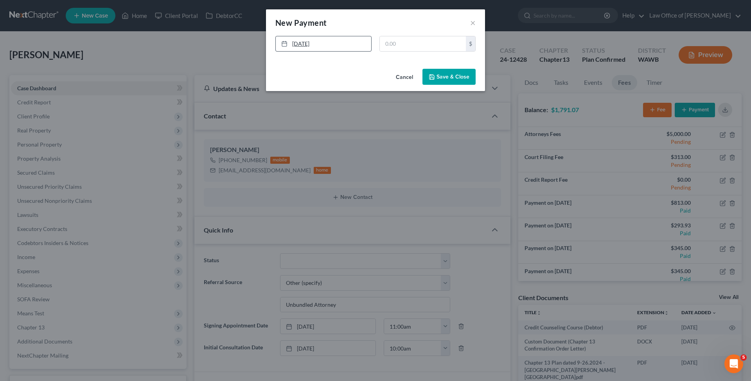
click at [335, 38] on link "[DATE]" at bounding box center [323, 43] width 95 height 15
click at [439, 80] on button "Save & Close" at bounding box center [449, 77] width 53 height 16
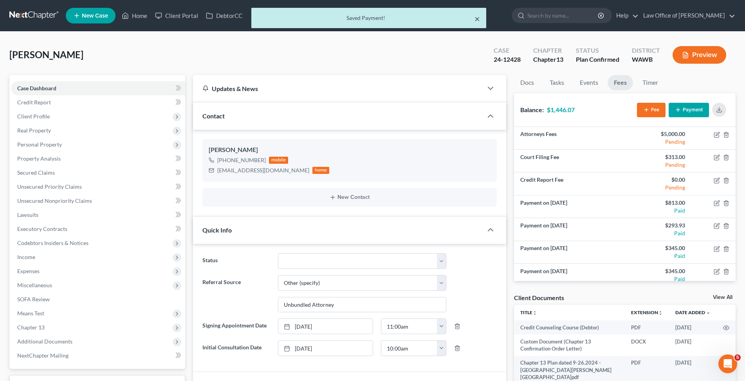
click at [478, 17] on button "×" at bounding box center [476, 18] width 5 height 9
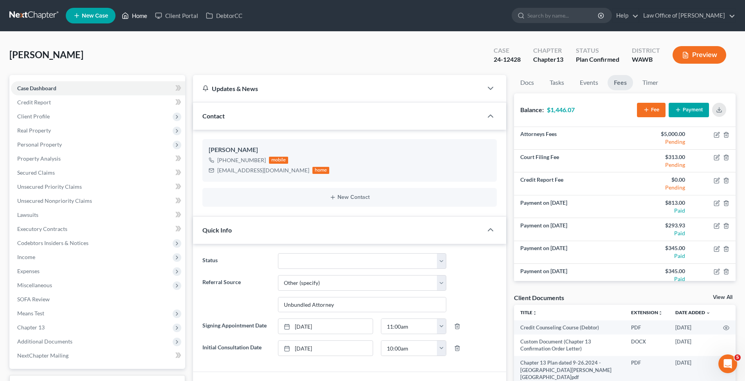
click at [139, 14] on link "Home" at bounding box center [134, 16] width 33 height 14
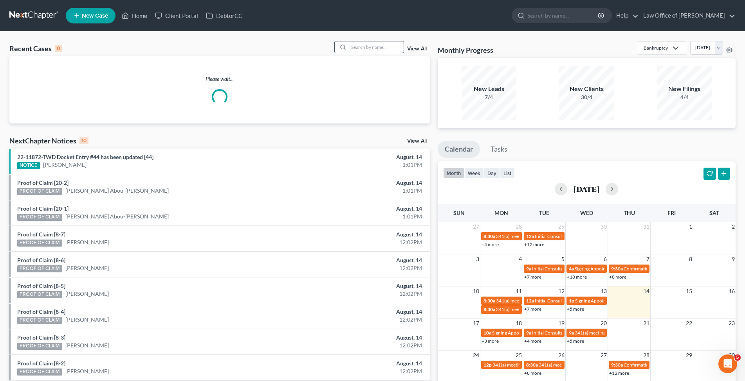
click at [368, 45] on input "search" at bounding box center [376, 46] width 55 height 11
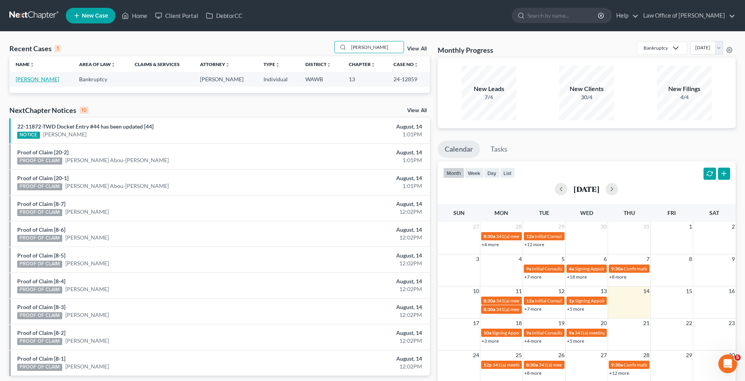
click at [38, 79] on link "[PERSON_NAME]" at bounding box center [37, 79] width 43 height 7
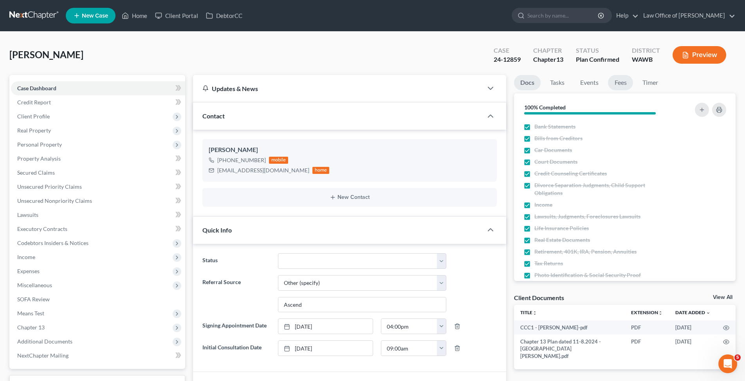
click at [622, 80] on link "Fees" at bounding box center [620, 82] width 25 height 15
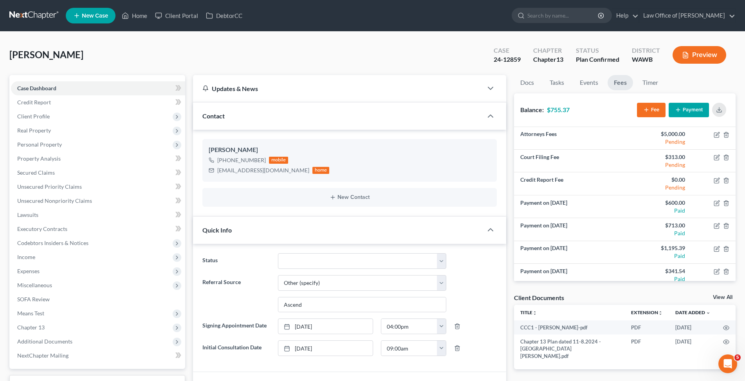
click at [690, 111] on button "Payment" at bounding box center [688, 110] width 40 height 14
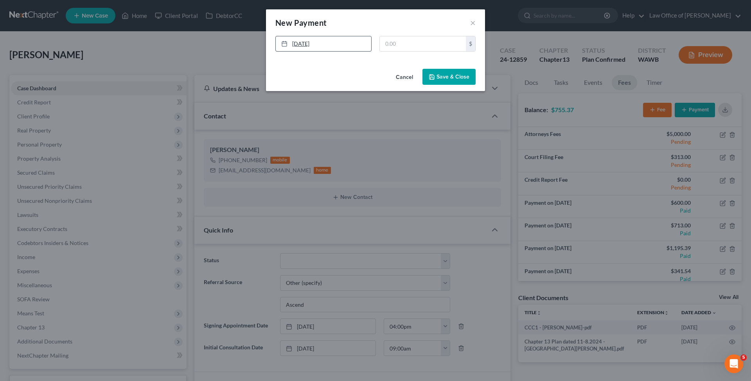
click at [336, 44] on link "[DATE]" at bounding box center [323, 43] width 95 height 15
click at [443, 77] on button "Save & Close" at bounding box center [449, 77] width 53 height 16
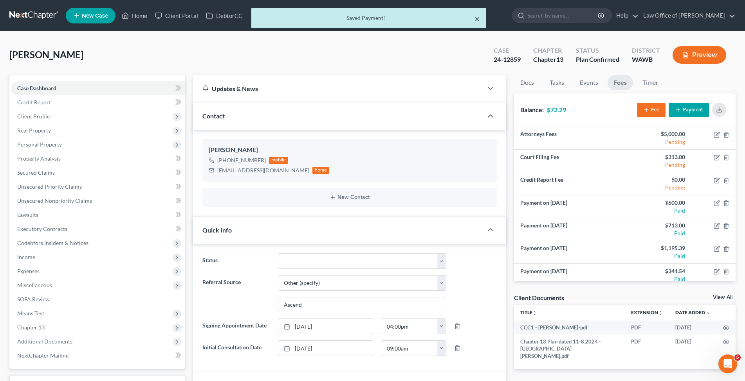
click at [479, 22] on button "×" at bounding box center [476, 18] width 5 height 9
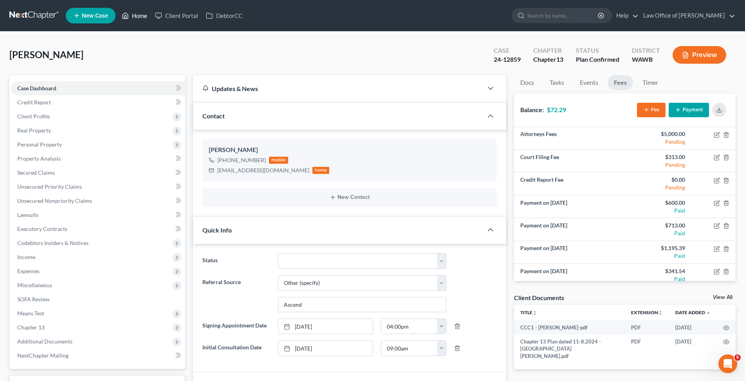
click at [144, 14] on link "Home" at bounding box center [134, 16] width 33 height 14
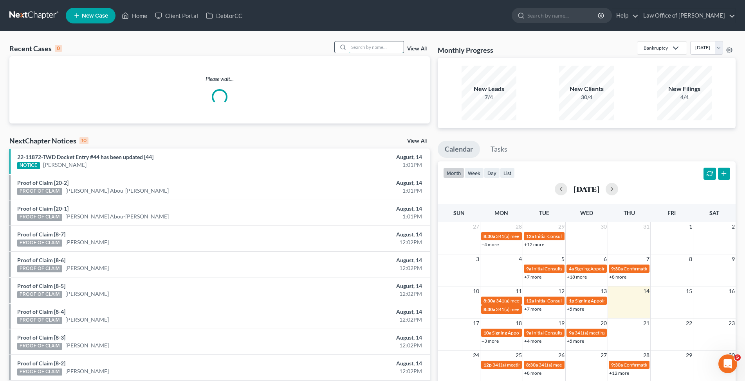
click at [361, 43] on input "search" at bounding box center [376, 46] width 55 height 11
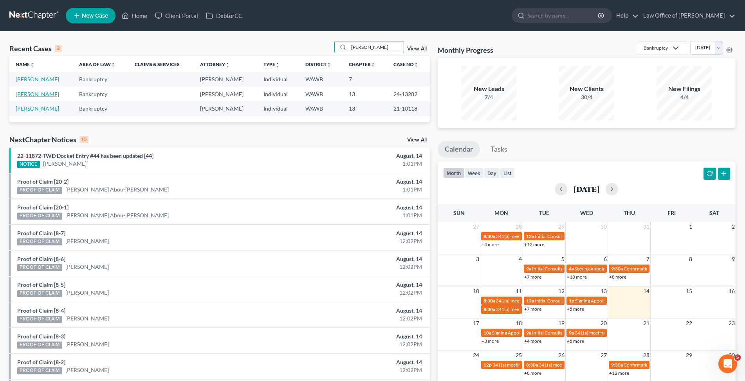
click at [24, 95] on link "[PERSON_NAME]" at bounding box center [37, 94] width 43 height 7
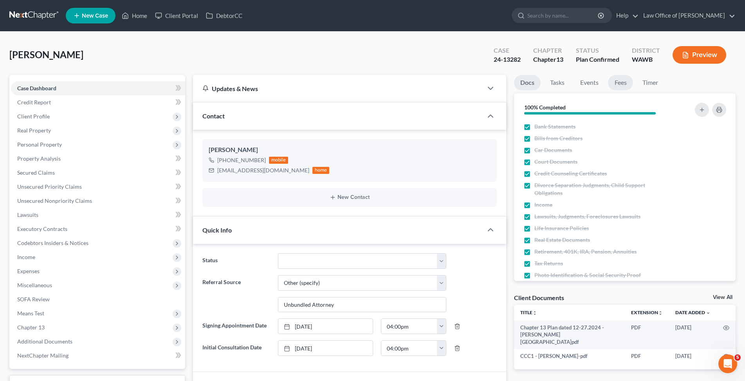
click at [621, 81] on link "Fees" at bounding box center [620, 82] width 25 height 15
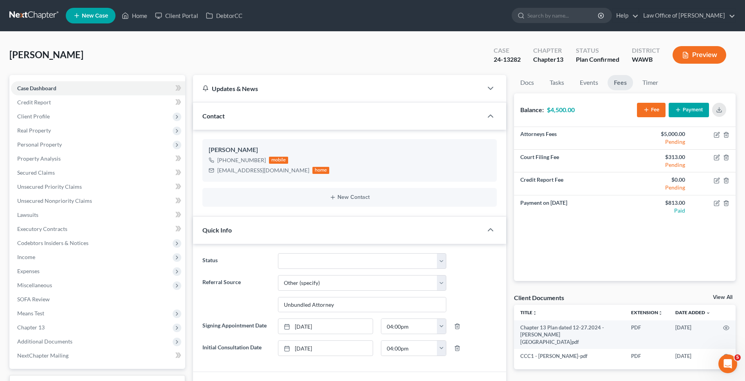
click at [691, 110] on button "Payment" at bounding box center [688, 110] width 40 height 14
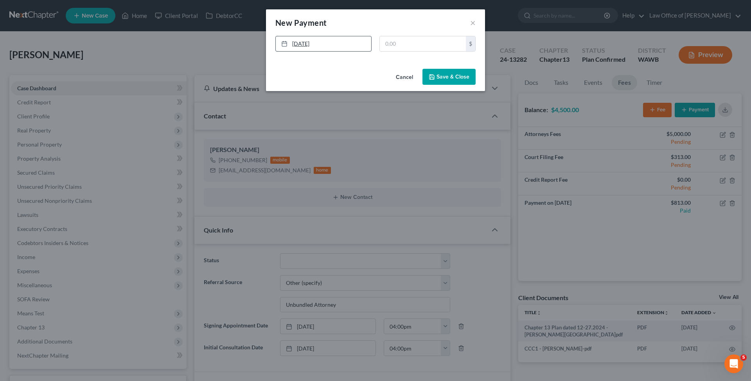
click at [318, 45] on link "[DATE]" at bounding box center [323, 43] width 95 height 15
click at [444, 73] on button "Save & Close" at bounding box center [449, 77] width 53 height 16
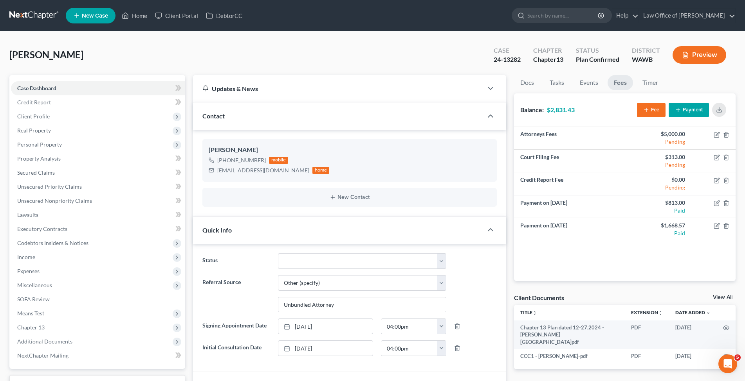
click at [478, 19] on ul "New Case Home Client Portal DebtorCC - No Result - See all results Or Press Ent…" at bounding box center [400, 15] width 669 height 20
click at [137, 15] on link "Home" at bounding box center [134, 16] width 33 height 14
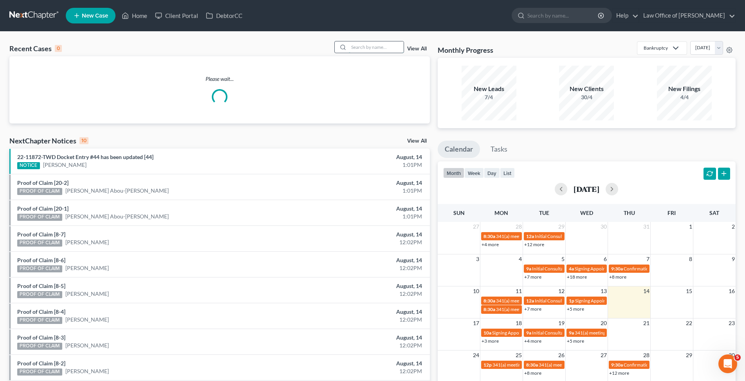
click at [357, 43] on input "search" at bounding box center [376, 46] width 55 height 11
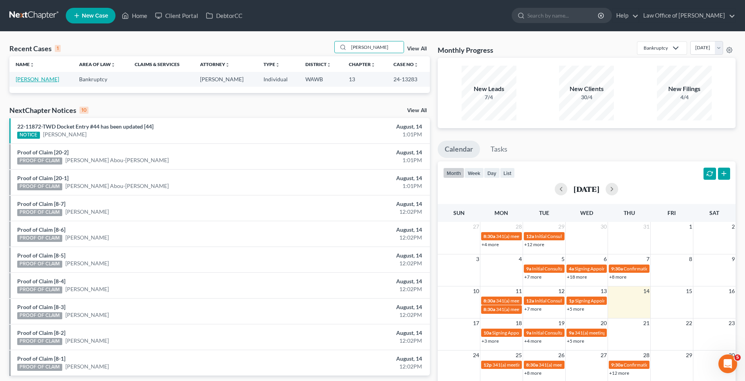
click at [35, 78] on link "[PERSON_NAME]" at bounding box center [37, 79] width 43 height 7
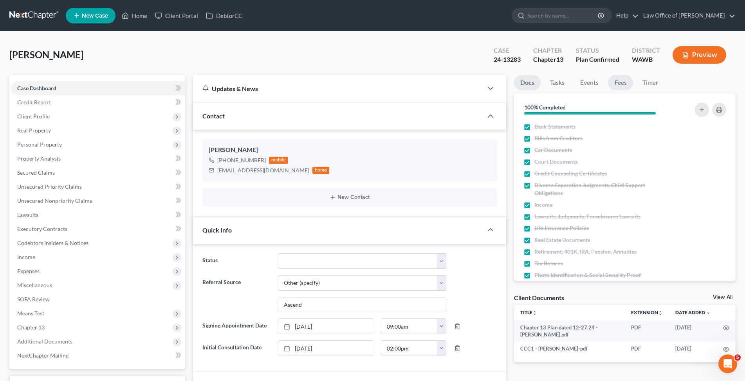
click at [615, 83] on link "Fees" at bounding box center [620, 82] width 25 height 15
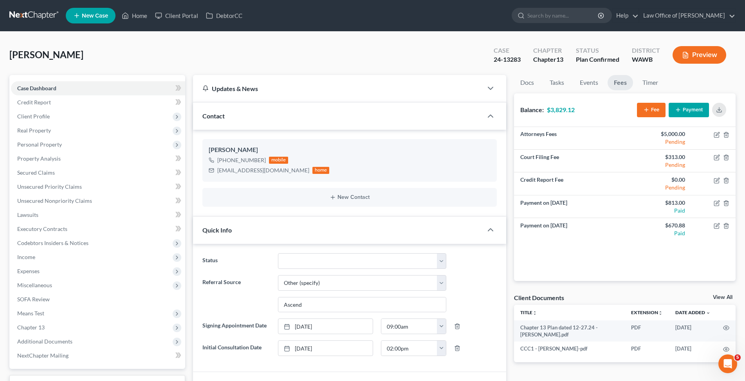
click at [685, 107] on button "Payment" at bounding box center [688, 110] width 40 height 14
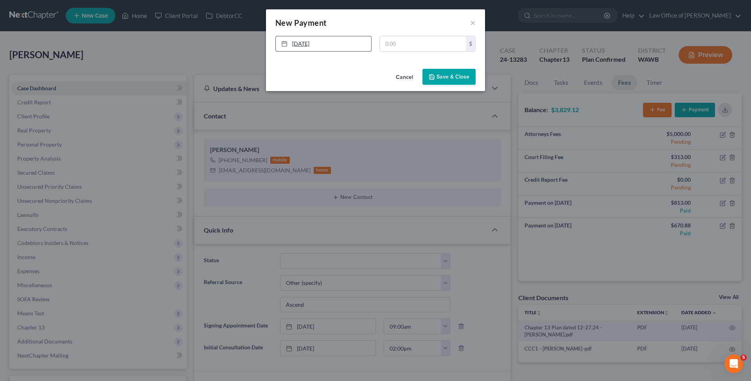
click at [342, 42] on link "[DATE]" at bounding box center [323, 43] width 95 height 15
click at [460, 76] on button "Save & Close" at bounding box center [449, 77] width 53 height 16
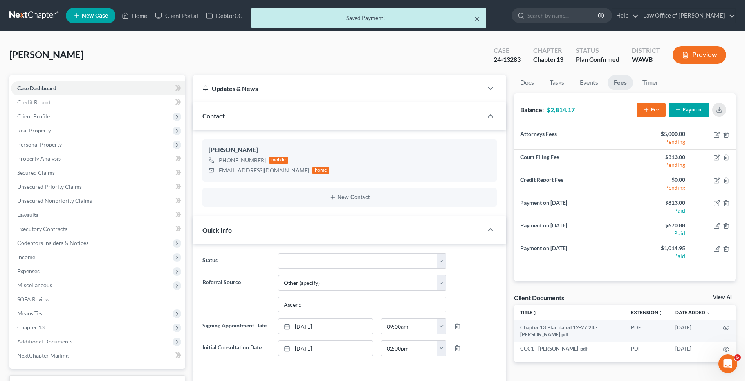
click at [477, 17] on button "×" at bounding box center [476, 18] width 5 height 9
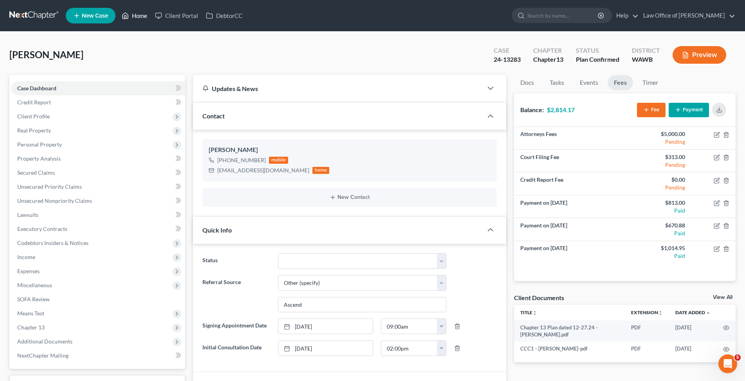
click at [142, 14] on link "Home" at bounding box center [134, 16] width 33 height 14
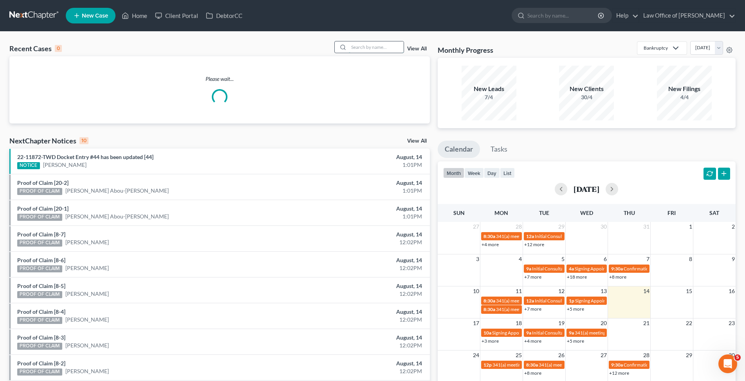
click at [374, 45] on input "search" at bounding box center [376, 46] width 55 height 11
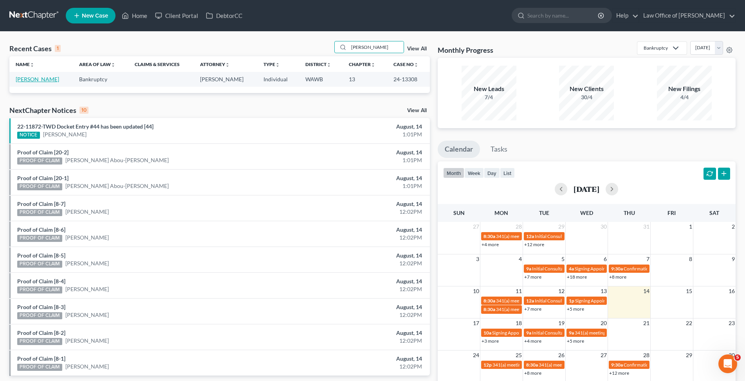
click at [41, 80] on link "[PERSON_NAME]" at bounding box center [37, 79] width 43 height 7
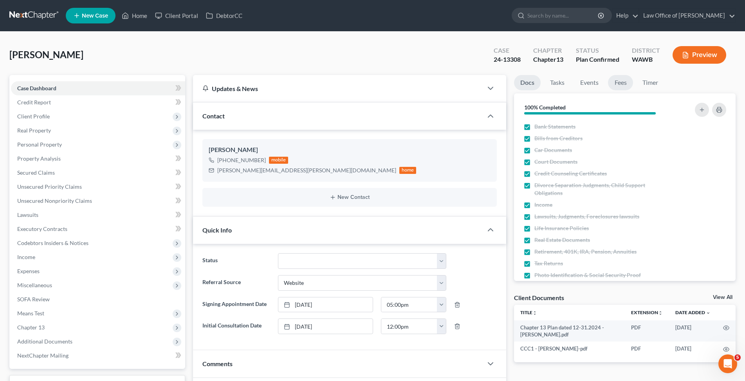
click at [623, 86] on link "Fees" at bounding box center [620, 82] width 25 height 15
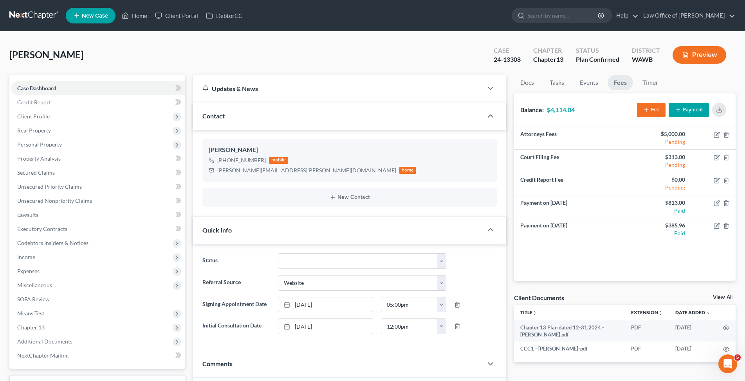
click at [682, 111] on button "Payment" at bounding box center [688, 110] width 40 height 14
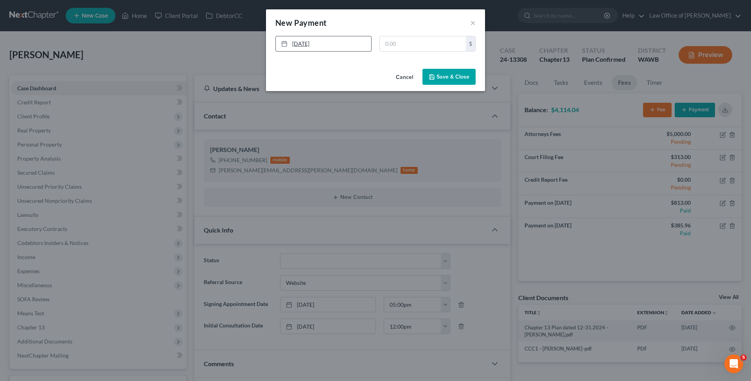
click at [327, 47] on link "[DATE]" at bounding box center [323, 43] width 95 height 15
click at [439, 77] on button "Save & Close" at bounding box center [449, 77] width 53 height 16
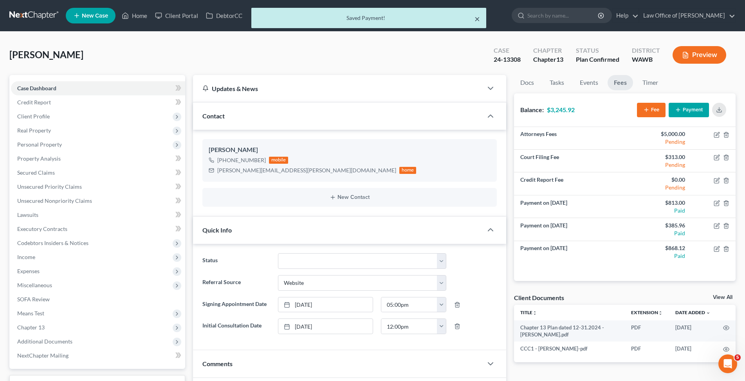
click at [477, 18] on button "×" at bounding box center [476, 18] width 5 height 9
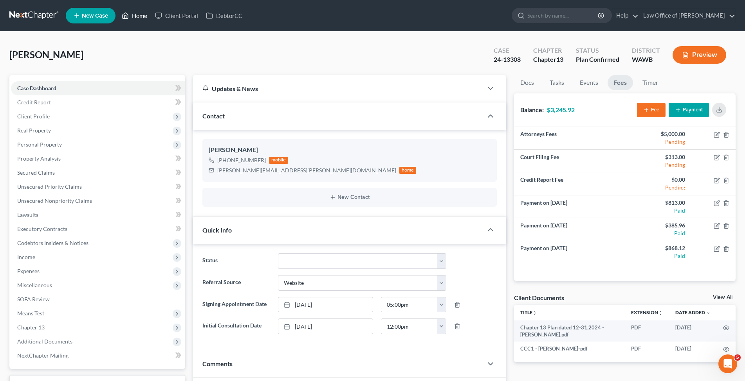
click at [143, 14] on link "Home" at bounding box center [134, 16] width 33 height 14
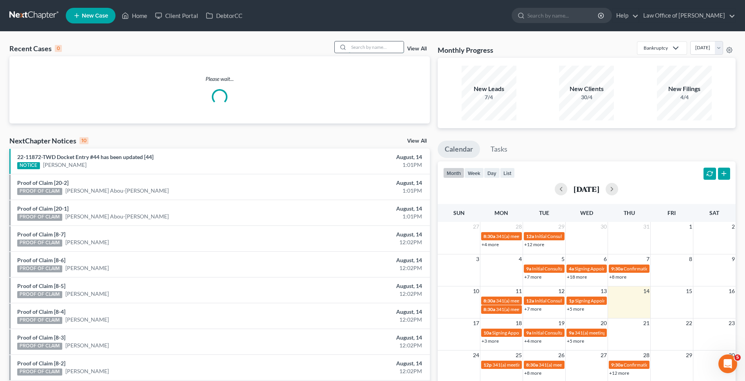
click at [372, 51] on input "search" at bounding box center [376, 46] width 55 height 11
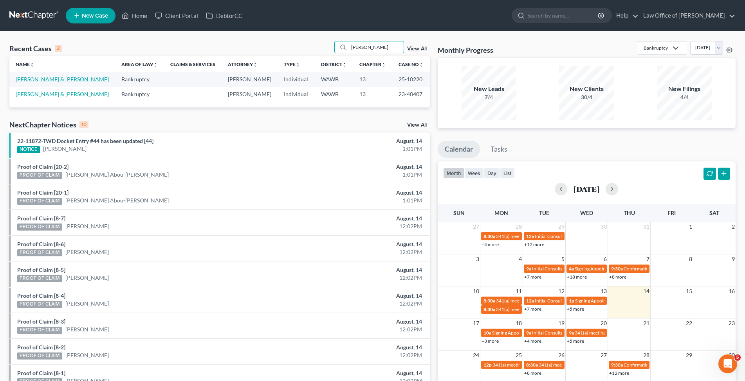
click at [47, 82] on link "[PERSON_NAME] & [PERSON_NAME]" at bounding box center [62, 79] width 93 height 7
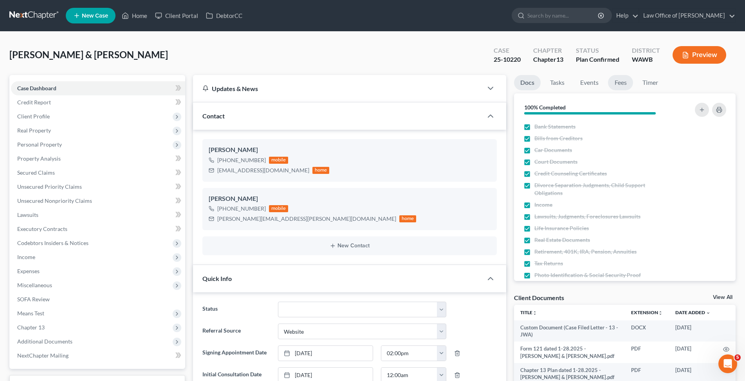
click at [620, 85] on link "Fees" at bounding box center [620, 82] width 25 height 15
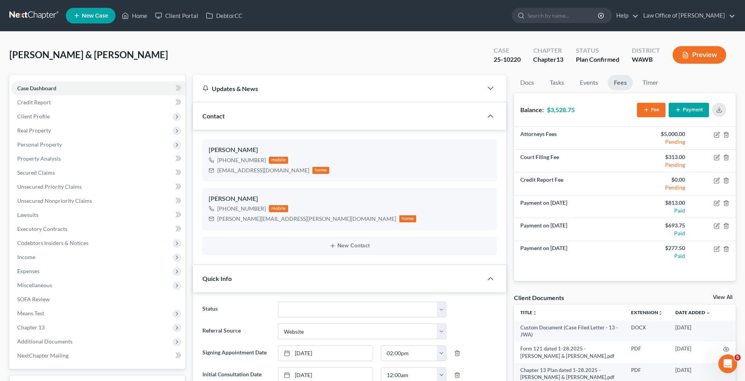
click at [695, 112] on button "Payment" at bounding box center [688, 110] width 40 height 14
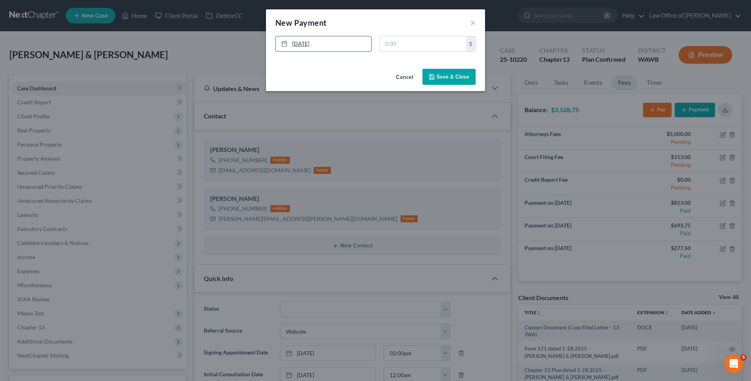
click at [336, 44] on link "[DATE]" at bounding box center [323, 43] width 95 height 15
click at [442, 75] on button "Save & Close" at bounding box center [449, 77] width 53 height 16
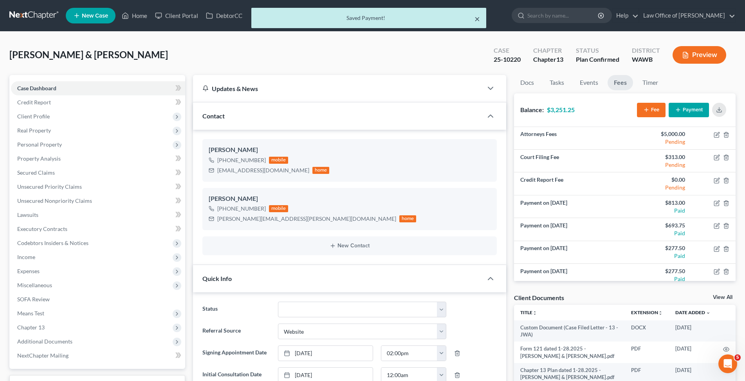
click at [478, 16] on button "×" at bounding box center [476, 18] width 5 height 9
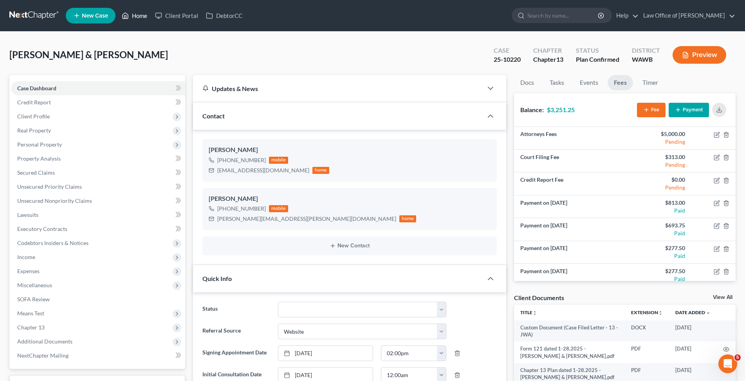
click at [133, 14] on link "Home" at bounding box center [134, 16] width 33 height 14
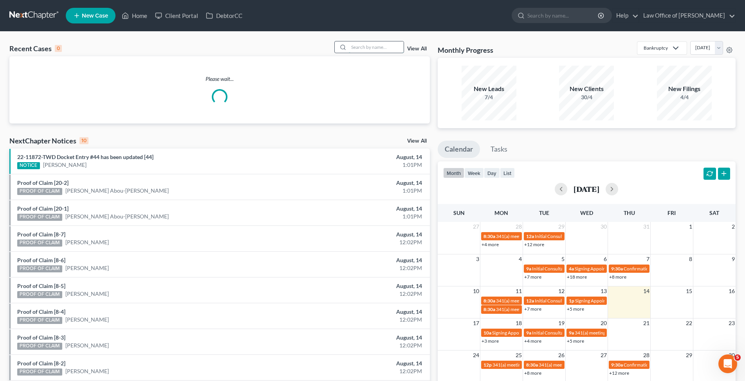
click at [383, 46] on input "search" at bounding box center [376, 46] width 55 height 11
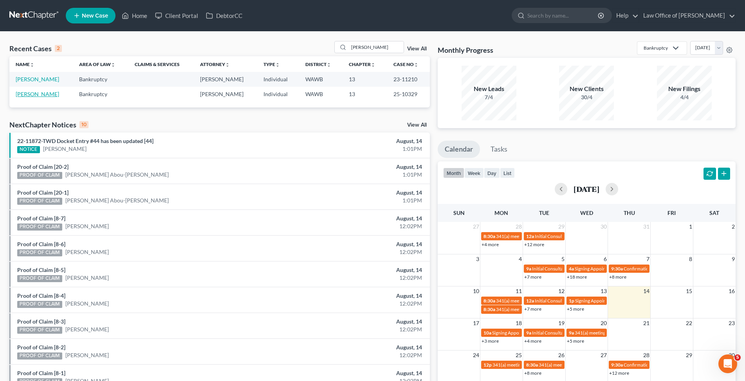
click at [32, 93] on link "[PERSON_NAME]" at bounding box center [37, 94] width 43 height 7
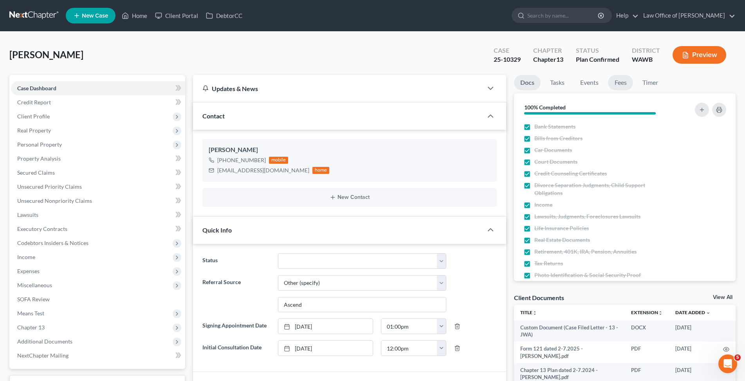
click at [622, 85] on link "Fees" at bounding box center [620, 82] width 25 height 15
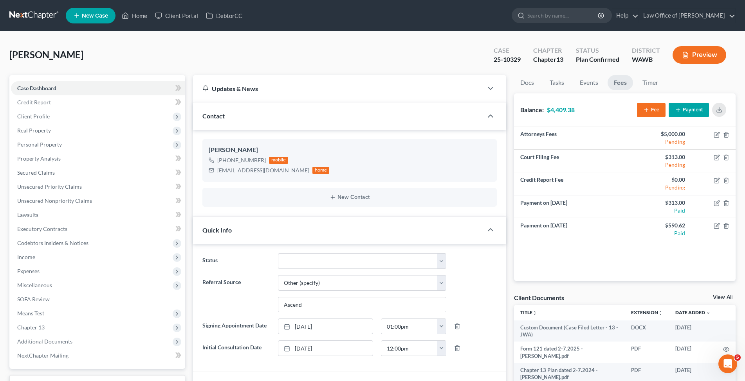
click at [690, 109] on button "Payment" at bounding box center [688, 110] width 40 height 14
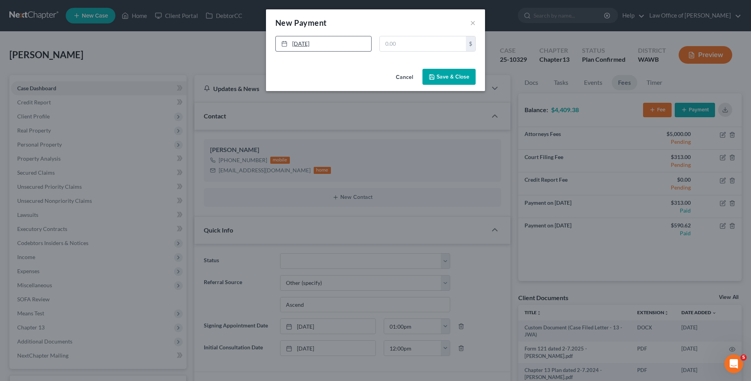
click at [295, 45] on link "[DATE]" at bounding box center [323, 43] width 95 height 15
click at [443, 75] on button "Save & Close" at bounding box center [449, 77] width 53 height 16
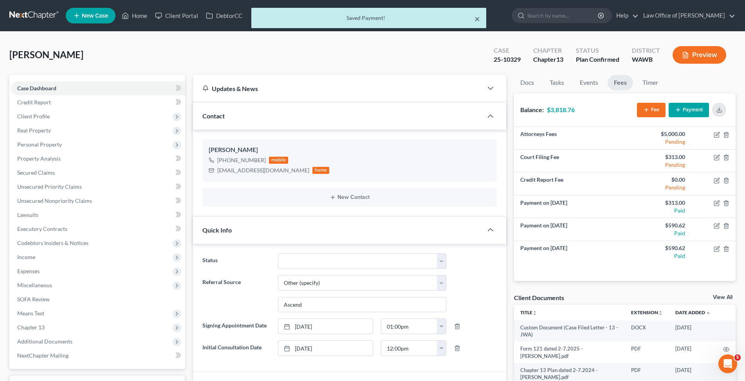
click at [477, 18] on button "×" at bounding box center [476, 18] width 5 height 9
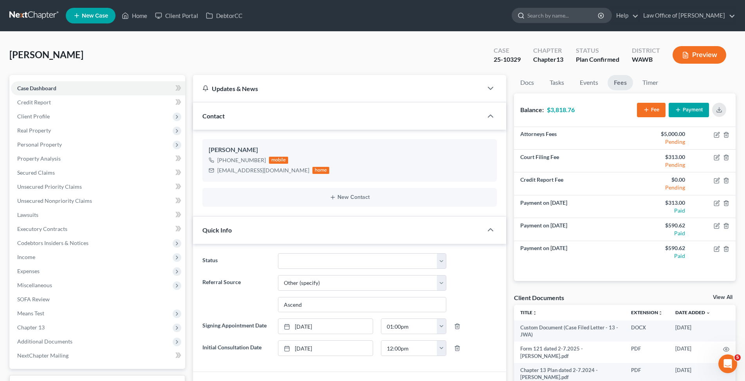
click at [596, 15] on input "search" at bounding box center [563, 15] width 72 height 14
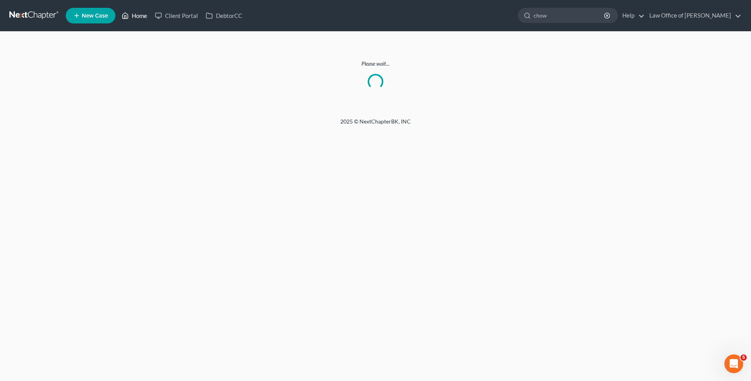
click at [142, 14] on link "Home" at bounding box center [134, 16] width 33 height 14
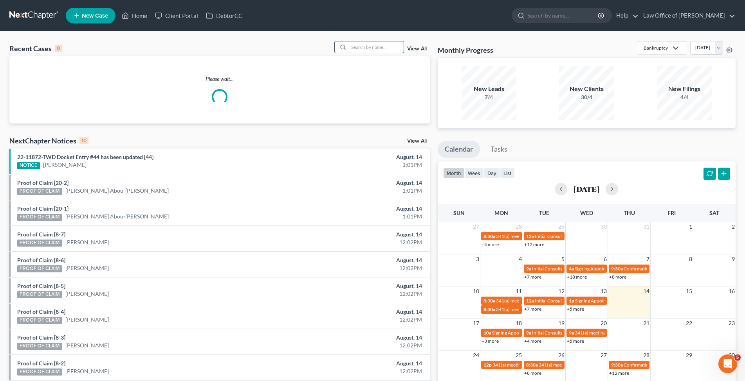
click at [361, 45] on input "search" at bounding box center [376, 46] width 55 height 11
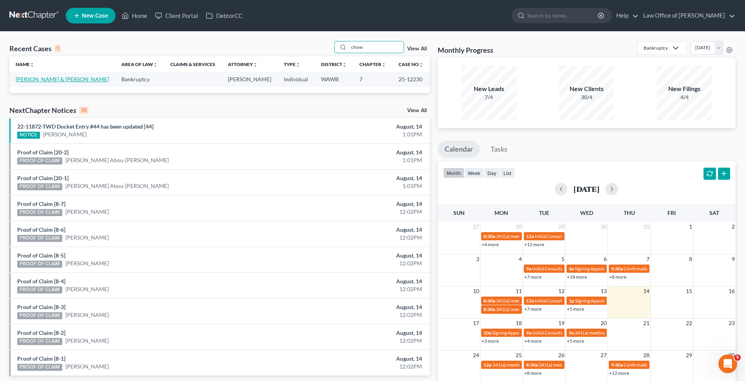
click at [64, 77] on link "[PERSON_NAME] & [PERSON_NAME]" at bounding box center [62, 79] width 93 height 7
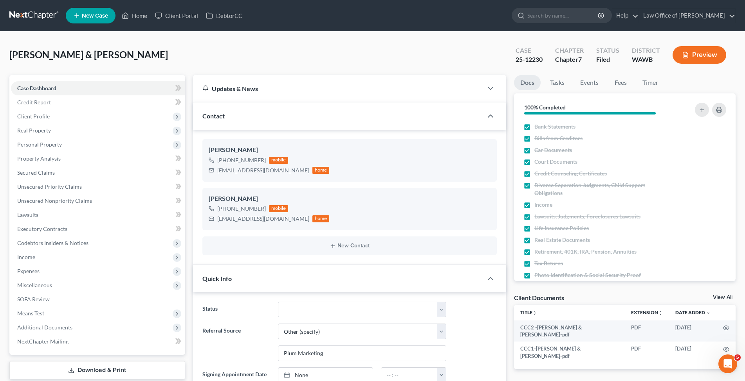
scroll to position [120, 0]
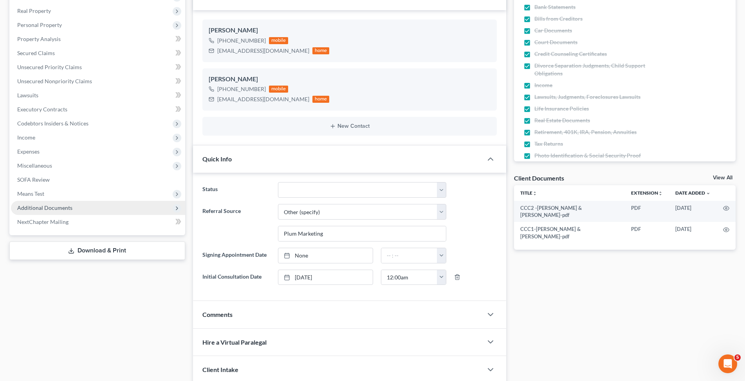
click at [40, 207] on span "Additional Documents" at bounding box center [44, 208] width 55 height 7
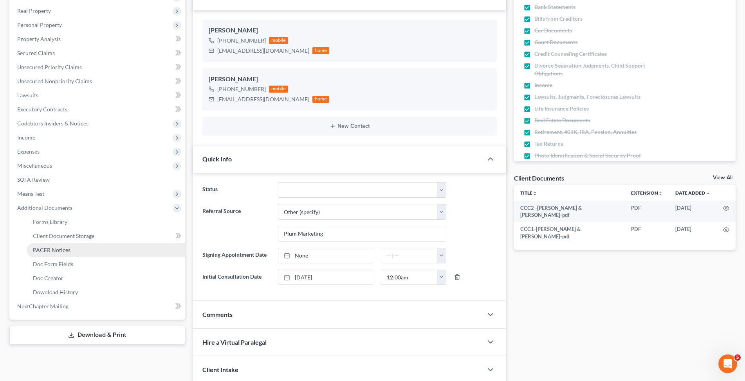
click at [40, 248] on span "PACER Notices" at bounding box center [52, 250] width 38 height 7
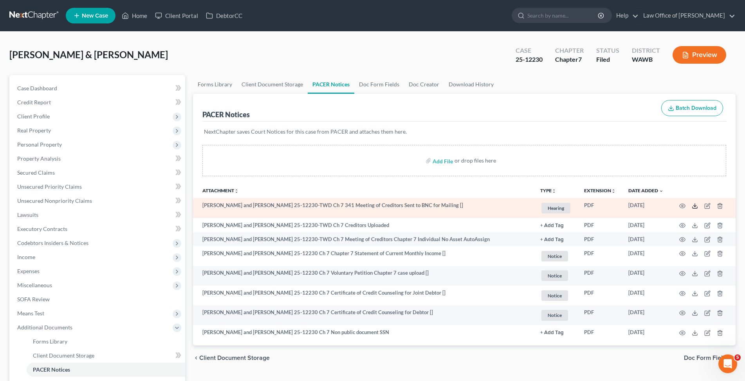
click at [694, 204] on icon at bounding box center [694, 206] width 6 height 6
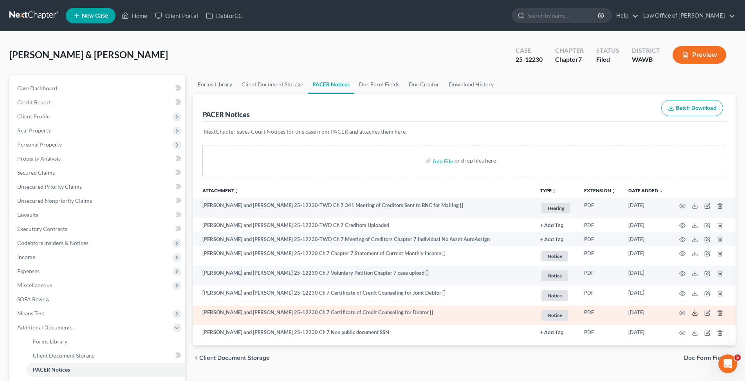
click at [694, 311] on line at bounding box center [694, 312] width 0 height 3
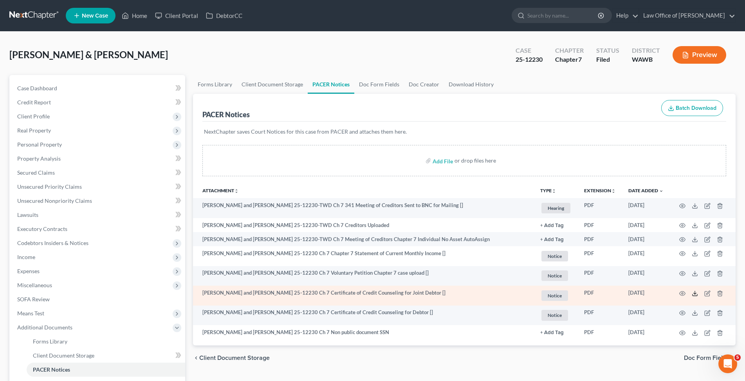
click at [693, 294] on icon at bounding box center [694, 294] width 6 height 6
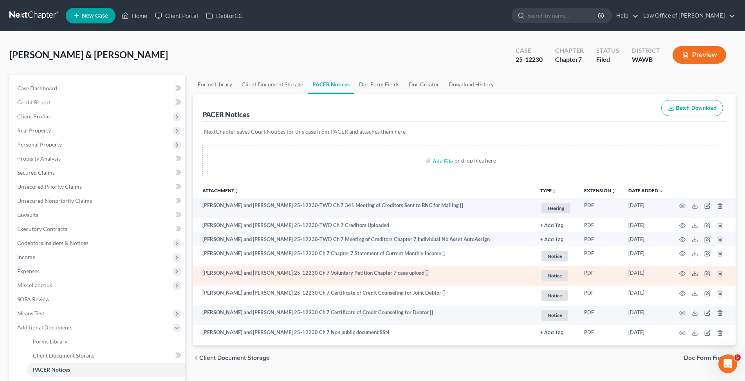
click at [694, 276] on icon at bounding box center [694, 274] width 6 height 6
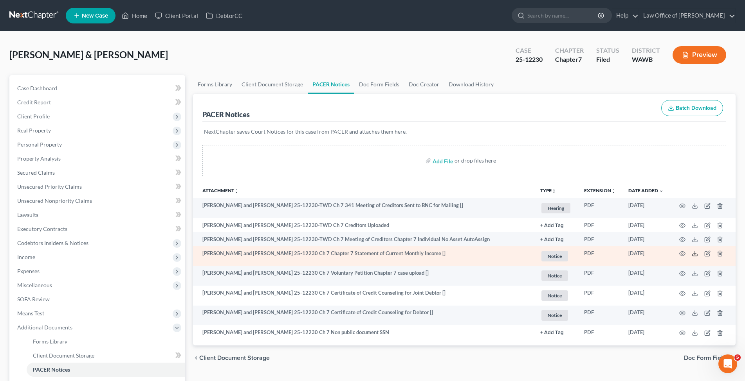
click at [692, 252] on icon at bounding box center [694, 254] width 6 height 6
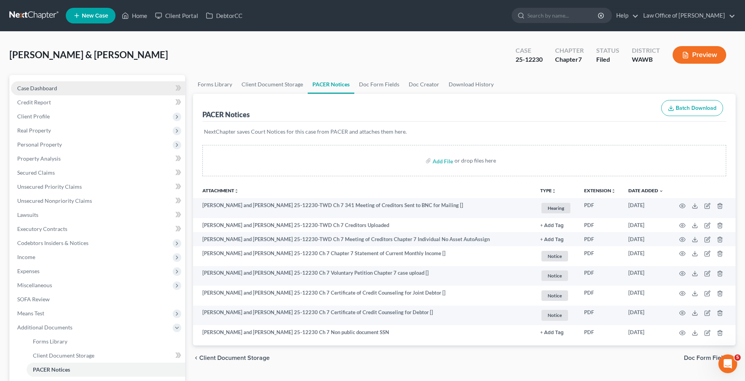
click at [66, 94] on link "Case Dashboard" at bounding box center [98, 88] width 174 height 14
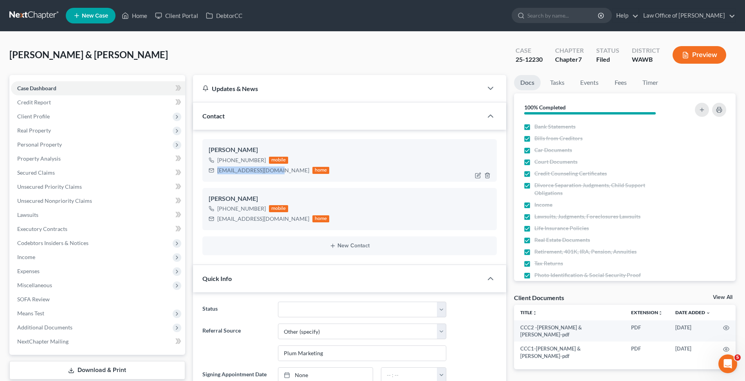
drag, startPoint x: 217, startPoint y: 171, endPoint x: 277, endPoint y: 171, distance: 59.5
click at [277, 171] on div "[EMAIL_ADDRESS][DOMAIN_NAME]" at bounding box center [263, 171] width 92 height 8
copy div "[EMAIL_ADDRESS][DOMAIN_NAME]"
click at [41, 325] on span "Additional Documents" at bounding box center [44, 327] width 55 height 7
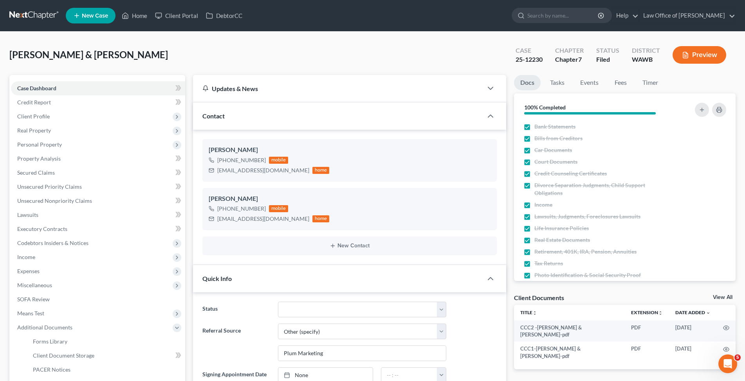
scroll to position [80, 0]
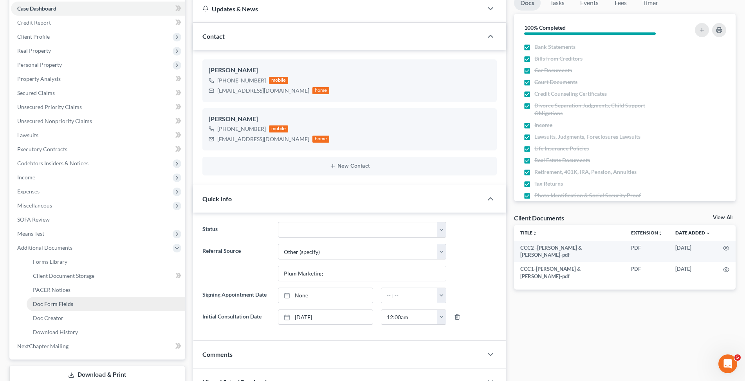
click at [74, 302] on link "Doc Form Fields" at bounding box center [106, 304] width 158 height 14
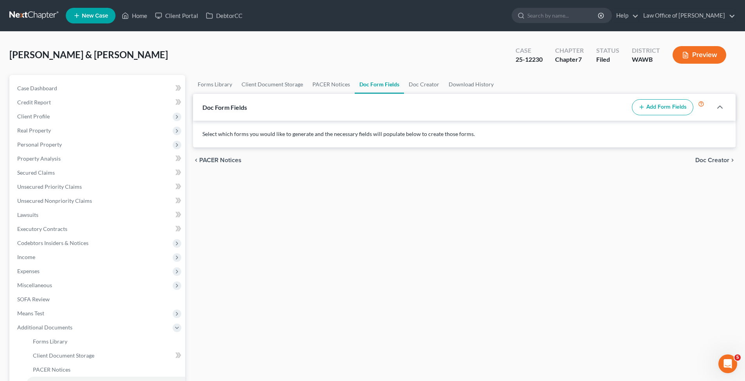
click at [660, 103] on button "Add Form Fields" at bounding box center [661, 107] width 61 height 16
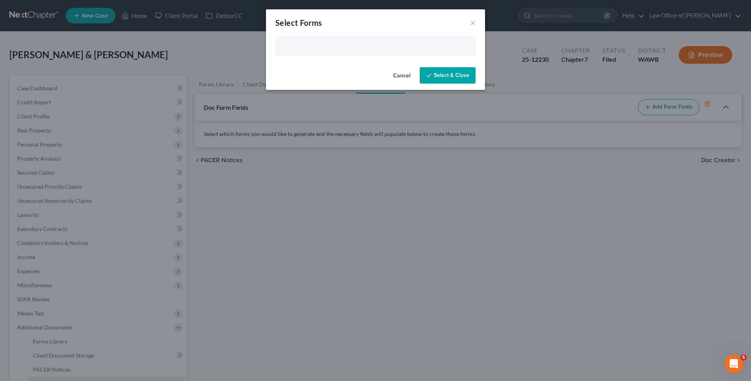
click at [345, 42] on input "text" at bounding box center [374, 47] width 189 height 12
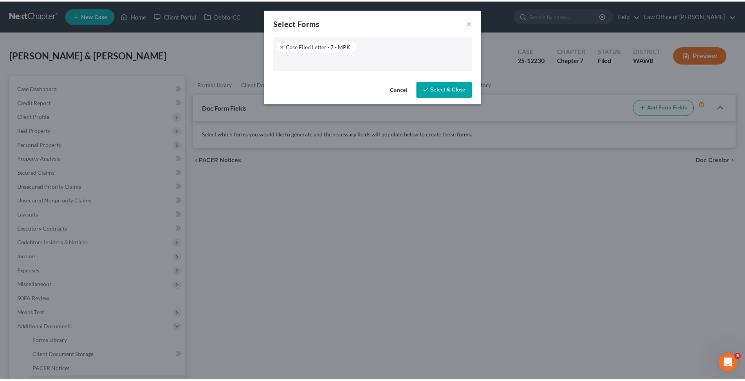
scroll to position [66, 0]
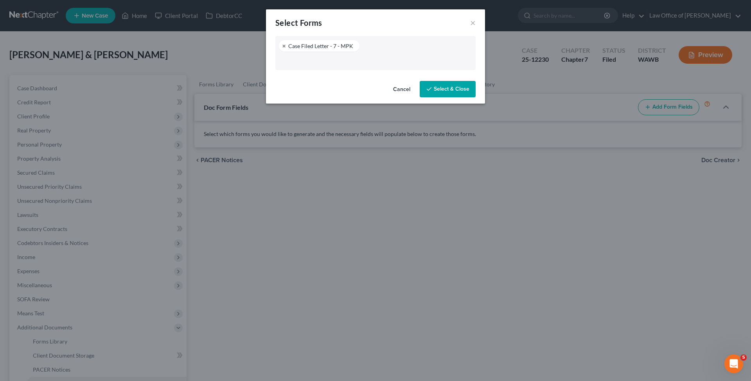
click at [444, 88] on button "Select & Close" at bounding box center [448, 89] width 56 height 16
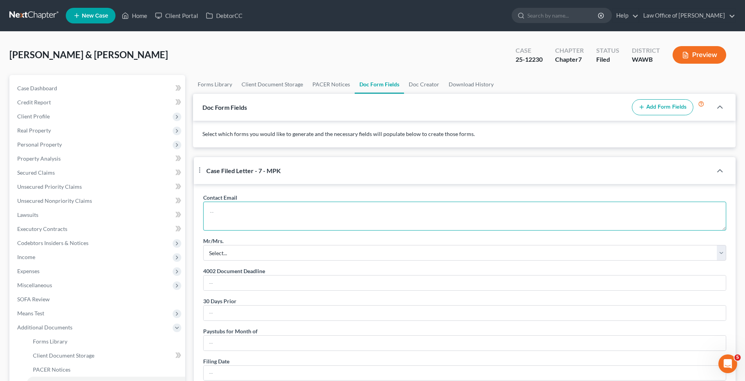
click at [239, 222] on textarea at bounding box center [464, 216] width 523 height 29
paste textarea "[EMAIL_ADDRESS][DOMAIN_NAME]"
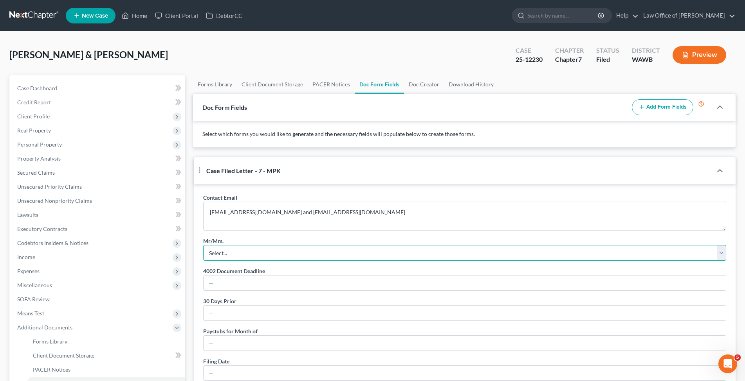
click at [203, 245] on select "Select... Mr. Mrs. Mr. and Mrs. Ms. Mr. and Mr. Mrs. and Mrs." at bounding box center [464, 253] width 523 height 16
click option "Mr. and Mrs." at bounding box center [0, 0] width 0 height 0
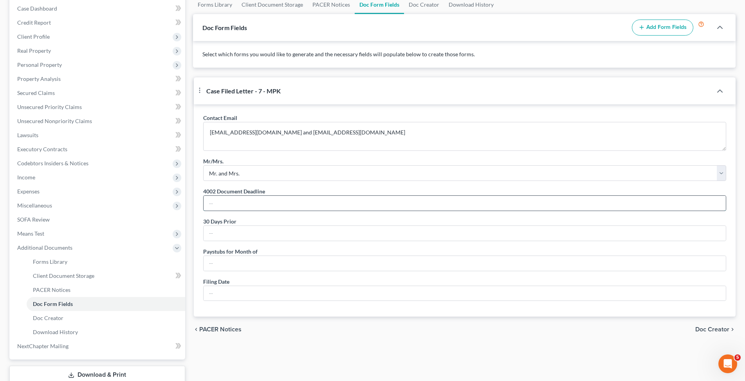
click at [219, 211] on input "text" at bounding box center [464, 203] width 522 height 15
click at [61, 291] on span "PACER Notices" at bounding box center [52, 290] width 38 height 7
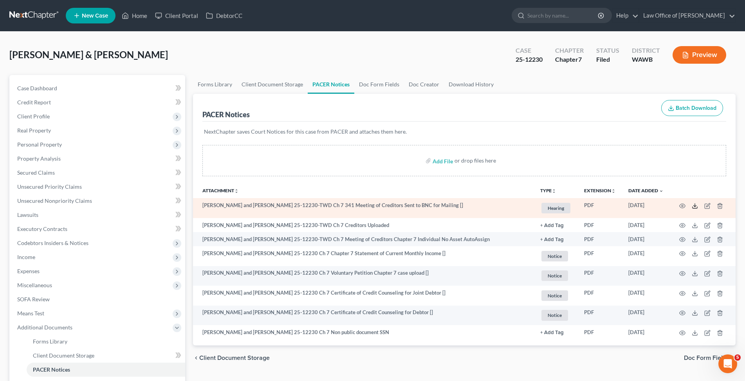
click at [696, 206] on icon at bounding box center [694, 206] width 6 height 6
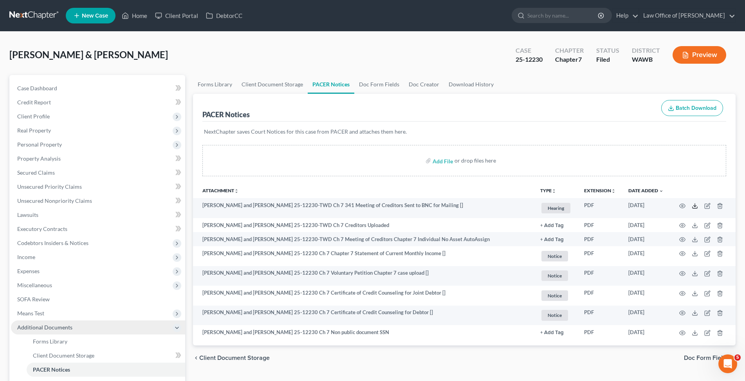
scroll to position [112, 0]
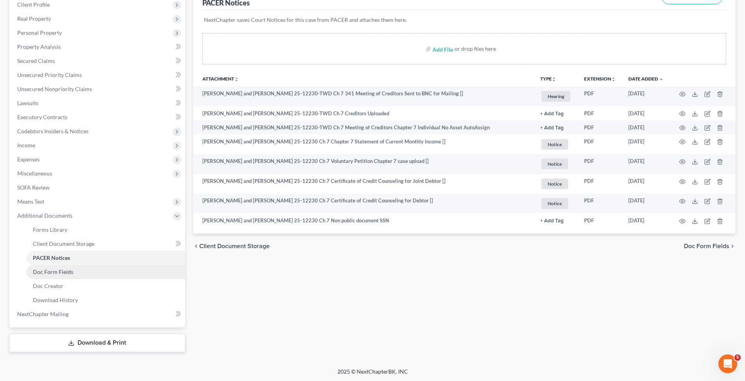
click at [50, 273] on span "Doc Form Fields" at bounding box center [53, 272] width 40 height 7
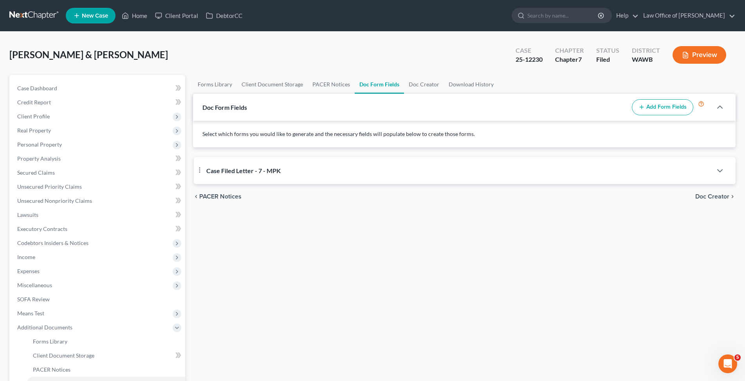
click at [229, 171] on span "Case Filed Letter - 7 - MPK" at bounding box center [243, 170] width 74 height 7
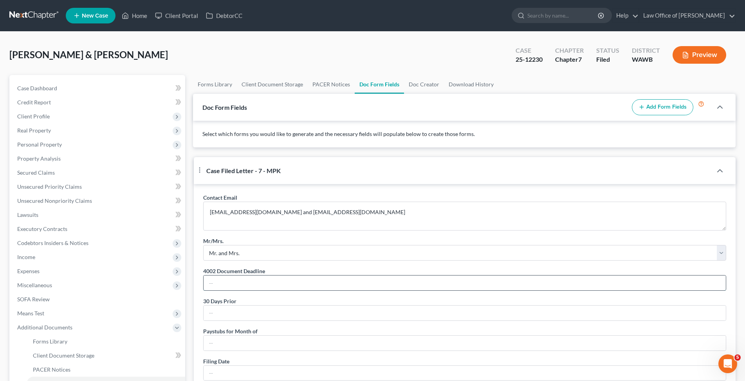
click at [226, 291] on input "text" at bounding box center [464, 283] width 522 height 15
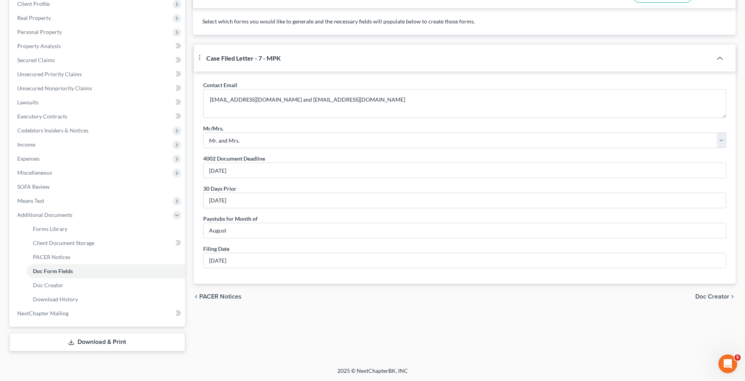
click at [712, 300] on span "Doc Creator" at bounding box center [712, 297] width 34 height 6
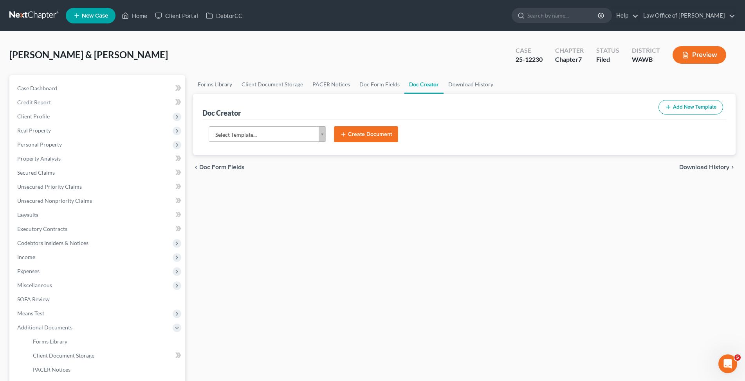
click at [254, 137] on body "Home New Case Client Portal DebtorCC Law Office of [PERSON_NAME] [EMAIL_ADDRESS…" at bounding box center [372, 247] width 745 height 494
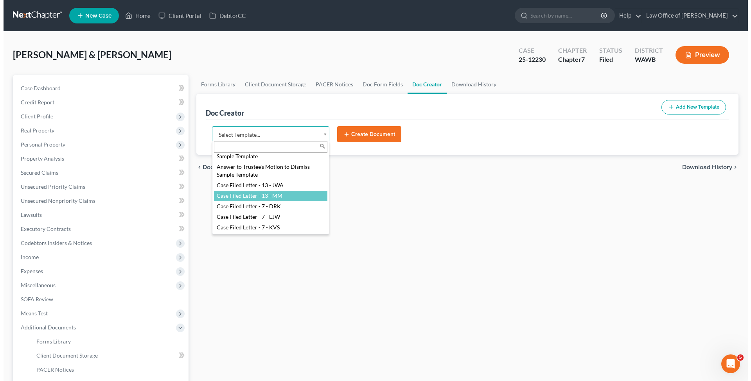
scroll to position [80, 0]
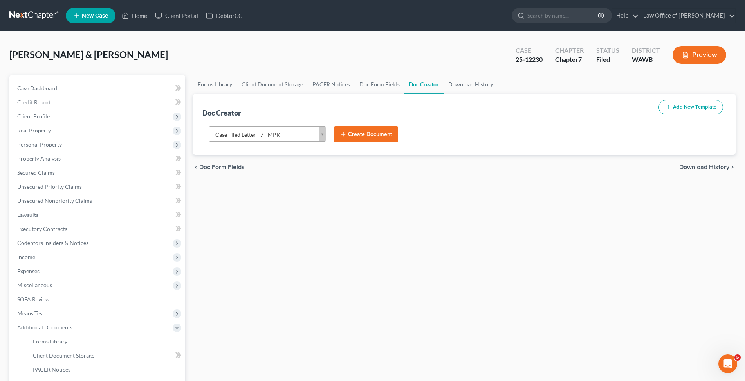
click at [361, 132] on button "Create Document" at bounding box center [366, 134] width 64 height 16
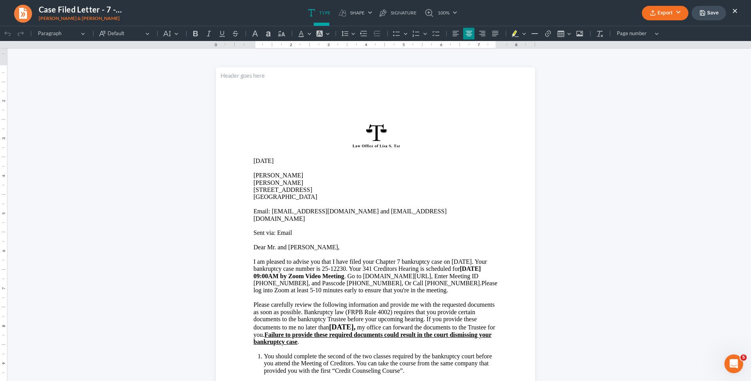
scroll to position [0, 0]
click at [298, 244] on span "Dear Mr. and [PERSON_NAME]," at bounding box center [297, 247] width 86 height 7
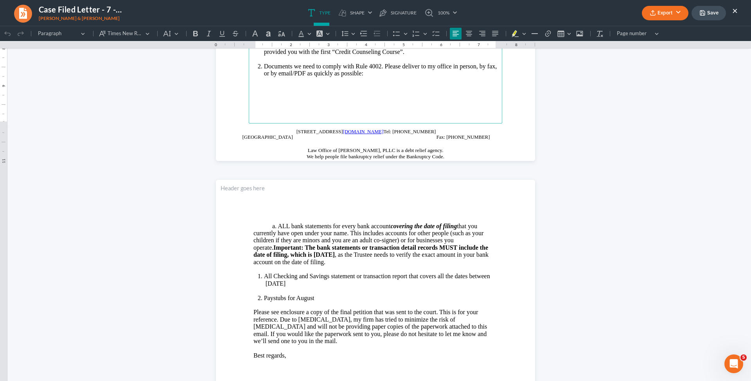
scroll to position [399, 0]
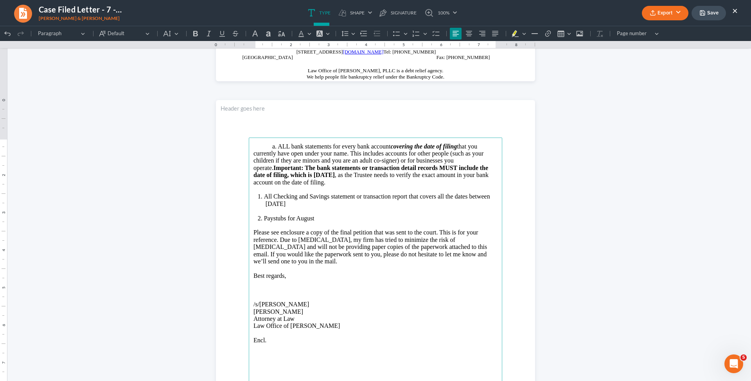
click at [327, 206] on li "All Checking and Savings statement or transaction report that covers all the da…" at bounding box center [381, 200] width 234 height 14
click at [678, 7] on button "Export" at bounding box center [665, 13] width 47 height 14
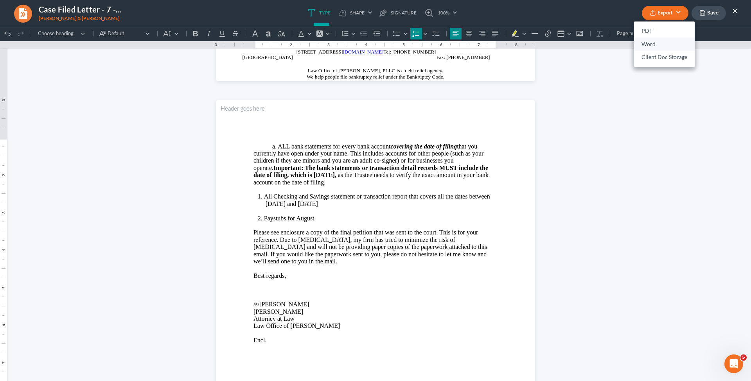
click at [652, 45] on link "Word" at bounding box center [664, 44] width 61 height 13
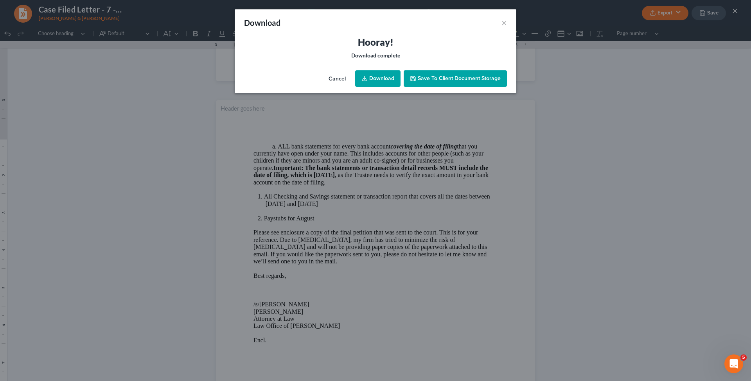
click at [382, 78] on link "Download" at bounding box center [377, 78] width 45 height 16
click at [502, 25] on button "×" at bounding box center [504, 22] width 5 height 9
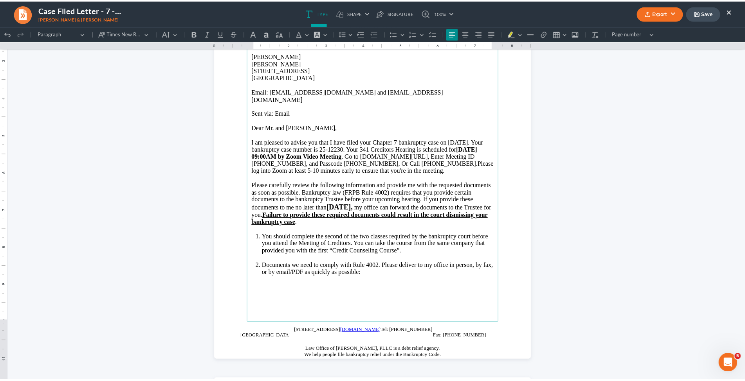
scroll to position [80, 0]
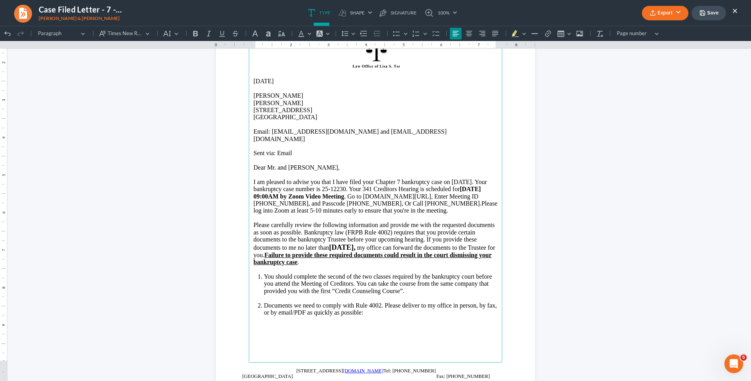
click at [735, 11] on button "×" at bounding box center [734, 10] width 5 height 9
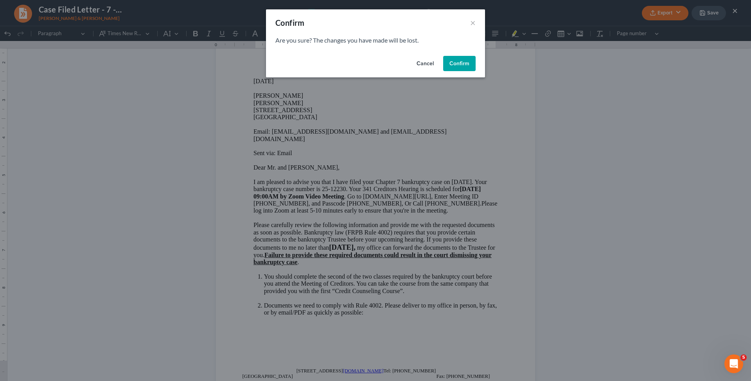
click at [451, 58] on button "Confirm" at bounding box center [459, 64] width 32 height 16
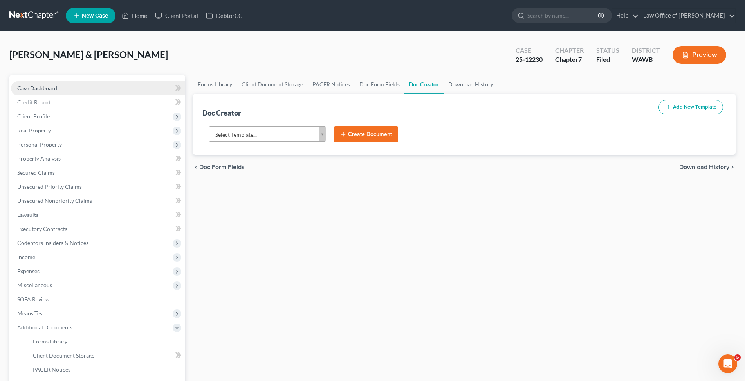
click at [49, 85] on span "Case Dashboard" at bounding box center [37, 88] width 40 height 7
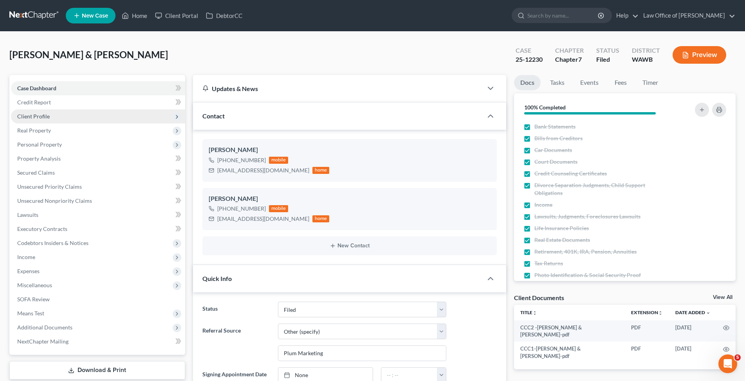
click at [36, 116] on span "Client Profile" at bounding box center [33, 116] width 32 height 7
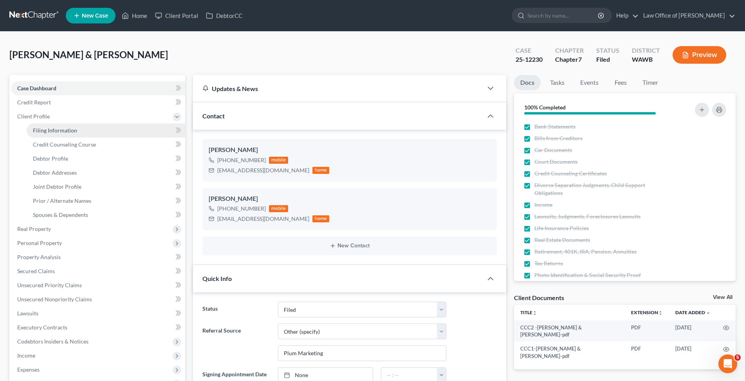
click at [41, 126] on link "Filing Information" at bounding box center [106, 131] width 158 height 14
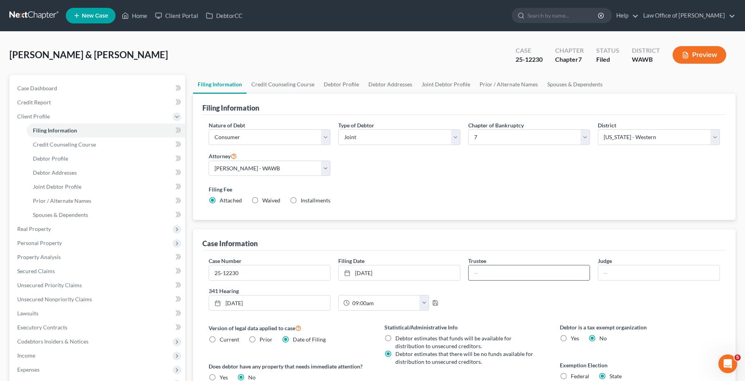
click at [491, 272] on input "text" at bounding box center [528, 273] width 121 height 15
click at [142, 13] on link "Home" at bounding box center [134, 16] width 33 height 14
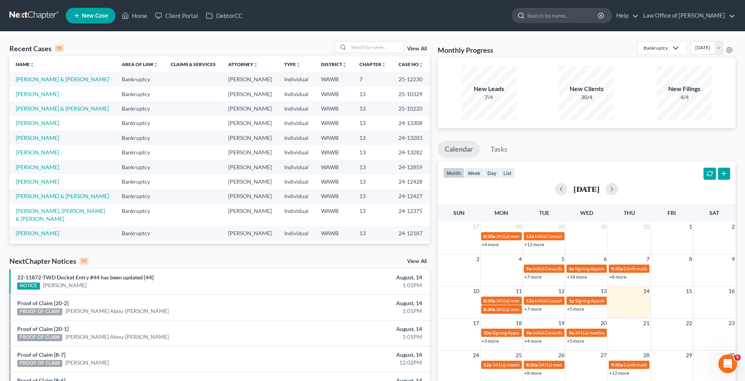
click at [561, 15] on input "search" at bounding box center [563, 15] width 72 height 14
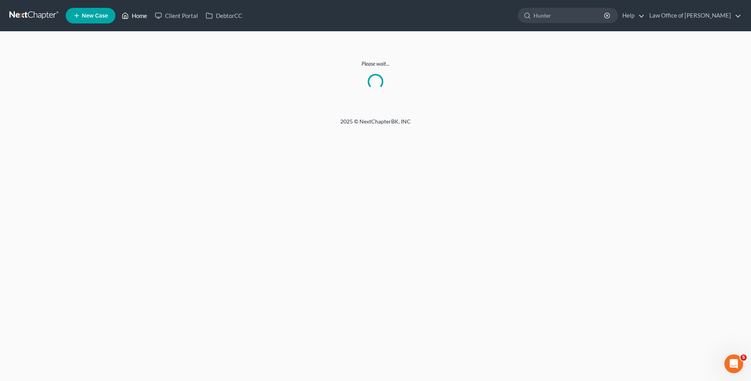
click at [142, 18] on link "Home" at bounding box center [134, 16] width 33 height 14
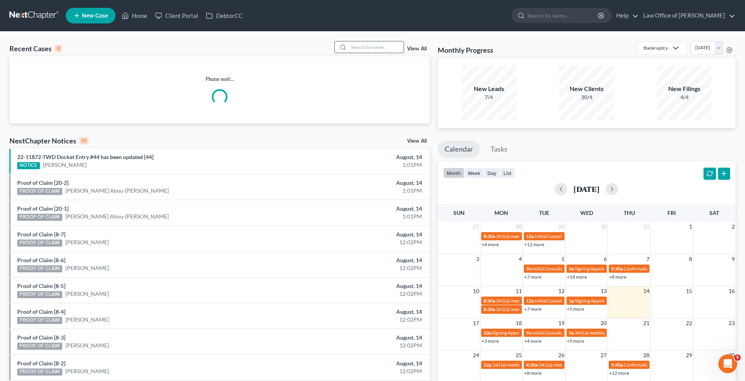
click at [367, 49] on input "search" at bounding box center [376, 46] width 55 height 11
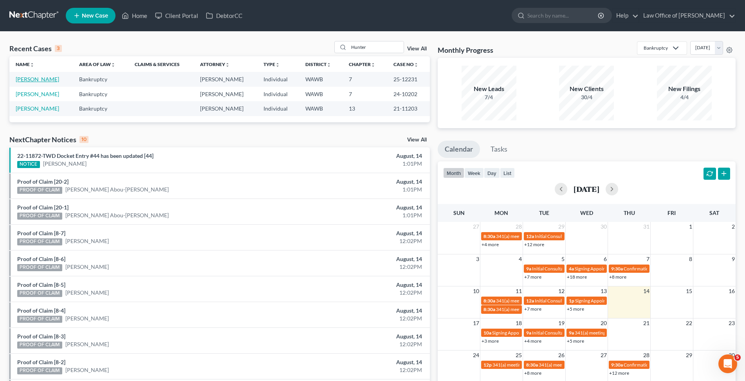
click at [27, 79] on link "[PERSON_NAME]" at bounding box center [37, 79] width 43 height 7
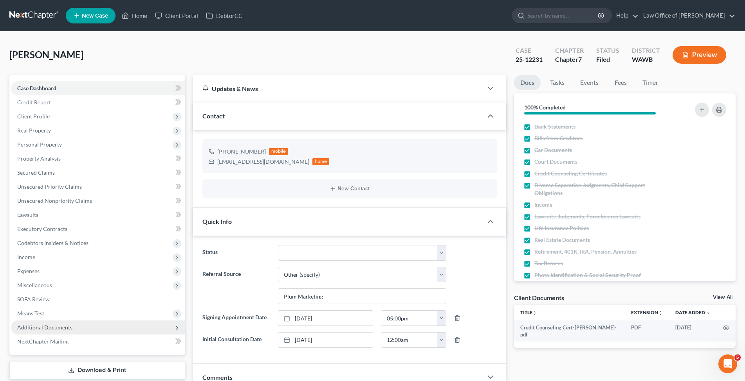
click at [41, 325] on span "Additional Documents" at bounding box center [44, 327] width 55 height 7
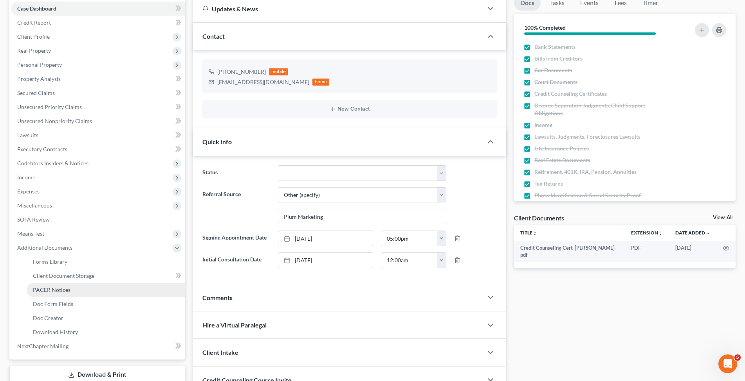
click at [50, 293] on link "PACER Notices" at bounding box center [106, 290] width 158 height 14
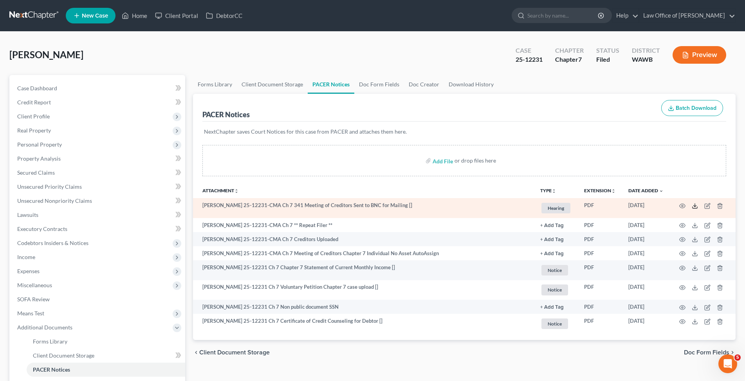
click at [693, 205] on icon at bounding box center [694, 206] width 6 height 6
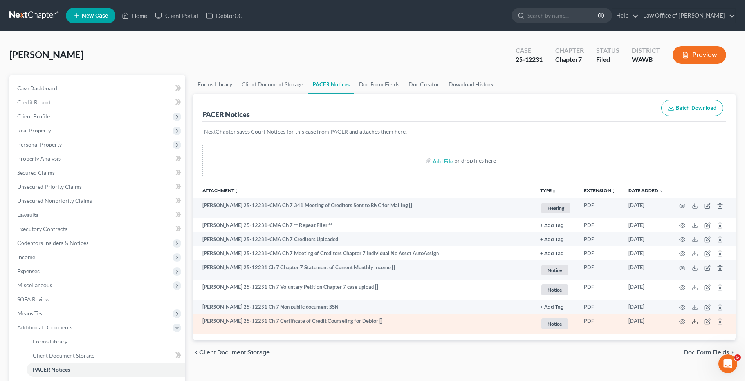
click at [694, 322] on icon at bounding box center [694, 322] width 6 height 6
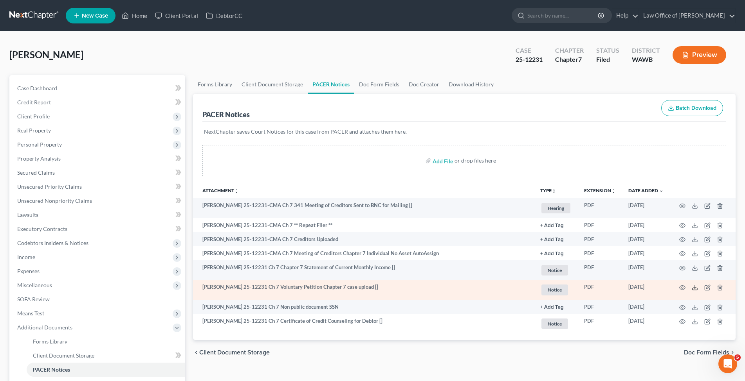
click at [692, 287] on icon at bounding box center [694, 288] width 6 height 6
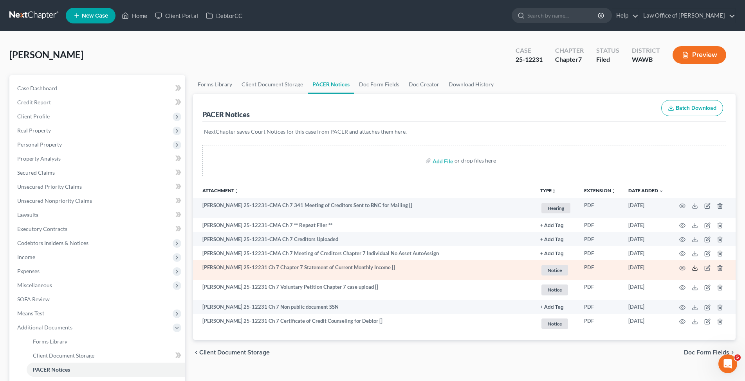
click at [695, 267] on icon at bounding box center [694, 268] width 6 height 6
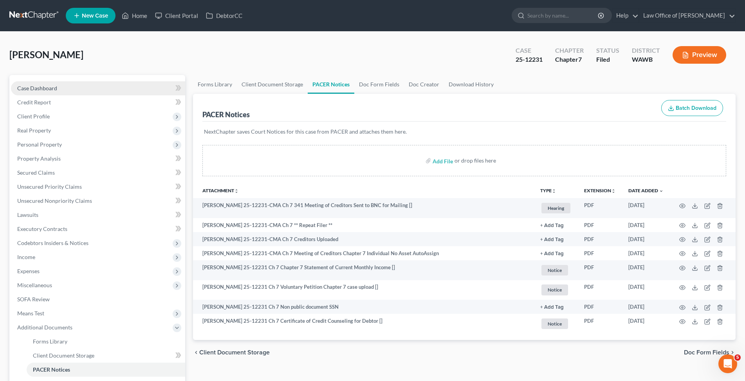
click at [42, 89] on span "Case Dashboard" at bounding box center [37, 88] width 40 height 7
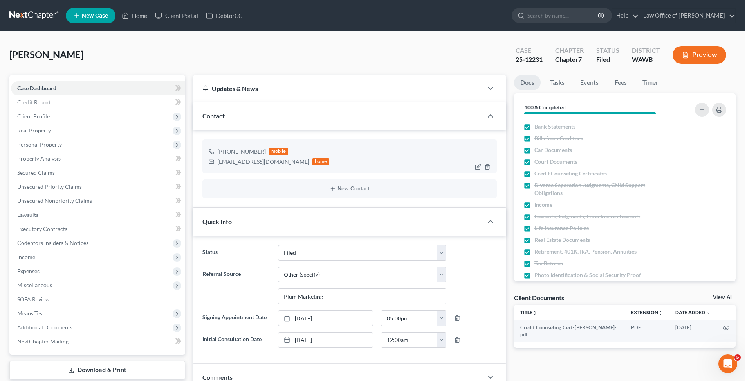
click at [234, 164] on div "[EMAIL_ADDRESS][DOMAIN_NAME]" at bounding box center [263, 162] width 92 height 8
drag, startPoint x: 287, startPoint y: 162, endPoint x: 217, endPoint y: 160, distance: 70.1
click at [217, 160] on div "[EMAIL_ADDRESS][DOMAIN_NAME] home" at bounding box center [269, 162] width 121 height 10
copy div "[EMAIL_ADDRESS][DOMAIN_NAME]"
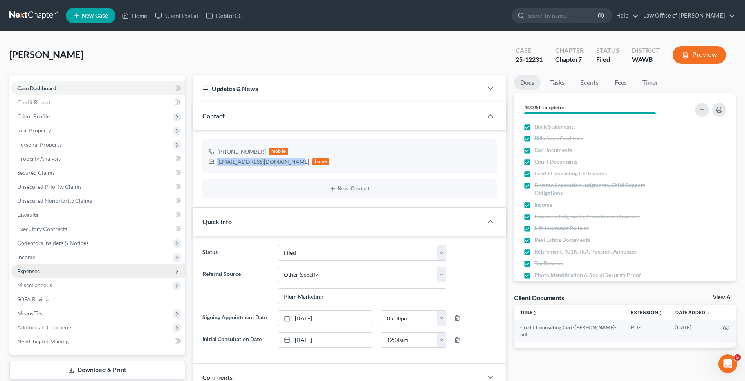
scroll to position [120, 0]
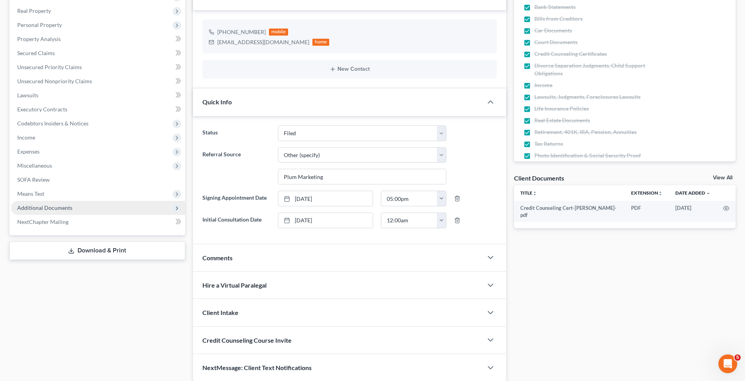
click at [54, 209] on span "Additional Documents" at bounding box center [44, 208] width 55 height 7
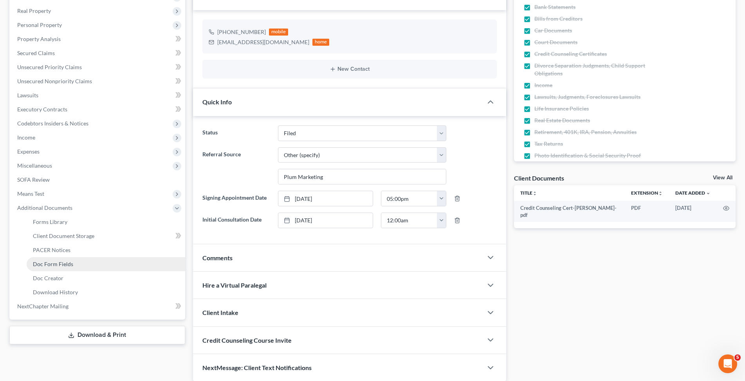
click at [49, 261] on span "Doc Form Fields" at bounding box center [53, 264] width 40 height 7
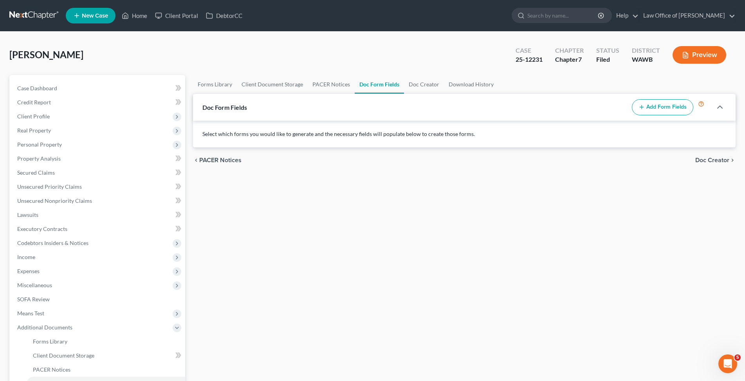
click at [670, 103] on button "Add Form Fields" at bounding box center [661, 107] width 61 height 16
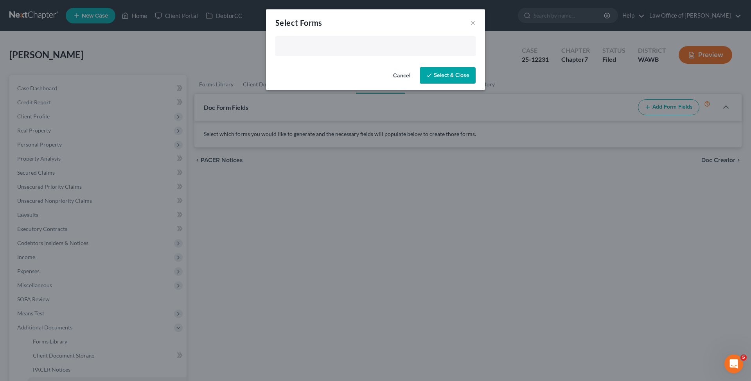
click at [309, 43] on input "text" at bounding box center [374, 47] width 189 height 12
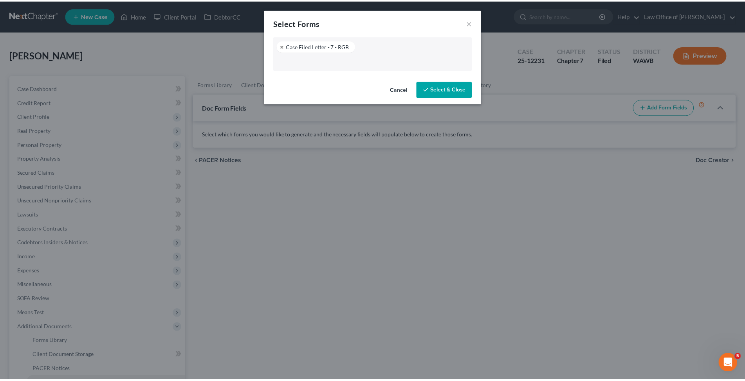
scroll to position [74, 0]
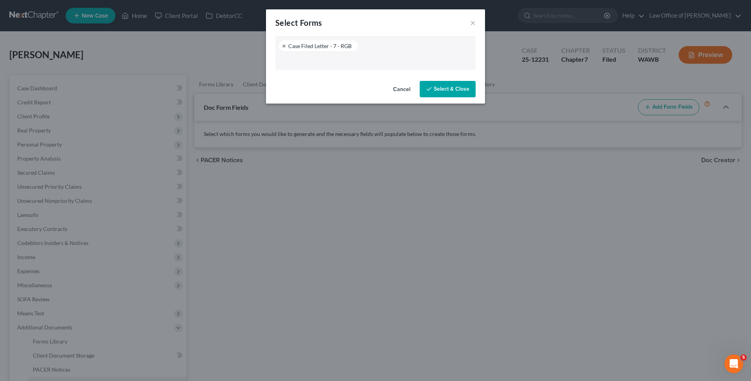
click at [439, 91] on button "Select & Close" at bounding box center [448, 89] width 56 height 16
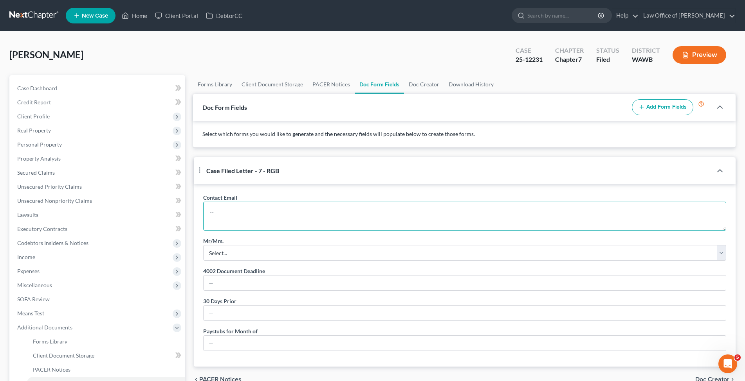
click at [241, 216] on textarea at bounding box center [464, 216] width 523 height 29
paste textarea "[EMAIL_ADDRESS][DOMAIN_NAME]"
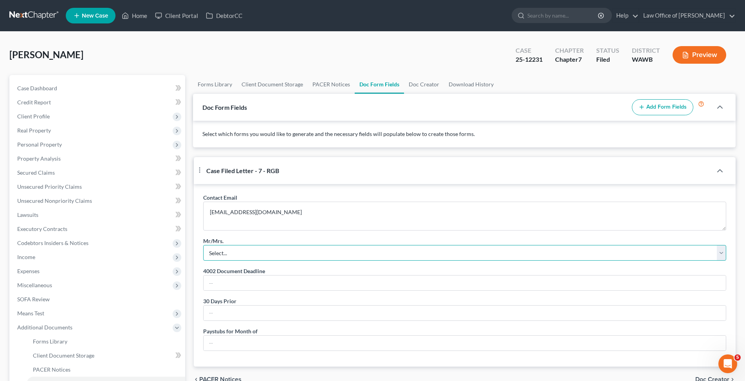
click at [203, 245] on select "Select... Mr. Mrs. Mr. and Mrs. Ms. Mr. and Mr. Mrs. and Mrs." at bounding box center [464, 253] width 523 height 16
click option "Ms." at bounding box center [0, 0] width 0 height 0
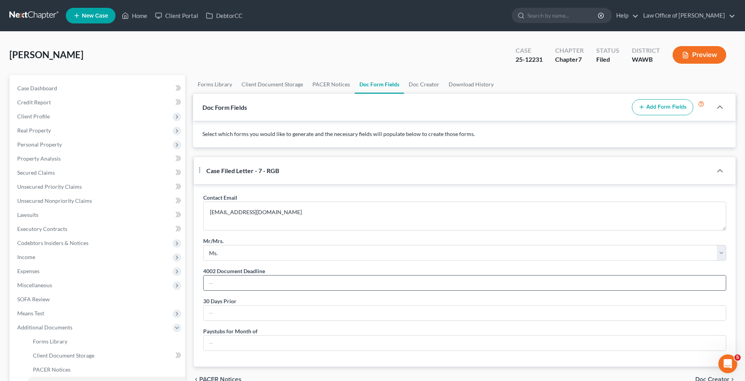
click at [218, 291] on input "text" at bounding box center [464, 283] width 522 height 15
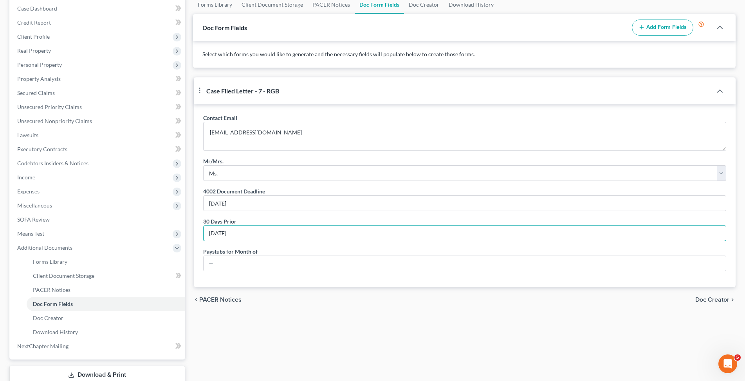
scroll to position [112, 0]
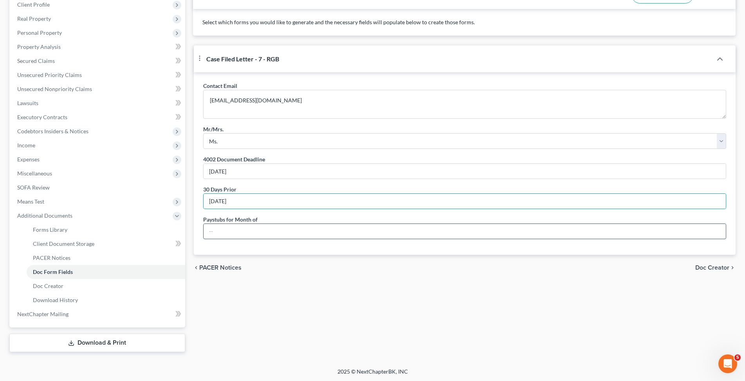
click at [226, 239] on input "text" at bounding box center [464, 231] width 522 height 15
click at [701, 271] on span "Doc Creator" at bounding box center [712, 268] width 34 height 6
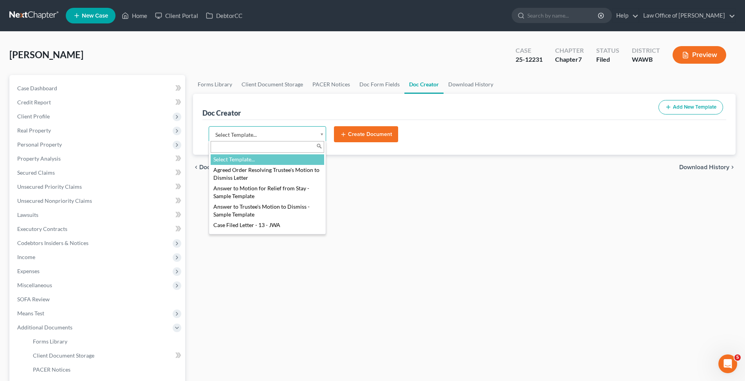
click at [273, 134] on body "Home New Case Client Portal DebtorCC Law Office of [PERSON_NAME] [EMAIL_ADDRESS…" at bounding box center [372, 247] width 745 height 494
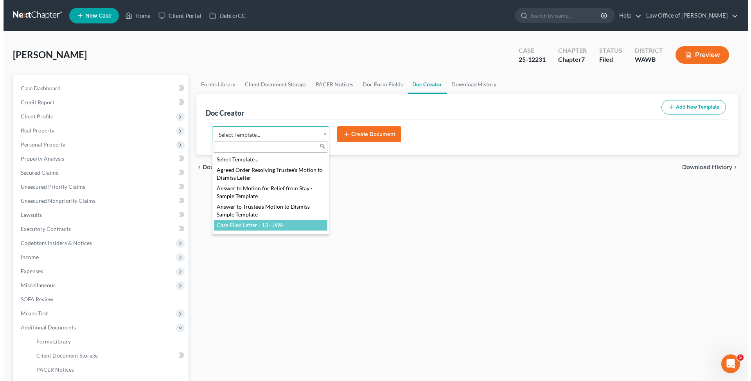
scroll to position [80, 0]
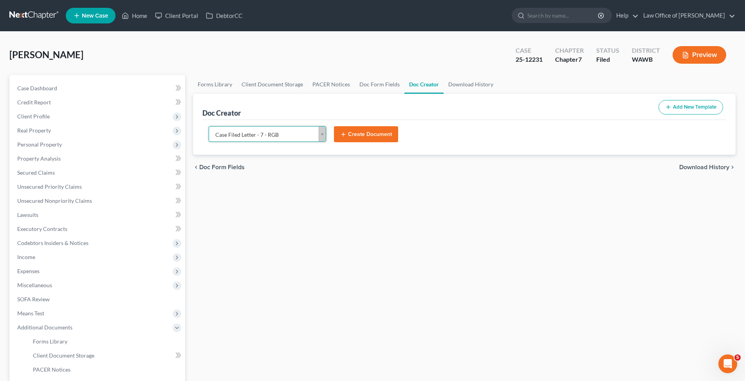
click at [367, 133] on button "Create Document" at bounding box center [366, 134] width 64 height 16
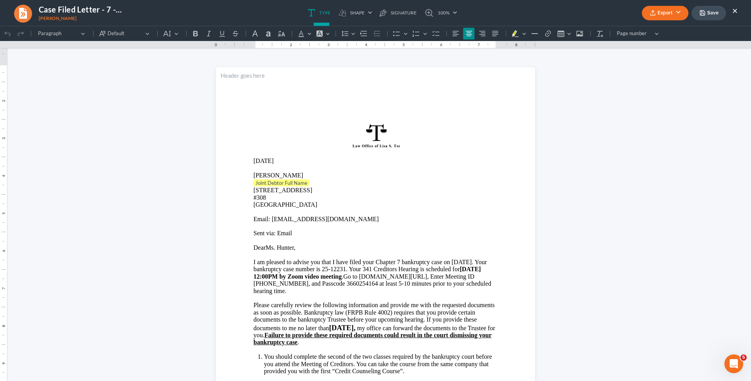
scroll to position [0, 0]
click at [308, 184] on p "Joint Debtor Full Name ⁠⁠⁠⁠⁠⁠⁠" at bounding box center [376, 184] width 244 height 8
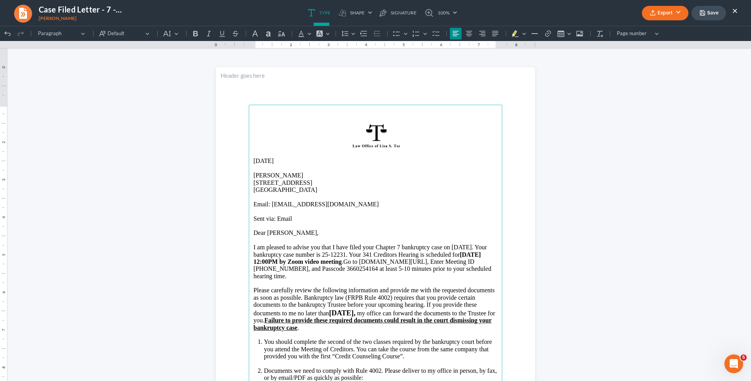
click at [475, 247] on p "I am pleased to advise you that I have filed y our Chapter 7 bankruptcy case on…" at bounding box center [376, 262] width 244 height 36
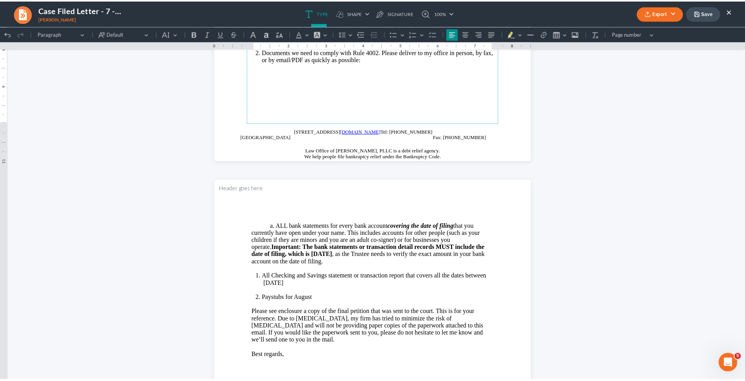
scroll to position [439, 0]
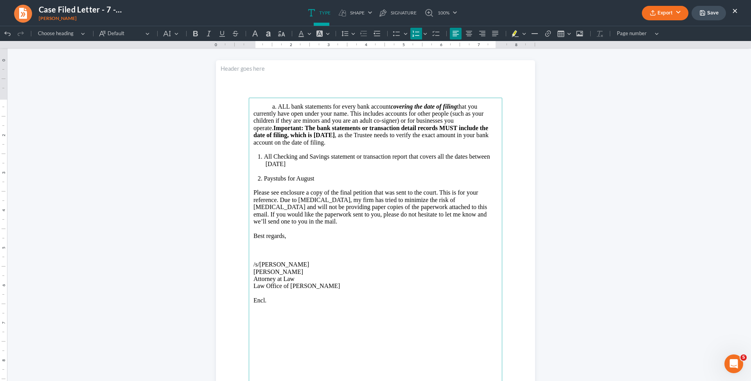
click at [337, 165] on li "All Checking and Savings statement or transaction report that covers all the da…" at bounding box center [381, 160] width 234 height 14
click at [658, 14] on button "Export" at bounding box center [665, 13] width 47 height 14
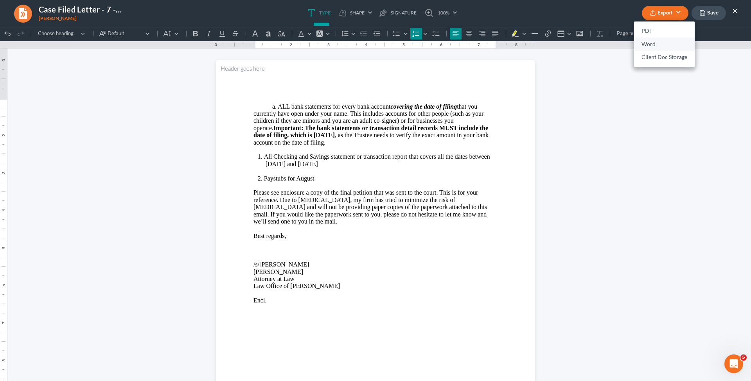
click at [656, 43] on link "Word" at bounding box center [664, 44] width 61 height 13
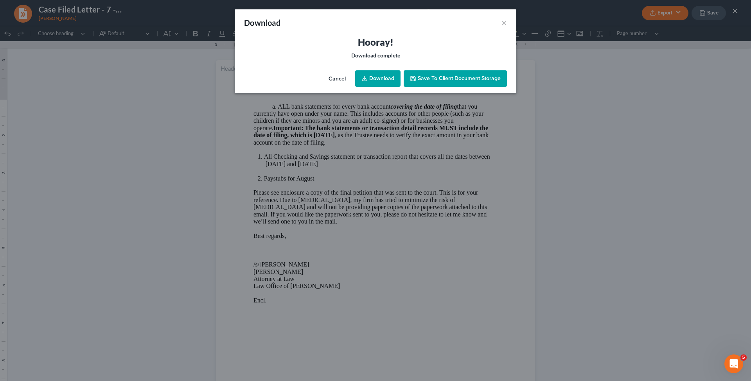
click at [379, 78] on link "Download" at bounding box center [377, 78] width 45 height 16
click at [504, 22] on button "×" at bounding box center [504, 22] width 5 height 9
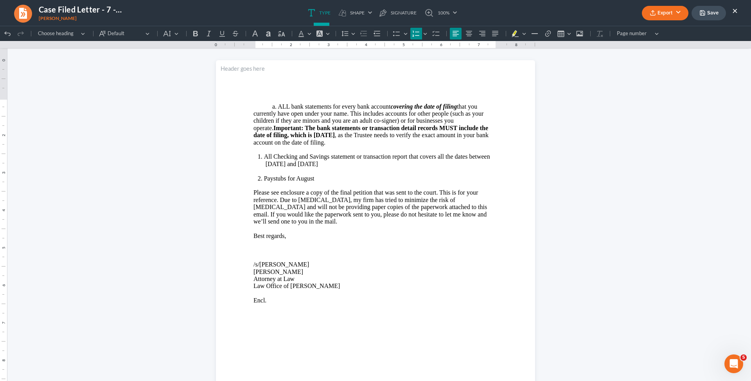
click at [735, 9] on button "×" at bounding box center [734, 10] width 5 height 9
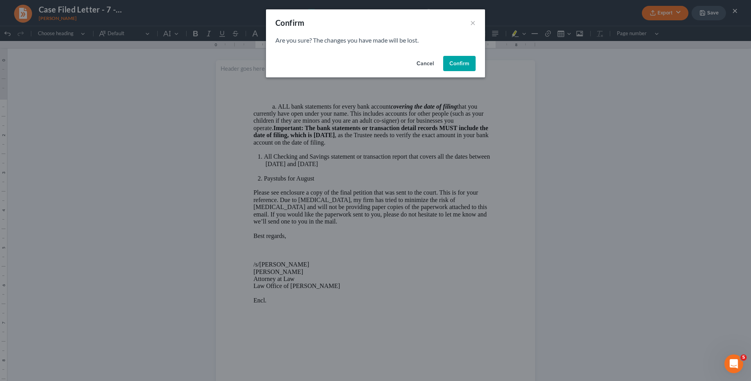
click at [455, 65] on button "Confirm" at bounding box center [459, 64] width 32 height 16
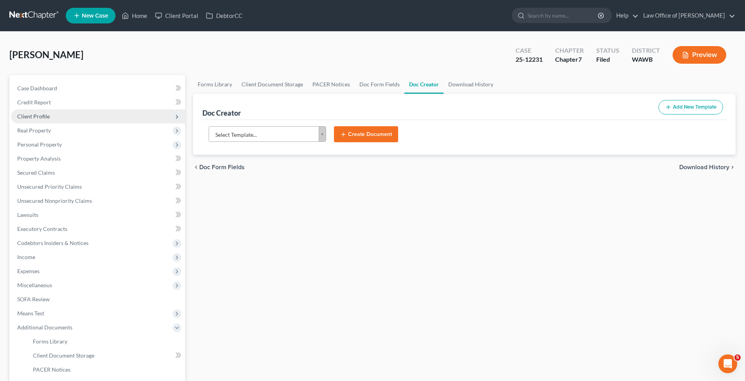
click at [36, 119] on span "Client Profile" at bounding box center [33, 116] width 32 height 7
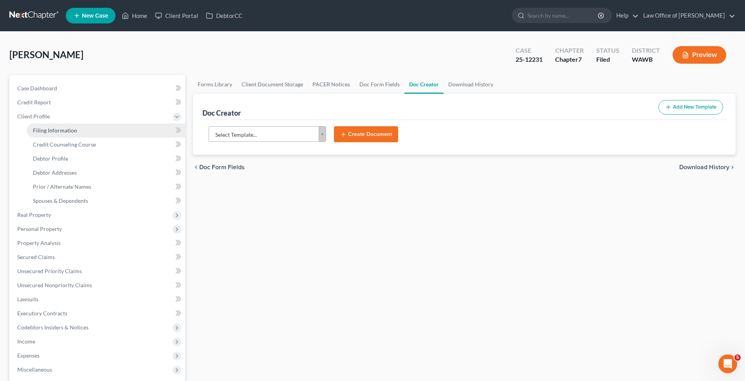
click at [41, 130] on span "Filing Information" at bounding box center [55, 130] width 44 height 7
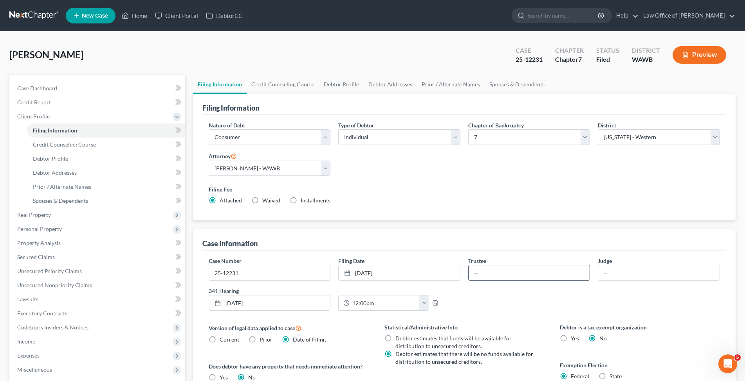
click at [495, 272] on input "text" at bounding box center [528, 273] width 121 height 15
click at [140, 17] on link "Home" at bounding box center [134, 16] width 33 height 14
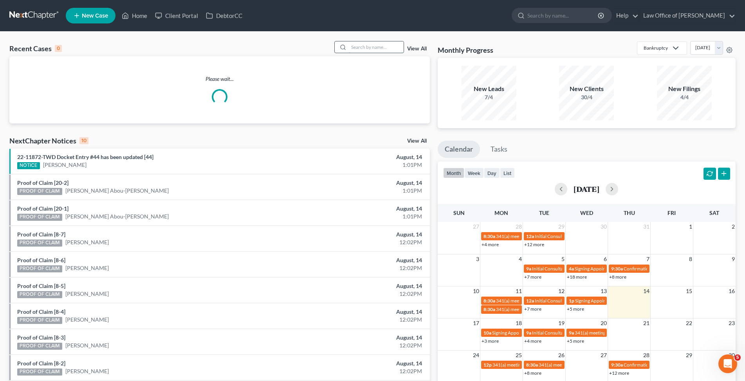
click at [349, 46] on input "search" at bounding box center [376, 46] width 55 height 11
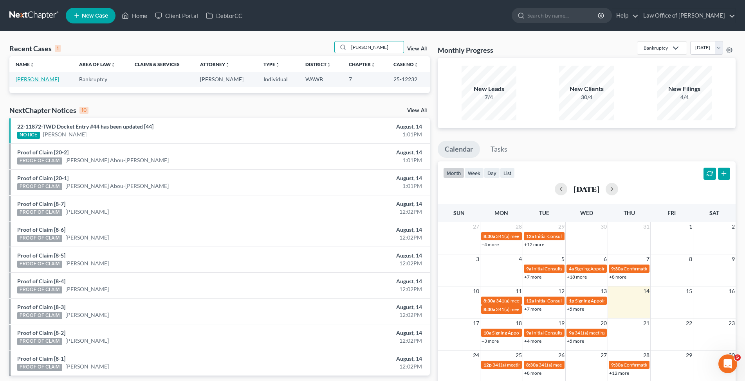
click at [25, 78] on link "[PERSON_NAME]" at bounding box center [37, 79] width 43 height 7
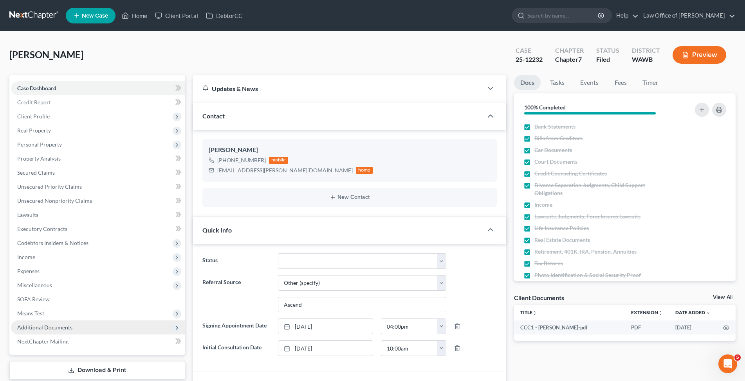
click at [34, 324] on span "Additional Documents" at bounding box center [44, 327] width 55 height 7
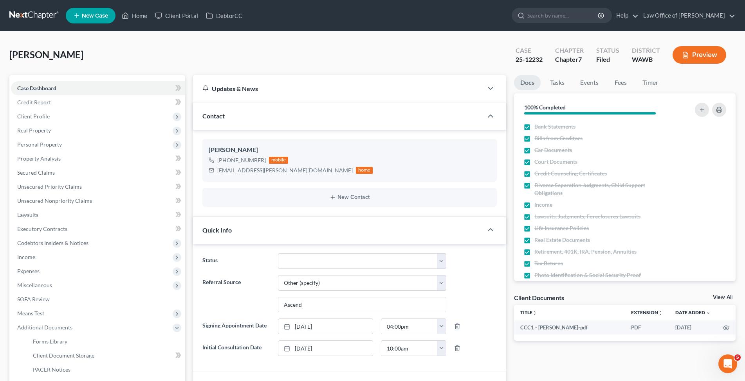
scroll to position [80, 0]
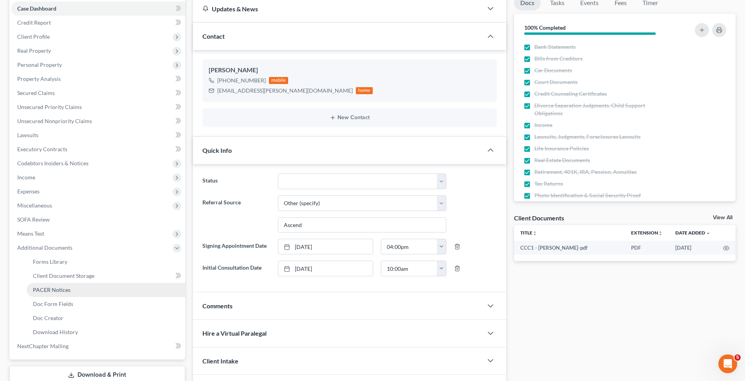
click at [53, 289] on span "PACER Notices" at bounding box center [52, 290] width 38 height 7
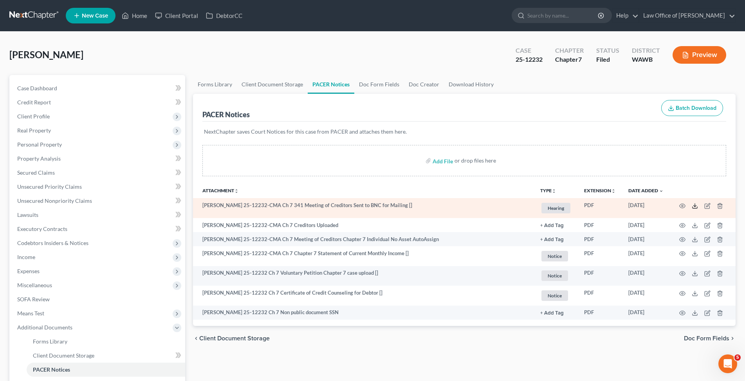
click at [694, 206] on polyline at bounding box center [694, 205] width 3 height 1
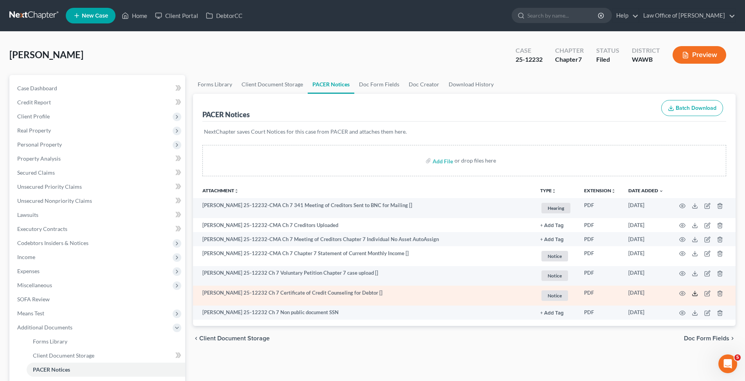
click at [692, 293] on icon at bounding box center [694, 294] width 6 height 6
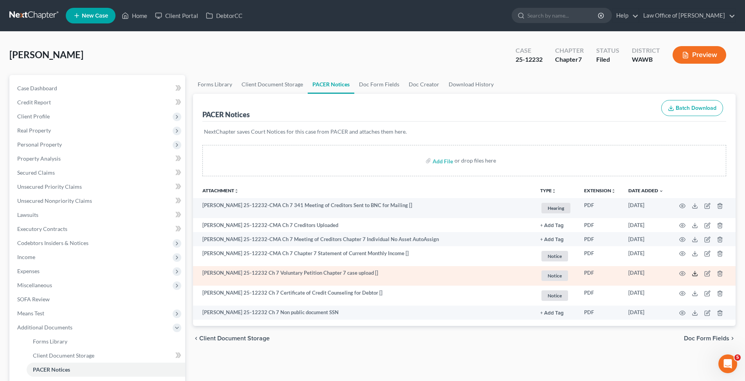
click at [692, 273] on icon at bounding box center [694, 274] width 6 height 6
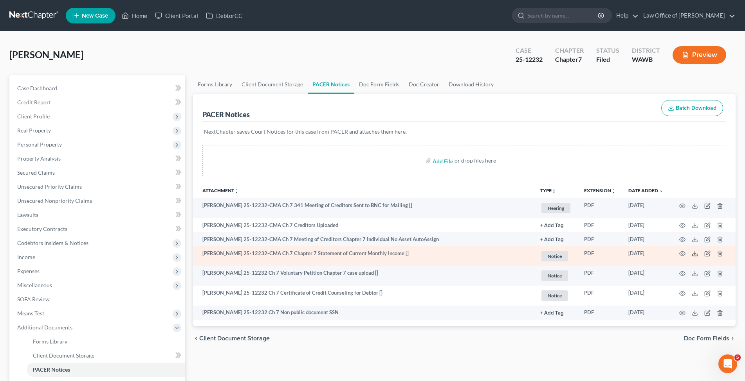
click at [695, 255] on icon at bounding box center [694, 254] width 6 height 6
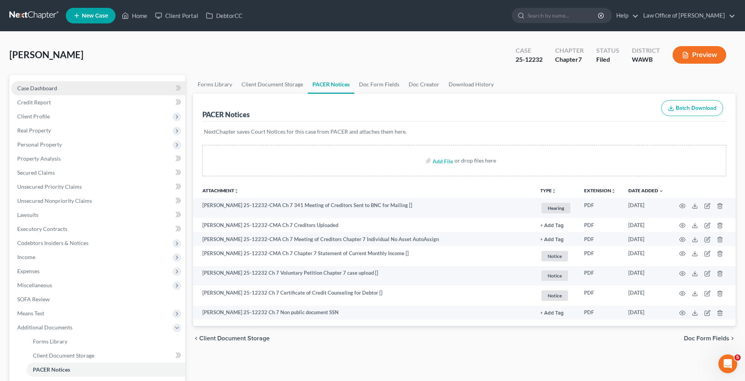
click at [50, 85] on span "Case Dashboard" at bounding box center [37, 88] width 40 height 7
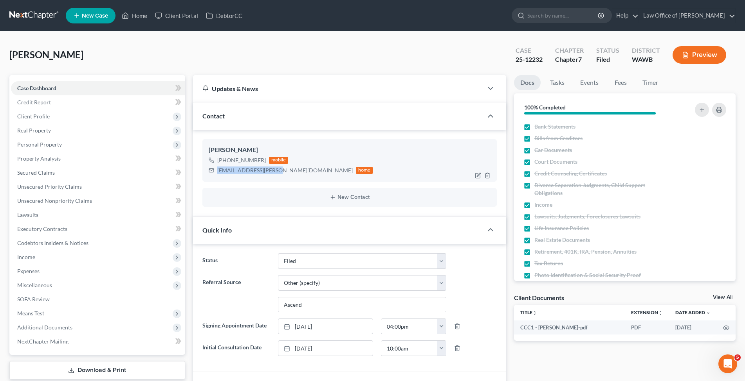
drag, startPoint x: 276, startPoint y: 171, endPoint x: 217, endPoint y: 171, distance: 59.1
click at [217, 171] on div "[EMAIL_ADDRESS][PERSON_NAME][DOMAIN_NAME] home" at bounding box center [291, 170] width 164 height 10
copy div "[EMAIL_ADDRESS][PERSON_NAME][DOMAIN_NAME]"
click at [46, 112] on span "Client Profile" at bounding box center [98, 117] width 174 height 14
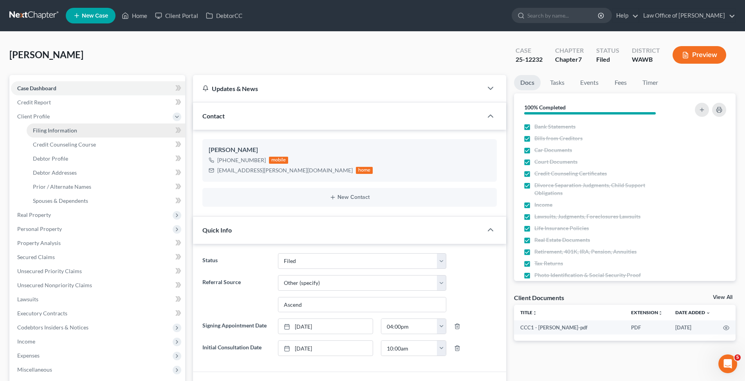
click at [72, 126] on link "Filing Information" at bounding box center [106, 131] width 158 height 14
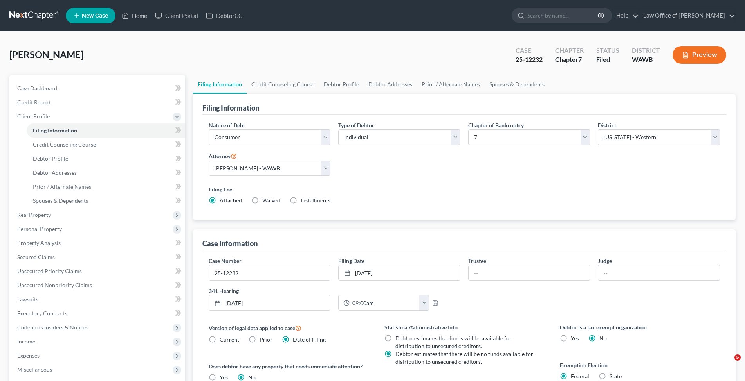
select select "1"
select select "0"
select select "87"
select select "0"
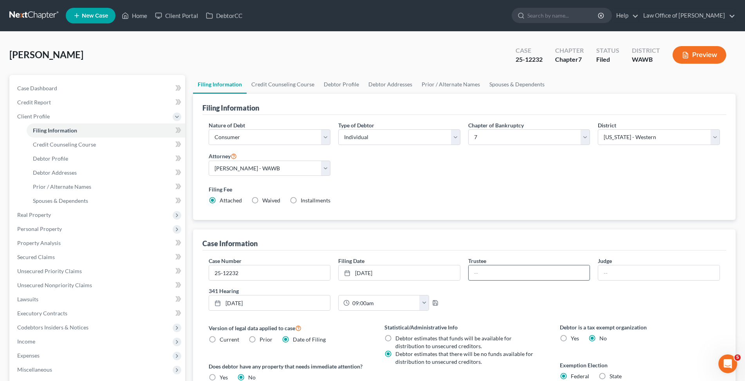
click at [489, 268] on input "text" at bounding box center [528, 273] width 121 height 15
type input "[PERSON_NAME]"
type input "h"
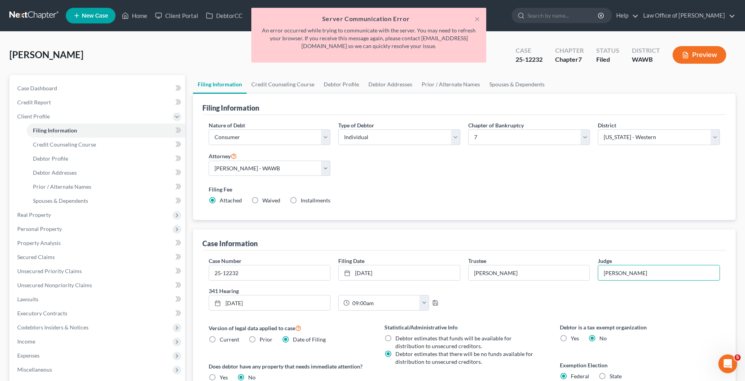
scroll to position [120, 0]
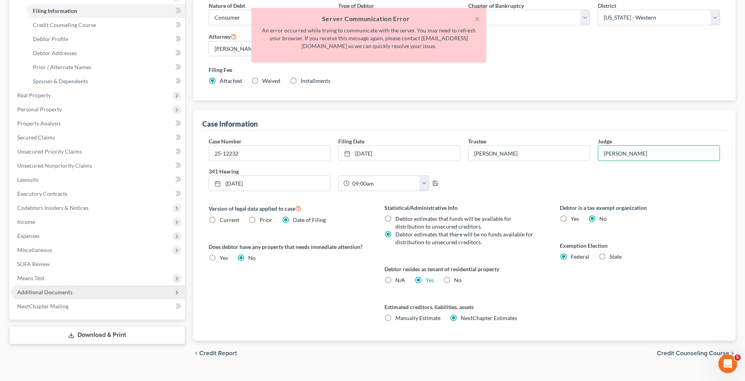
type input "[PERSON_NAME]"
click at [51, 293] on span "Additional Documents" at bounding box center [44, 292] width 55 height 7
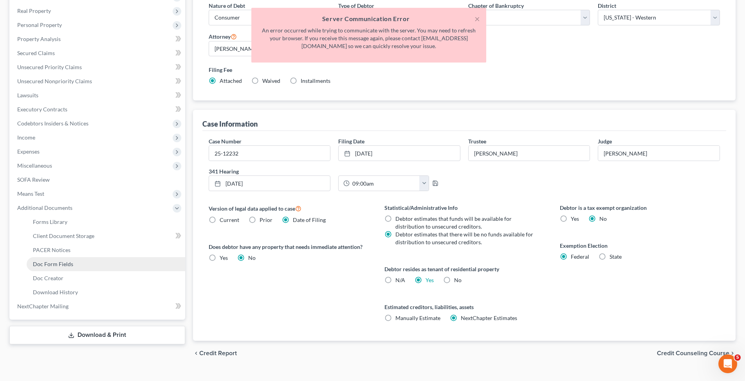
click at [50, 262] on span "Doc Form Fields" at bounding box center [53, 264] width 40 height 7
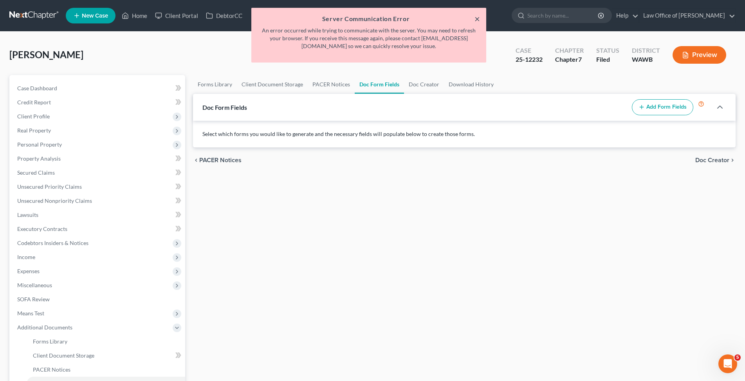
click at [475, 18] on button "×" at bounding box center [476, 18] width 5 height 9
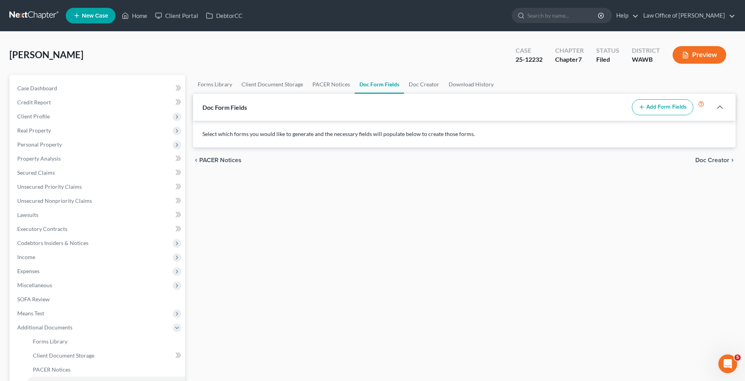
drag, startPoint x: 653, startPoint y: 107, endPoint x: 649, endPoint y: 107, distance: 4.7
click at [653, 106] on button "Add Form Fields" at bounding box center [661, 107] width 61 height 16
select select
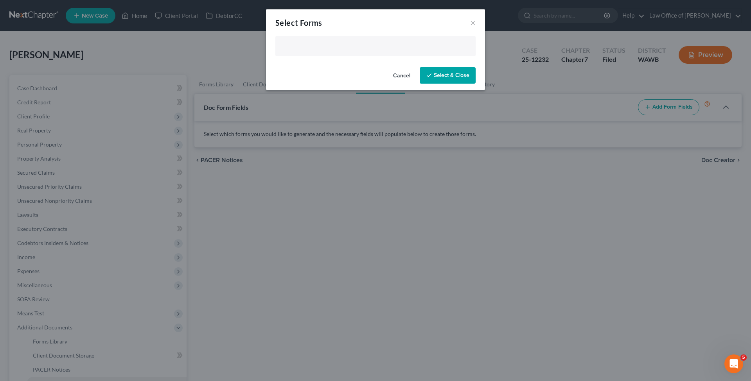
click at [317, 50] on input "text" at bounding box center [374, 47] width 189 height 12
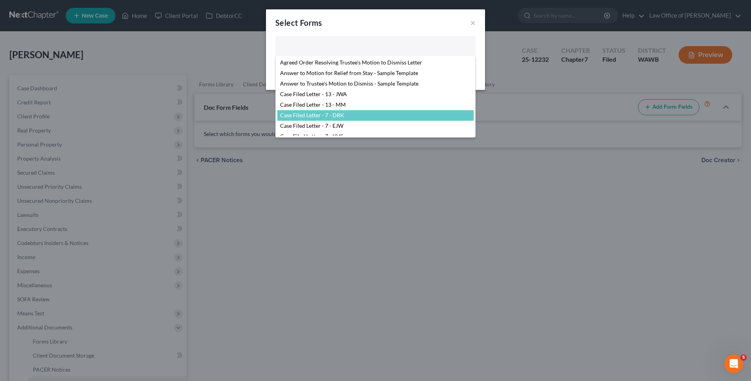
scroll to position [80, 0]
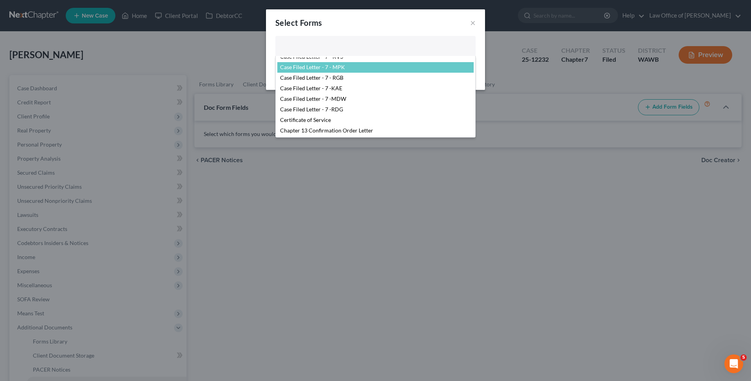
select select "104792"
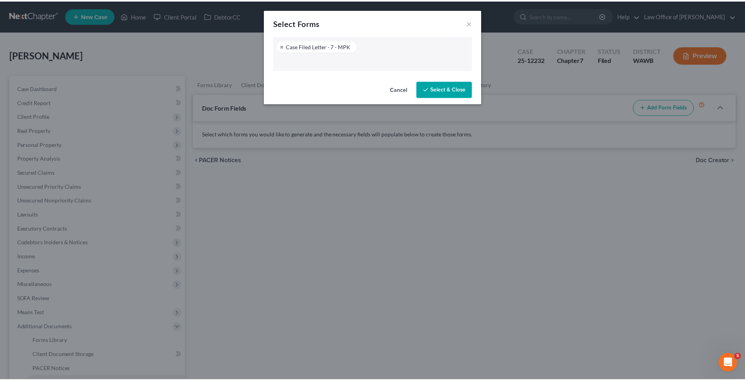
scroll to position [66, 0]
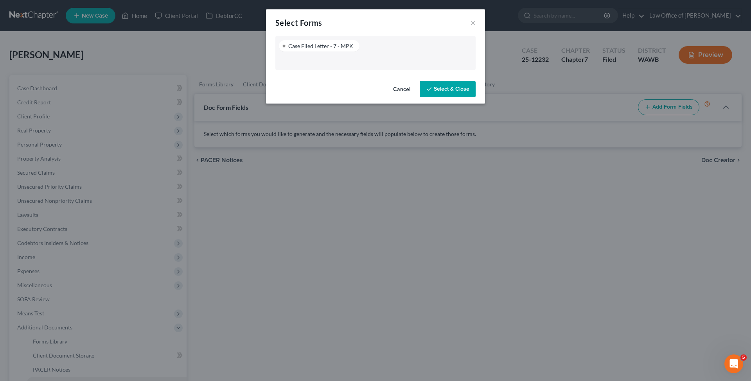
click at [440, 95] on button "Select & Close" at bounding box center [448, 89] width 56 height 16
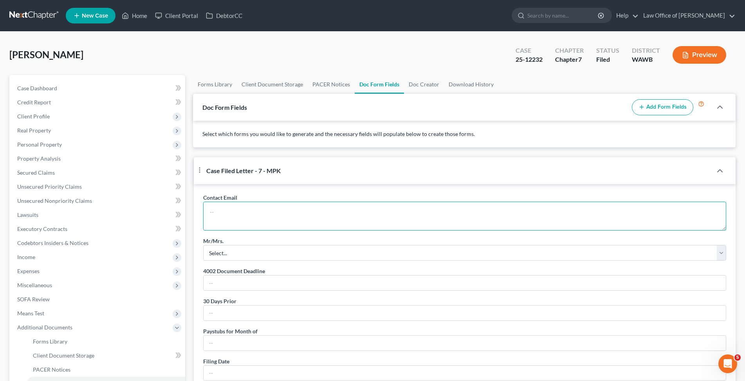
click at [225, 218] on textarea at bounding box center [464, 216] width 523 height 29
paste textarea "[EMAIL_ADDRESS][PERSON_NAME][DOMAIN_NAME]"
type textarea "[EMAIL_ADDRESS][PERSON_NAME][DOMAIN_NAME]"
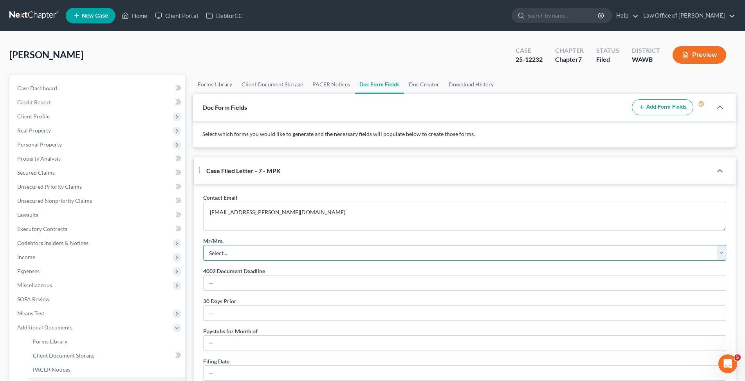
click at [203, 245] on select "Select... Mr. Mrs. Mr. and Mrs. Ms. Mr. and Mr. Mrs. and Mrs." at bounding box center [464, 253] width 523 height 16
select select "3"
click option "Ms." at bounding box center [0, 0] width 0 height 0
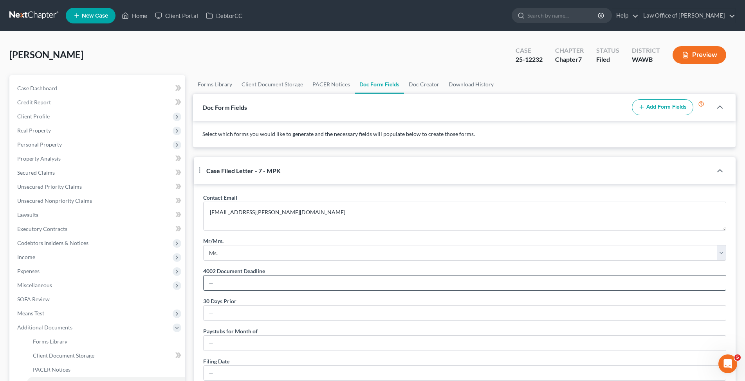
click at [213, 291] on input "text" at bounding box center [464, 283] width 522 height 15
type input "[DATE]"
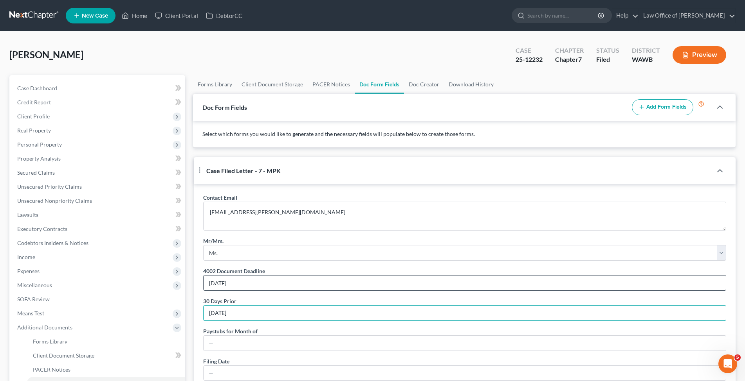
type input "[DATE]"
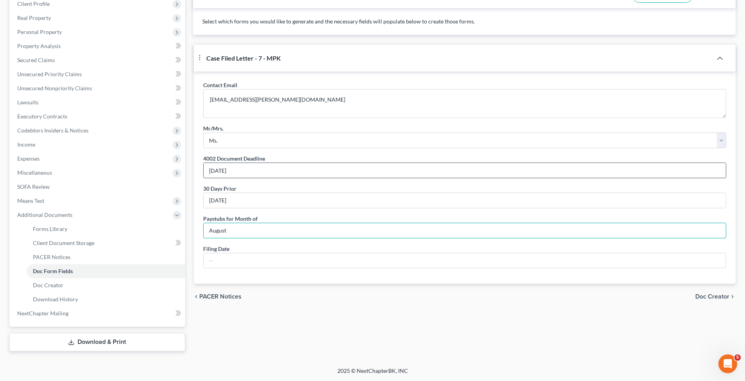
type input "August"
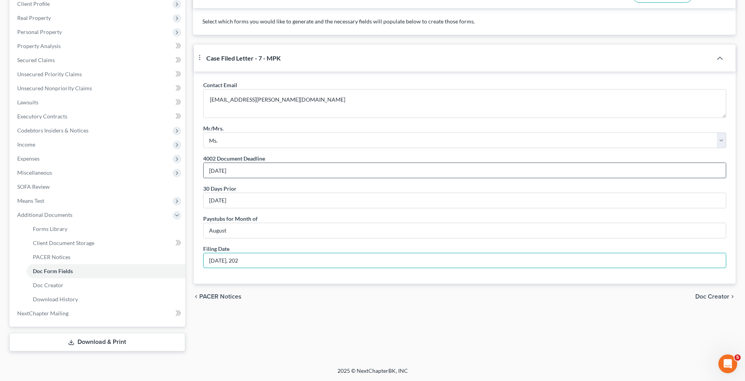
type input "[DATE]"
click at [718, 300] on span "Doc Creator" at bounding box center [712, 297] width 34 height 6
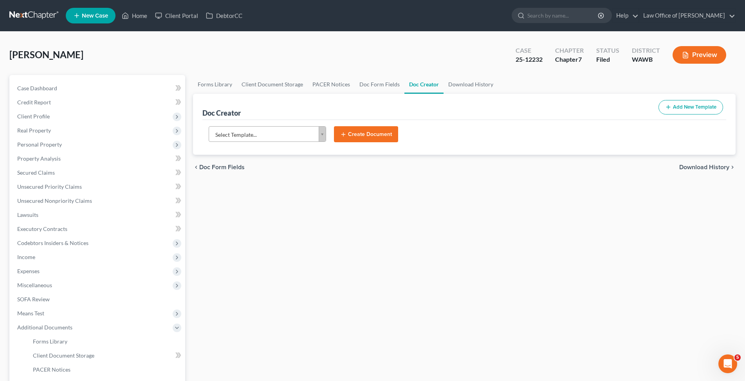
click at [306, 133] on body "Home New Case Client Portal DebtorCC Law Office of [PERSON_NAME] [EMAIL_ADDRESS…" at bounding box center [372, 247] width 745 height 494
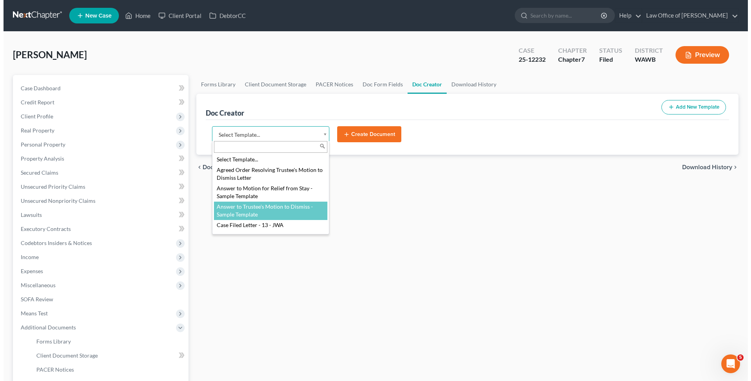
scroll to position [80, 0]
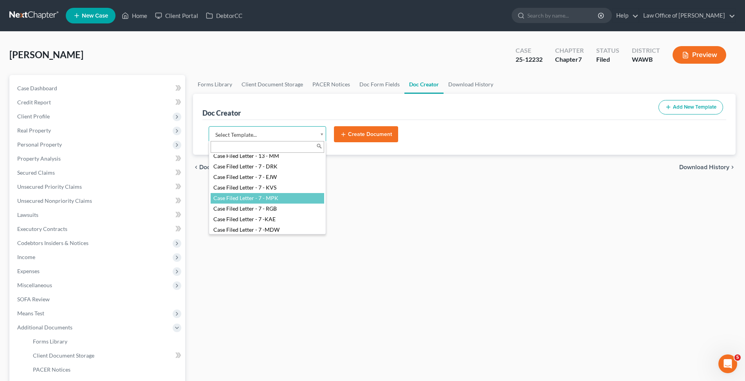
select select "104792"
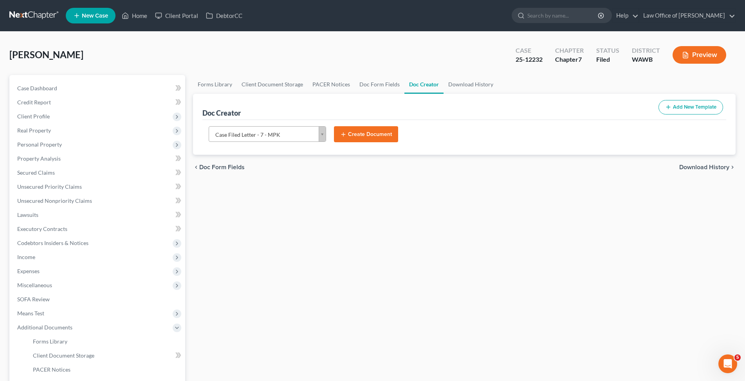
click at [360, 127] on button "Create Document" at bounding box center [366, 134] width 64 height 16
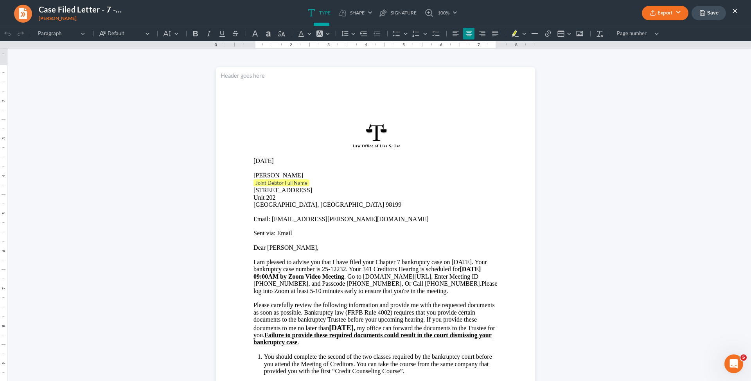
scroll to position [0, 0]
click at [311, 182] on p "Joint Debtor Full Name ⁠⁠⁠⁠⁠⁠⁠" at bounding box center [376, 184] width 244 height 8
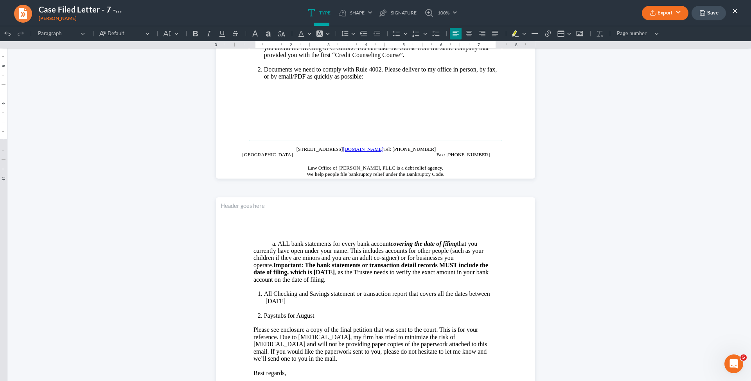
scroll to position [461, 0]
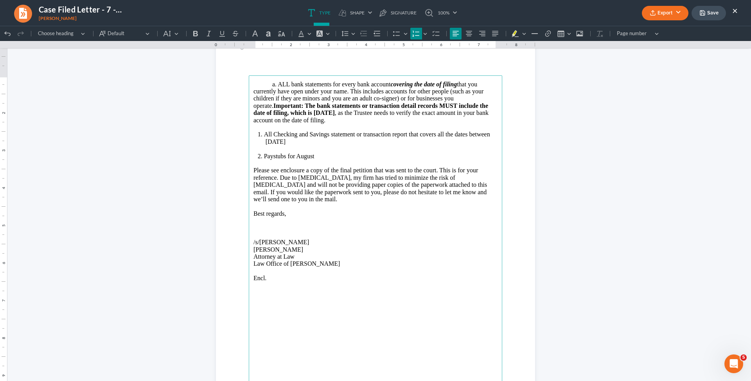
click at [311, 142] on li "All Checking and Savings statement or transaction report that covers all the da…" at bounding box center [381, 138] width 234 height 14
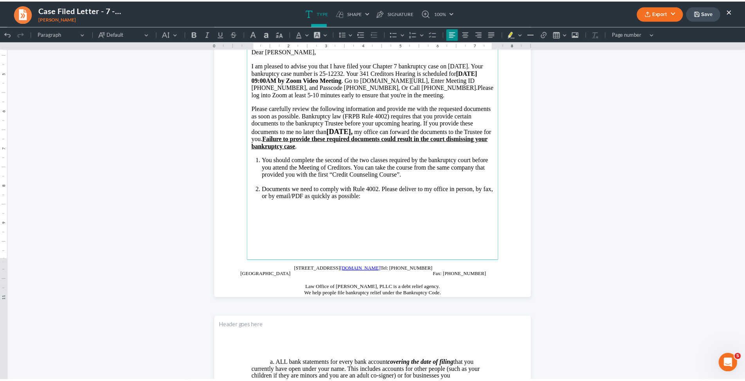
scroll to position [102, 0]
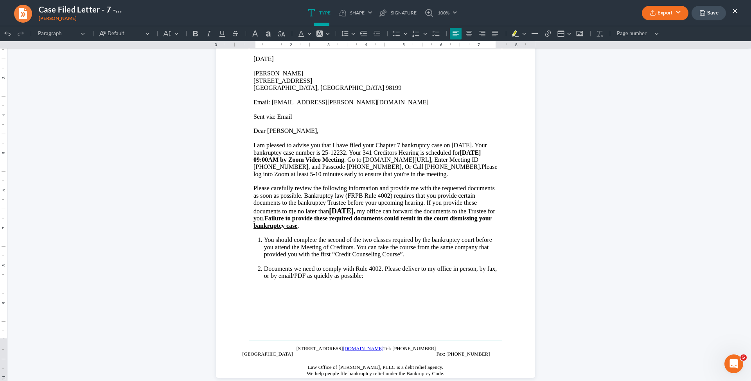
click at [717, 14] on button "Save" at bounding box center [709, 13] width 34 height 14
click at [672, 11] on button "Export" at bounding box center [665, 13] width 47 height 14
click at [653, 45] on link "Word" at bounding box center [664, 44] width 61 height 13
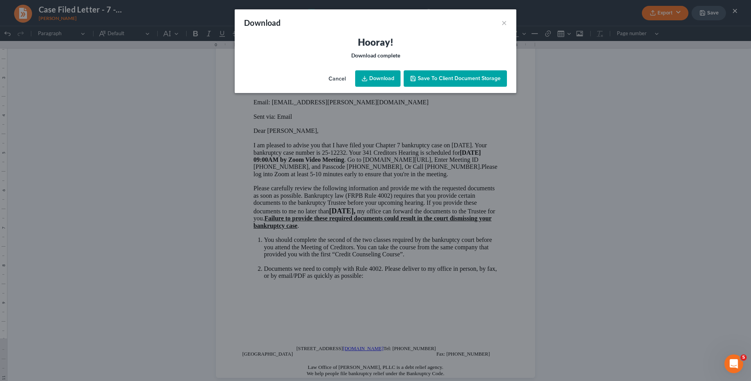
click at [371, 82] on link "Download" at bounding box center [377, 78] width 45 height 16
click at [504, 24] on button "×" at bounding box center [504, 22] width 5 height 9
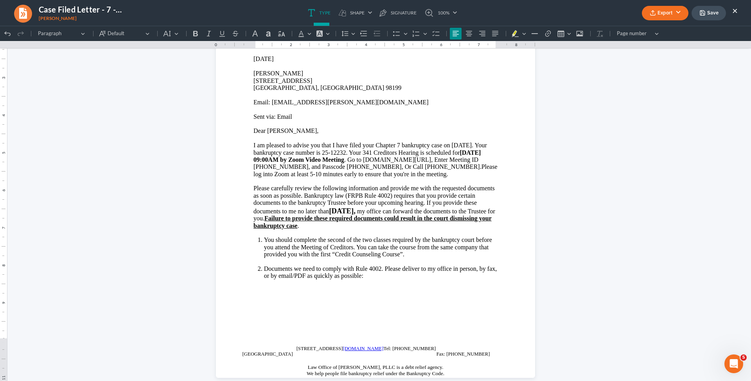
click at [731, 11] on ul "Export PDF Word Client Doc Storage Save ×" at bounding box center [690, 13] width 96 height 17
click at [736, 12] on button "×" at bounding box center [734, 10] width 5 height 9
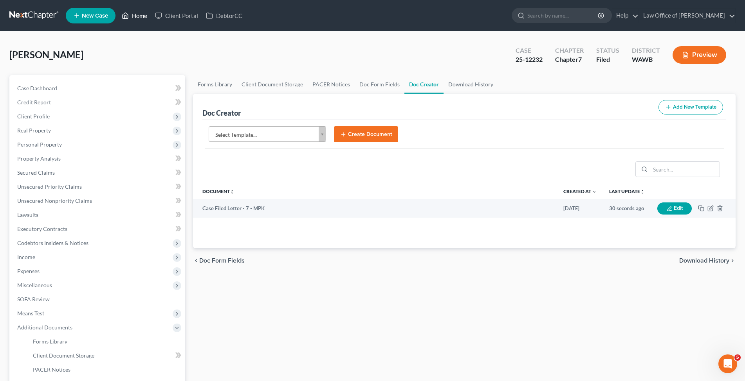
click at [134, 15] on link "Home" at bounding box center [134, 16] width 33 height 14
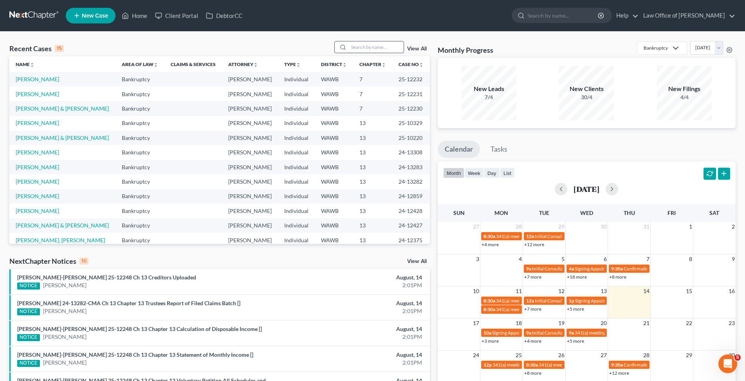
click at [379, 45] on input "search" at bounding box center [376, 46] width 55 height 11
type input "Baker"
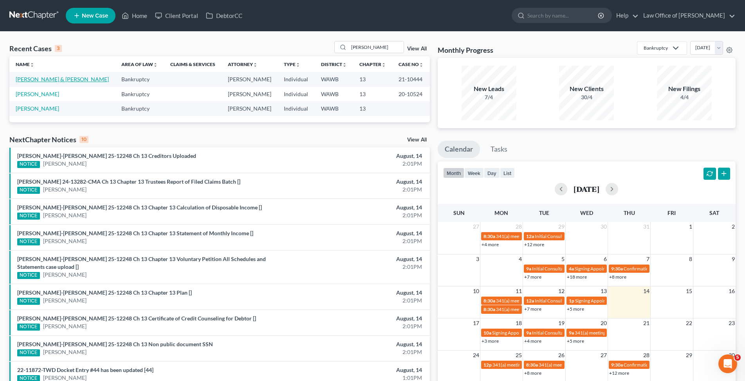
click at [63, 79] on link "Baker, Mitchell & Debbie" at bounding box center [62, 79] width 93 height 7
select select "6"
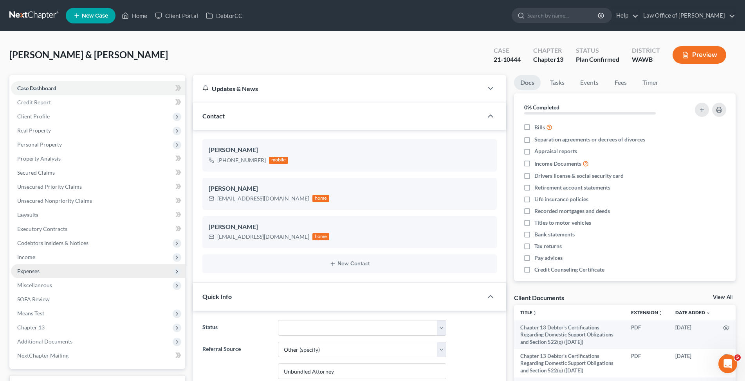
scroll to position [120, 0]
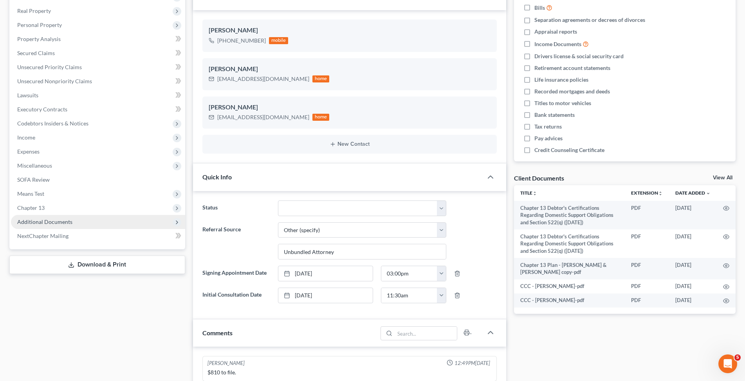
click at [40, 218] on span "Additional Documents" at bounding box center [98, 222] width 174 height 14
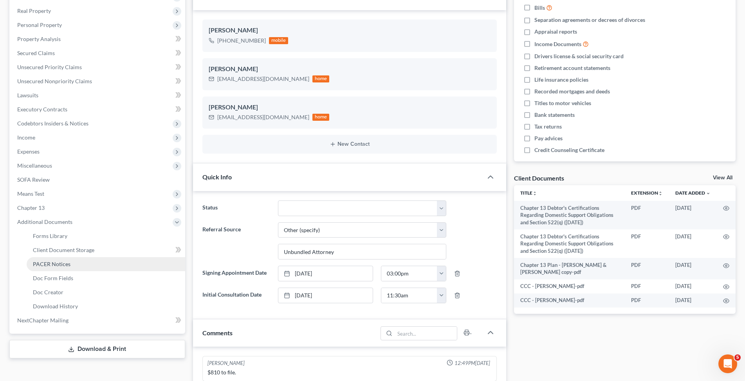
click at [49, 263] on span "PACER Notices" at bounding box center [52, 264] width 38 height 7
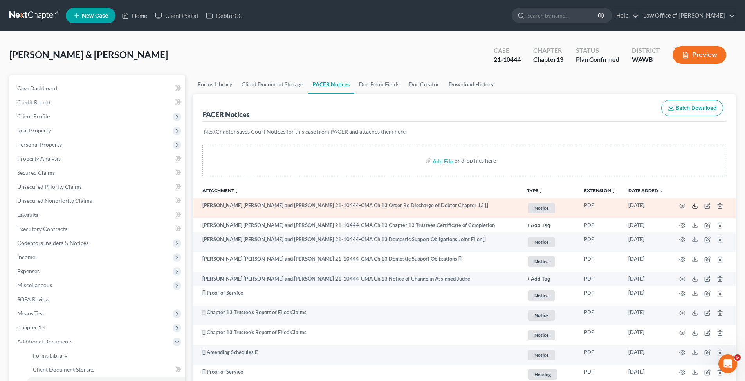
click at [694, 205] on icon at bounding box center [694, 206] width 6 height 6
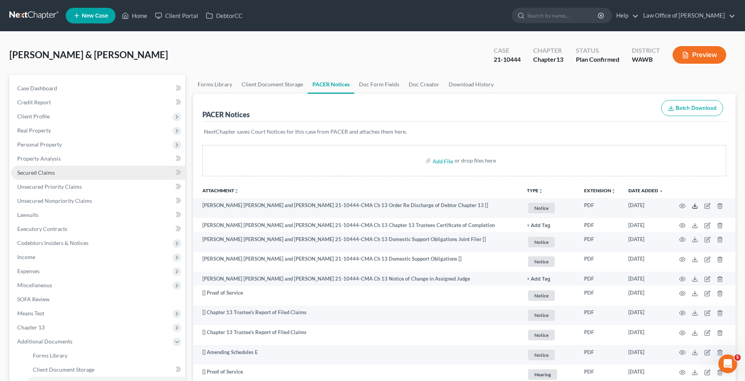
scroll to position [80, 0]
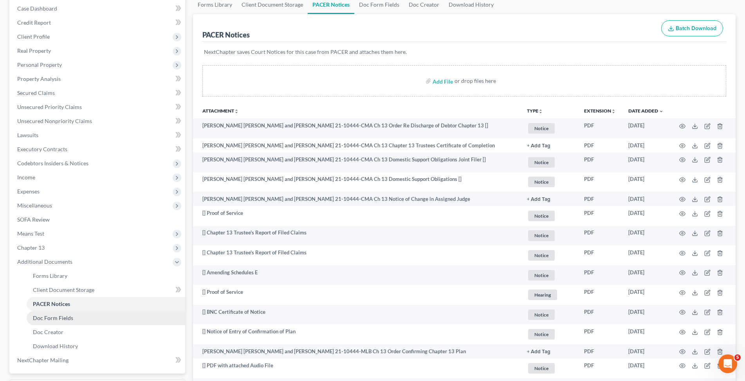
click at [70, 318] on span "Doc Form Fields" at bounding box center [53, 318] width 40 height 7
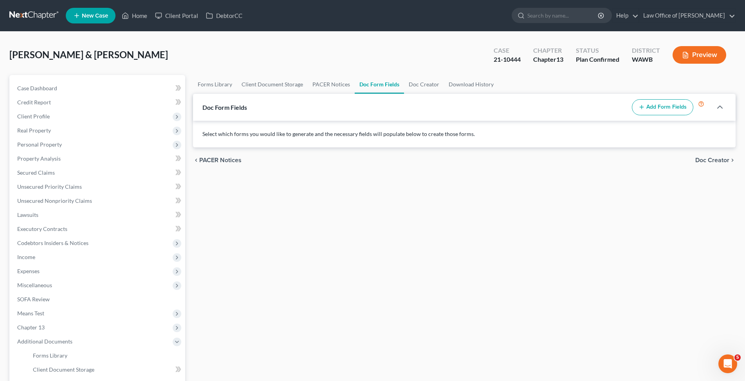
click at [666, 103] on button "Add Form Fields" at bounding box center [661, 107] width 61 height 16
select select
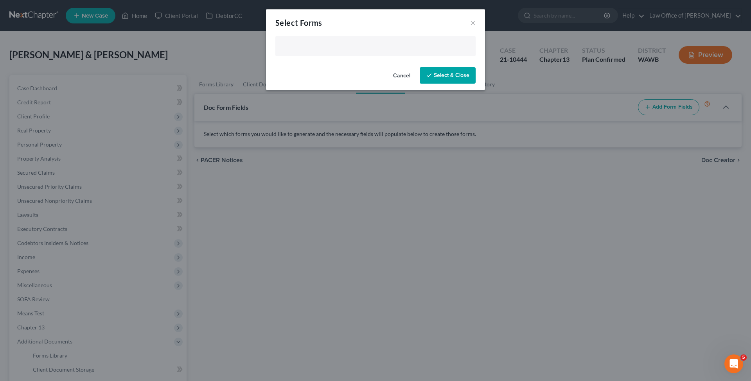
click at [320, 46] on input "text" at bounding box center [374, 47] width 189 height 12
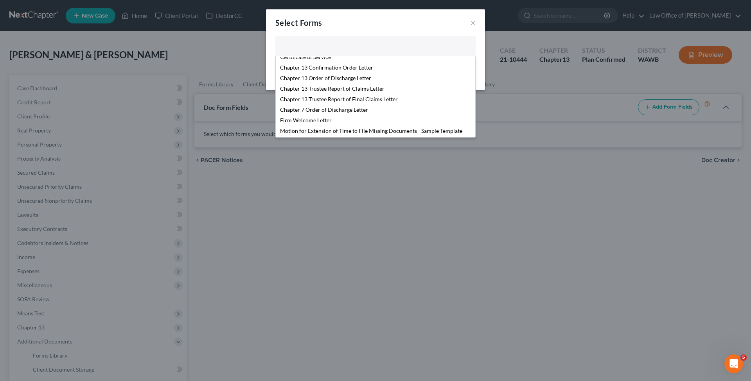
scroll to position [135, 0]
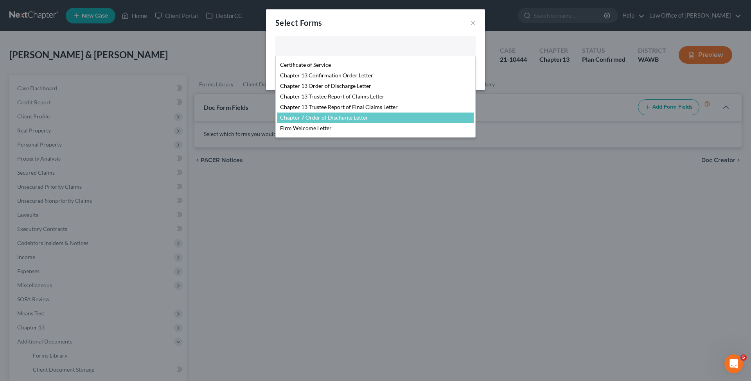
select select "103730"
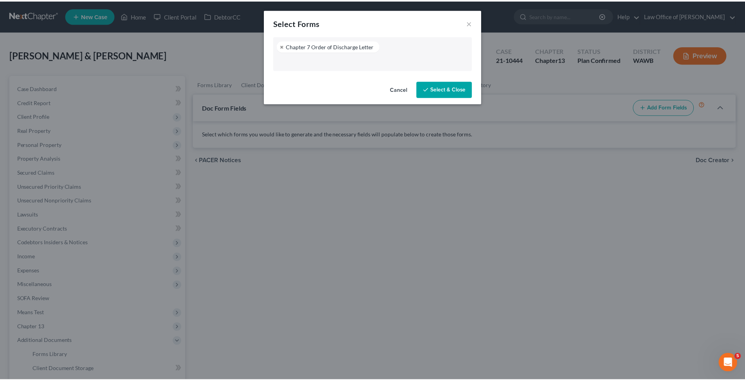
scroll to position [148, 0]
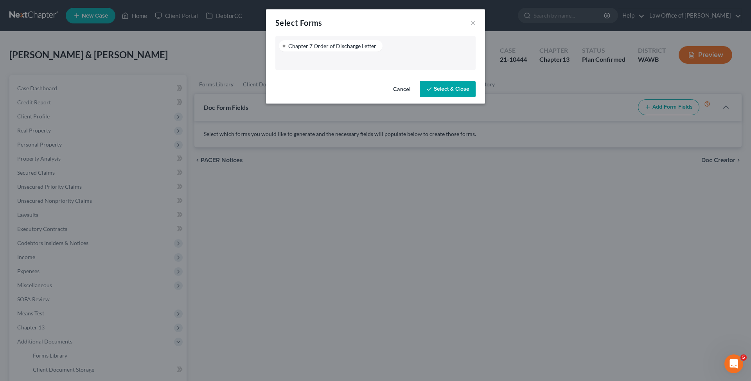
click at [441, 86] on button "Select & Close" at bounding box center [448, 89] width 56 height 16
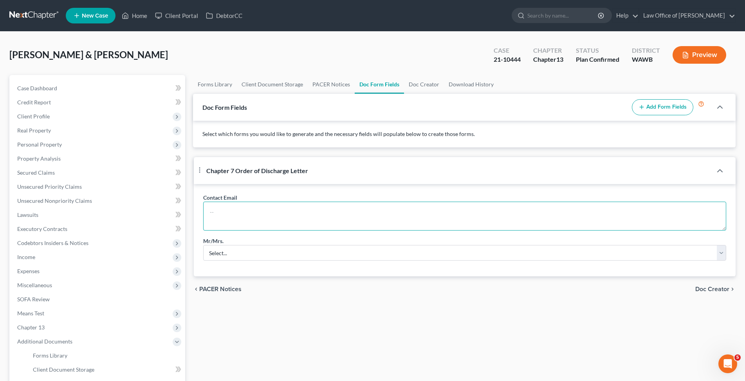
click at [231, 219] on textarea at bounding box center [464, 216] width 523 height 29
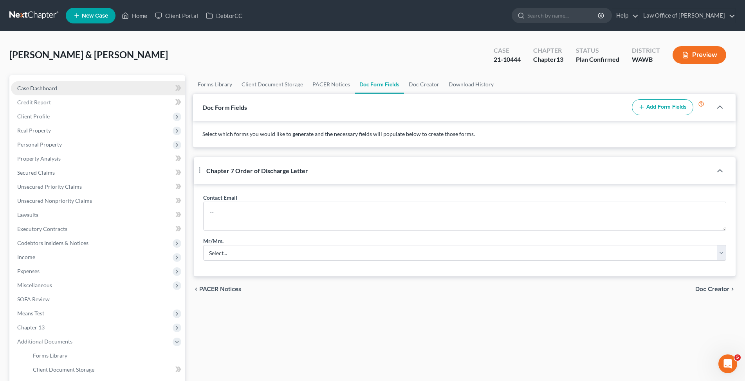
click at [41, 84] on link "Case Dashboard" at bounding box center [98, 88] width 174 height 14
select select "7"
select select "6"
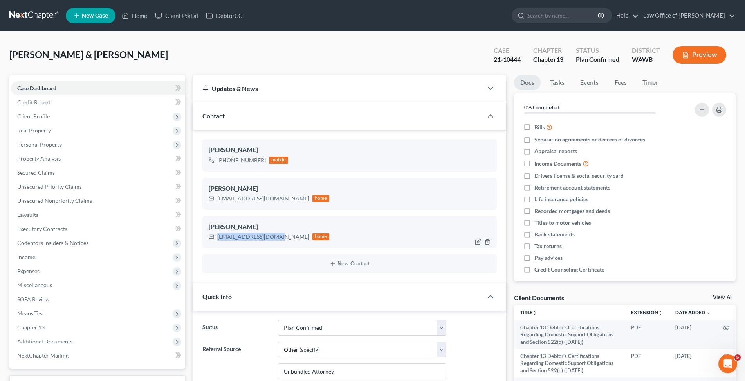
drag, startPoint x: 275, startPoint y: 237, endPoint x: 217, endPoint y: 237, distance: 58.3
click at [217, 237] on div "debbiebaker@gmail.com" at bounding box center [263, 237] width 92 height 8
drag, startPoint x: 286, startPoint y: 198, endPoint x: 217, endPoint y: 200, distance: 68.5
click at [217, 200] on div "debbiebaker481@gmail.com home" at bounding box center [269, 199] width 121 height 10
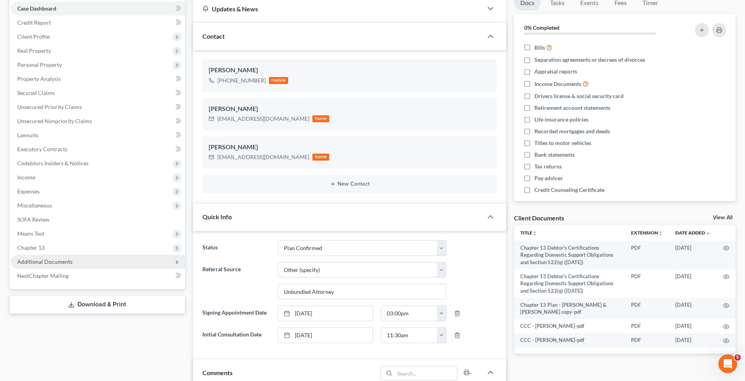
click at [69, 262] on span "Additional Documents" at bounding box center [44, 262] width 55 height 7
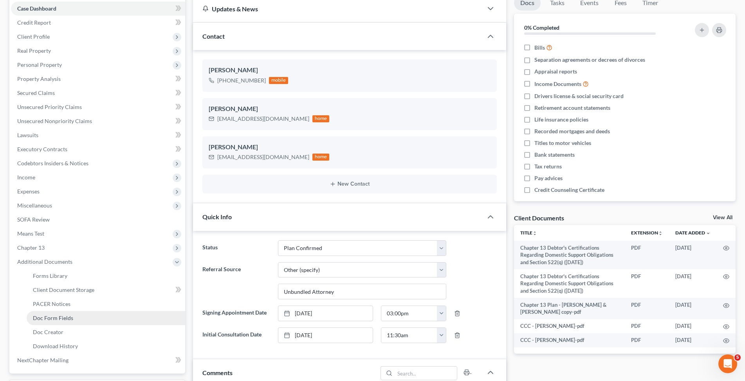
click at [65, 316] on span "Doc Form Fields" at bounding box center [53, 318] width 40 height 7
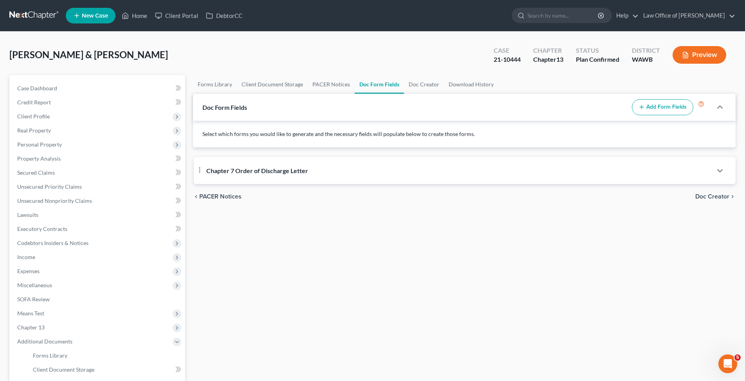
click at [272, 170] on span "Chapter 7 Order of Discharge Letter" at bounding box center [257, 170] width 102 height 7
click at [237, 223] on textarea at bounding box center [464, 216] width 523 height 29
paste textarea "debbiebaker481@gmail.com"
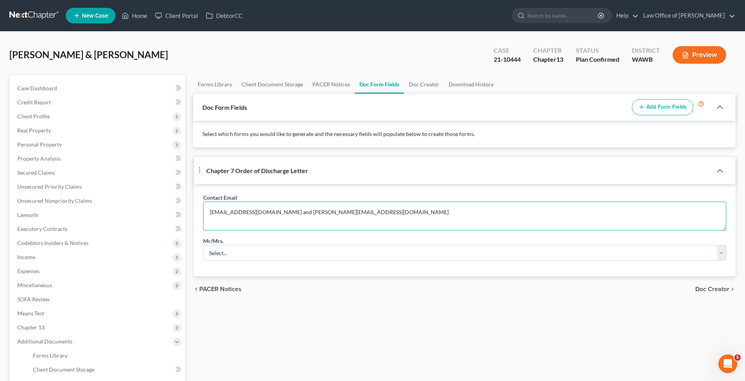
type textarea "debbiebaker481@gmail.com and debbiebaker@gmail.com"
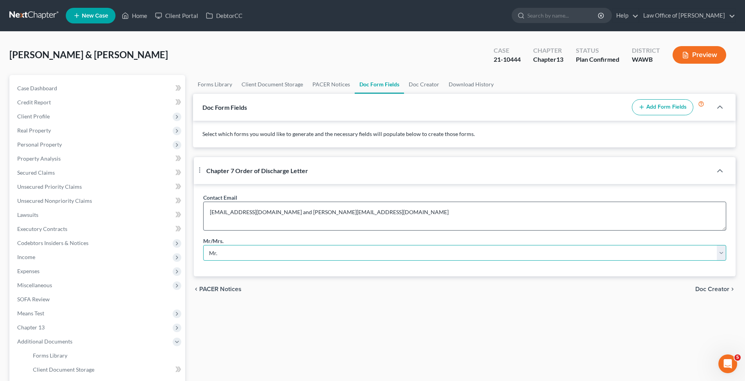
select select "2"
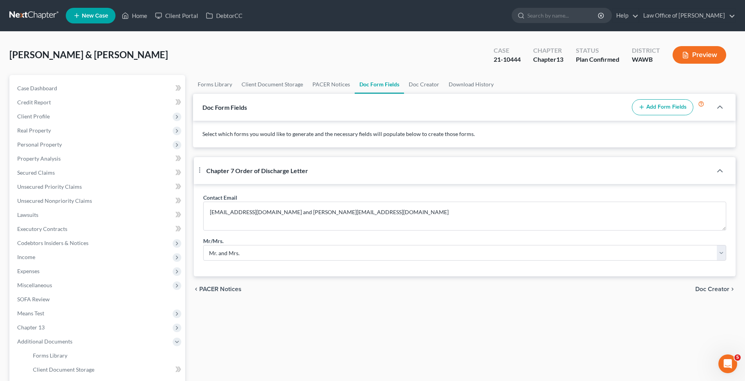
click at [703, 293] on span "Doc Creator" at bounding box center [712, 289] width 34 height 6
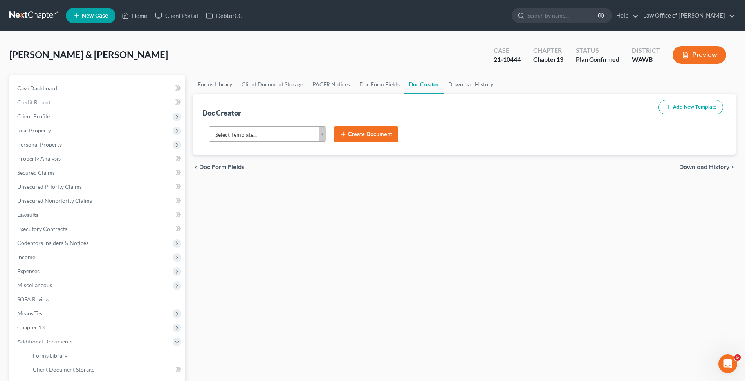
click at [241, 134] on body "Home New Case Client Portal DebtorCC Law Office of Lisa S. Tse bk@lisatselaw.co…" at bounding box center [372, 254] width 745 height 508
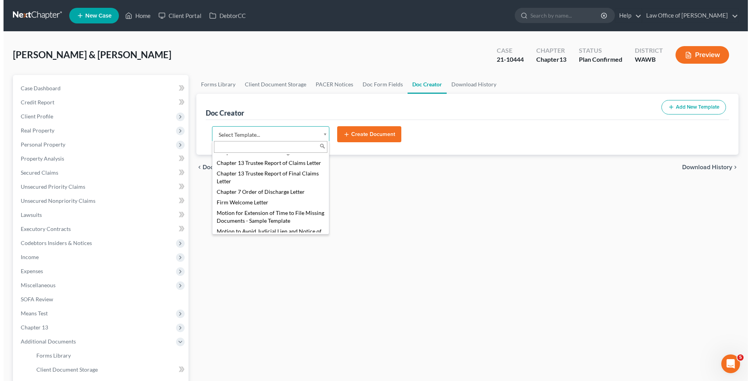
scroll to position [239, 0]
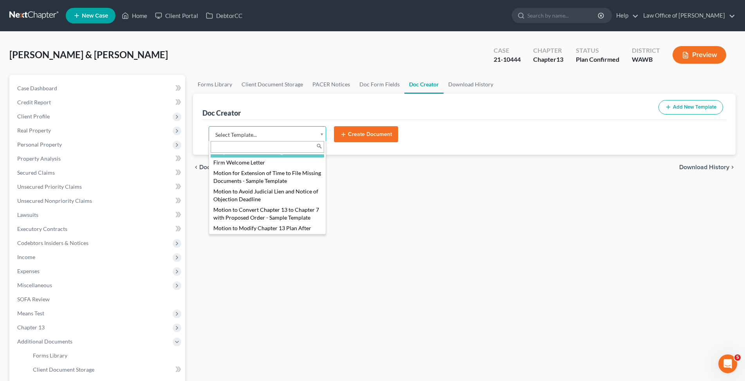
select select "103730"
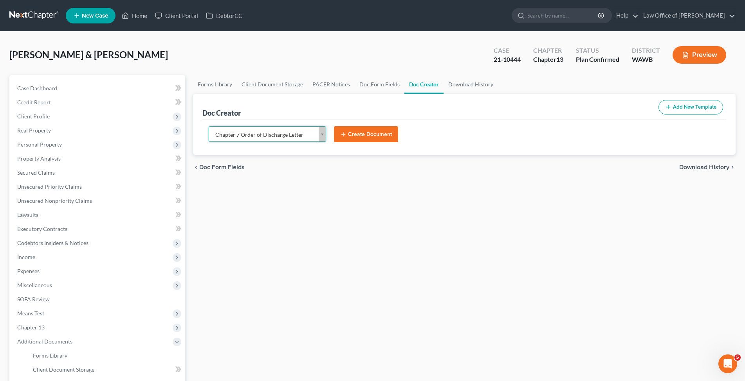
click at [364, 135] on button "Create Document" at bounding box center [366, 134] width 64 height 16
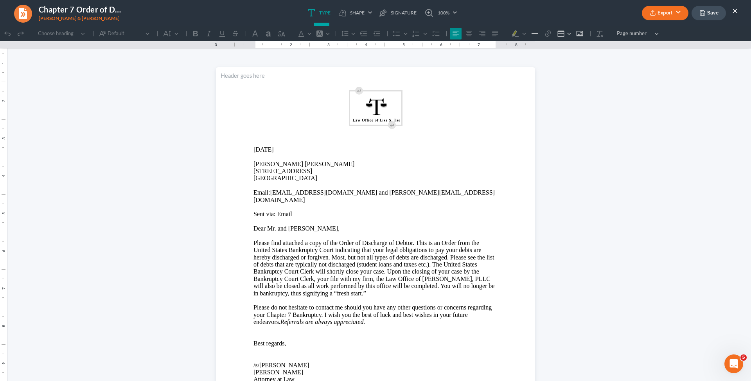
scroll to position [0, 0]
click at [314, 165] on p "Mitchell Dean Baker" at bounding box center [376, 164] width 244 height 7
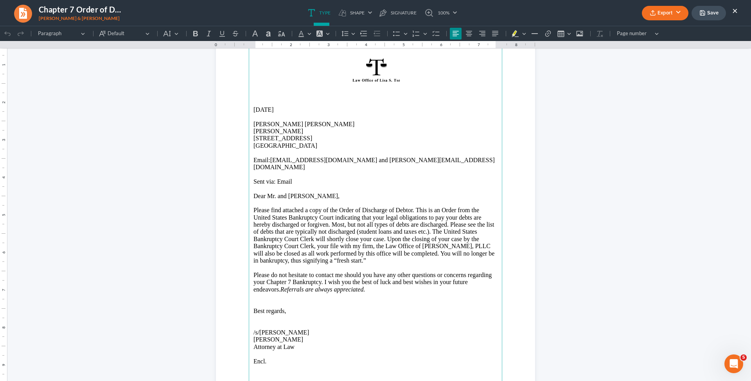
scroll to position [118, 0]
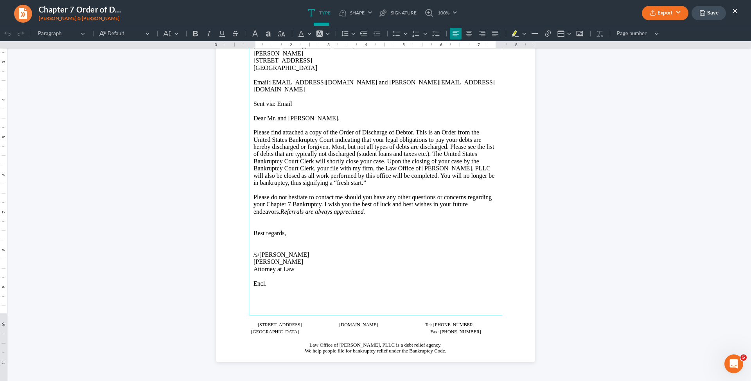
click at [677, 12] on button "Export" at bounding box center [665, 13] width 47 height 14
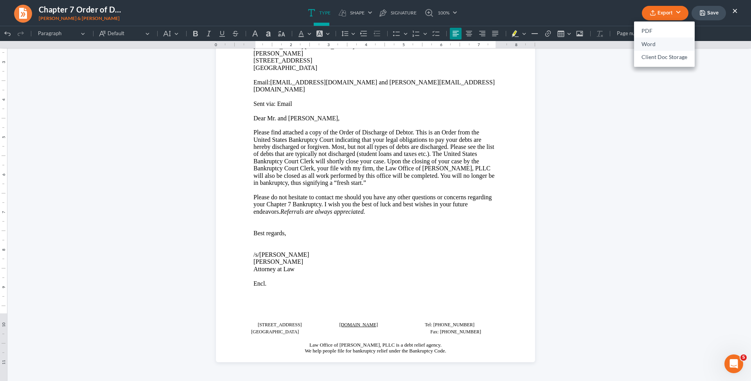
click at [649, 45] on link "Word" at bounding box center [664, 44] width 61 height 13
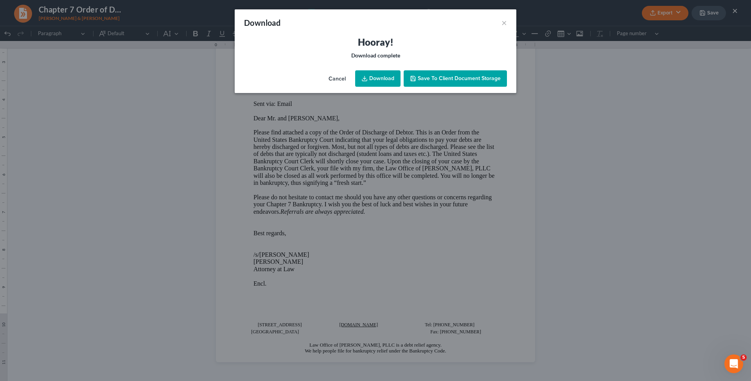
click at [383, 78] on link "Download" at bounding box center [377, 78] width 45 height 16
click at [505, 21] on button "×" at bounding box center [504, 22] width 5 height 9
